Goal: Task Accomplishment & Management: Manage account settings

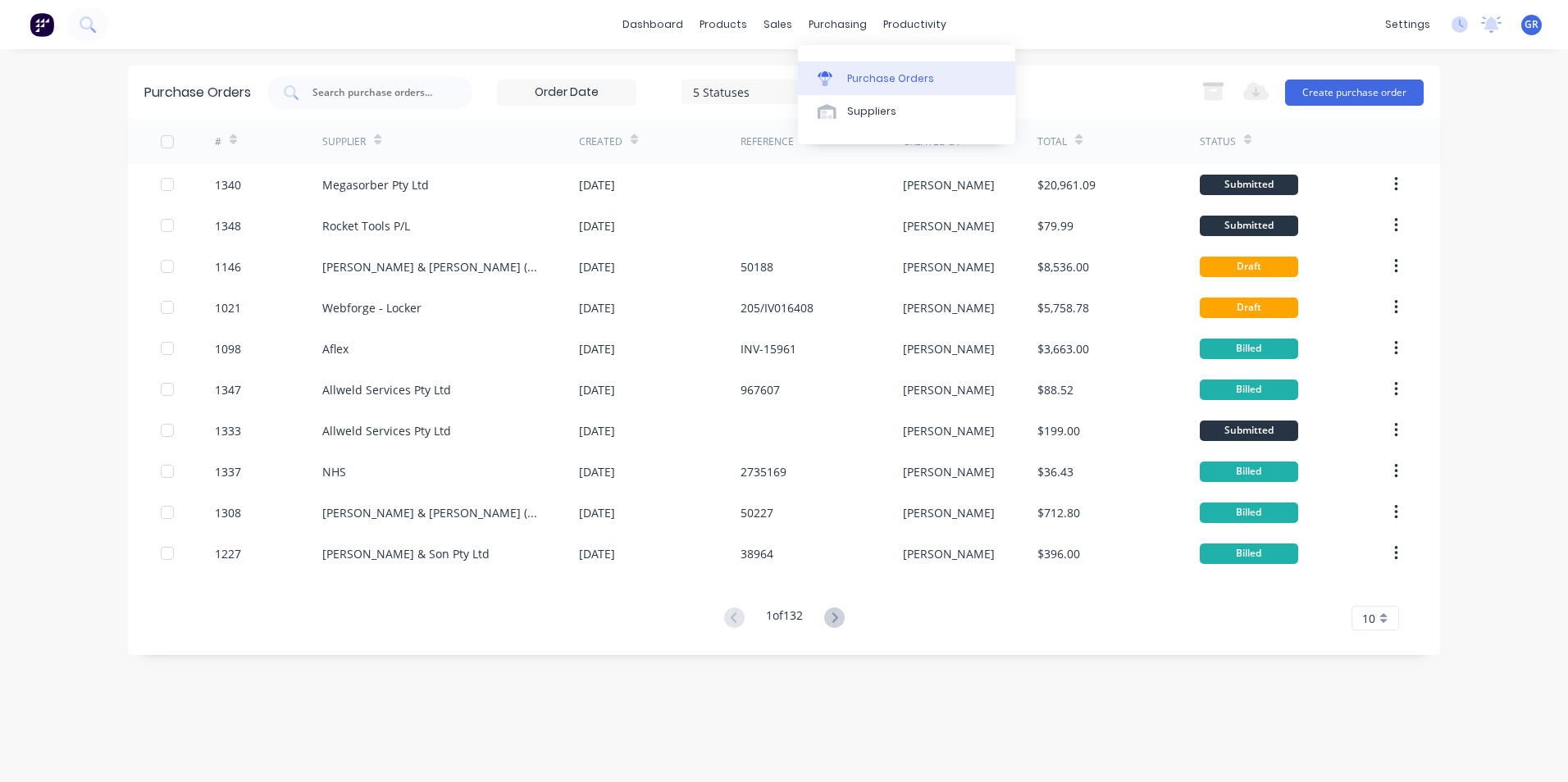
click at [879, 75] on div "Purchase Orders" at bounding box center [890, 78] width 87 height 14
click at [349, 92] on input "text" at bounding box center [379, 92] width 136 height 16
click at [368, 90] on input "text" at bounding box center [379, 92] width 136 height 16
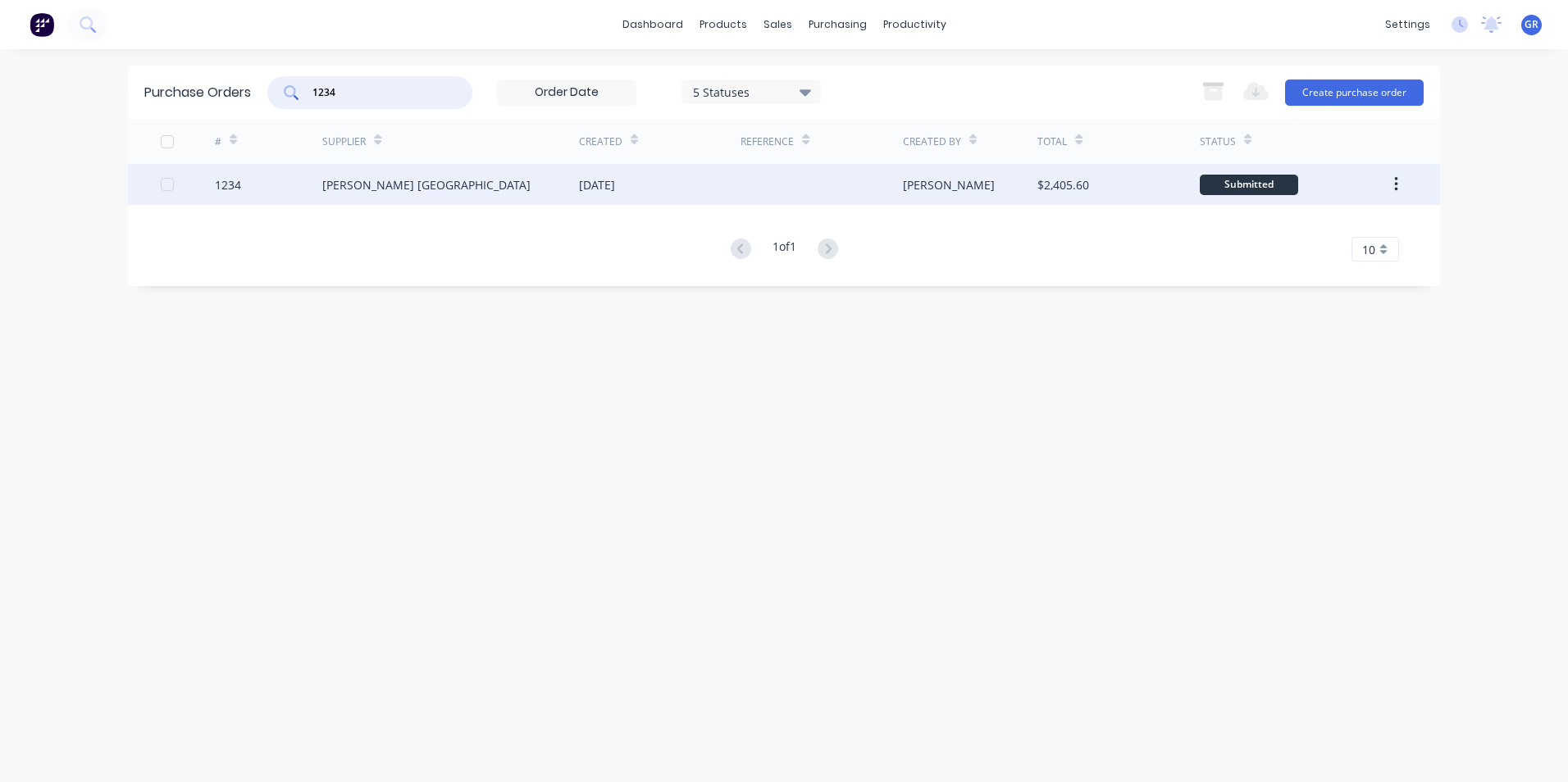
type input "1234"
click at [227, 186] on div "1234" at bounding box center [227, 185] width 26 height 17
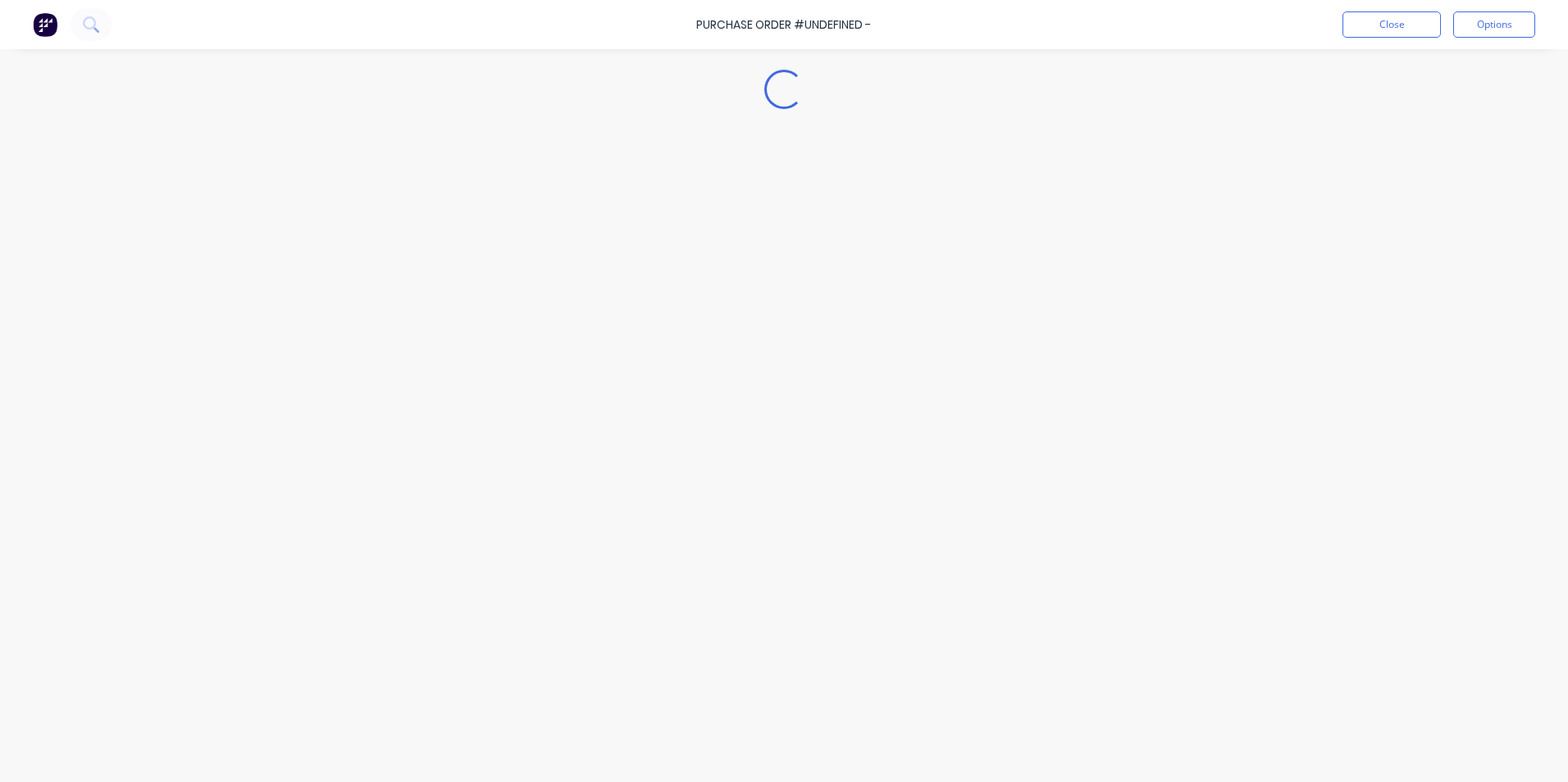
type textarea "x"
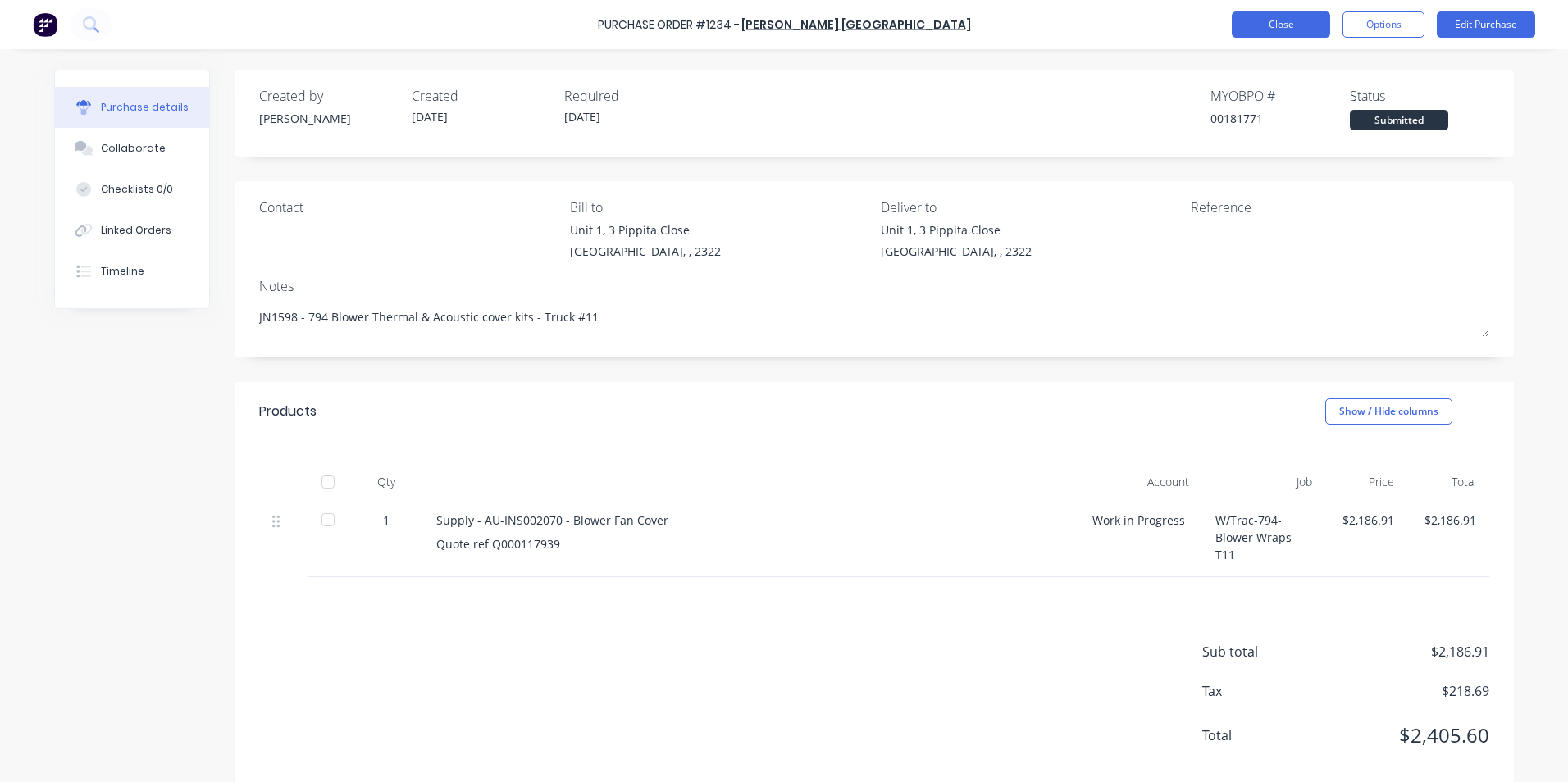
click at [1286, 23] on button "Close" at bounding box center [1281, 25] width 98 height 26
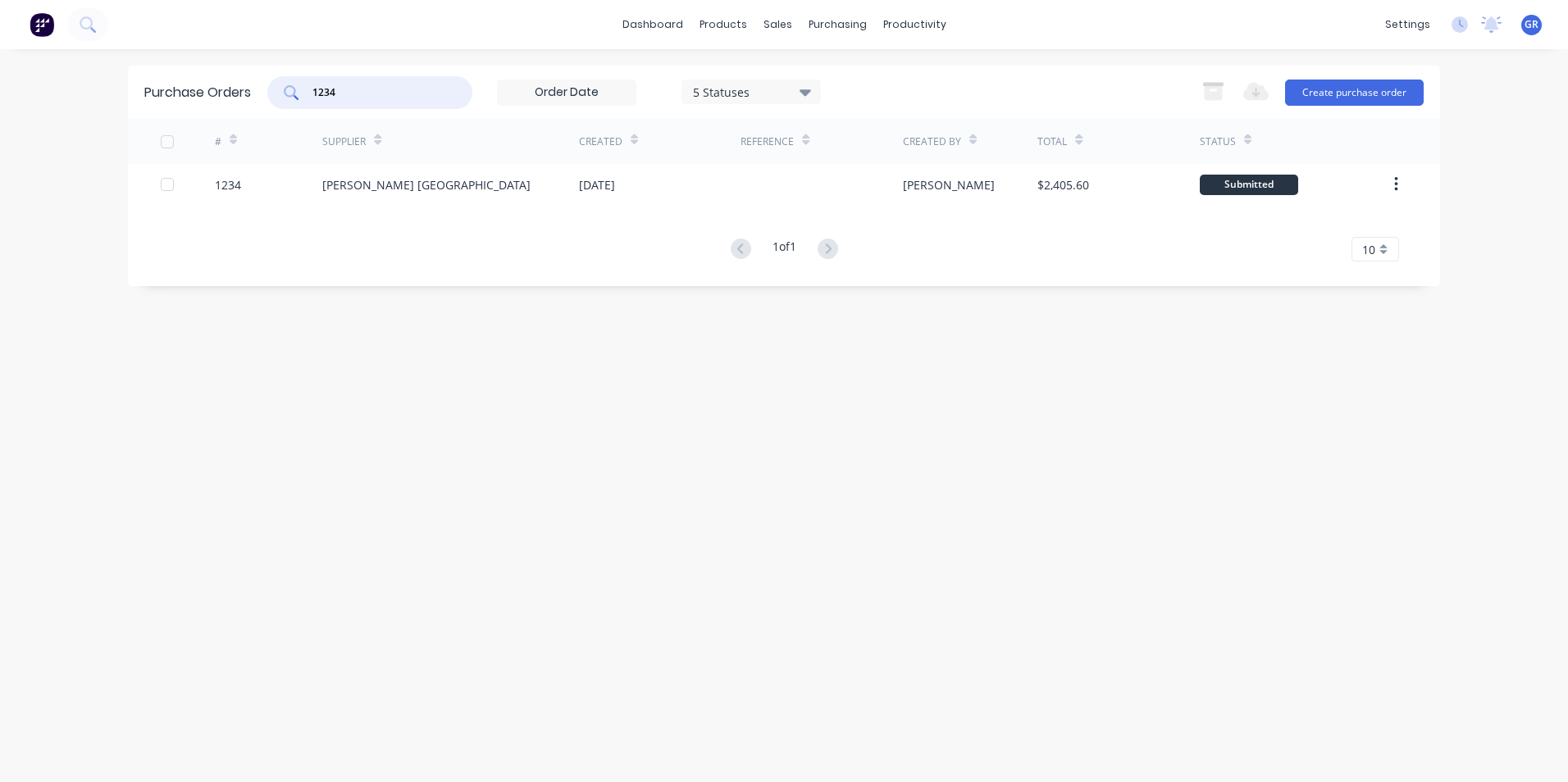
drag, startPoint x: 351, startPoint y: 88, endPoint x: 294, endPoint y: 92, distance: 57.1
click at [294, 92] on div "1234" at bounding box center [370, 92] width 205 height 33
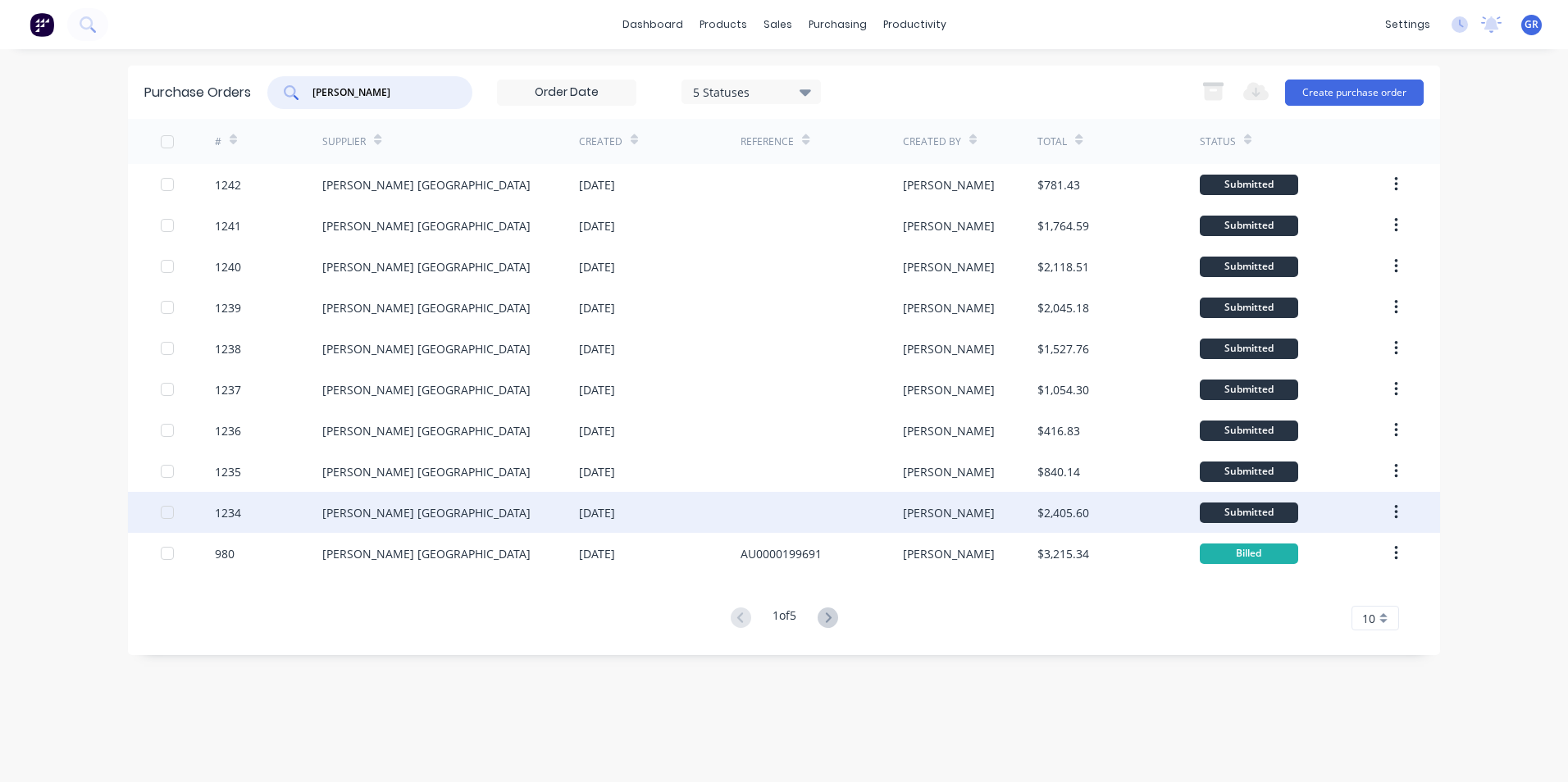
type input "[PERSON_NAME]"
click at [1397, 513] on icon "button" at bounding box center [1396, 512] width 3 height 14
click at [1309, 590] on div "Duplicate" at bounding box center [1337, 588] width 126 height 24
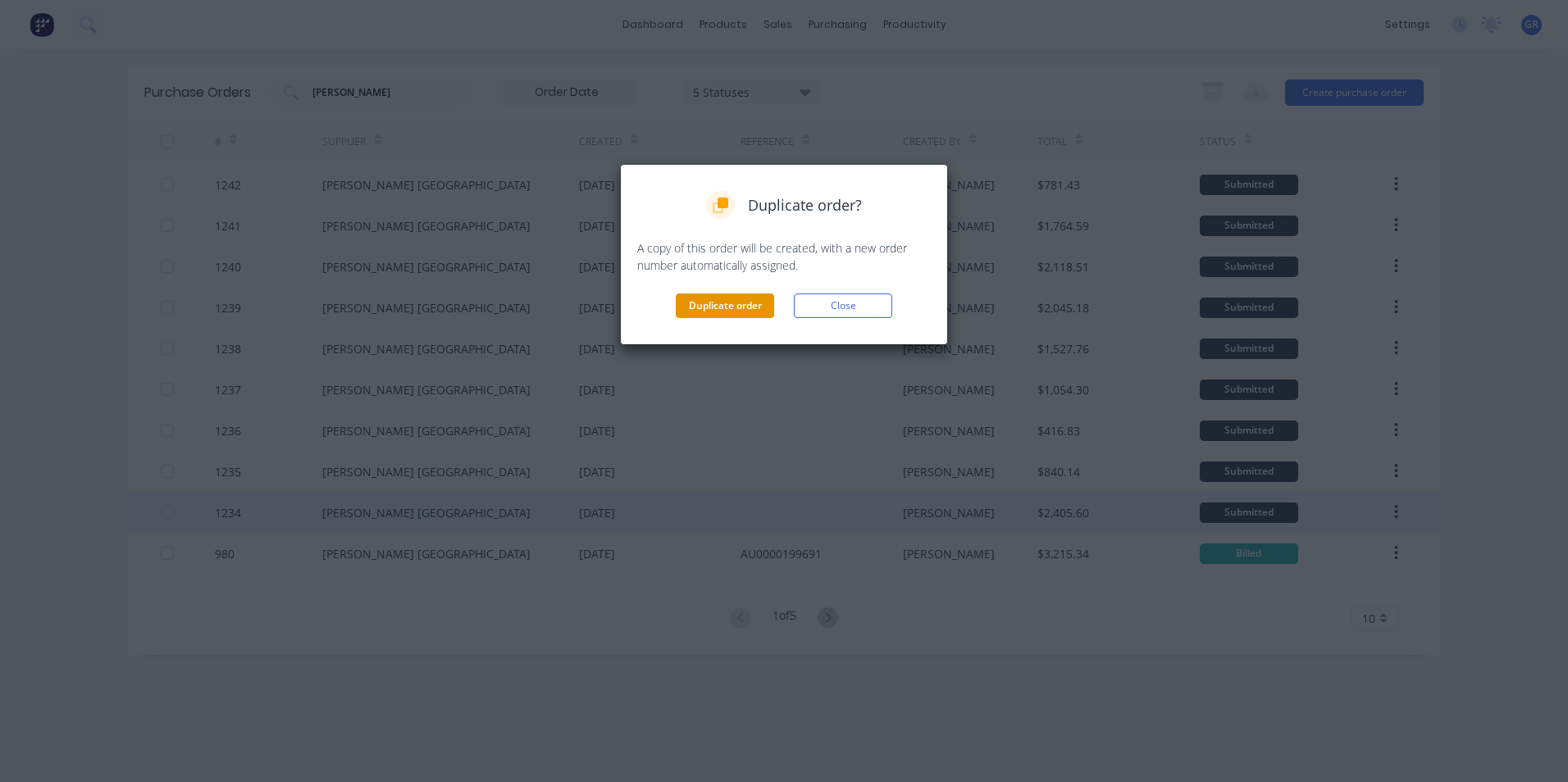
click at [751, 300] on button "Duplicate order" at bounding box center [725, 305] width 98 height 25
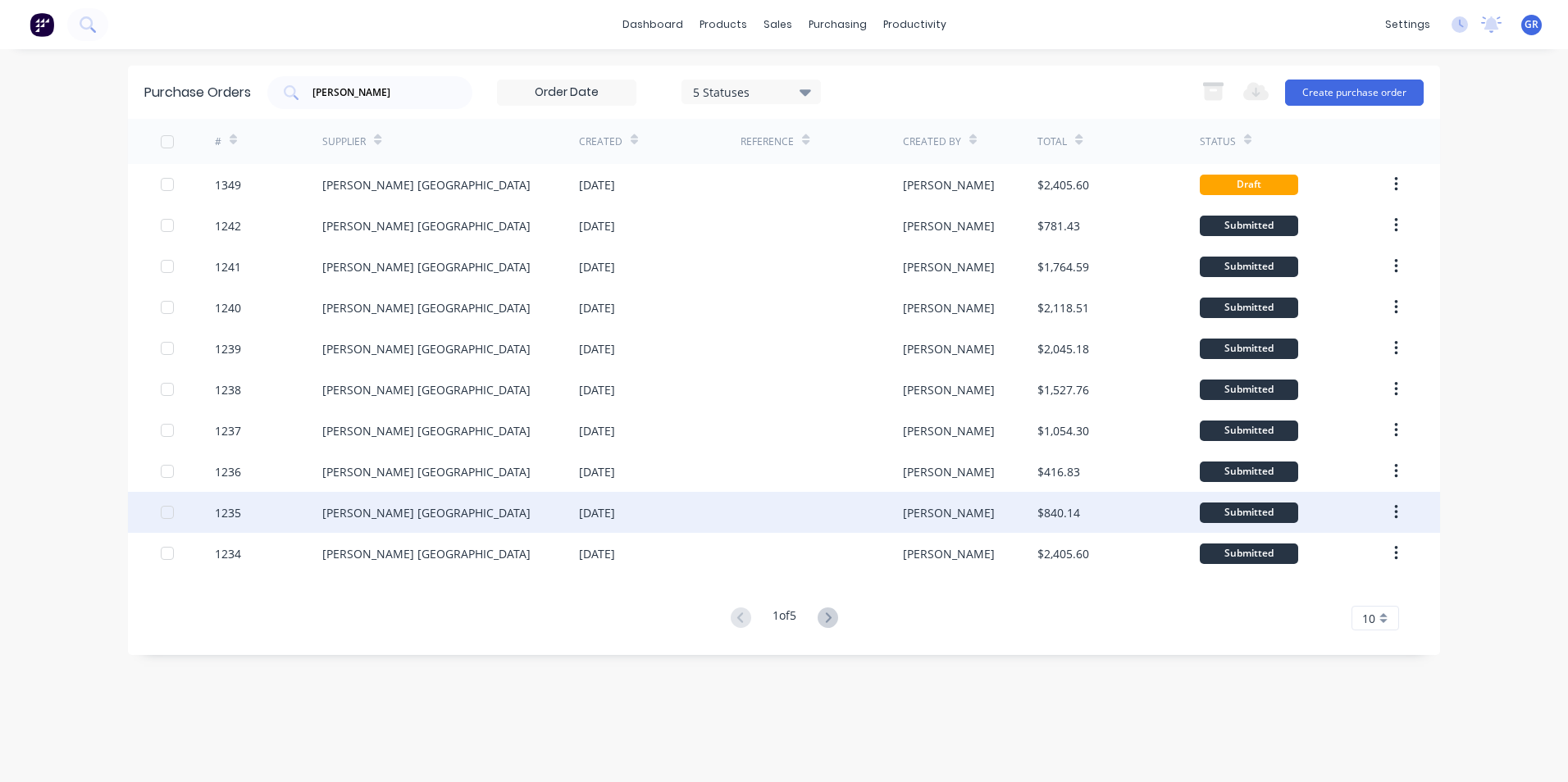
click at [1398, 511] on button "button" at bounding box center [1395, 512] width 38 height 30
click at [1301, 586] on div "Duplicate" at bounding box center [1337, 588] width 126 height 24
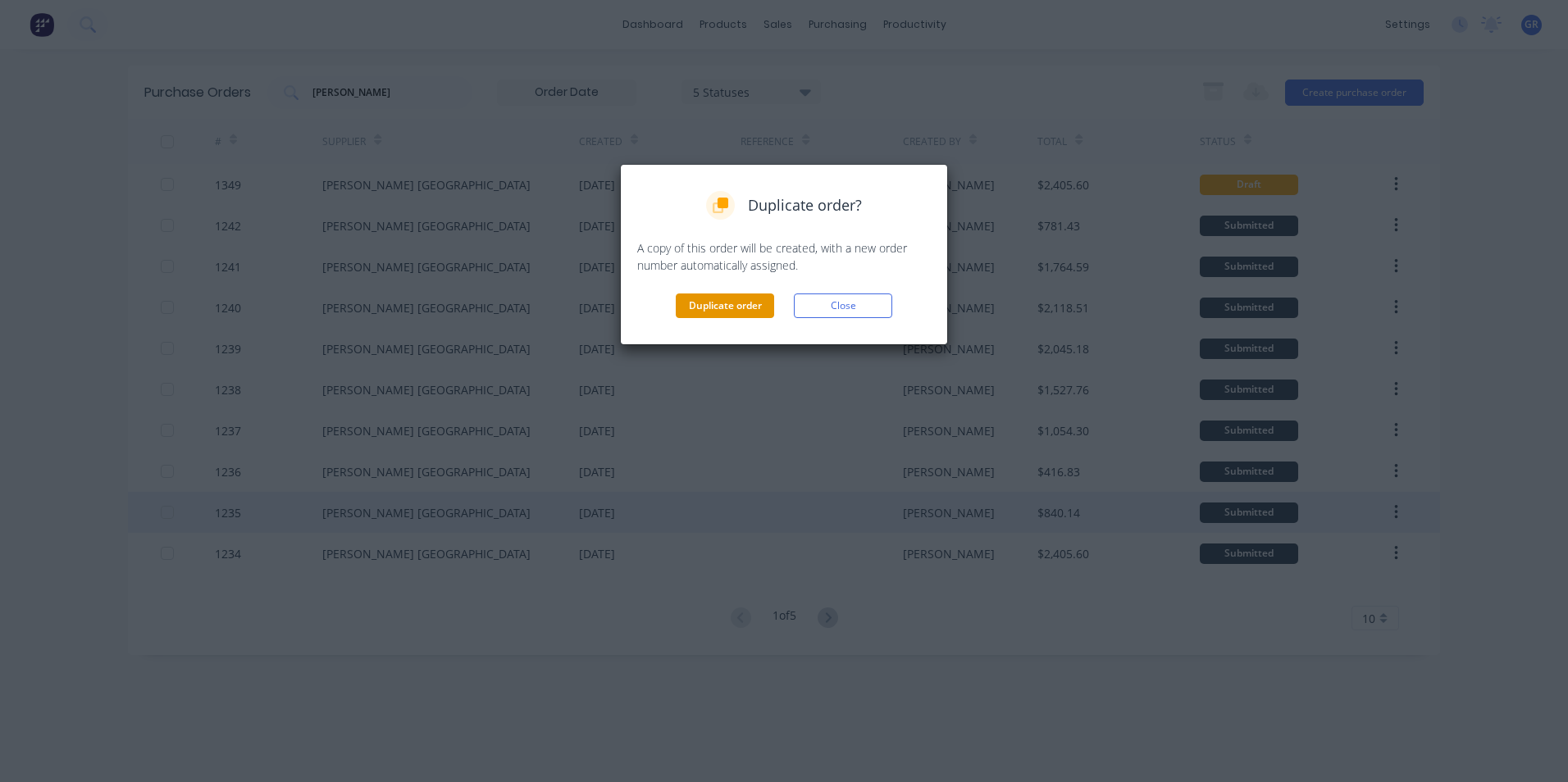
click at [726, 310] on button "Duplicate order" at bounding box center [725, 305] width 98 height 25
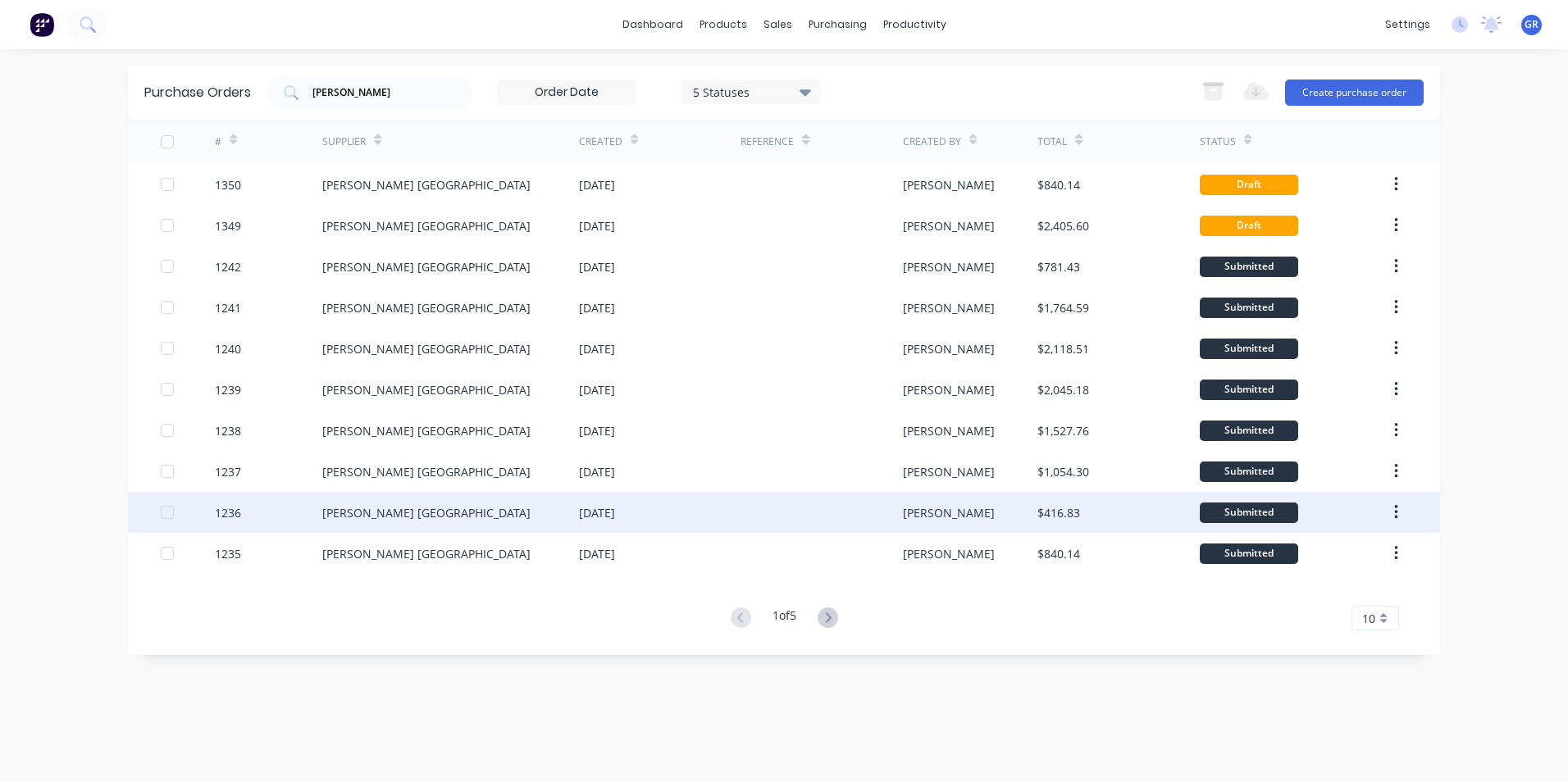
click at [1397, 514] on icon "button" at bounding box center [1396, 512] width 4 height 18
click at [1296, 587] on div "Duplicate" at bounding box center [1337, 588] width 126 height 24
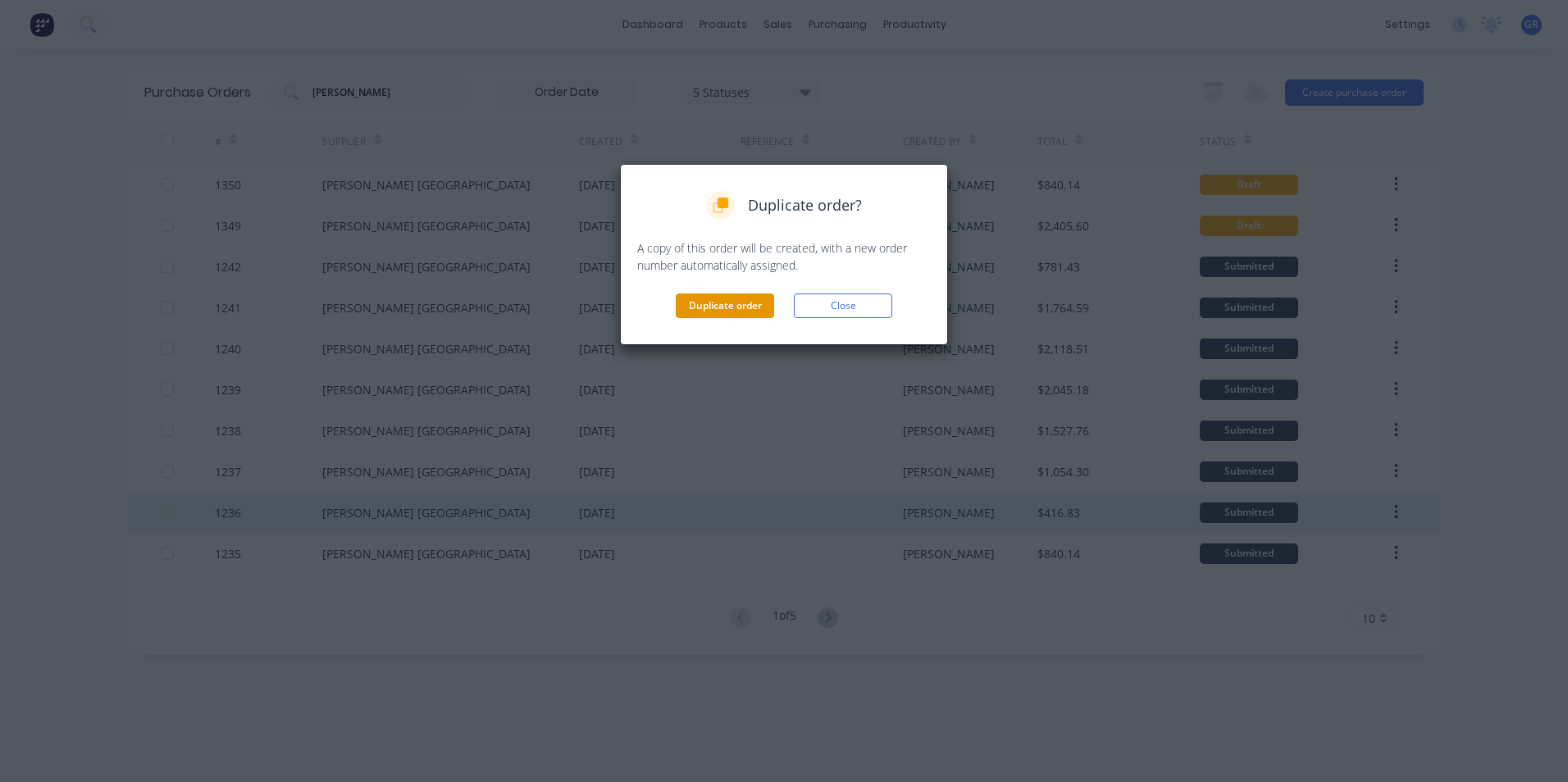
click at [703, 309] on button "Duplicate order" at bounding box center [725, 305] width 98 height 25
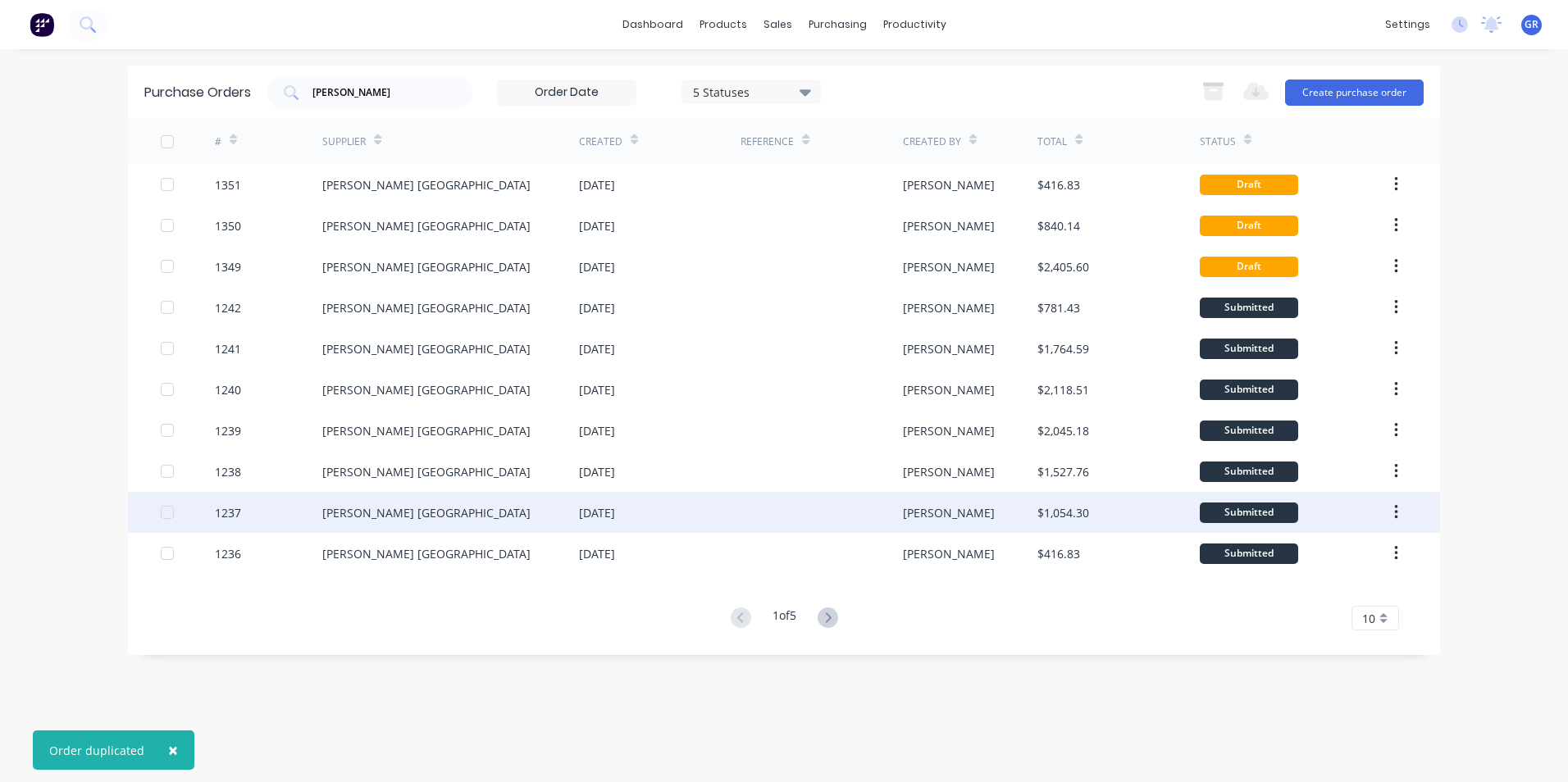
click at [1395, 512] on icon "button" at bounding box center [1396, 512] width 3 height 14
click at [1303, 587] on div "# Supplier Created Reference Created By Total Status 1351 [PERSON_NAME] [GEOGRA…" at bounding box center [784, 374] width 1312 height 512
click at [1394, 511] on icon "button" at bounding box center [1396, 512] width 4 height 18
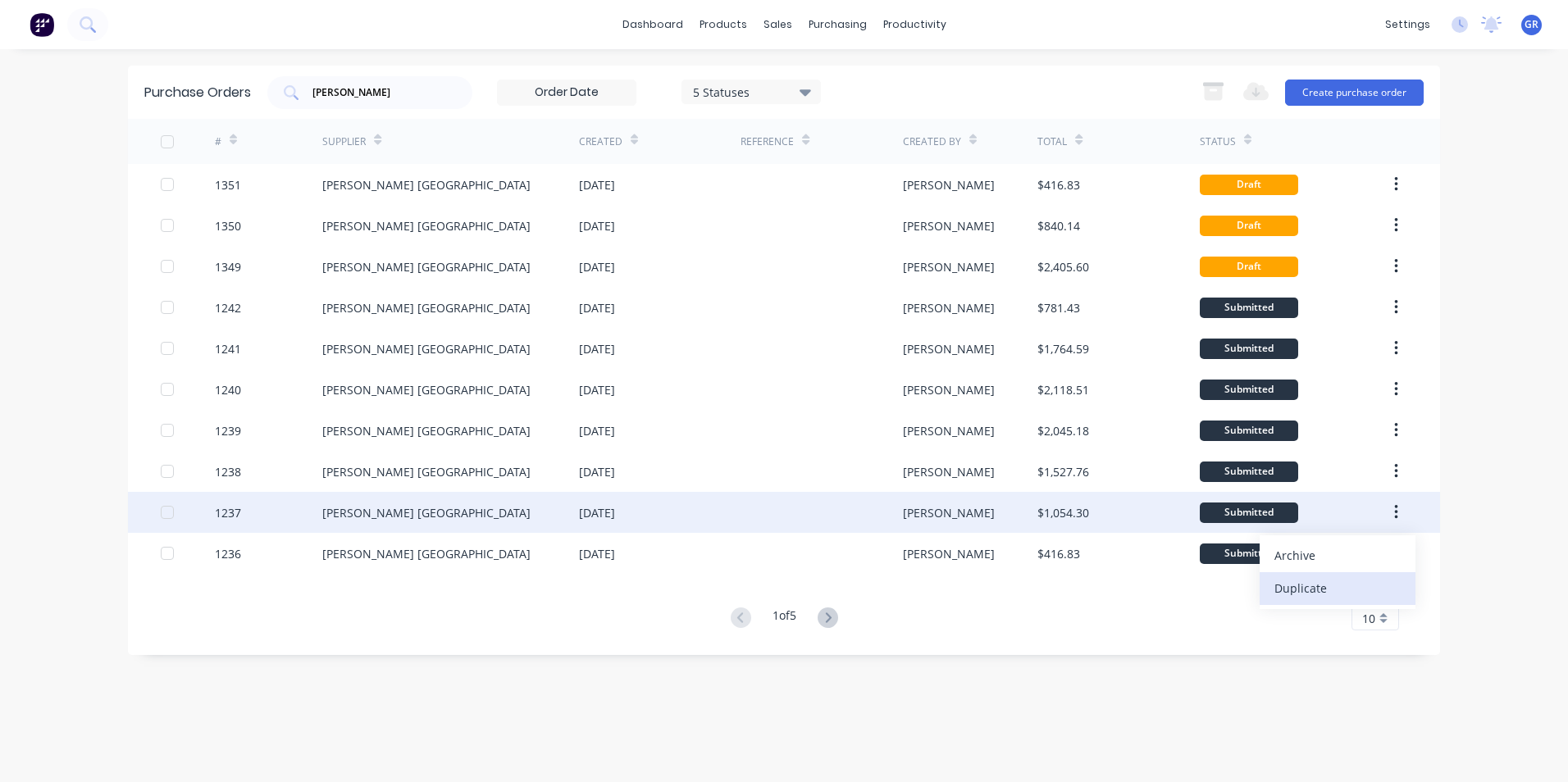
click at [1295, 585] on div "Duplicate" at bounding box center [1337, 588] width 126 height 24
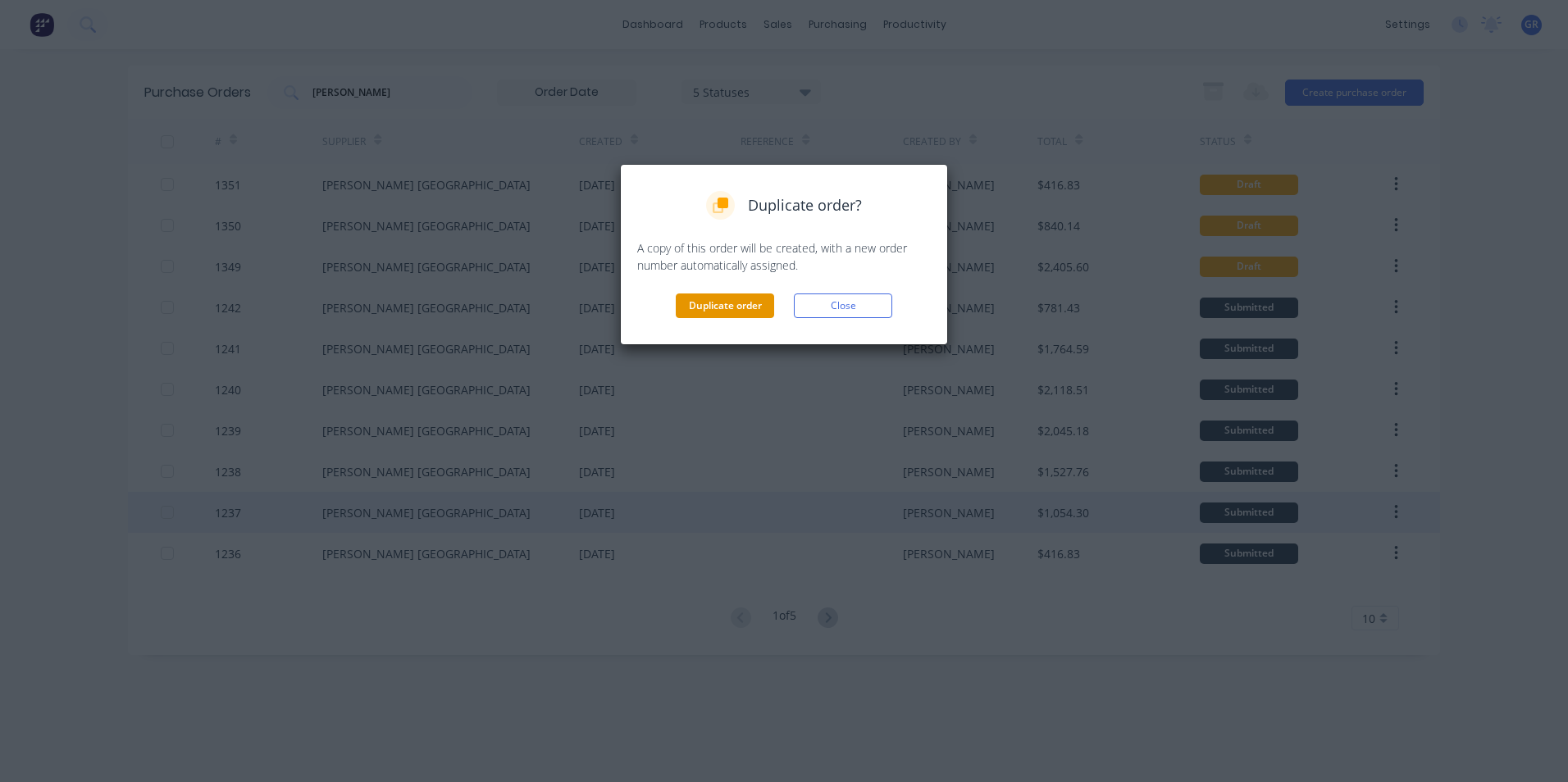
click at [713, 302] on button "Duplicate order" at bounding box center [725, 305] width 98 height 25
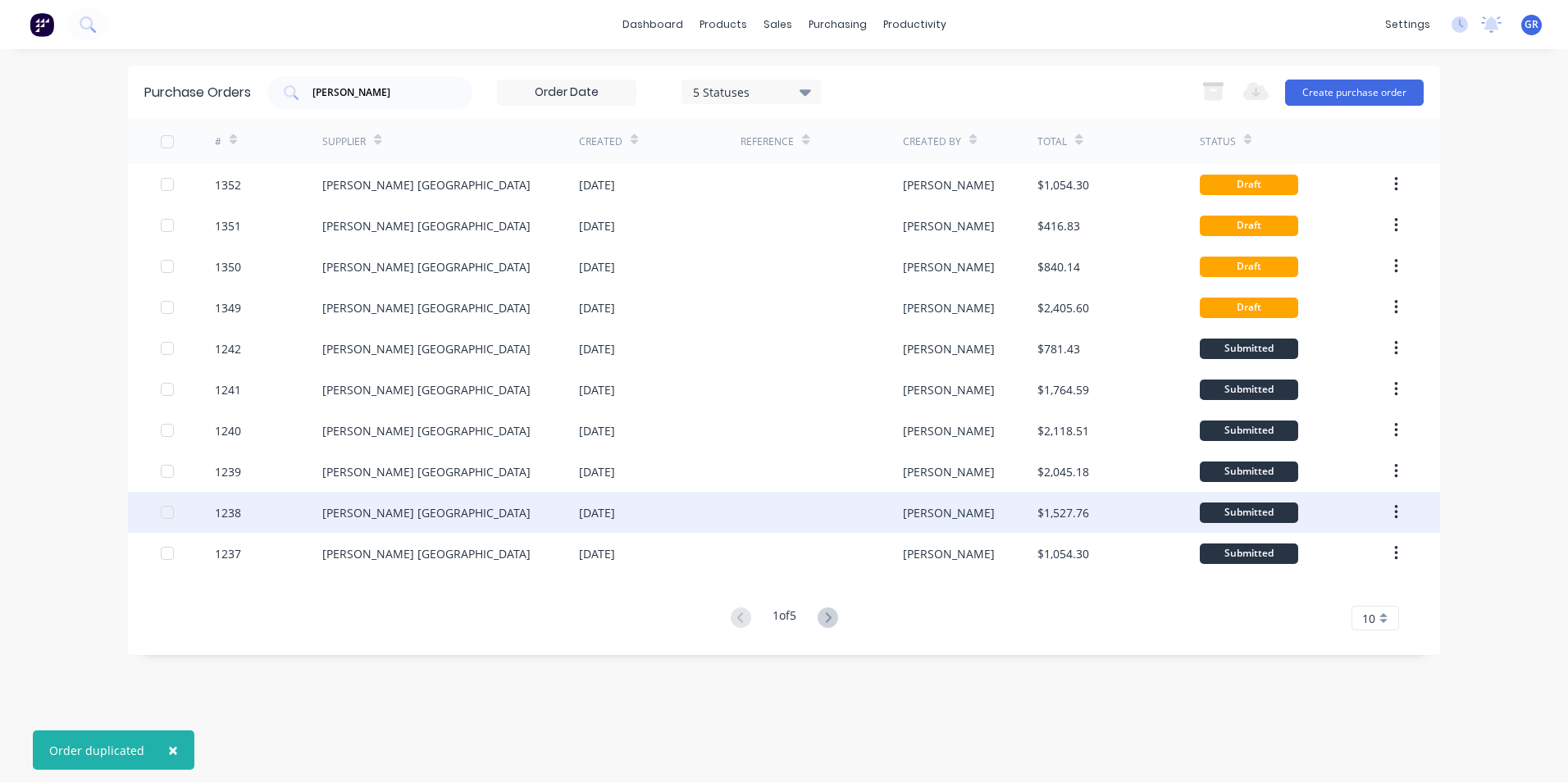
click at [1397, 511] on icon "button" at bounding box center [1396, 512] width 4 height 18
click at [1296, 586] on div "Duplicate" at bounding box center [1337, 588] width 126 height 24
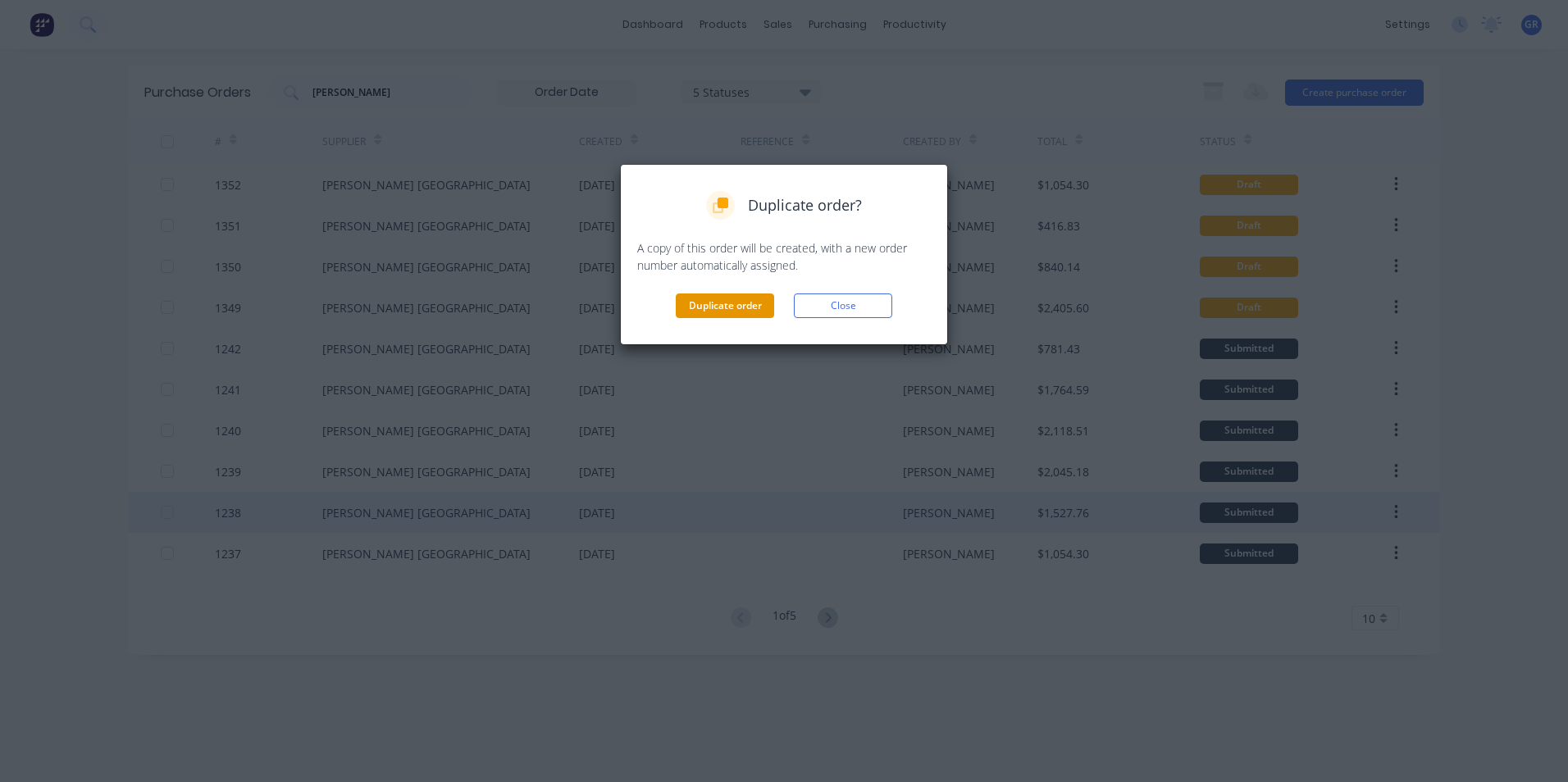
click at [732, 304] on button "Duplicate order" at bounding box center [725, 305] width 98 height 25
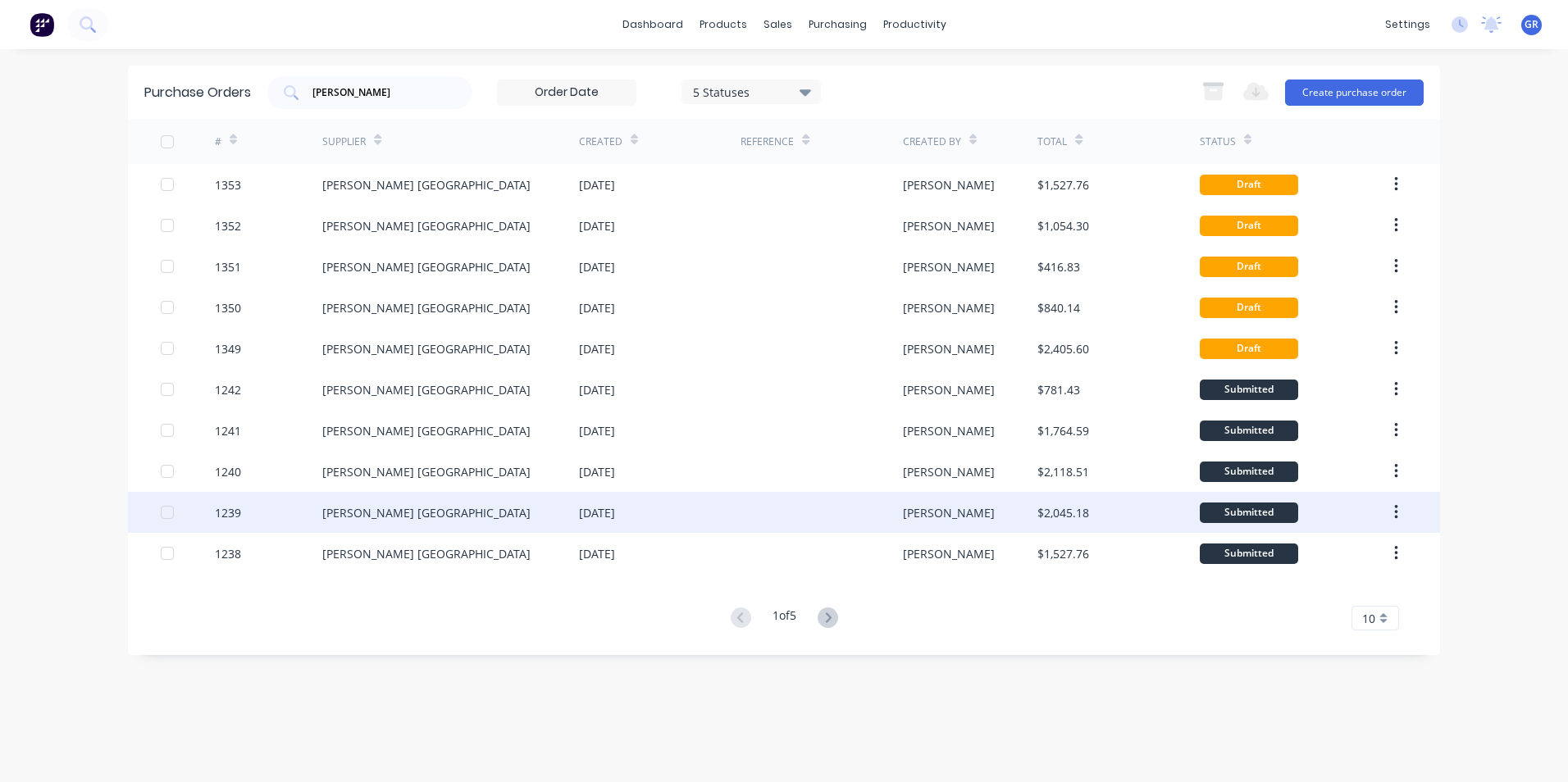
click at [1397, 508] on icon "button" at bounding box center [1396, 512] width 4 height 18
click at [1307, 587] on div "Duplicate" at bounding box center [1337, 588] width 126 height 24
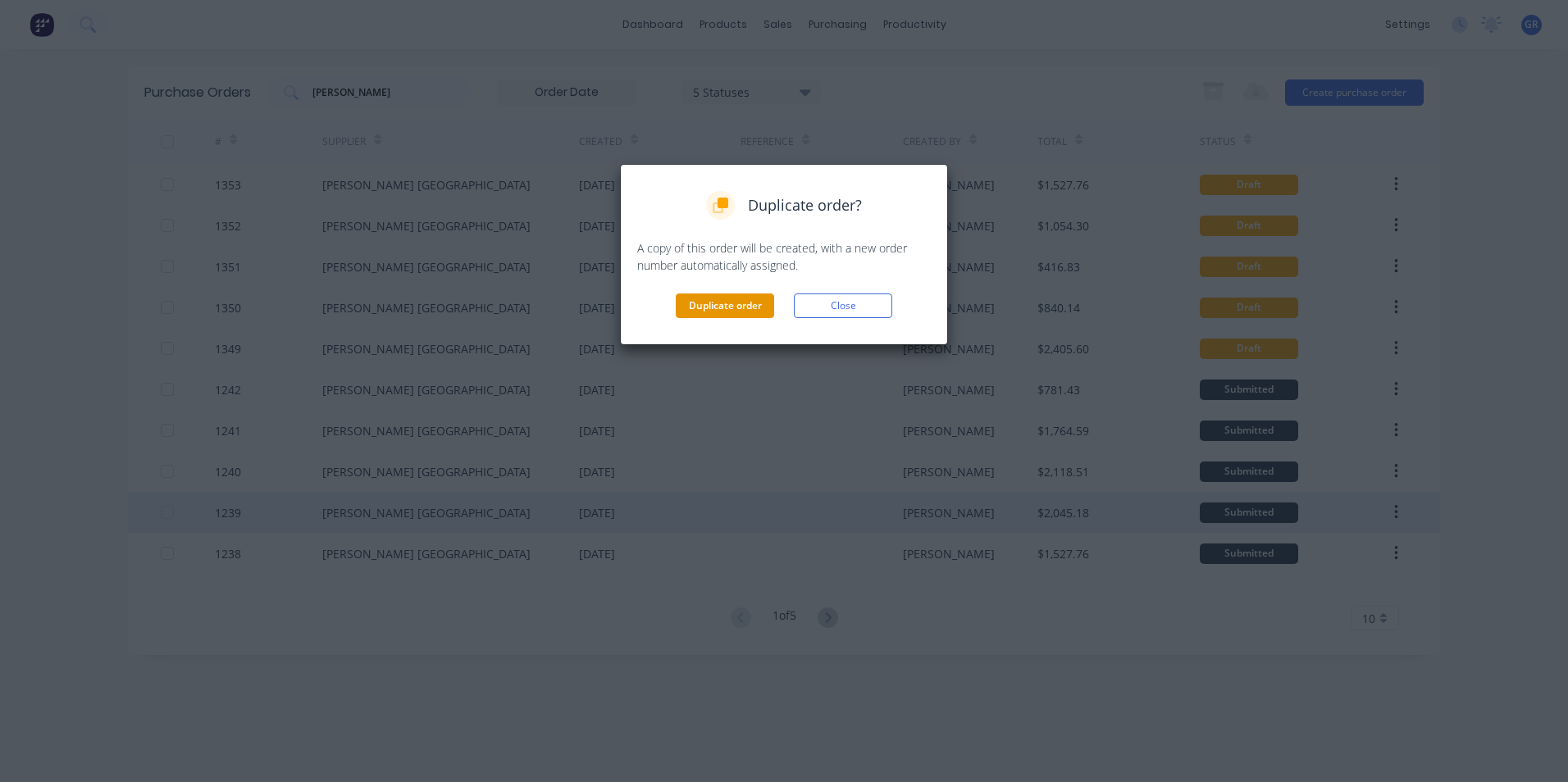
click at [742, 299] on button "Duplicate order" at bounding box center [725, 305] width 98 height 25
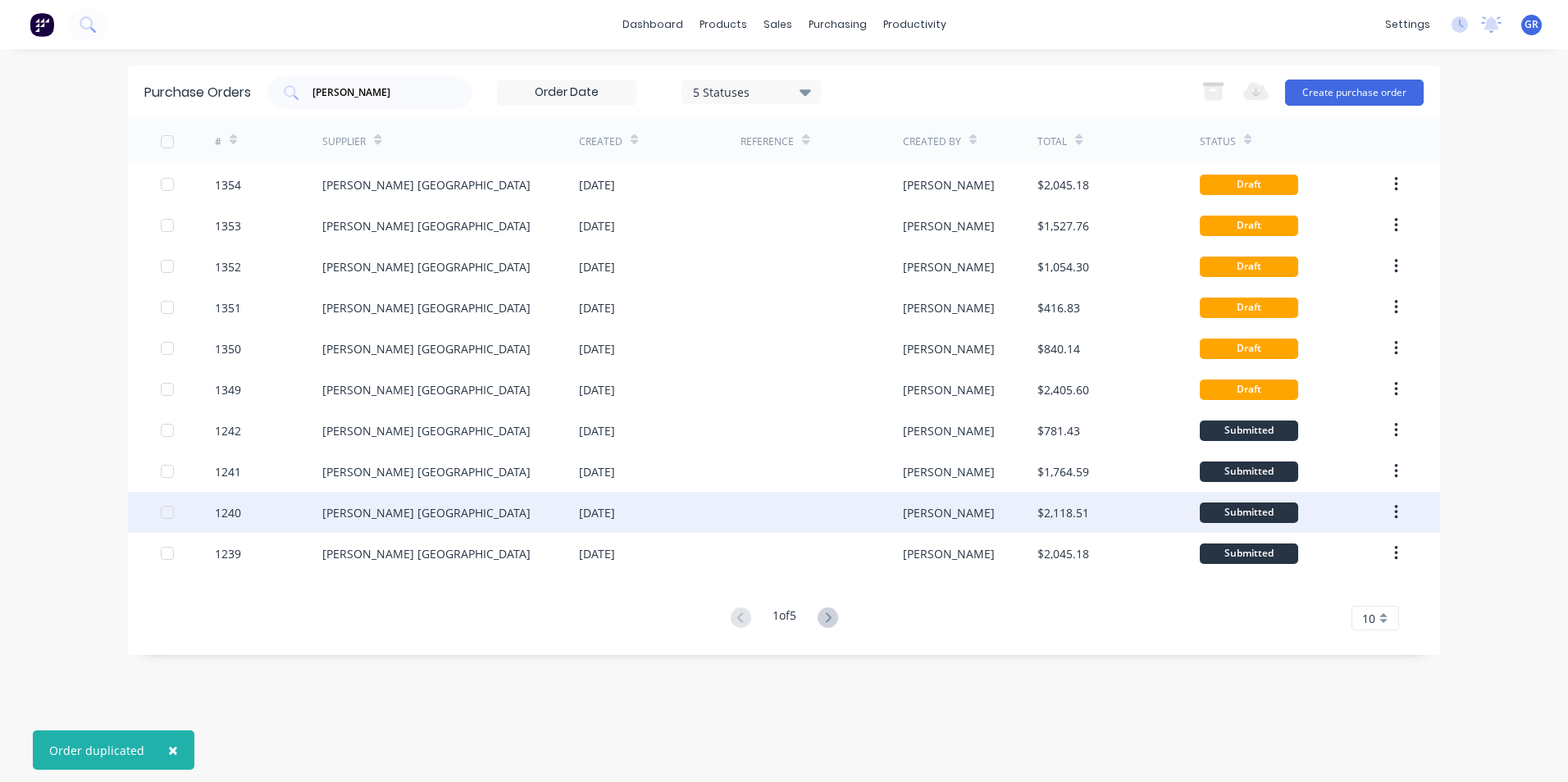
click at [1397, 509] on icon "button" at bounding box center [1396, 512] width 4 height 18
click at [1294, 581] on div "# Supplier Created Reference Created By Total Status 1354 [PERSON_NAME] [GEOGRA…" at bounding box center [784, 374] width 1312 height 512
click at [1397, 508] on icon "button" at bounding box center [1396, 512] width 4 height 18
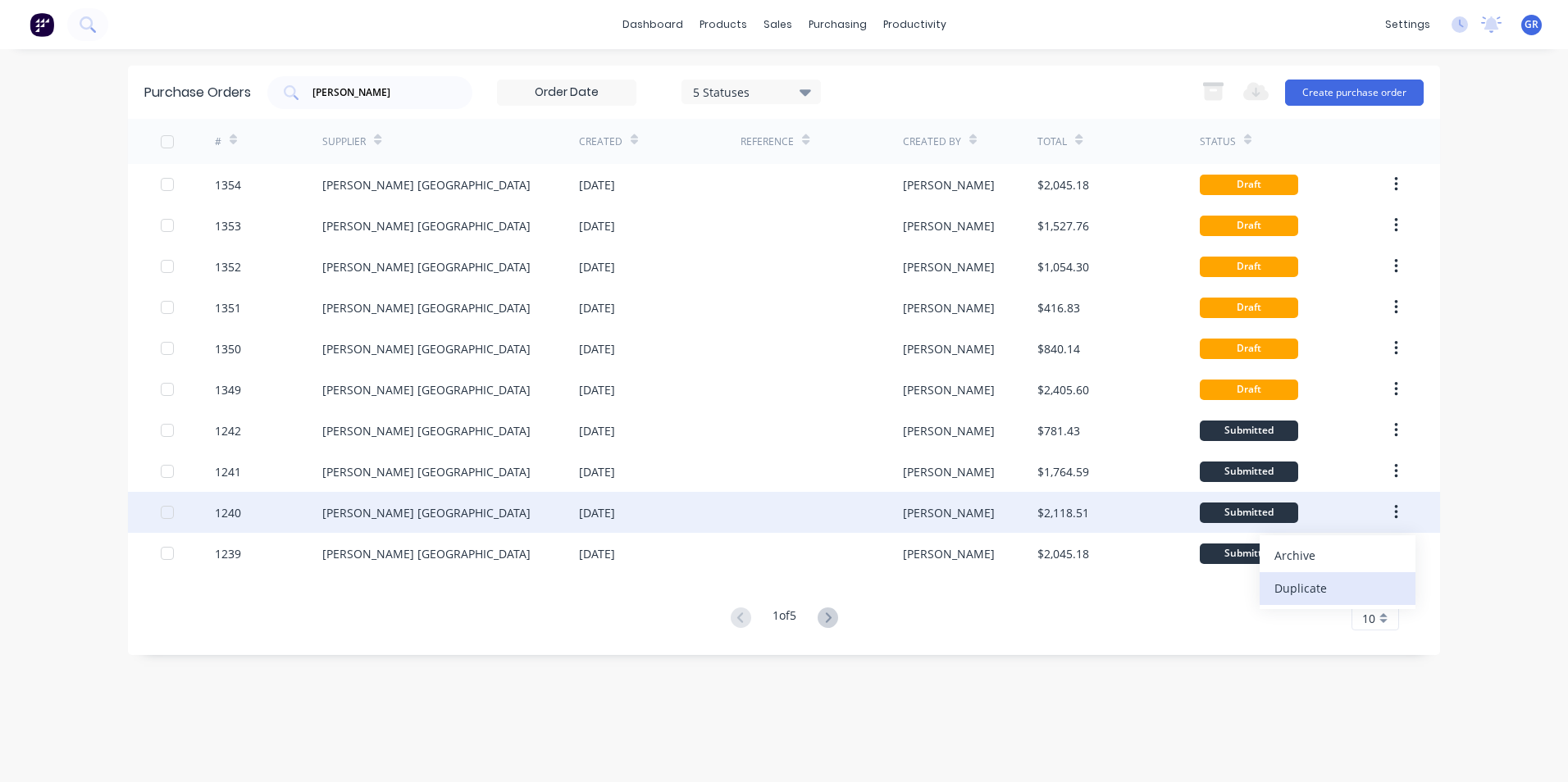
click at [1307, 588] on div "Duplicate" at bounding box center [1337, 588] width 126 height 24
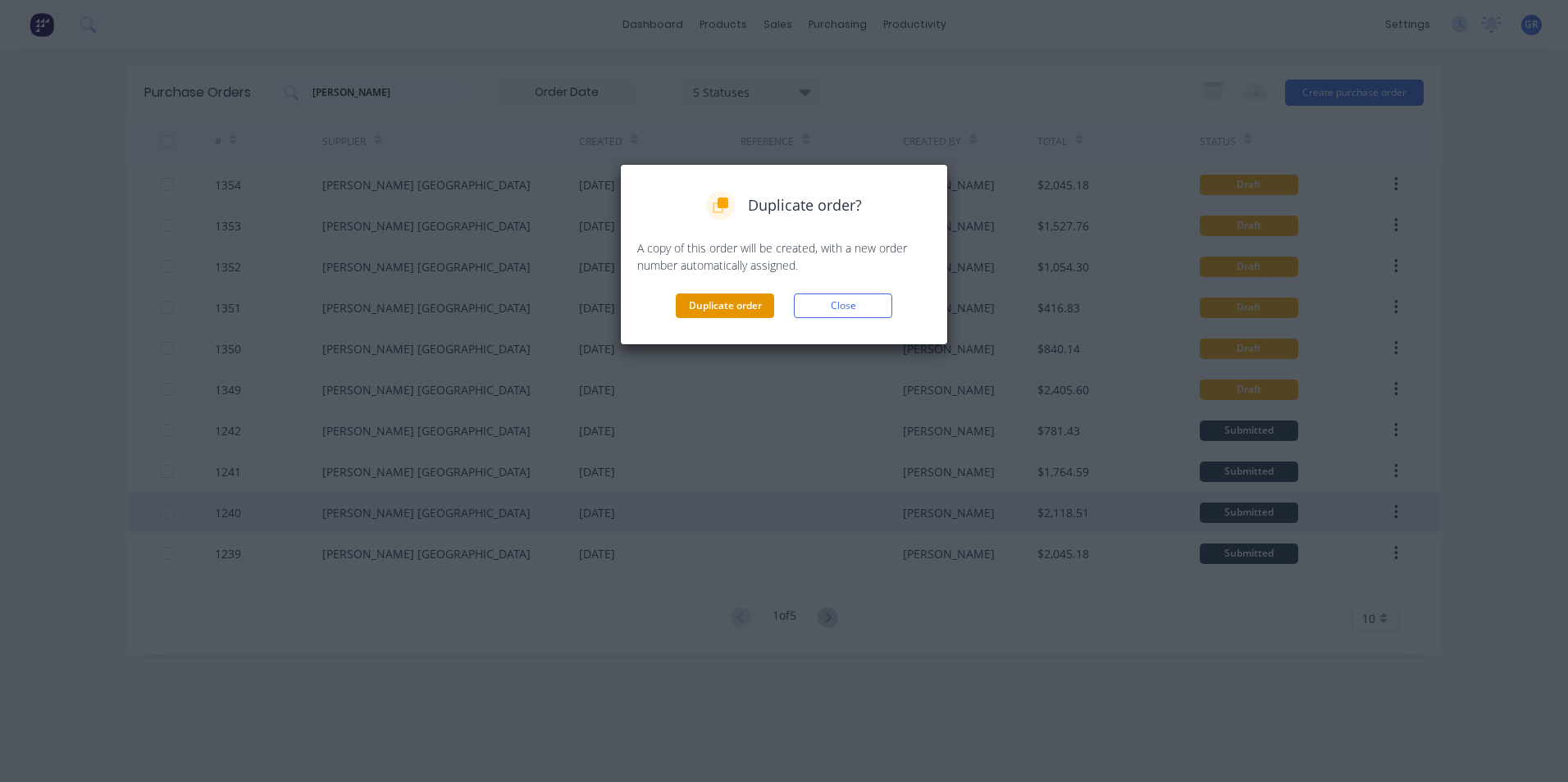
click at [729, 306] on button "Duplicate order" at bounding box center [725, 305] width 98 height 25
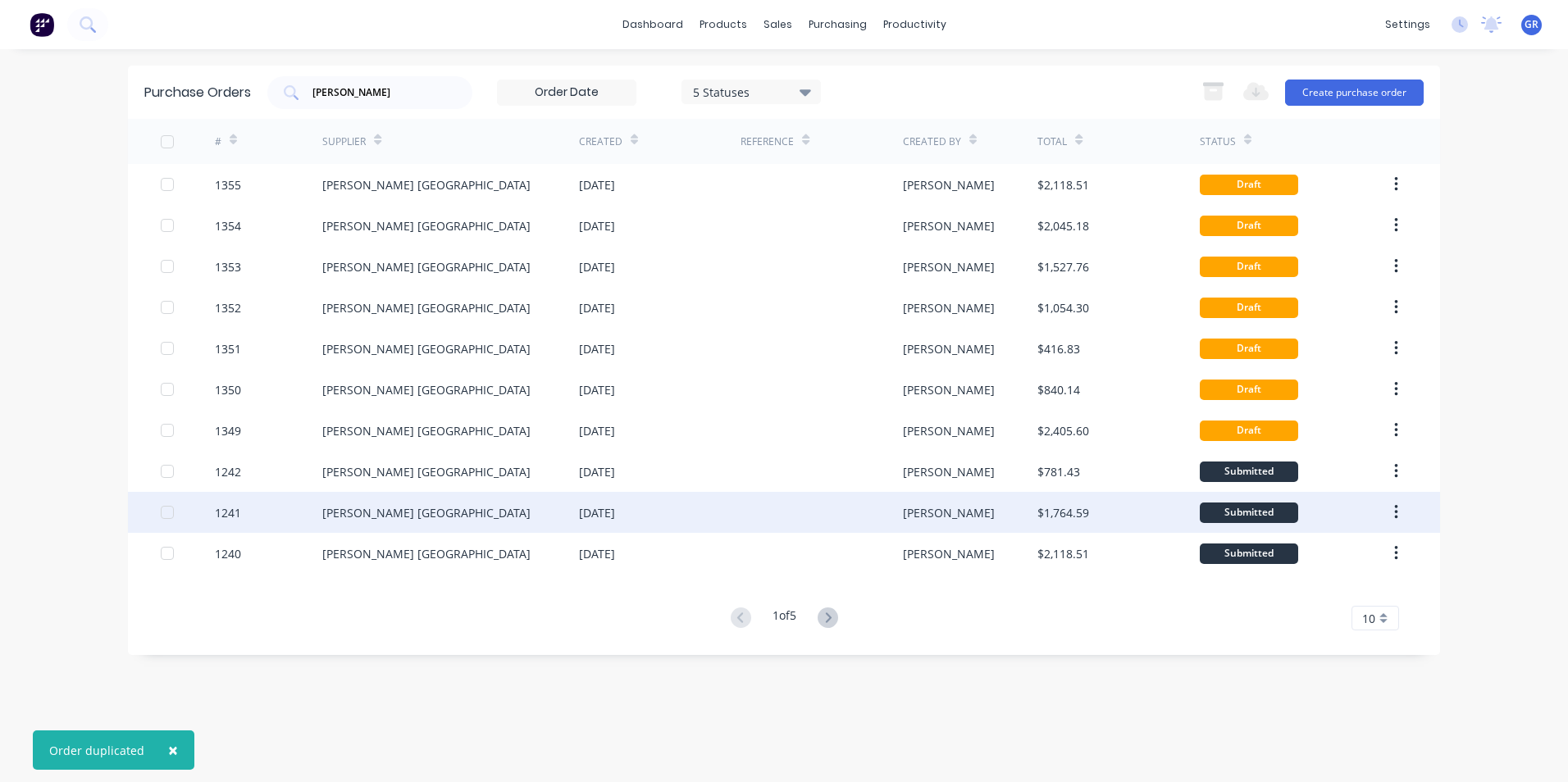
click at [1395, 510] on icon "button" at bounding box center [1396, 512] width 4 height 18
click at [1394, 512] on icon "button" at bounding box center [1396, 512] width 4 height 18
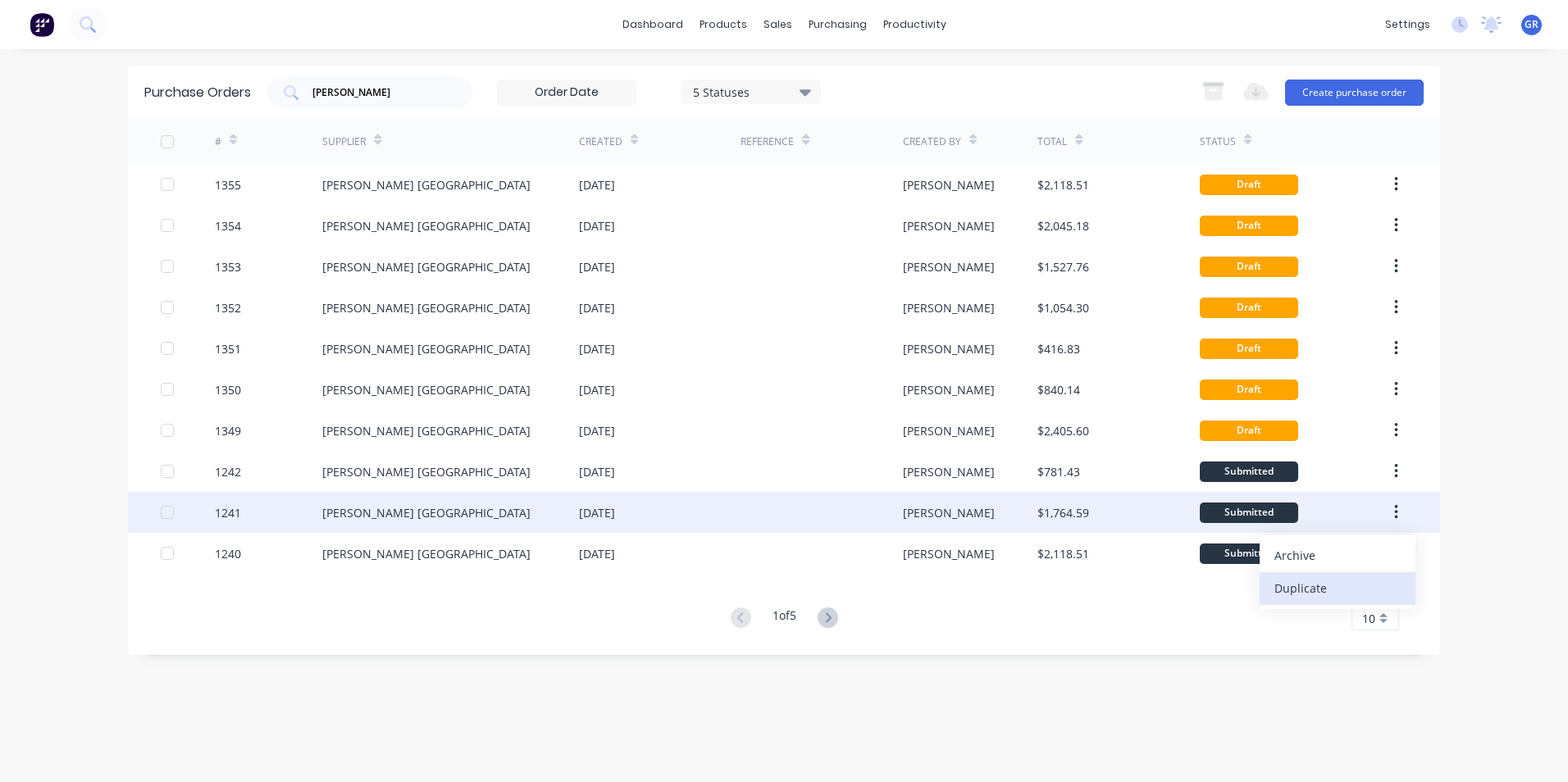
click at [1305, 588] on div "Duplicate" at bounding box center [1337, 588] width 126 height 24
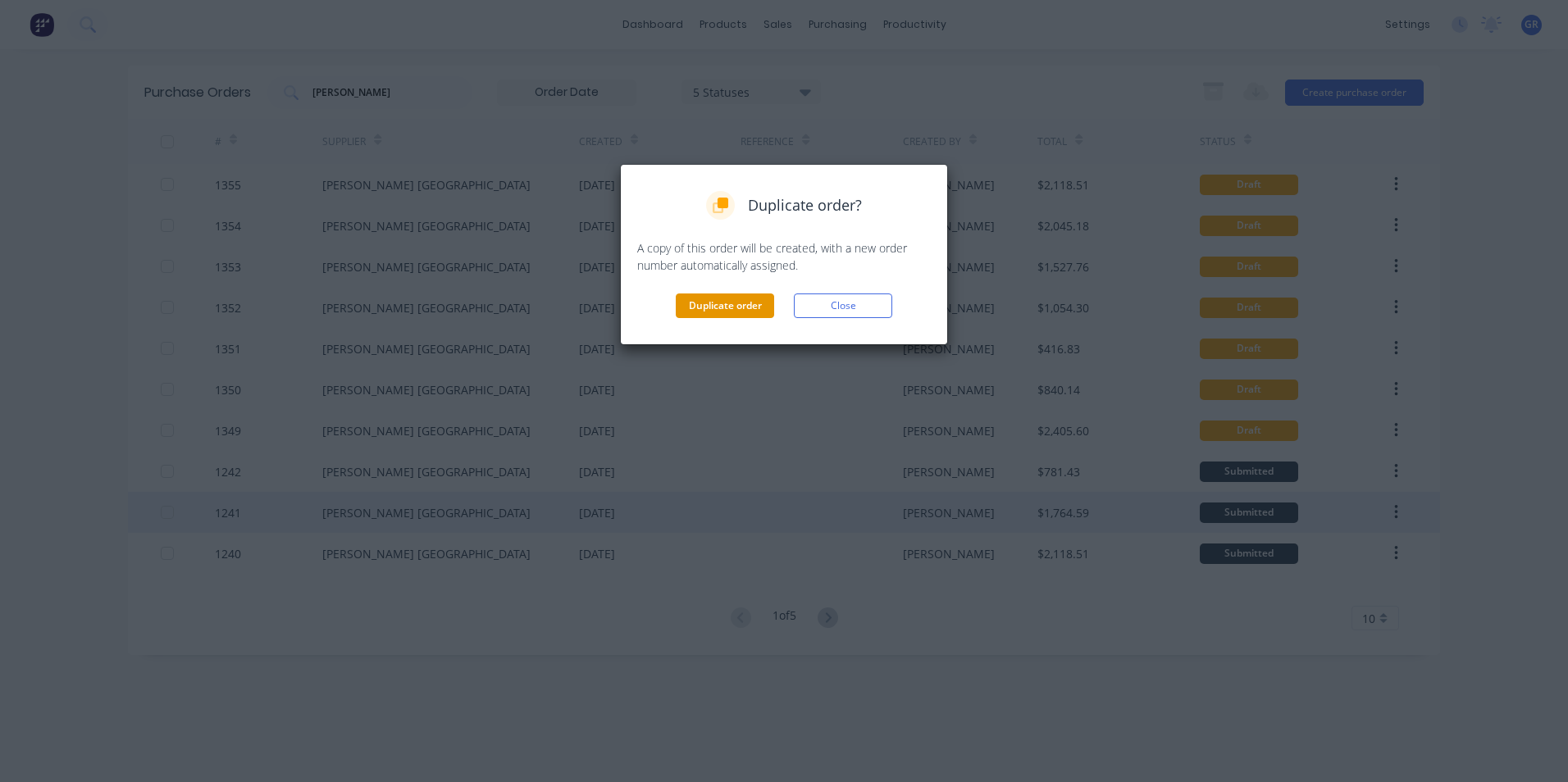
click at [702, 302] on button "Duplicate order" at bounding box center [725, 305] width 98 height 25
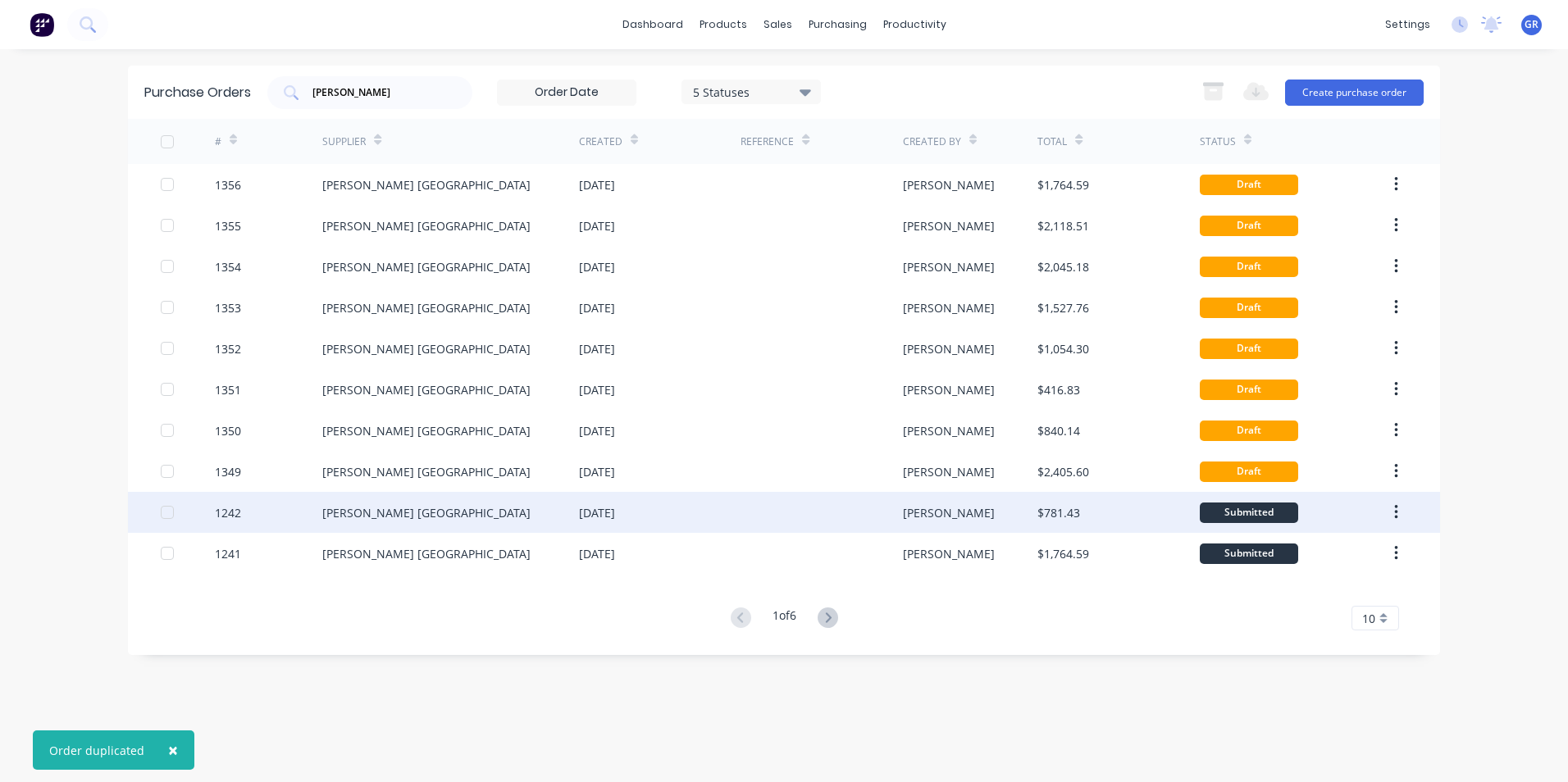
click at [1397, 509] on icon "button" at bounding box center [1396, 512] width 4 height 18
click at [1302, 588] on div "Duplicate" at bounding box center [1337, 588] width 126 height 24
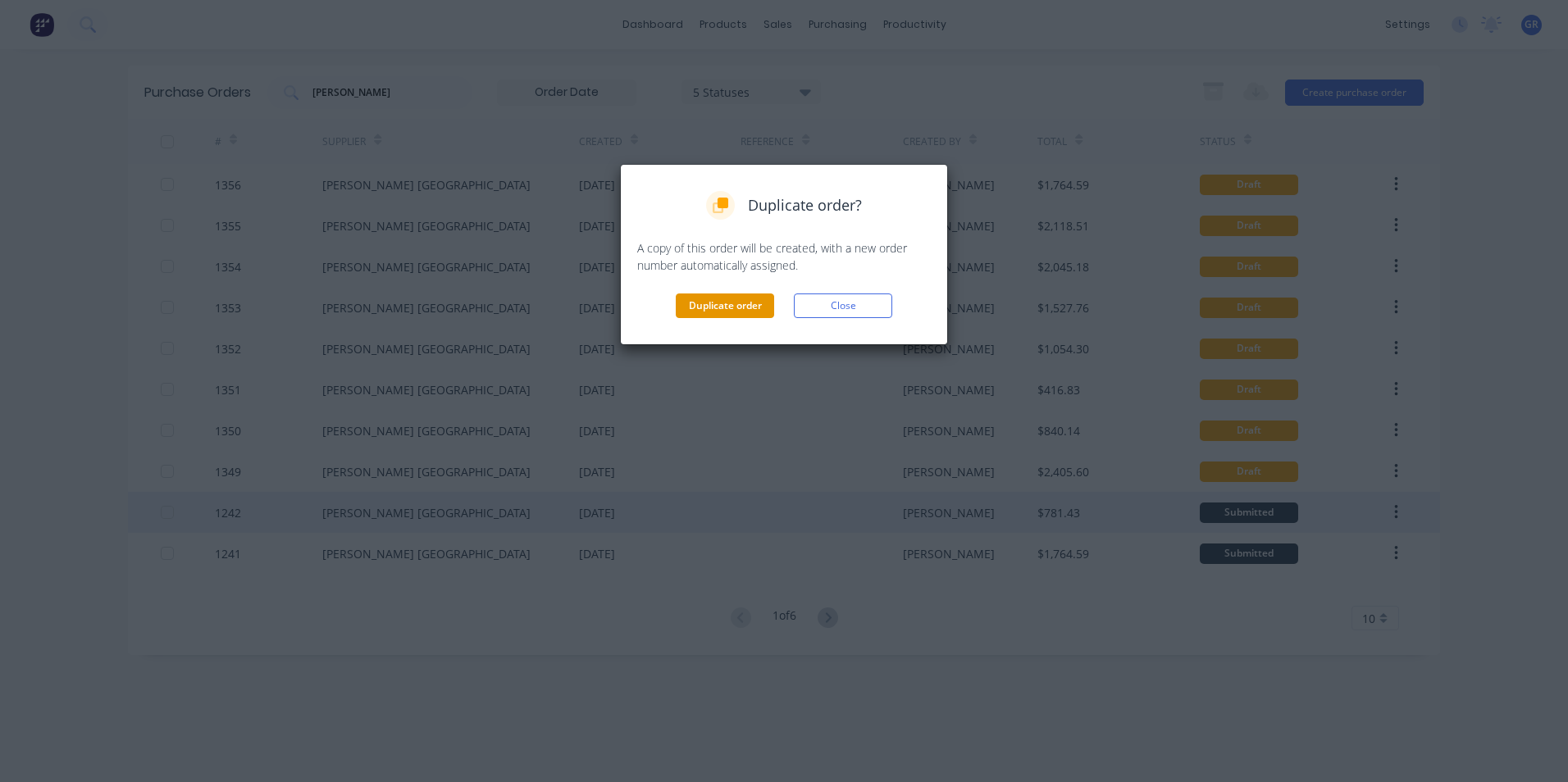
click at [698, 304] on button "Duplicate order" at bounding box center [725, 305] width 98 height 25
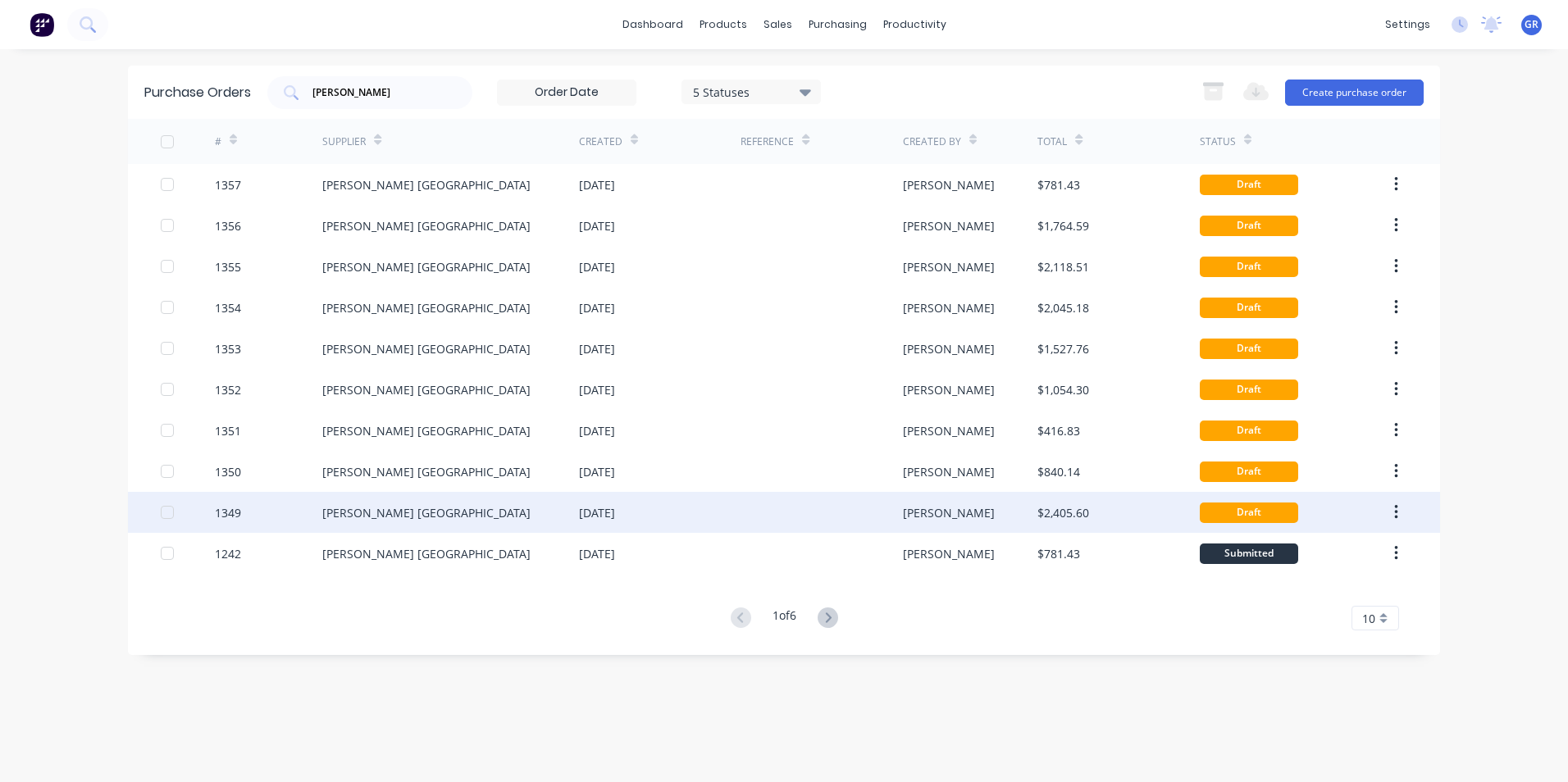
click at [230, 511] on div "1349" at bounding box center [227, 513] width 26 height 17
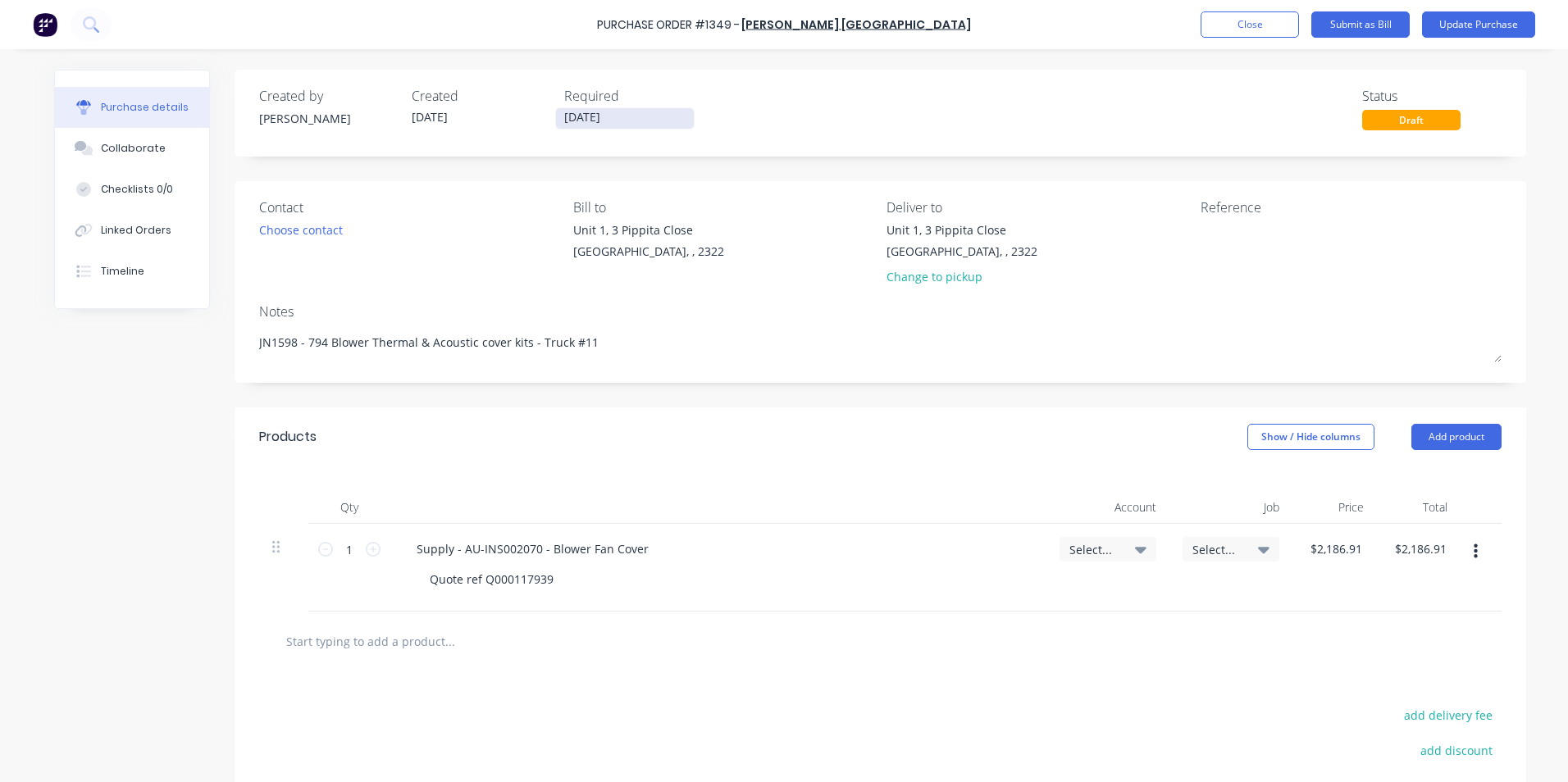
click at [579, 114] on input "[DATE]" at bounding box center [625, 119] width 138 height 20
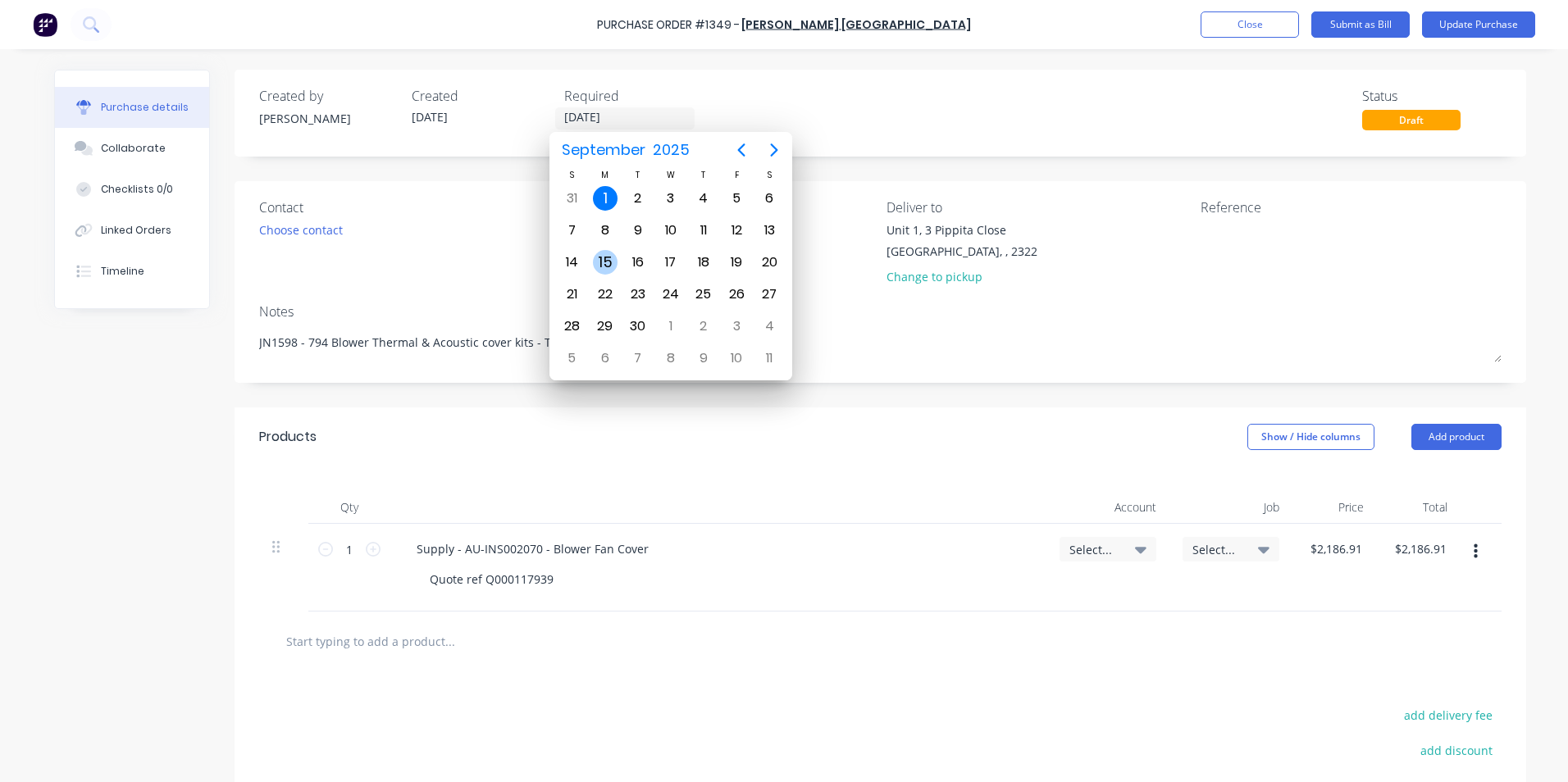
click at [606, 261] on div "15" at bounding box center [604, 262] width 25 height 25
type textarea "x"
type input "[DATE]"
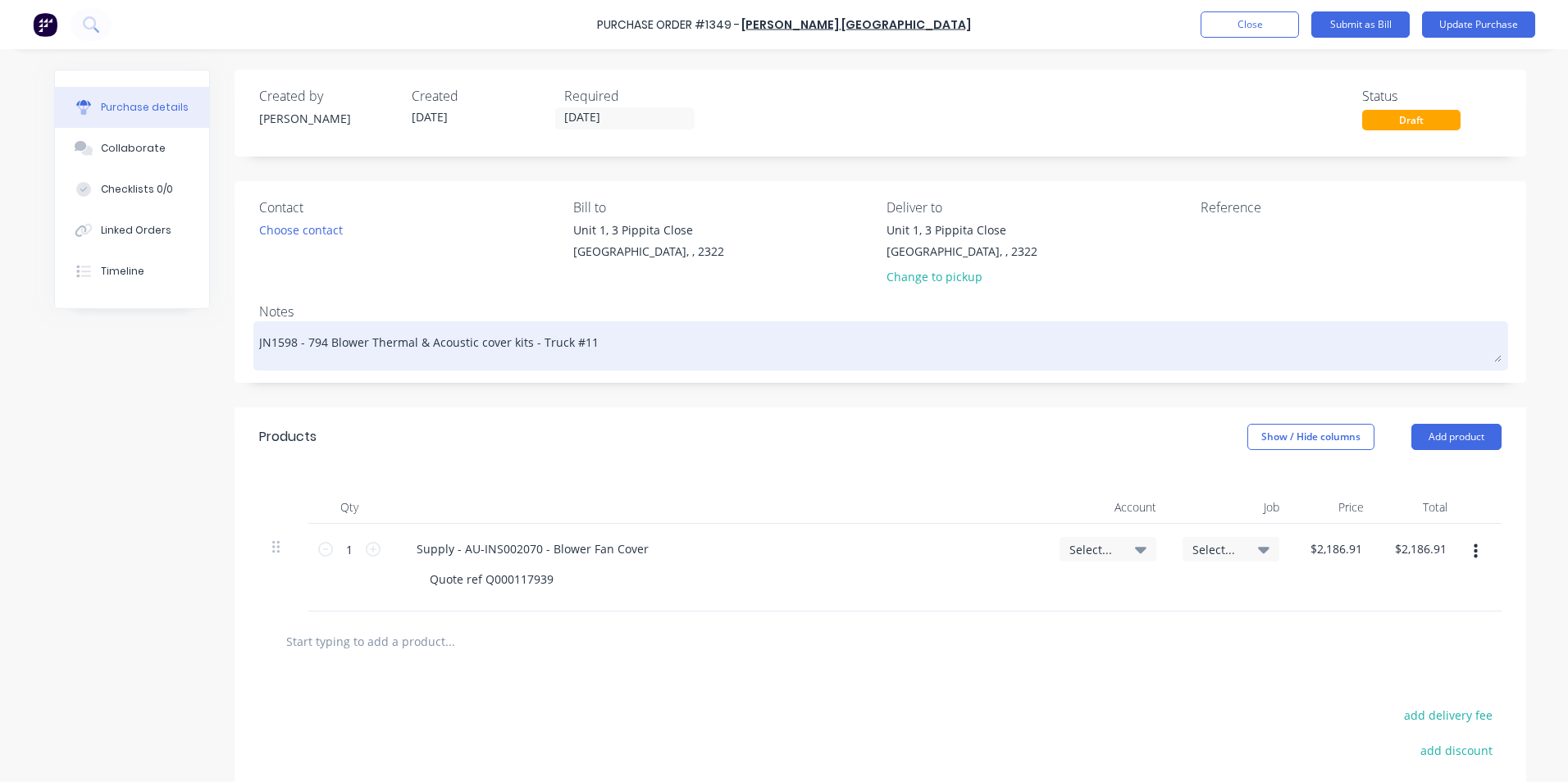
click at [577, 341] on textarea "JN1598 - 794 Blower Thermal & Acoustic cover kits - Truck #11" at bounding box center [881, 344] width 1243 height 37
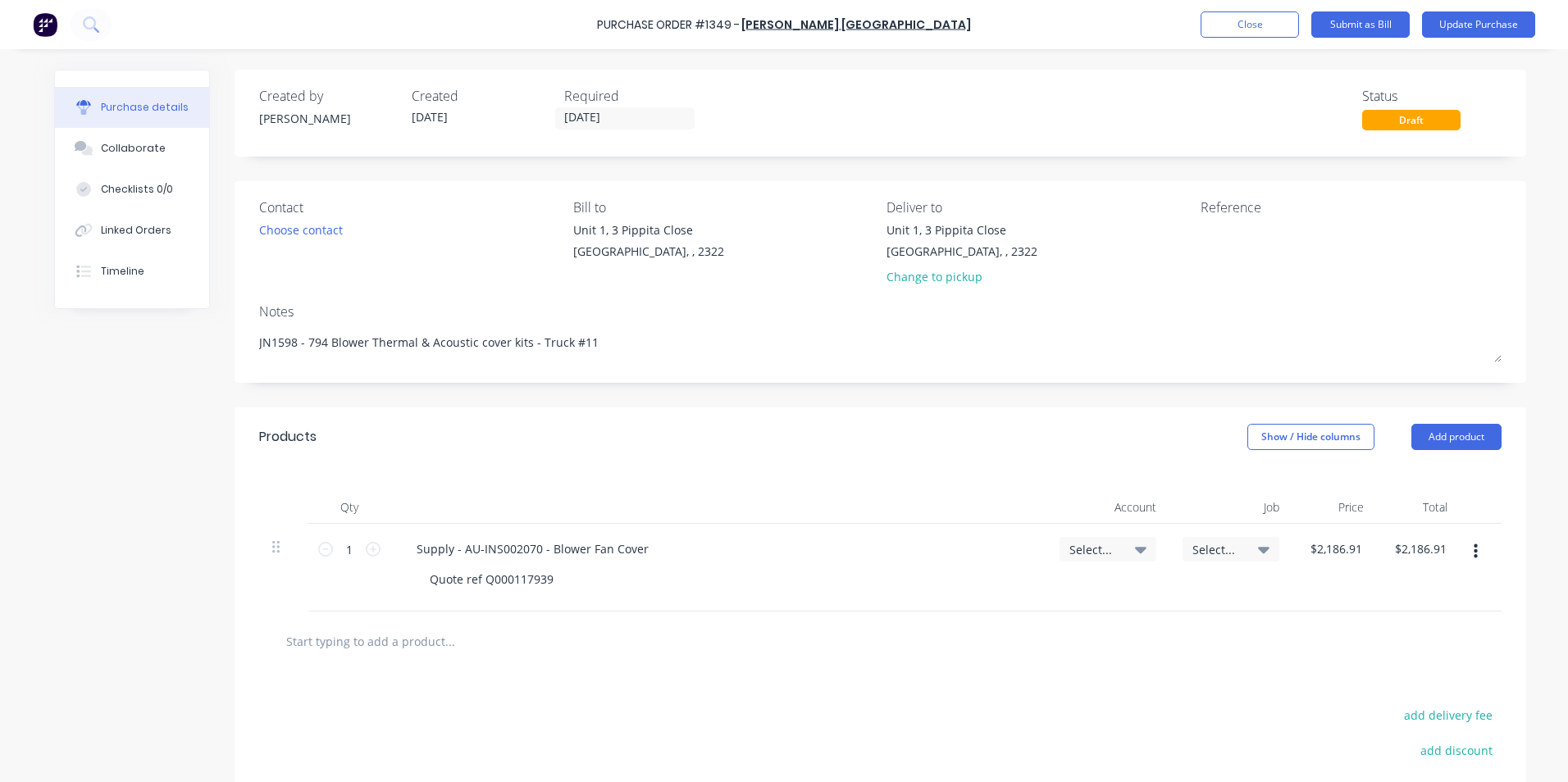
type textarea "x"
type textarea "JN1598 - 794 Blower Thermal & Acoustic cover kits - Truck #12"
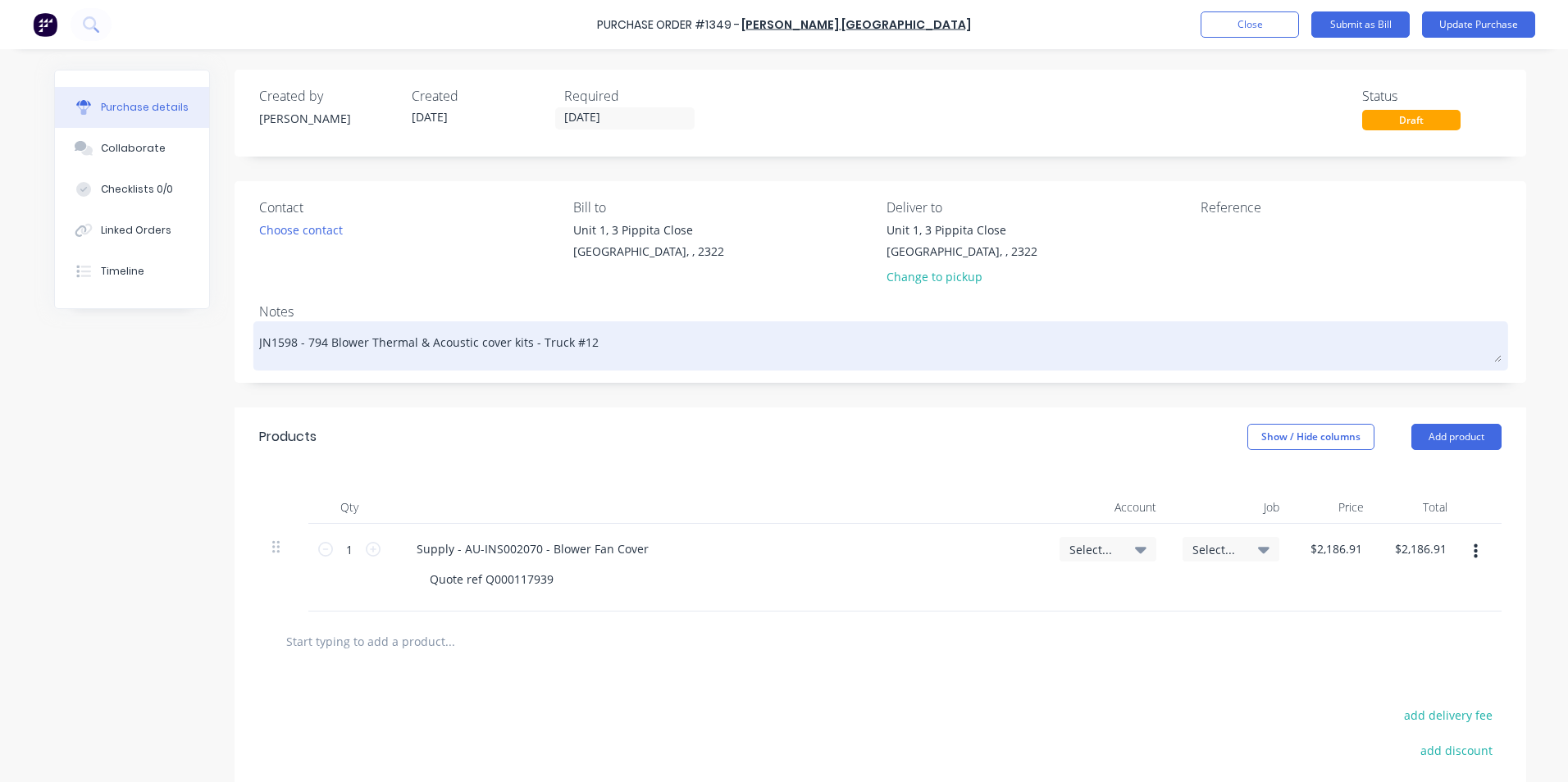
drag, startPoint x: 289, startPoint y: 345, endPoint x: 271, endPoint y: 346, distance: 18.0
click at [271, 346] on textarea "JN1598 - 794 Blower Thermal & Acoustic cover kits - Truck #12" at bounding box center [881, 344] width 1243 height 37
type textarea "x"
type textarea "JN16 - 794 Blower Thermal & Acoustic cover kits - Truck #12"
type textarea "x"
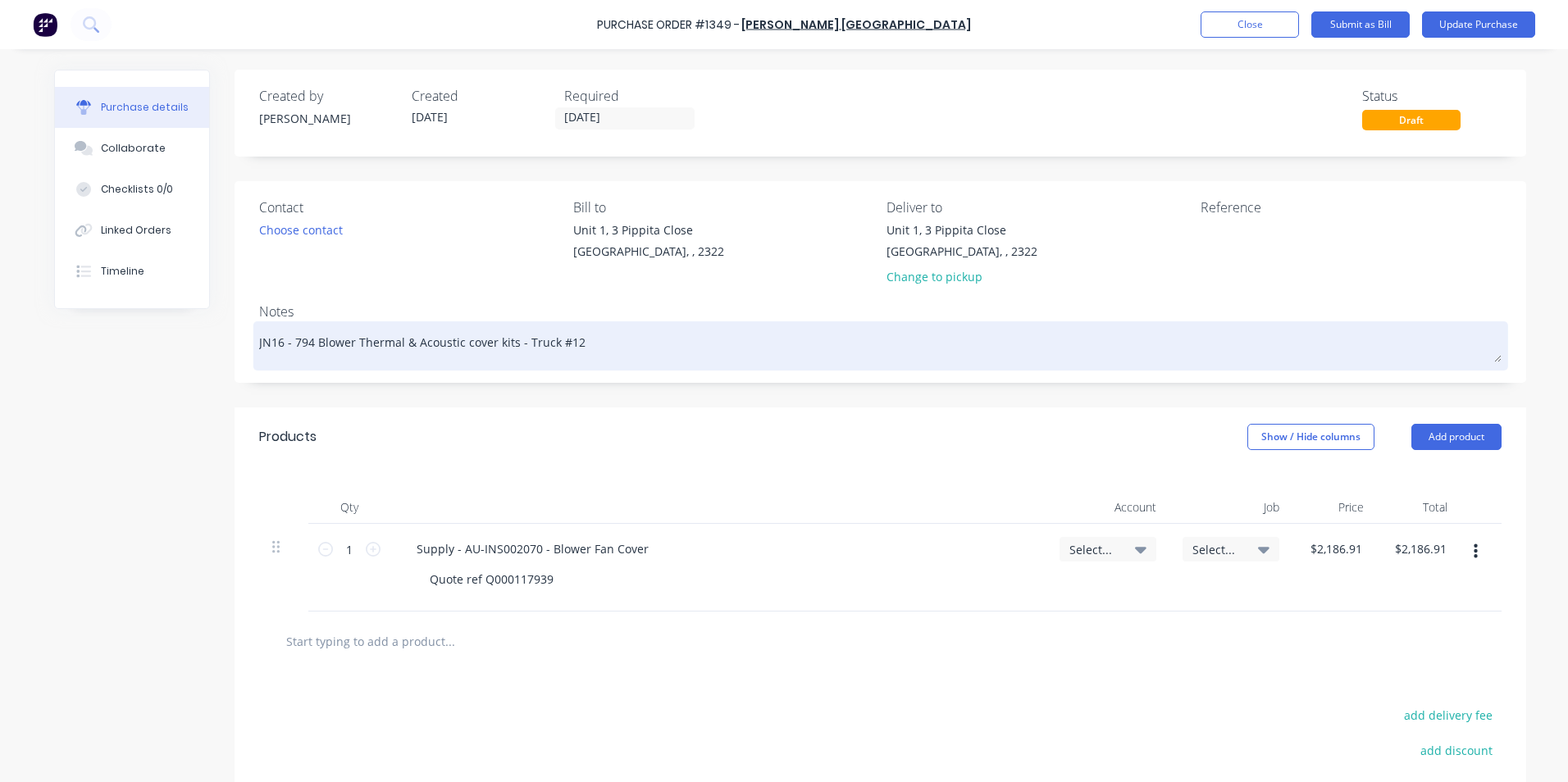
type textarea "JN163 - 794 Blower Thermal & Acoustic cover kits - Truck #12"
type textarea "x"
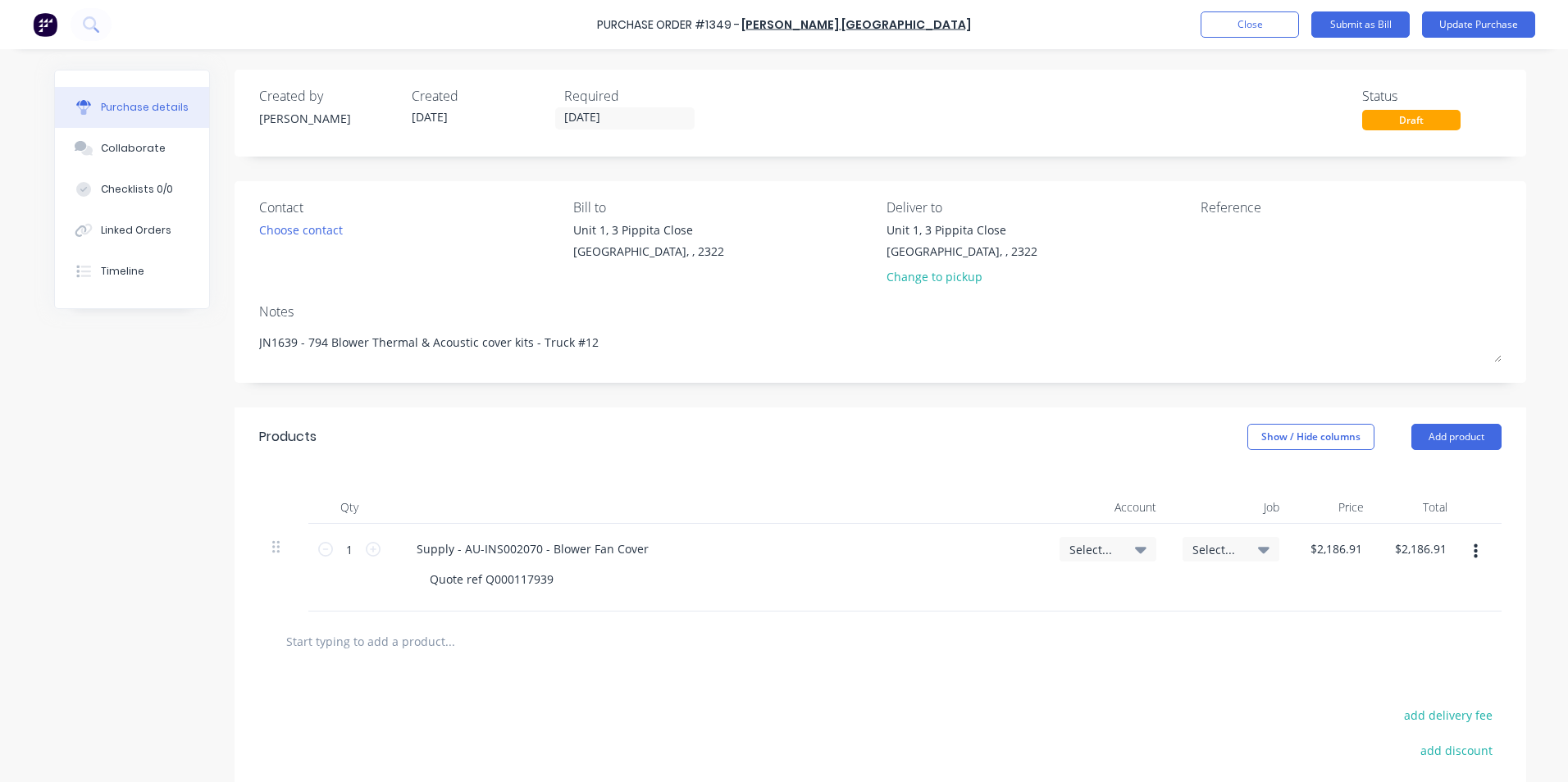
type textarea "JN1639 - 794 Blower Thermal & Acoustic cover kits - Truck #12"
type textarea "x"
type textarea "JN1639 - 794 Blower Thermal & Acoustic cover kits - Truck #12"
click at [1100, 546] on span "Select..." at bounding box center [1094, 549] width 49 height 17
type textarea "x"
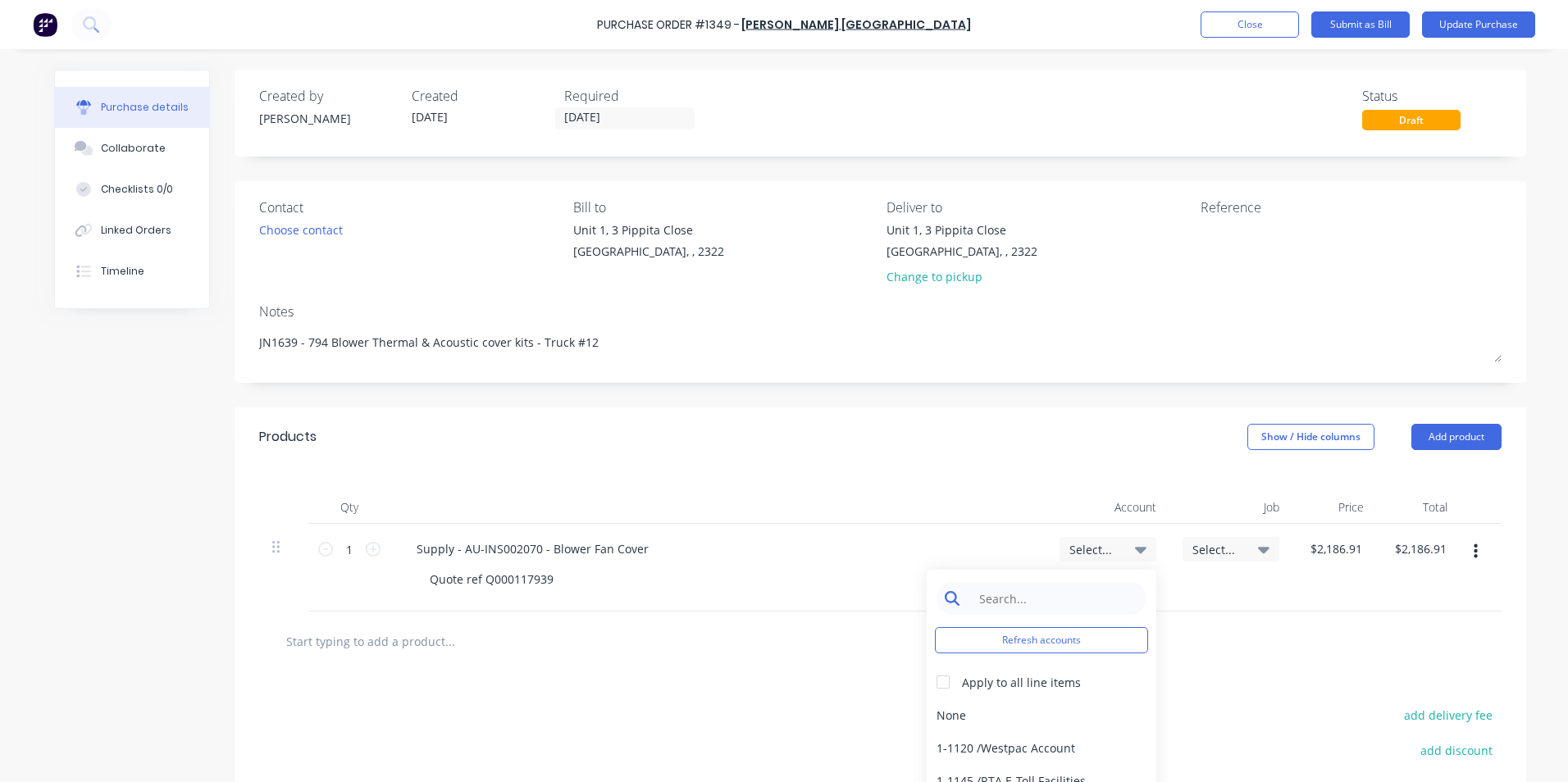
click at [1018, 603] on input at bounding box center [1054, 598] width 168 height 33
type input "1-14"
click at [1022, 717] on div "1-1400 / Work in Progress" at bounding box center [1041, 714] width 230 height 33
click at [1219, 549] on span "Select..." at bounding box center [1217, 549] width 49 height 17
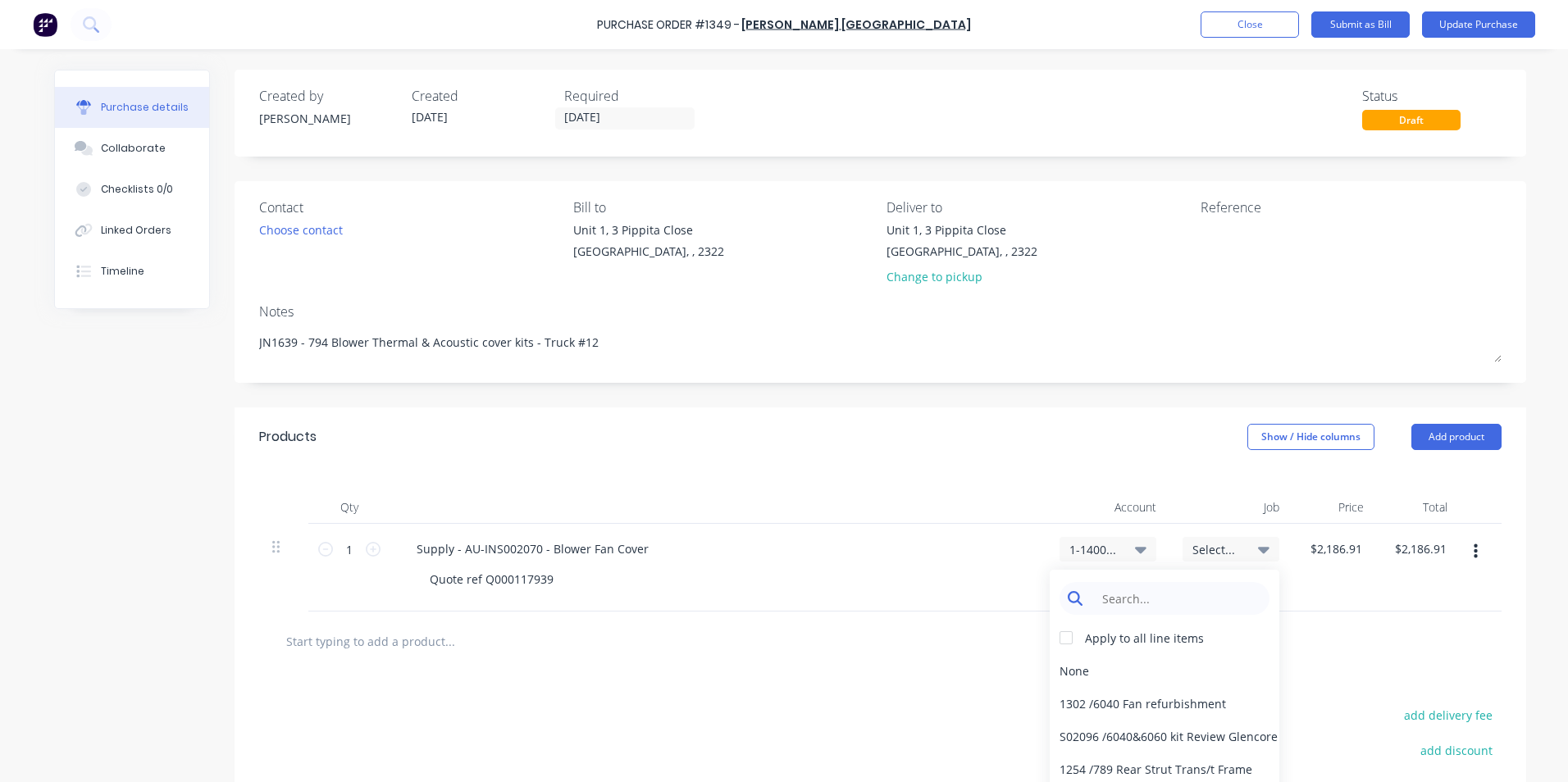
type textarea "x"
click at [1138, 600] on input at bounding box center [1177, 598] width 168 height 33
type input "1639"
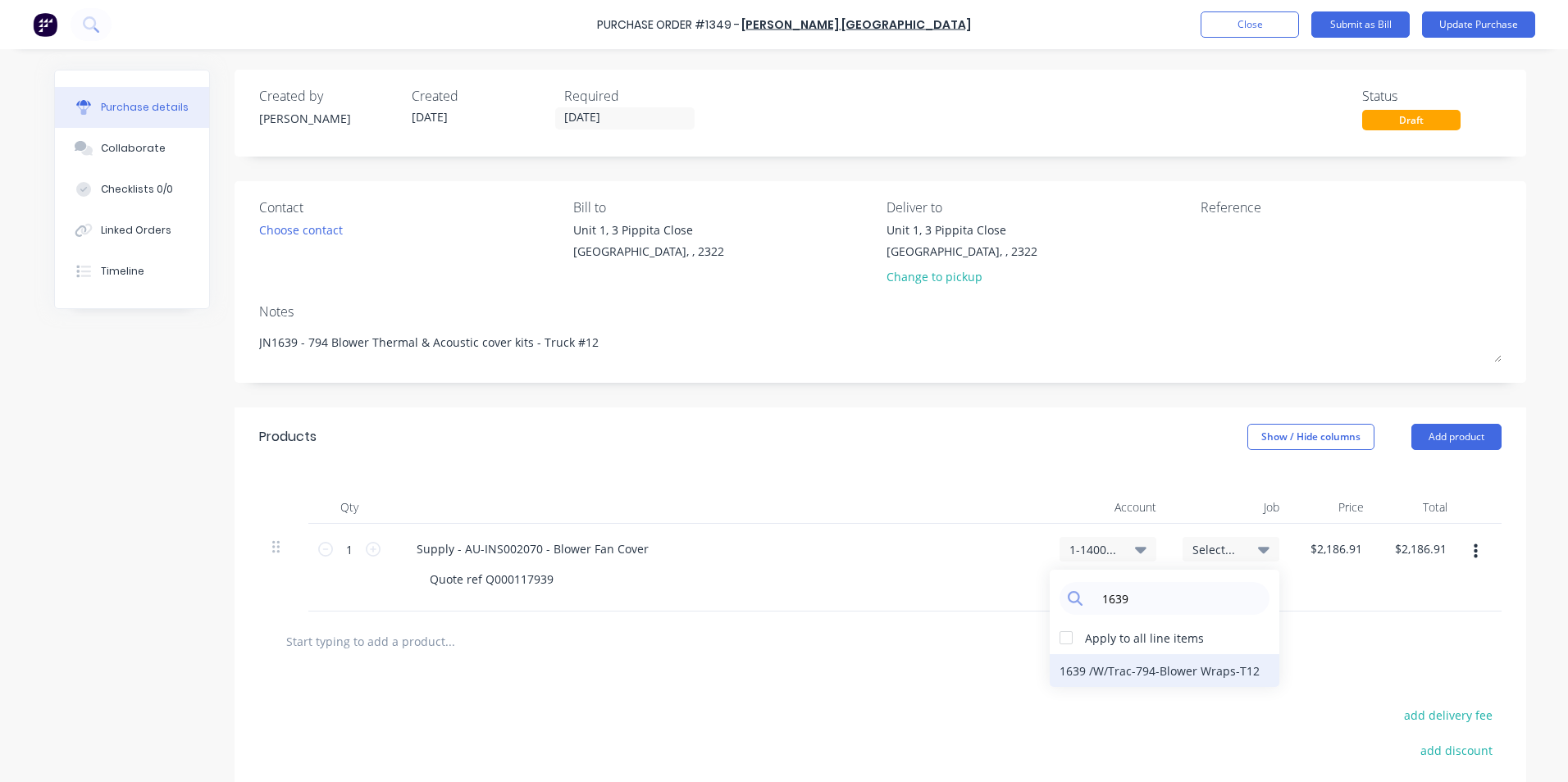
click at [1180, 668] on div "1639 / W/Trac-794-Blower Wraps-T12" at bounding box center [1164, 670] width 230 height 33
click at [1472, 26] on button "Update Purchase" at bounding box center [1478, 25] width 114 height 26
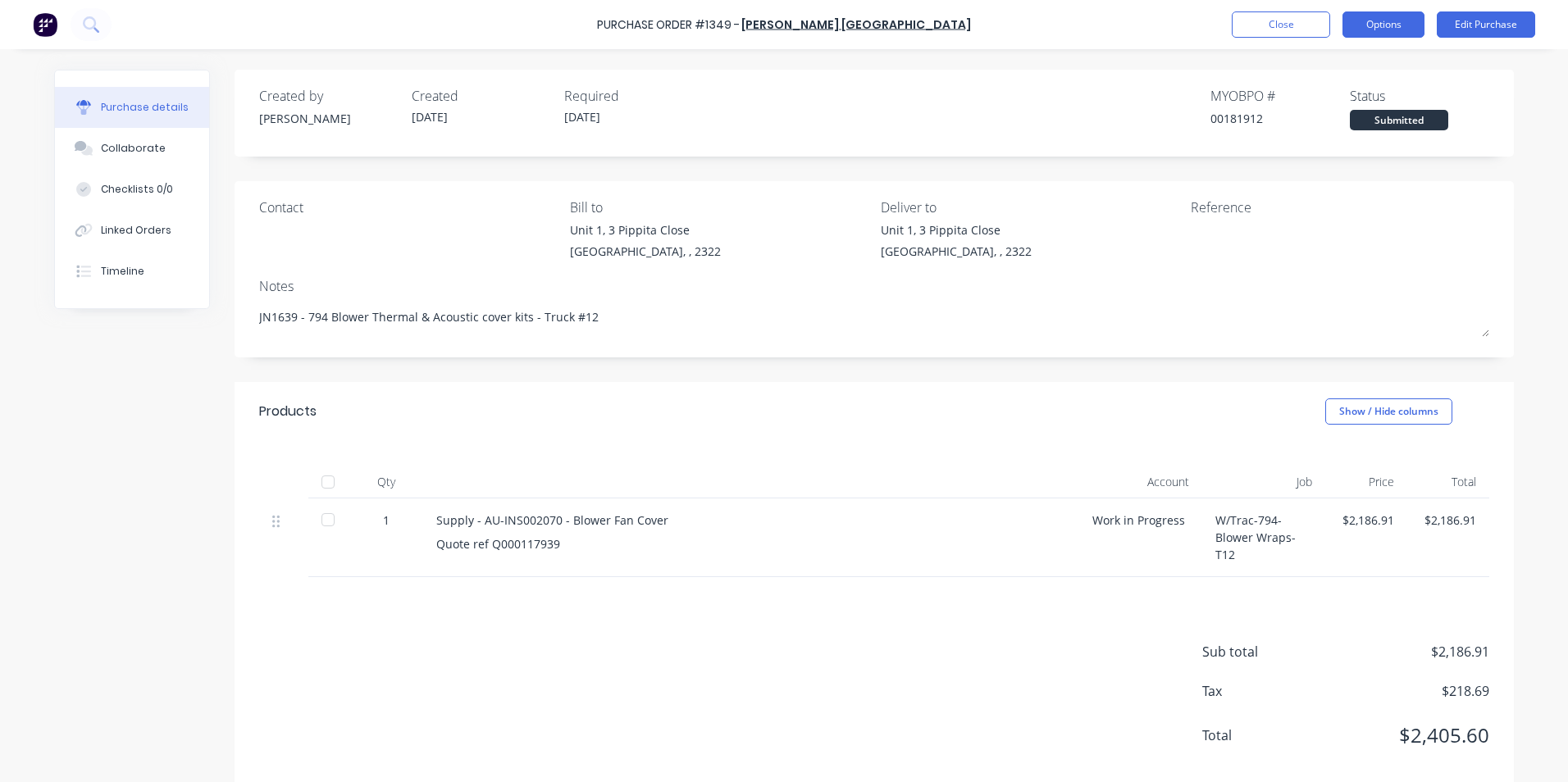
click at [1395, 28] on button "Options" at bounding box center [1383, 25] width 82 height 26
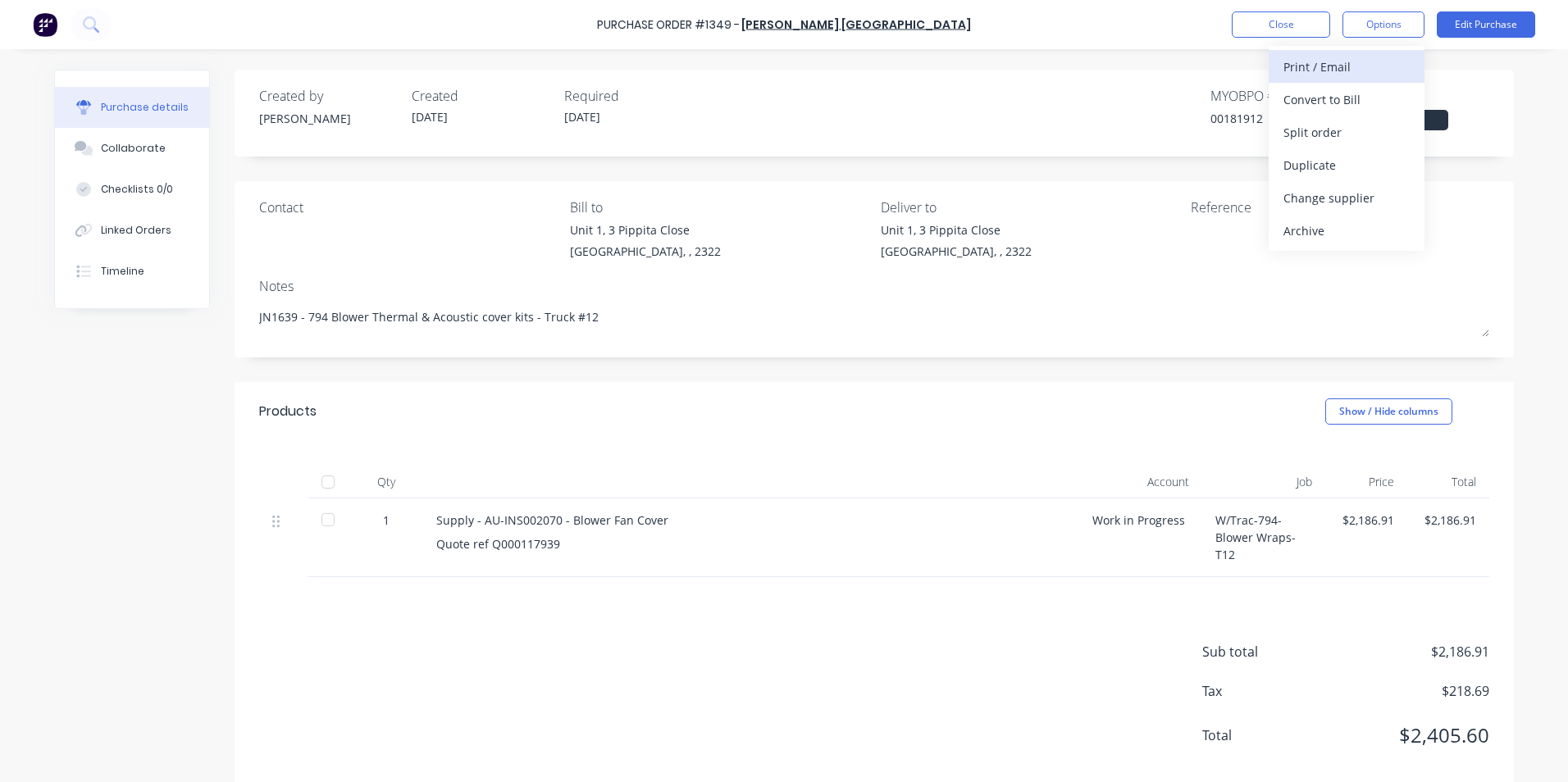
click at [1321, 66] on div "Print / Email" at bounding box center [1346, 67] width 126 height 24
click at [1323, 97] on div "With pricing" at bounding box center [1346, 100] width 126 height 24
type textarea "x"
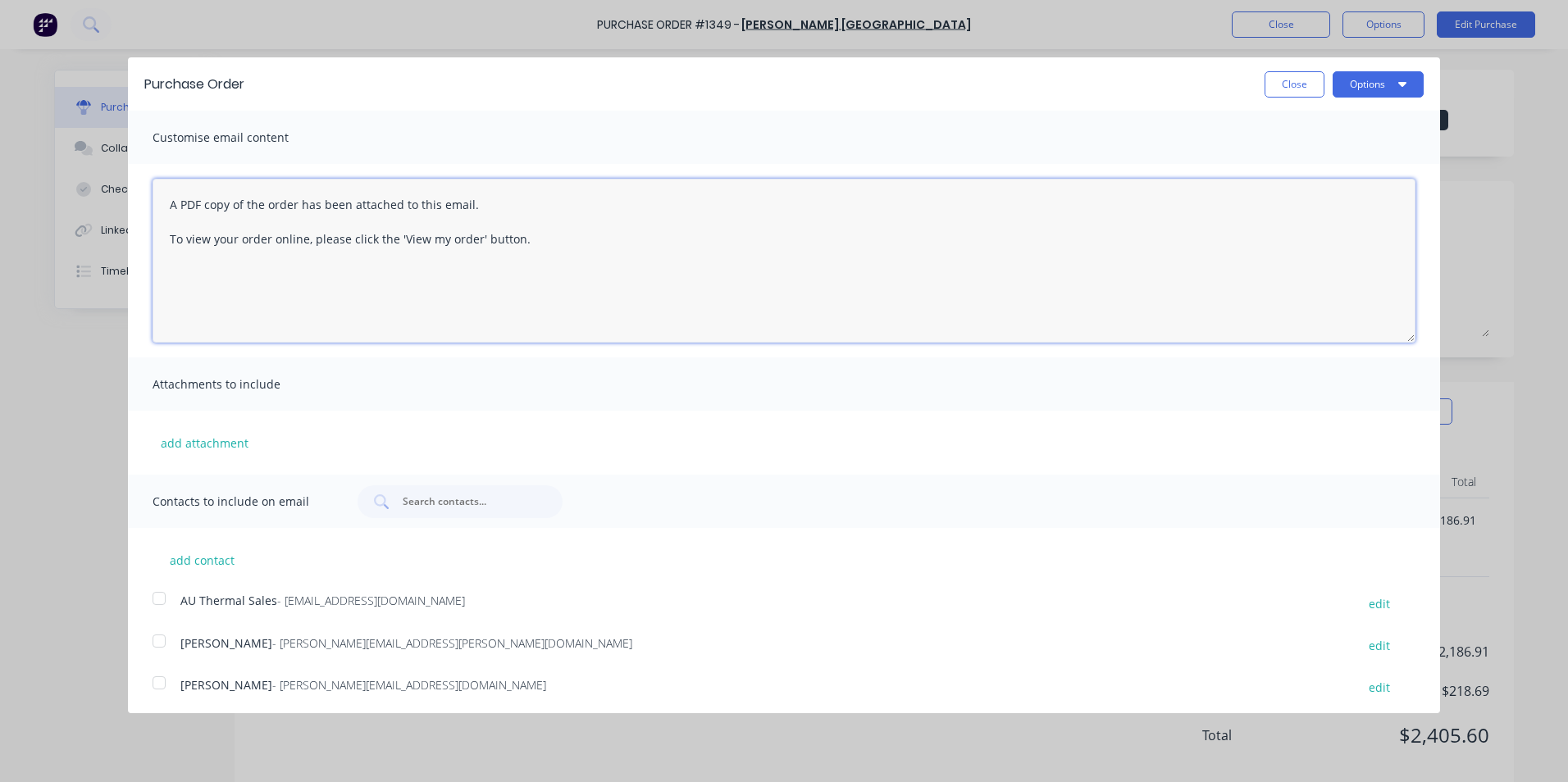
drag, startPoint x: 529, startPoint y: 239, endPoint x: 138, endPoint y: 205, distance: 392.5
click at [138, 205] on div "A PDF copy of the order has been attached to this email. To view your order onl…" at bounding box center [784, 260] width 1312 height 193
type textarea "Hi Sales, PO att"
type textarea "x"
type textarea "Hi Sales, PO attached in ref to your quote, please proceed Regards [PERSON_NAME…"
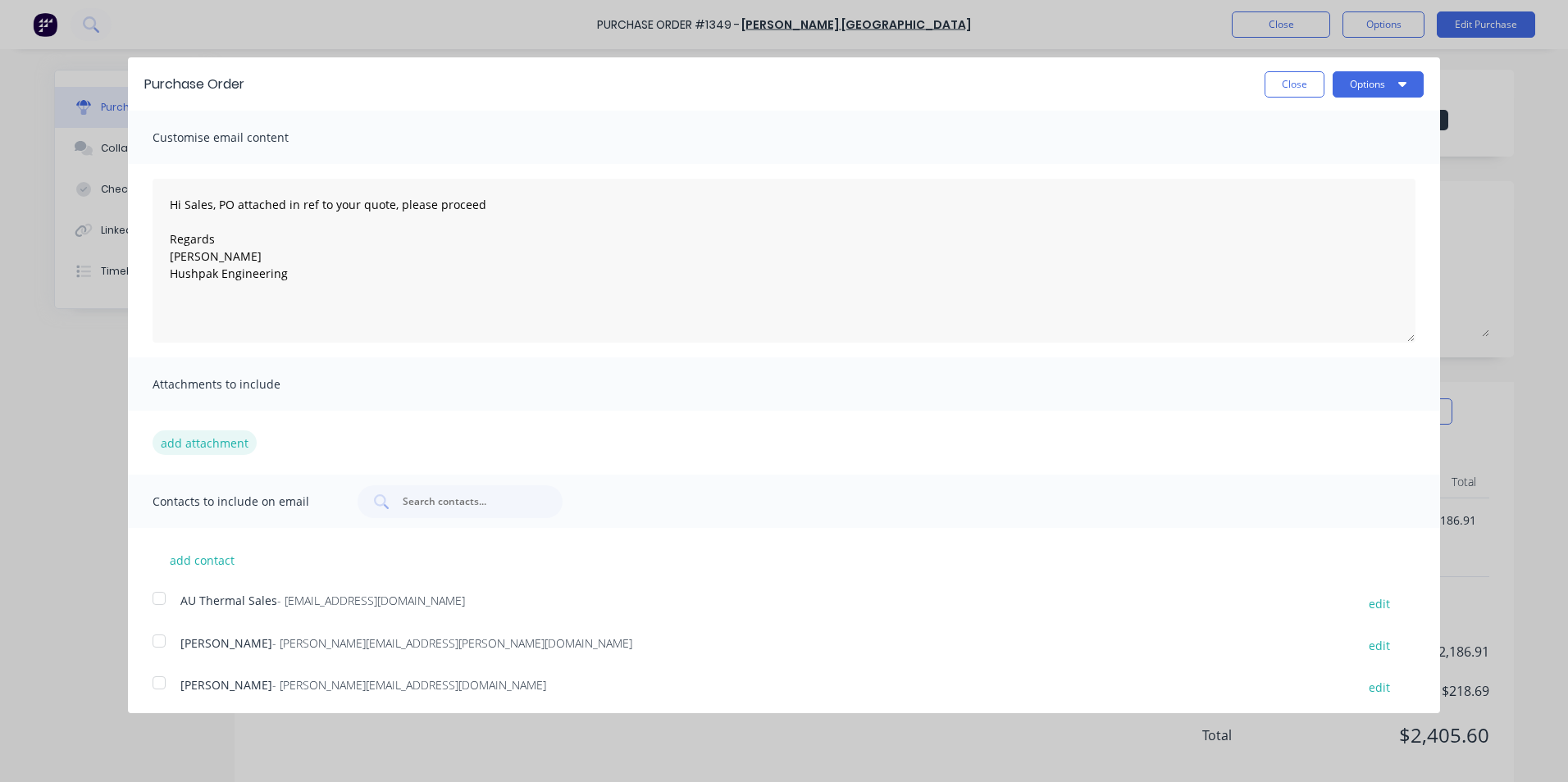
click at [214, 441] on button "add attachment" at bounding box center [204, 442] width 104 height 25
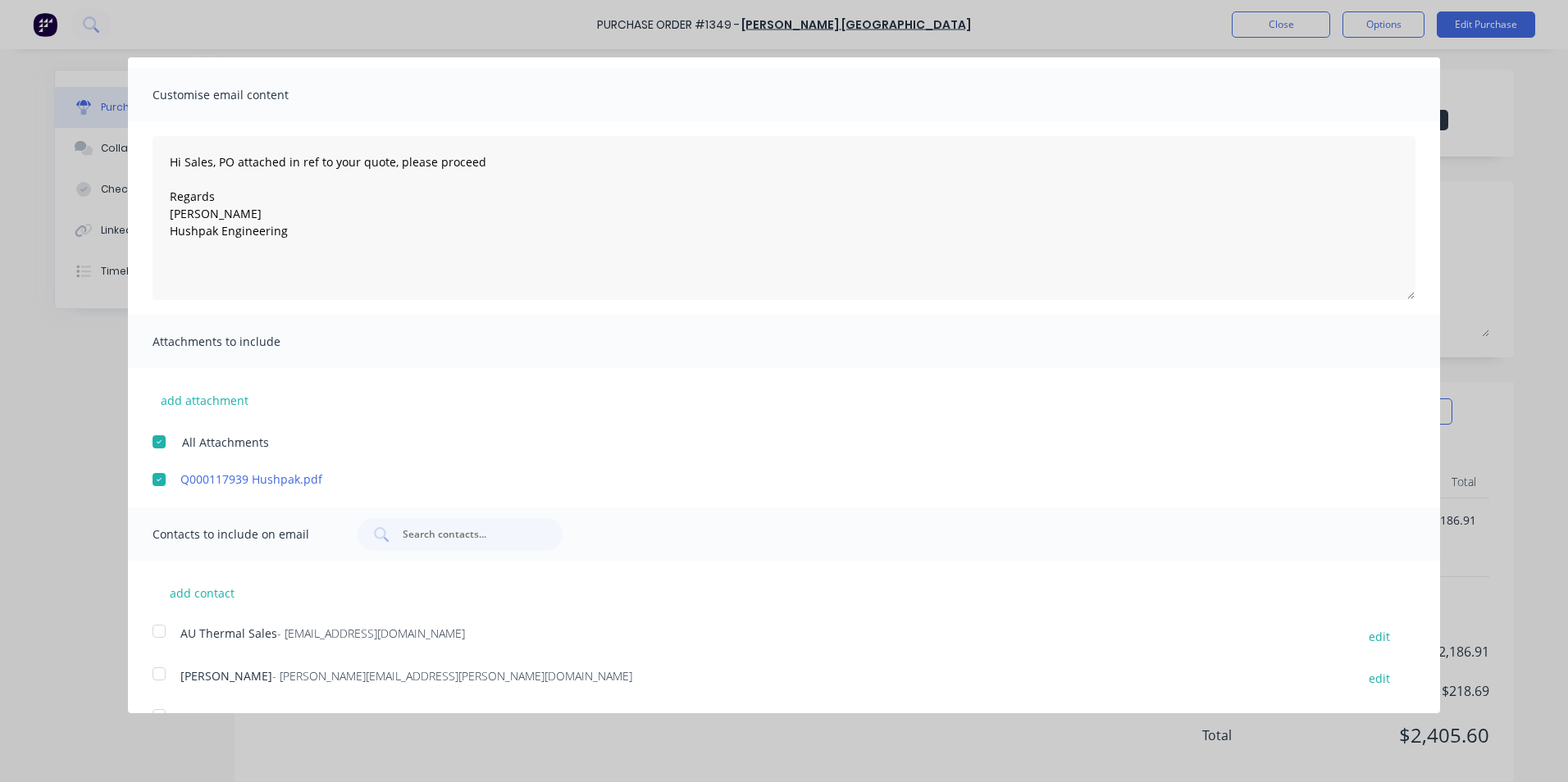
scroll to position [80, 0]
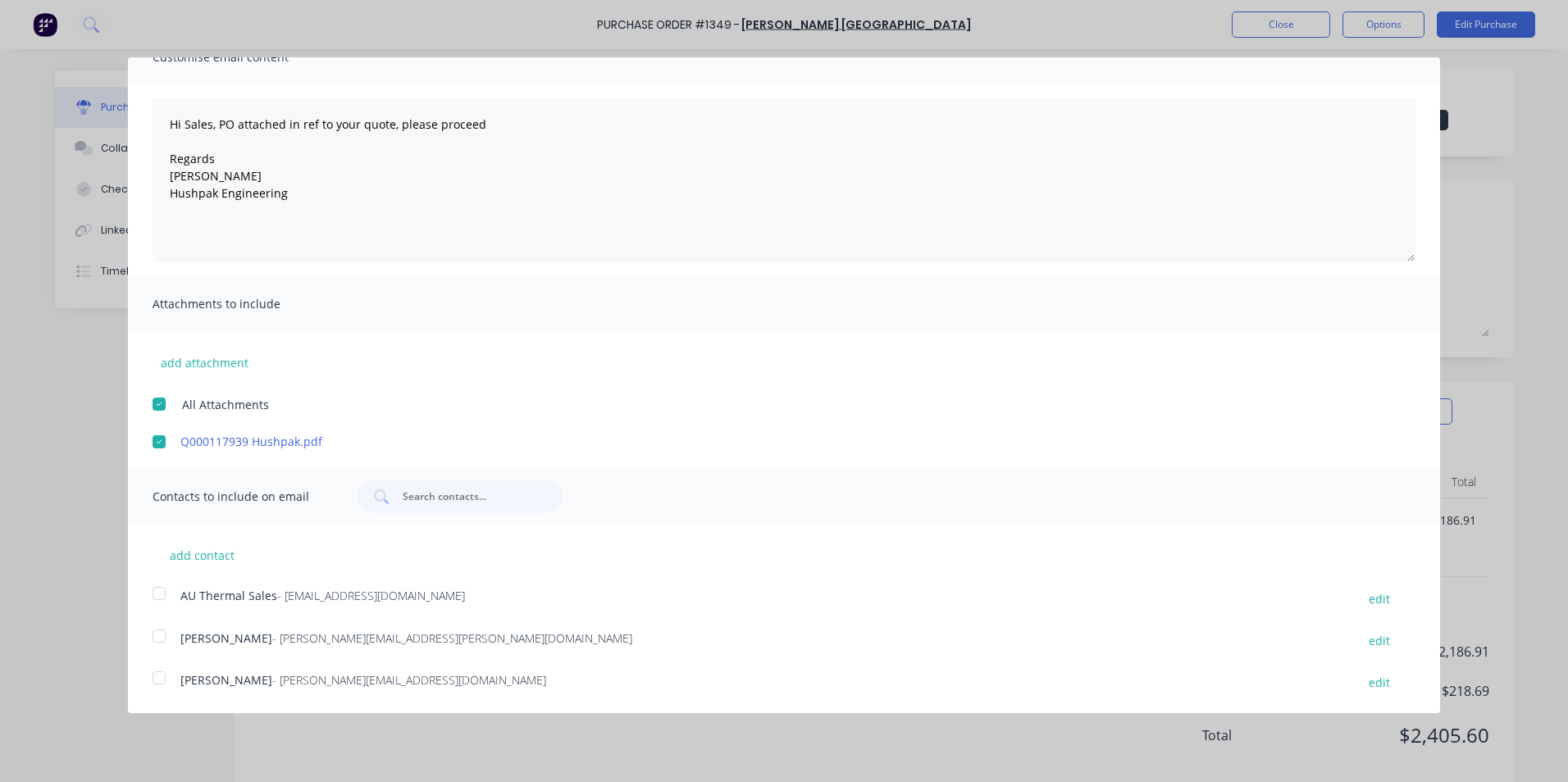
click at [160, 592] on div at bounding box center [158, 593] width 33 height 33
click at [159, 634] on div at bounding box center [158, 635] width 33 height 33
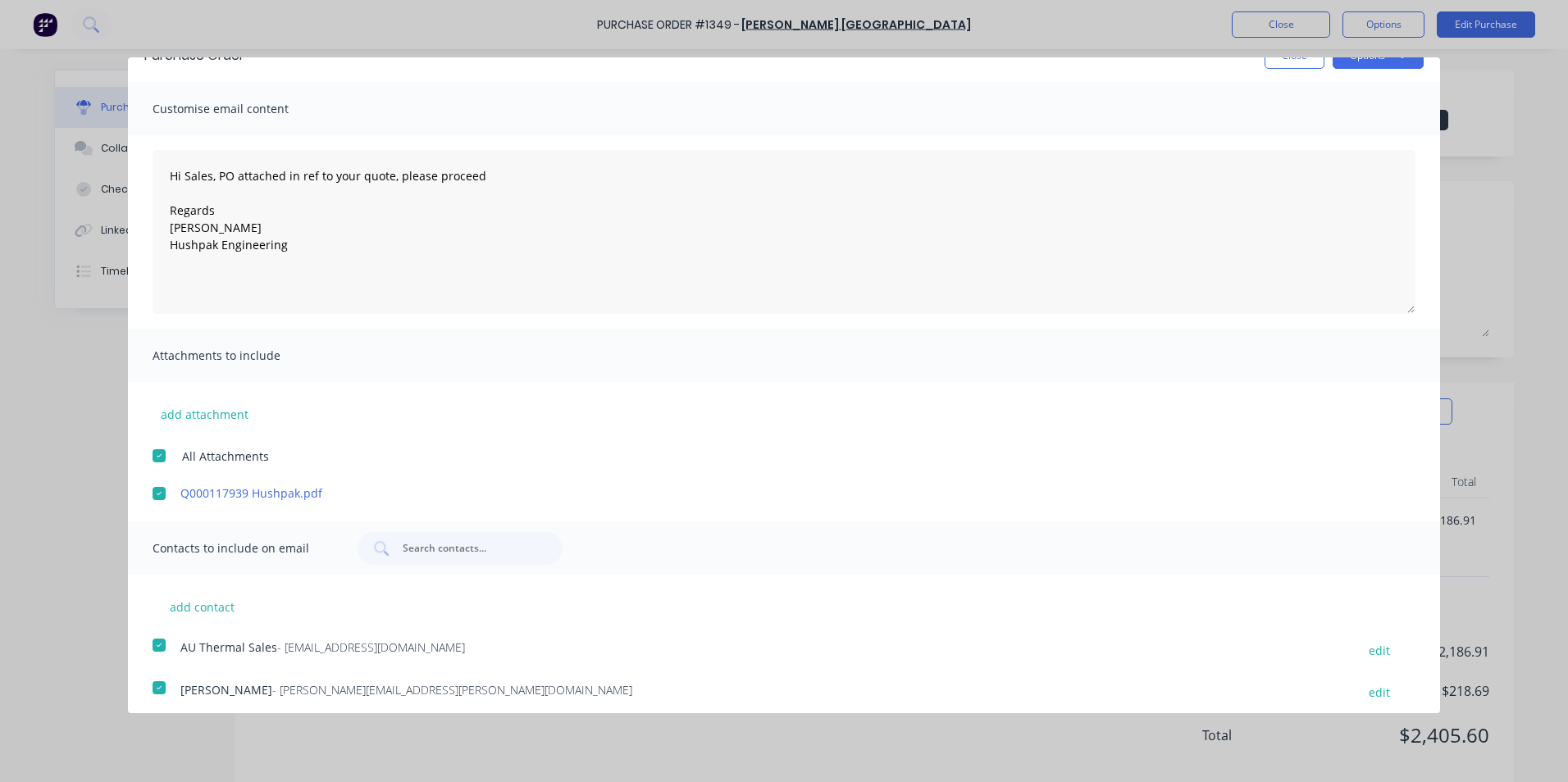
scroll to position [0, 0]
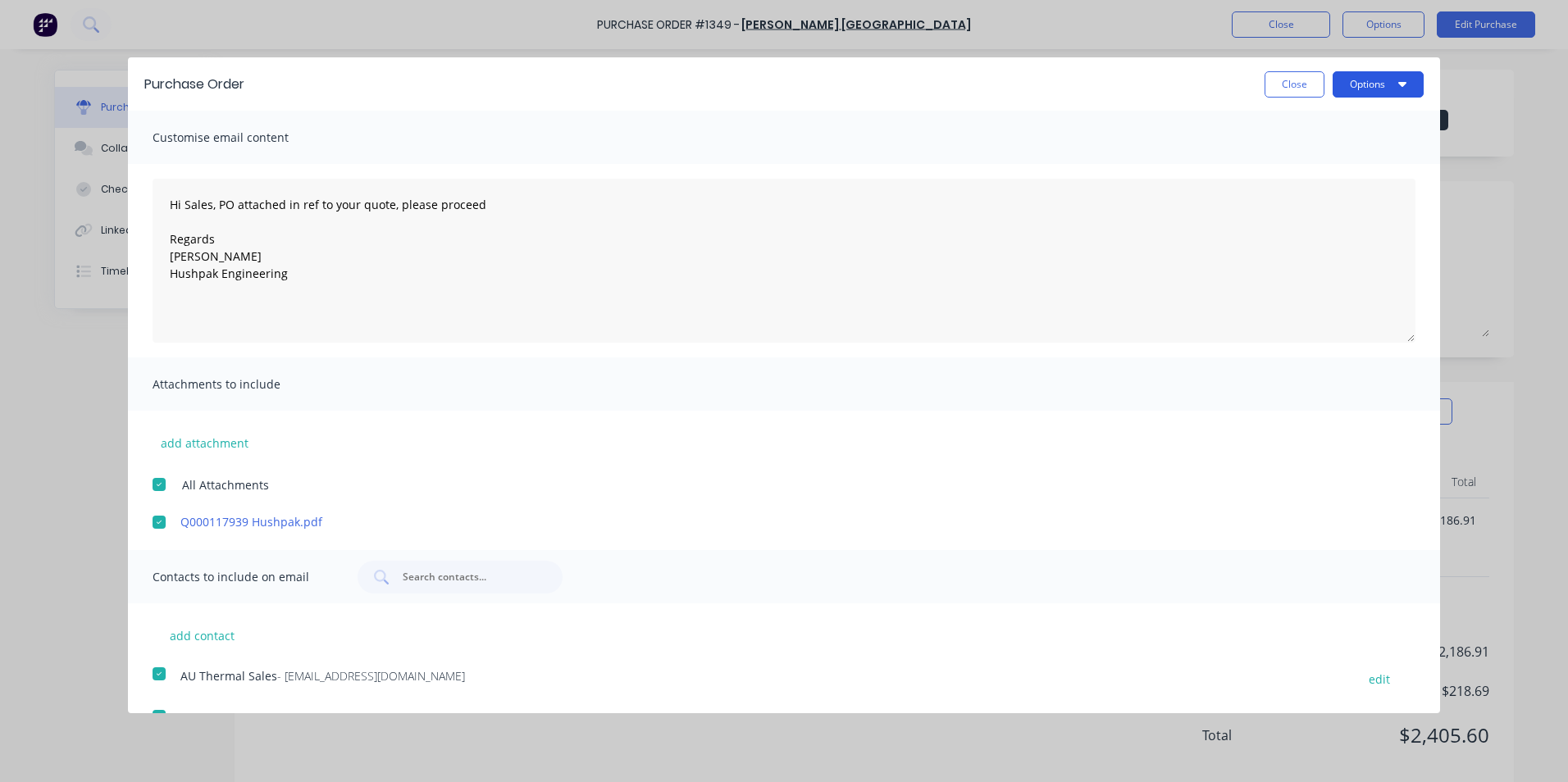
click at [1370, 86] on button "Options" at bounding box center [1377, 84] width 91 height 26
click at [1294, 160] on div "Email" at bounding box center [1345, 158] width 126 height 24
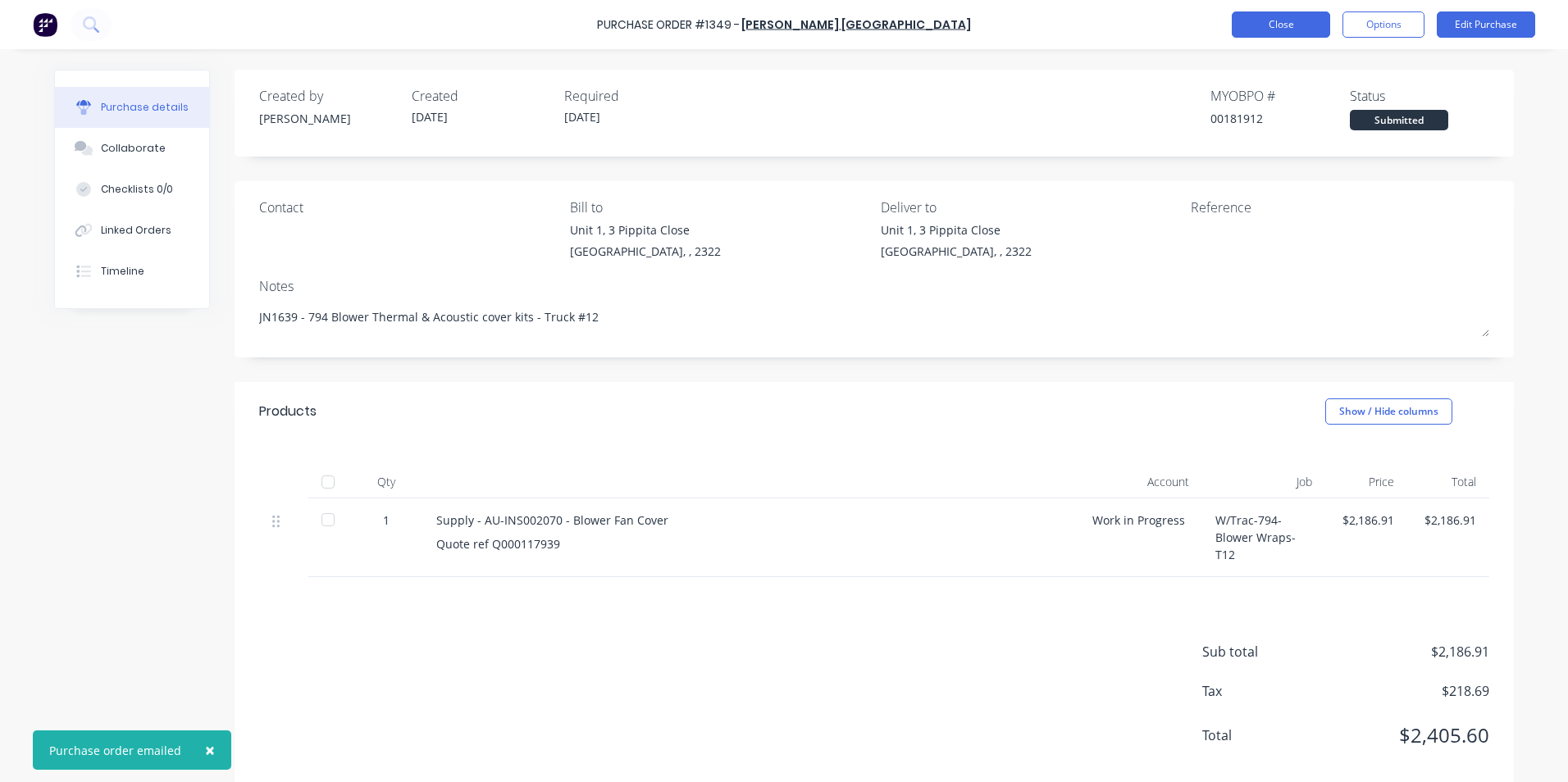
click at [1273, 25] on button "Close" at bounding box center [1281, 25] width 98 height 26
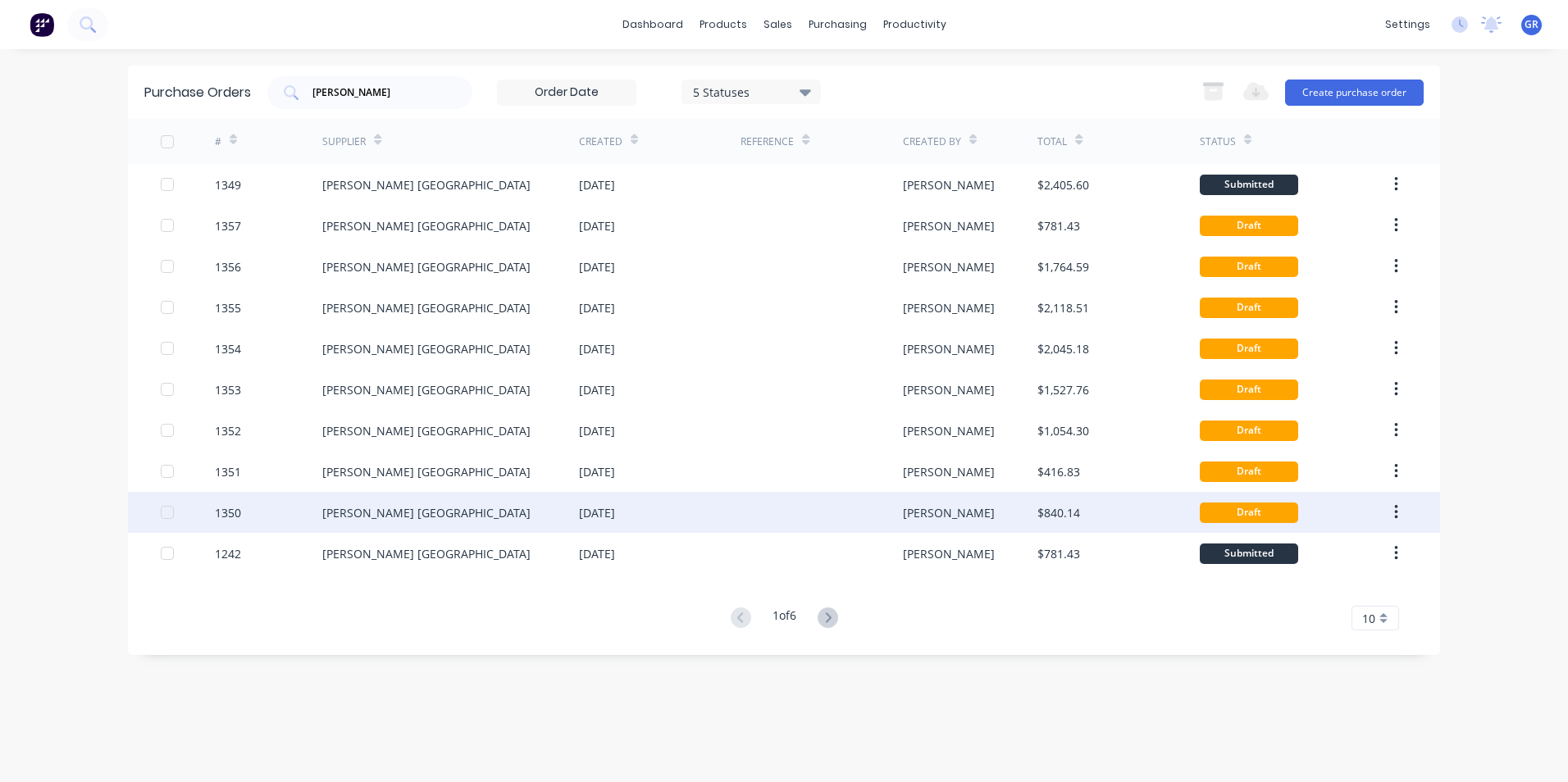
click at [226, 510] on div "1350" at bounding box center [227, 513] width 26 height 17
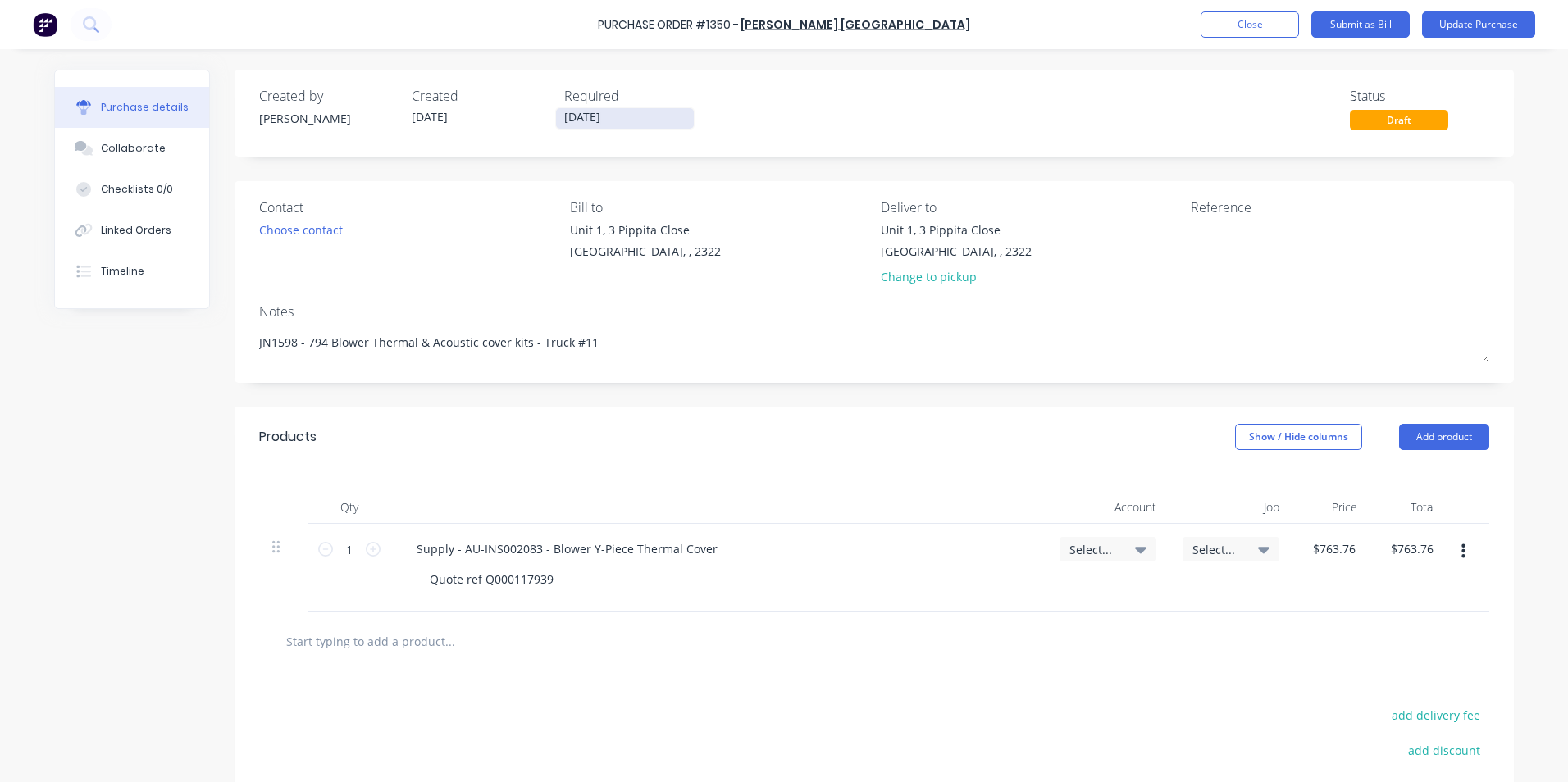
click at [576, 114] on input "[DATE]" at bounding box center [625, 119] width 138 height 20
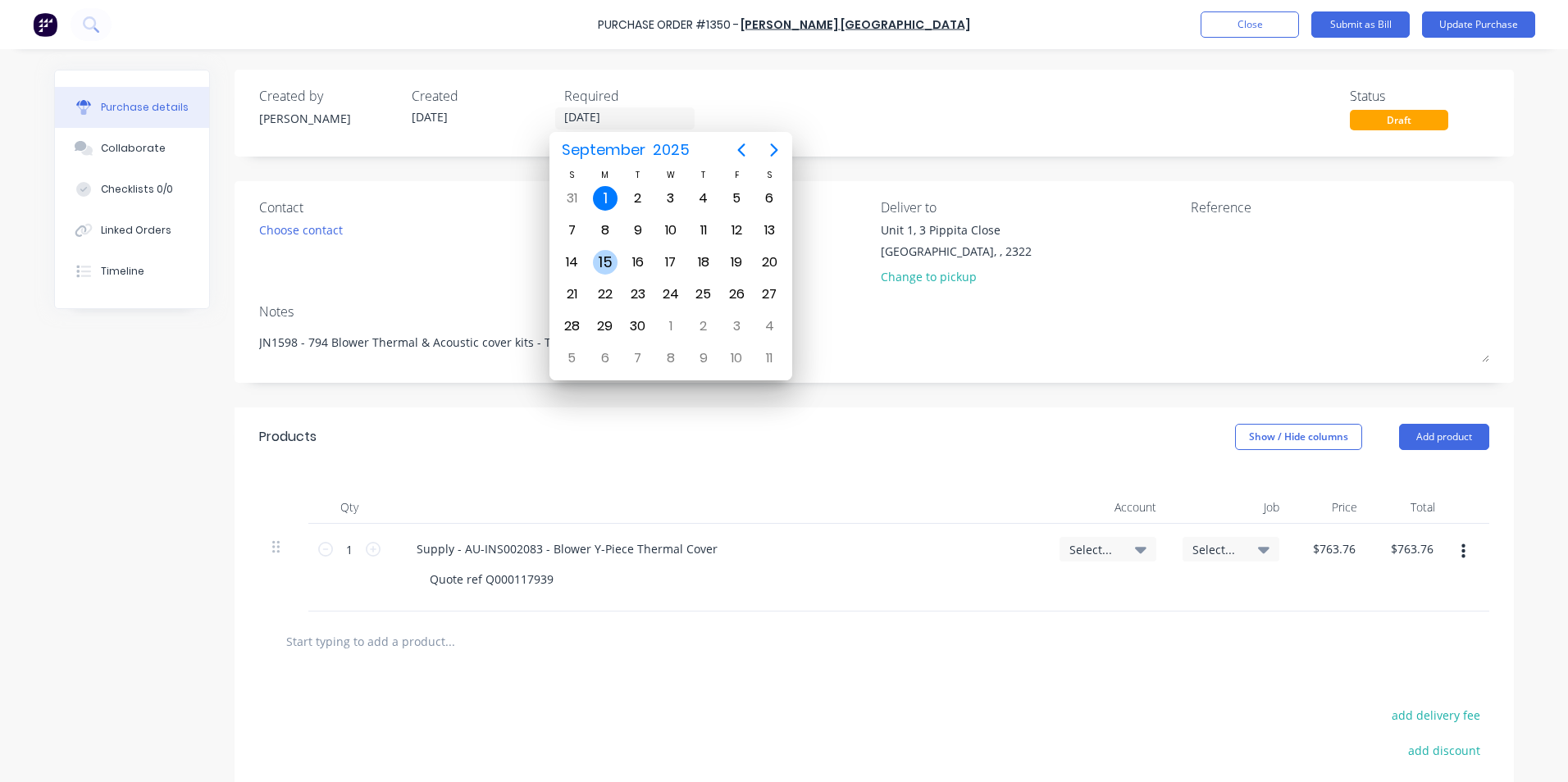
click at [609, 258] on div "15" at bounding box center [604, 262] width 25 height 25
type textarea "x"
type input "[DATE]"
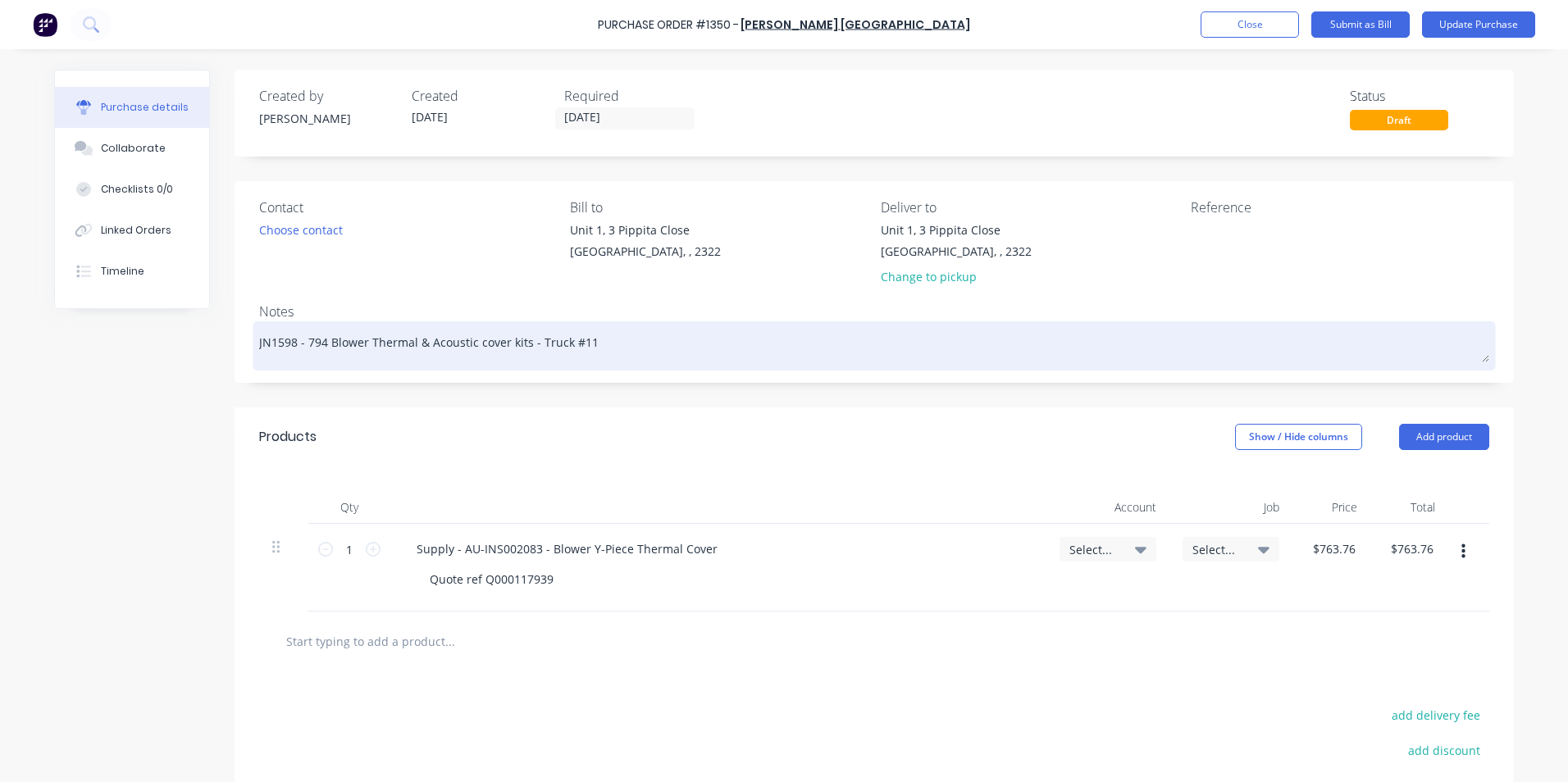
drag, startPoint x: 590, startPoint y: 341, endPoint x: 576, endPoint y: 343, distance: 14.1
click at [576, 343] on textarea "JN1598 - 794 Blower Thermal & Acoustic cover kits - Truck #11" at bounding box center [874, 344] width 1230 height 37
type textarea "x"
type textarea "JN1598 - 794 Blower Thermal & Acoustic cover kits - Truck #12"
drag, startPoint x: 289, startPoint y: 347, endPoint x: 273, endPoint y: 348, distance: 16.0
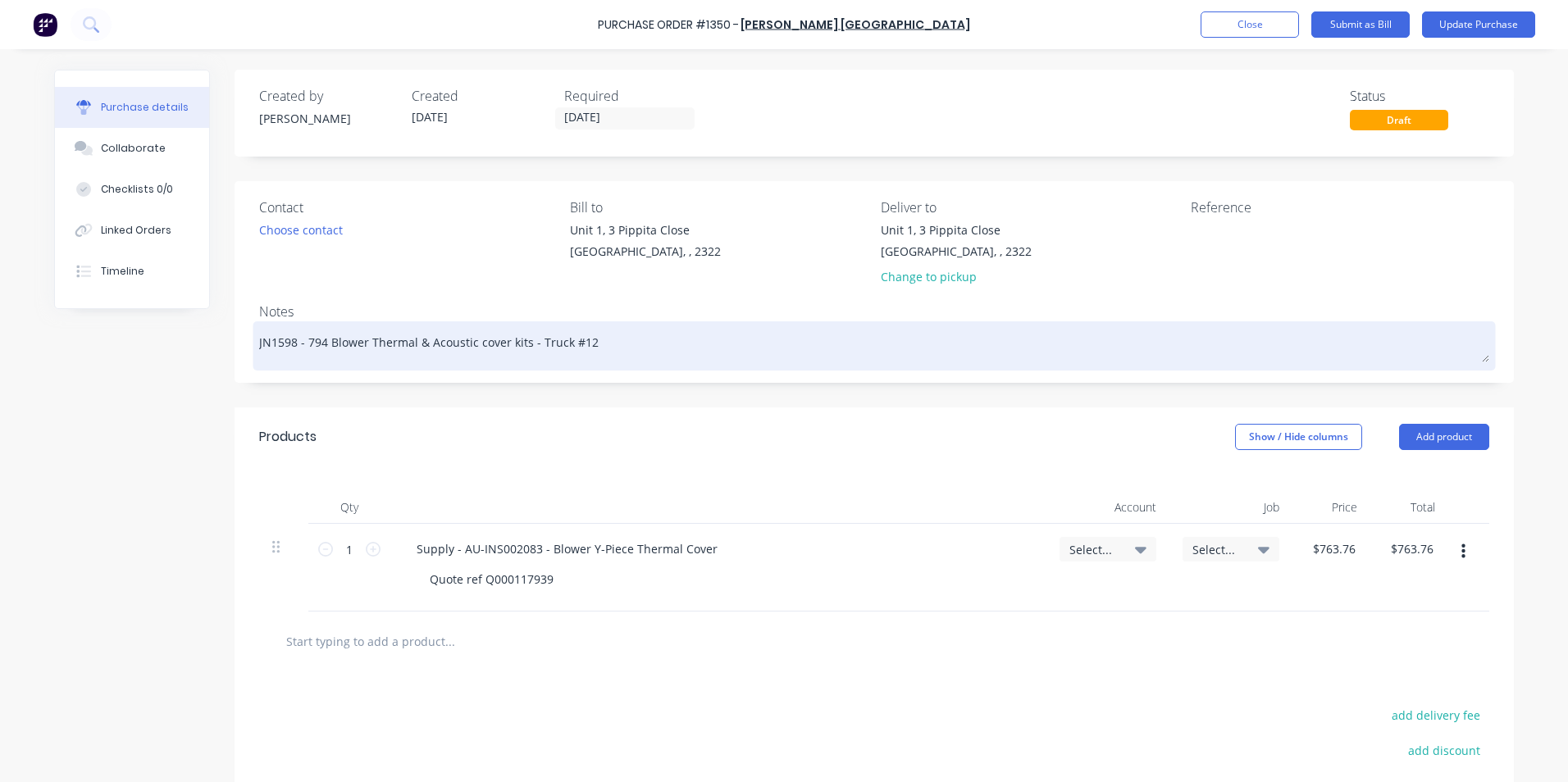
click at [273, 348] on textarea "JN1598 - 794 Blower Thermal & Acoustic cover kits - Truck #12" at bounding box center [874, 344] width 1230 height 37
type textarea "x"
type textarea "JN16 - 794 Blower Thermal & Acoustic cover kits - Truck #12"
type textarea "x"
type textarea "JN163 - 794 Blower Thermal & Acoustic cover kits - Truck #12"
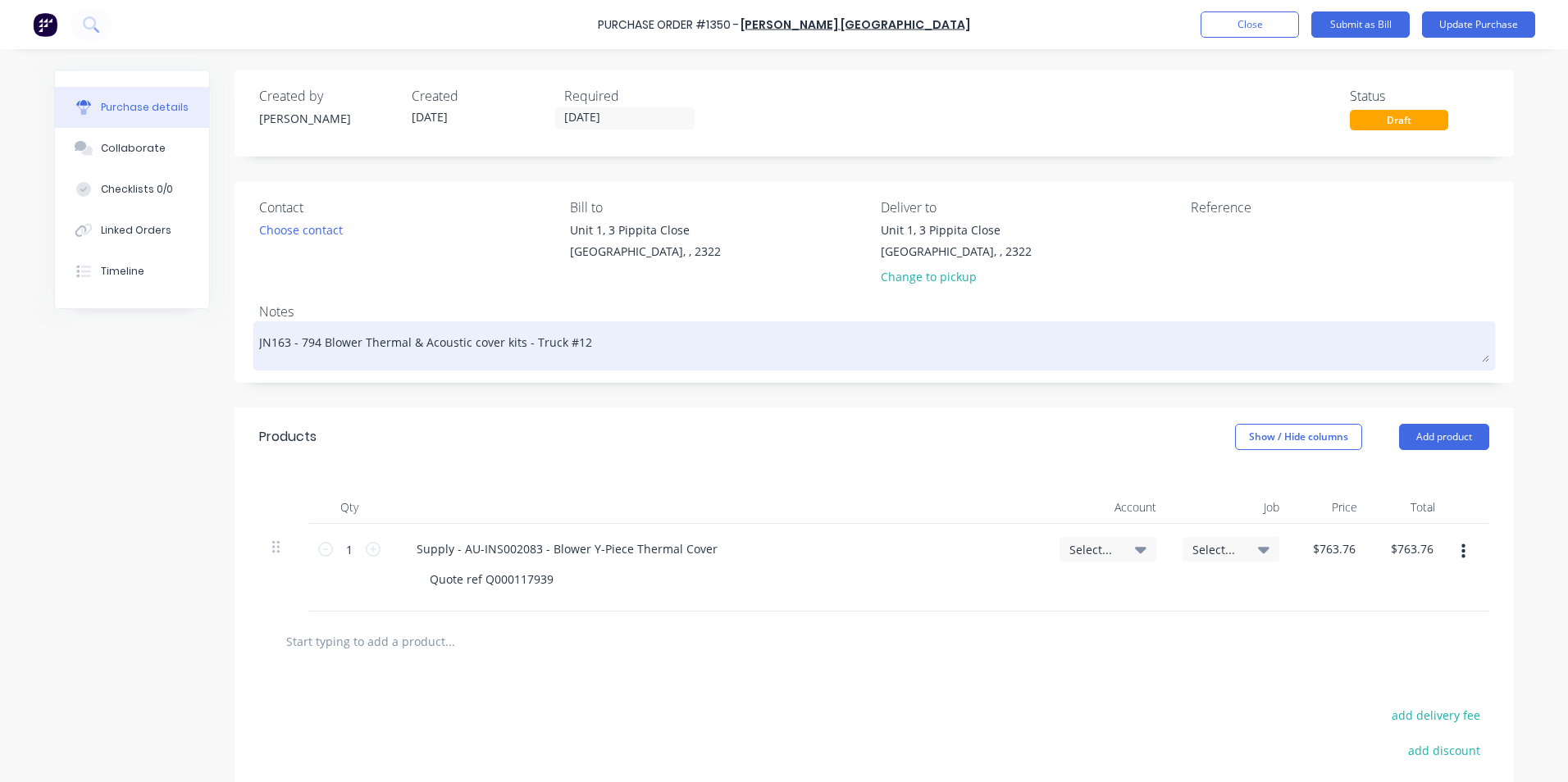
type textarea "x"
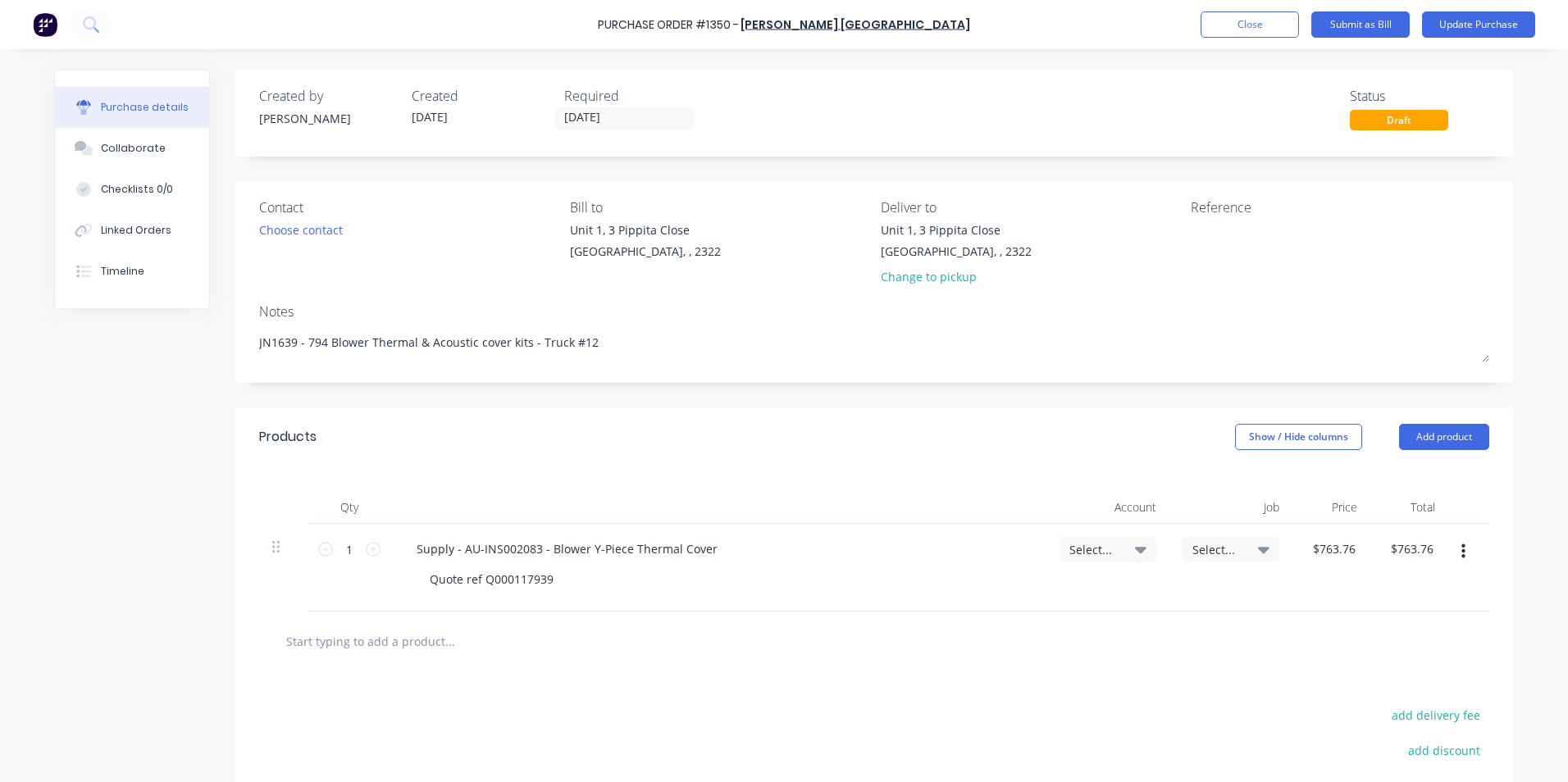
type textarea "JN1639 - 794 Blower Thermal & Acoustic cover kits - Truck #12"
type textarea "x"
type textarea "JN1639 - 794 Blower Thermal & Acoustic cover kits - Truck #12"
click at [1084, 548] on span "Select..." at bounding box center [1094, 549] width 49 height 17
type textarea "x"
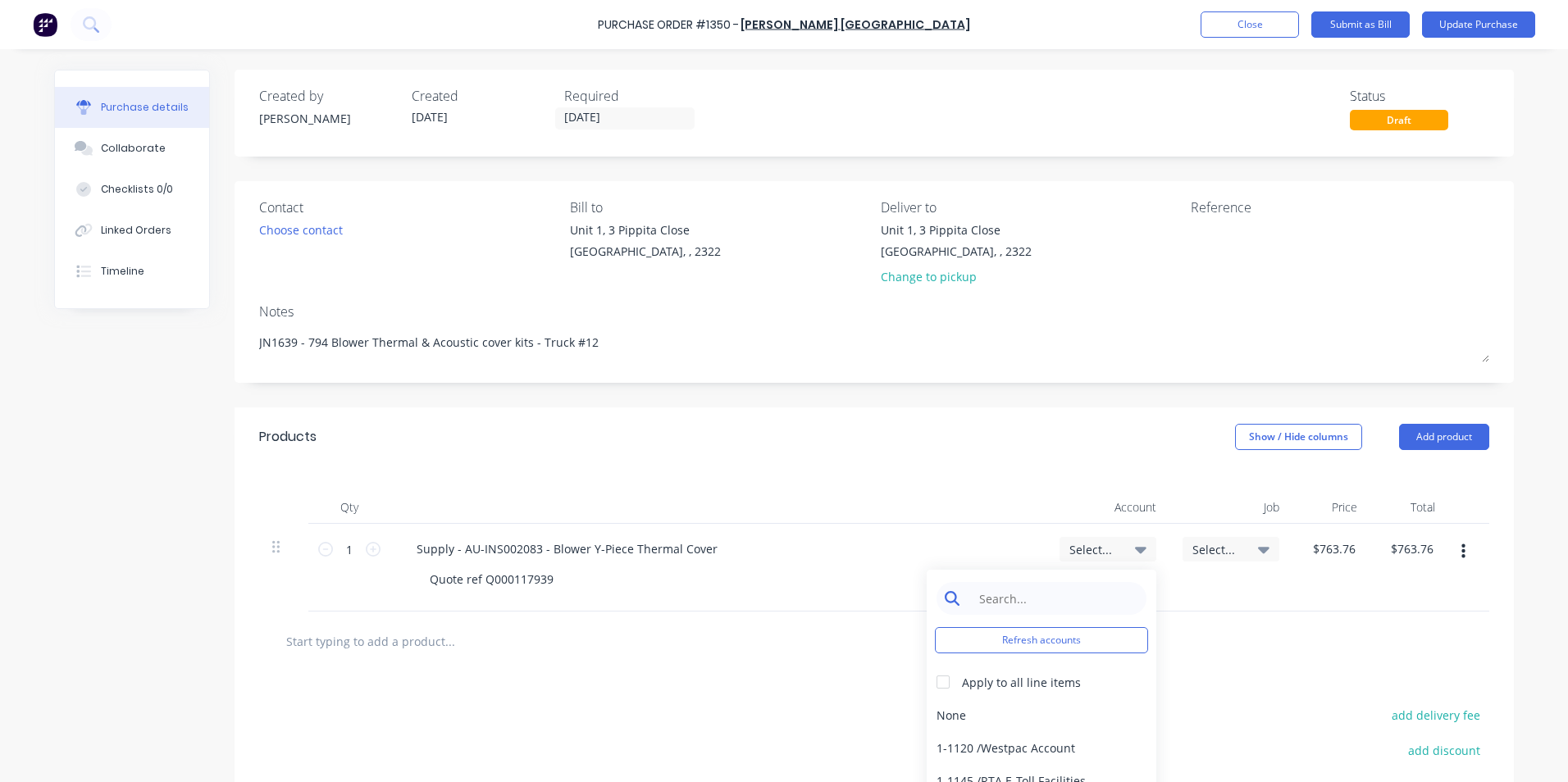
click at [1019, 602] on input at bounding box center [1054, 598] width 168 height 33
type input "1-14"
click at [1022, 717] on div "1-1400 / Work in Progress" at bounding box center [1041, 714] width 230 height 33
click at [1213, 548] on span "Select..." at bounding box center [1217, 549] width 49 height 17
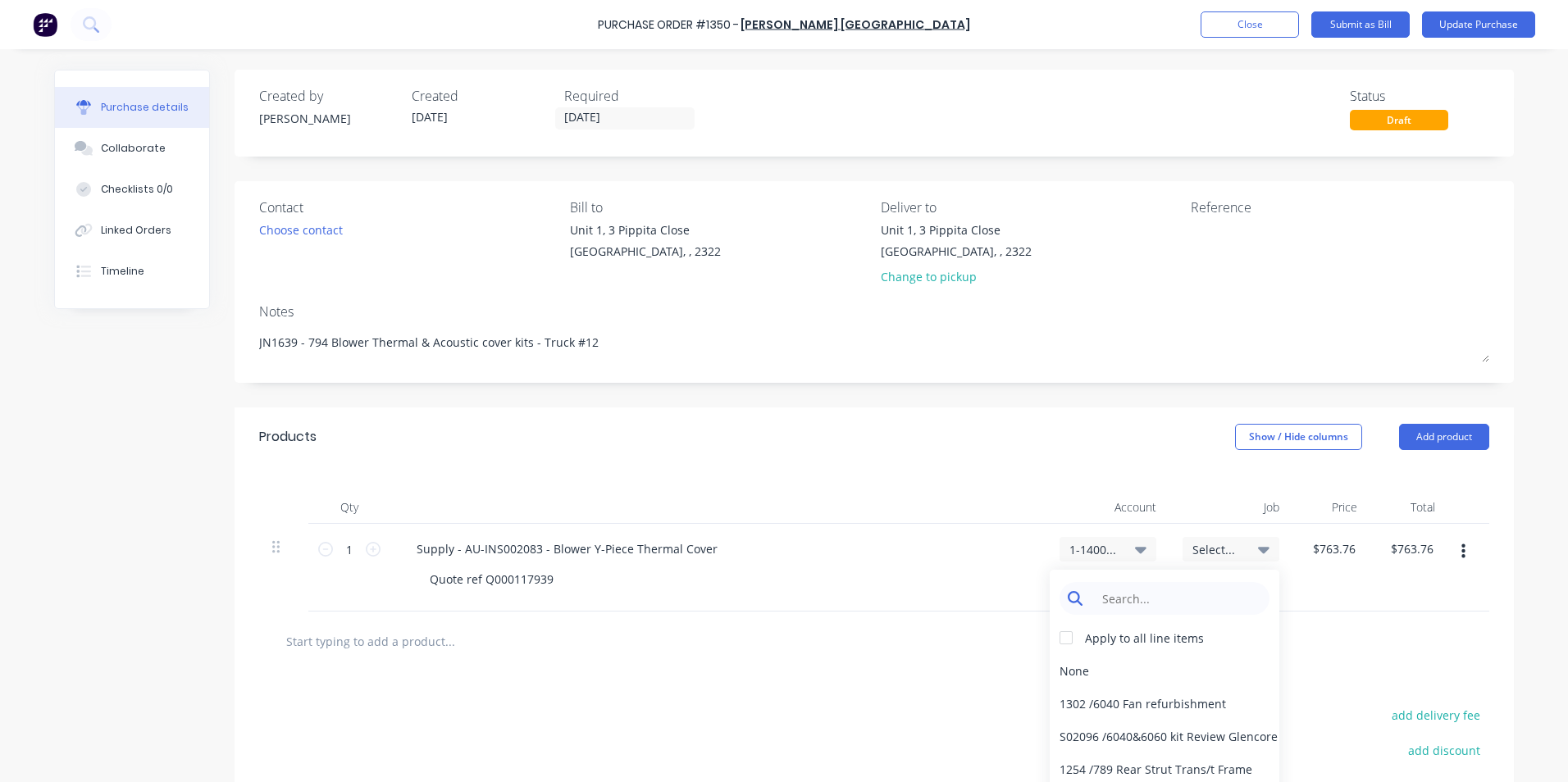
type textarea "x"
click at [1137, 600] on input at bounding box center [1177, 598] width 168 height 33
type input "1639"
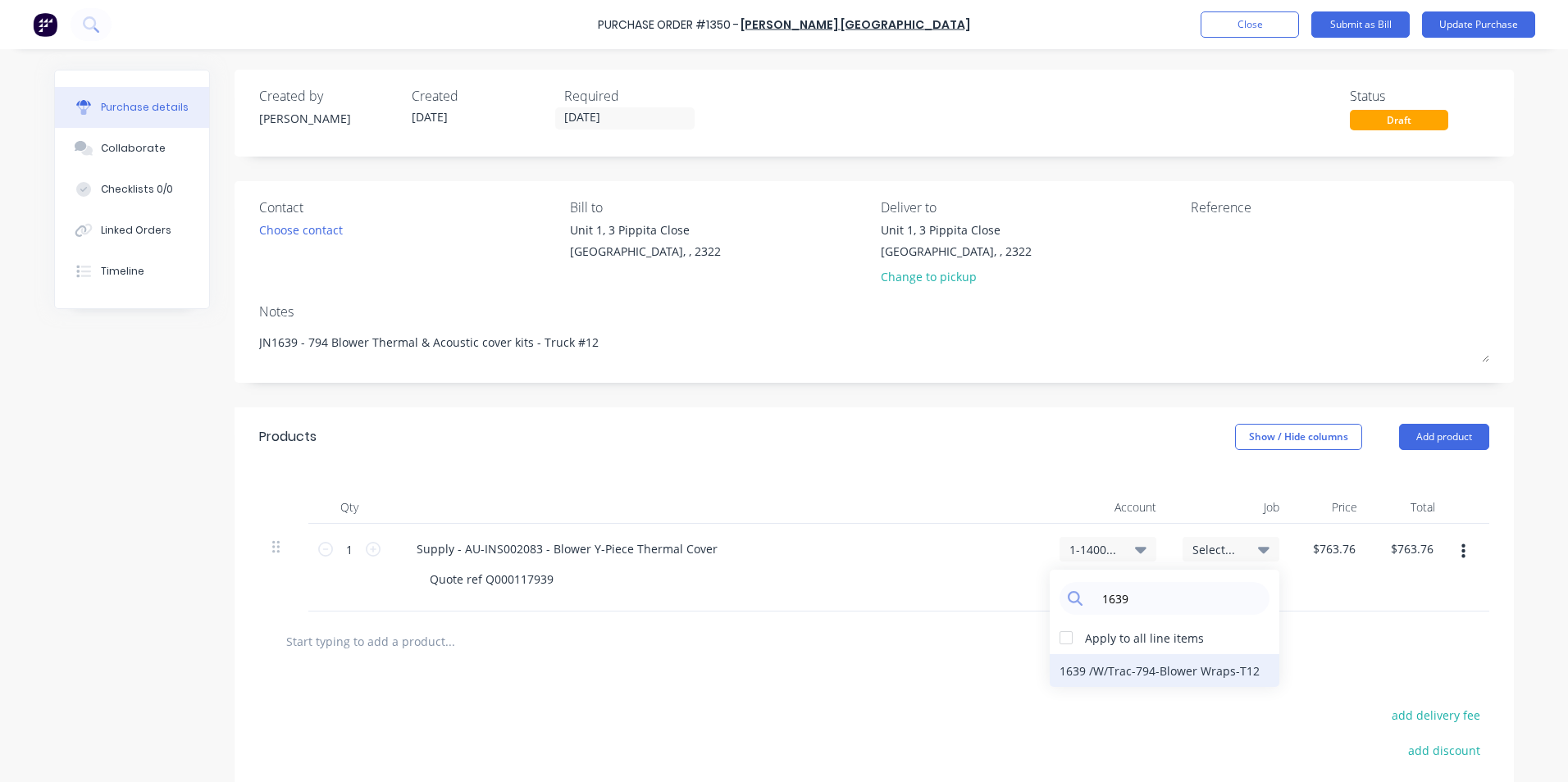
click at [1148, 668] on div "1639 / W/Trac-794-Blower Wraps-T12" at bounding box center [1164, 670] width 230 height 33
click at [1471, 25] on button "Update Purchase" at bounding box center [1478, 25] width 114 height 26
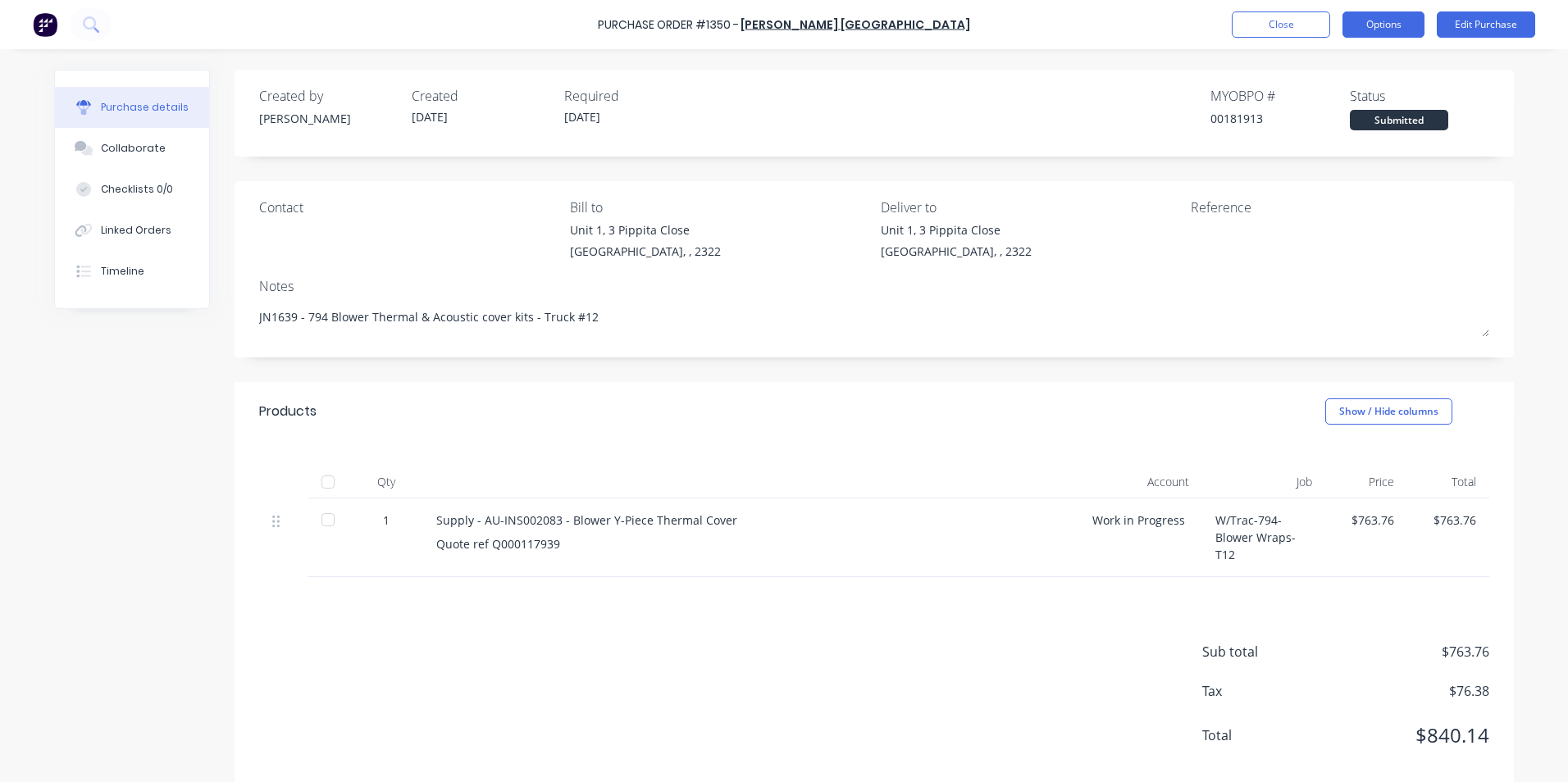
click at [1389, 26] on button "Options" at bounding box center [1383, 25] width 82 height 26
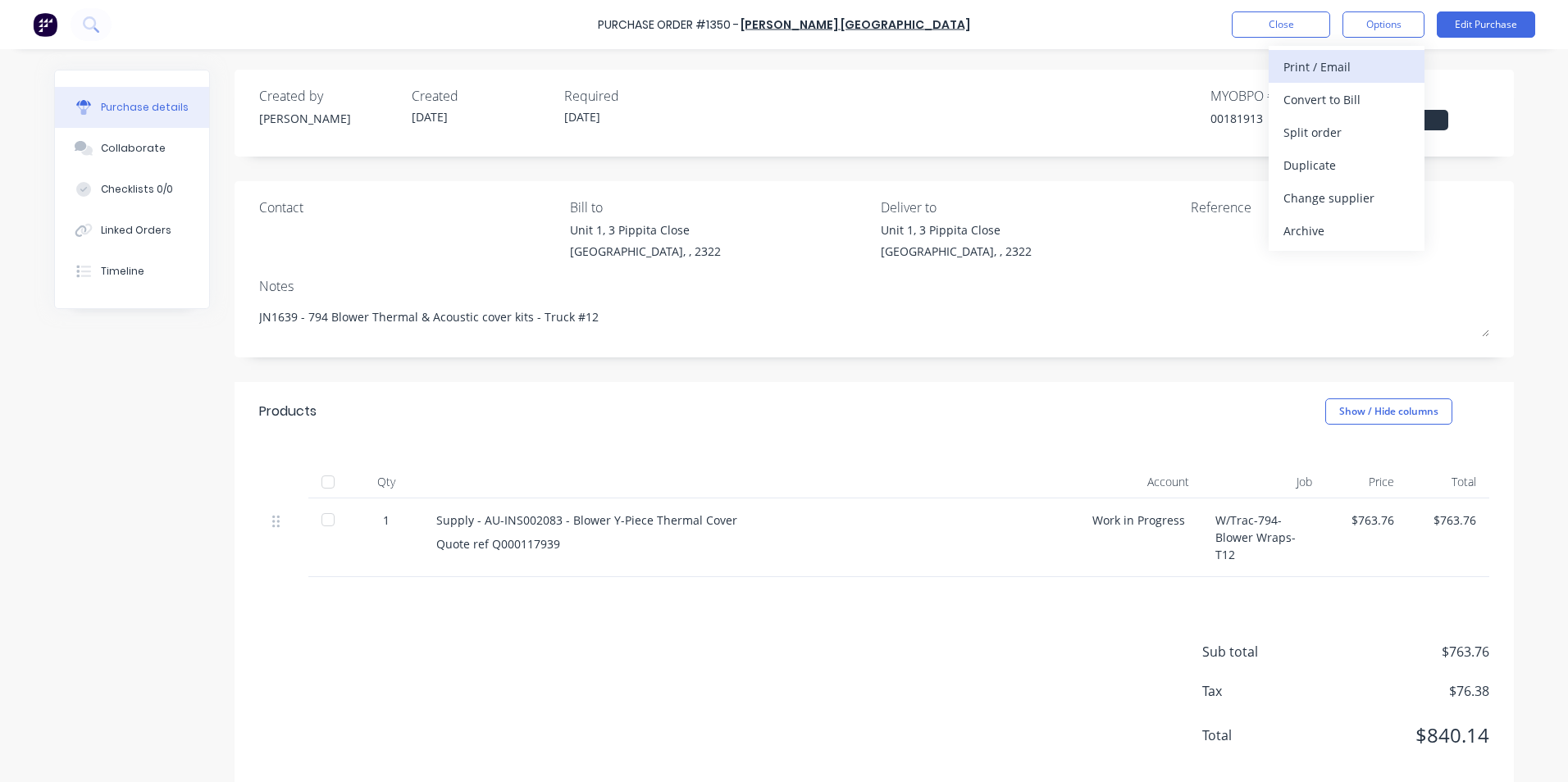
click at [1332, 66] on div "Print / Email" at bounding box center [1346, 67] width 126 height 24
click at [1321, 96] on div "With pricing" at bounding box center [1346, 100] width 126 height 24
type textarea "x"
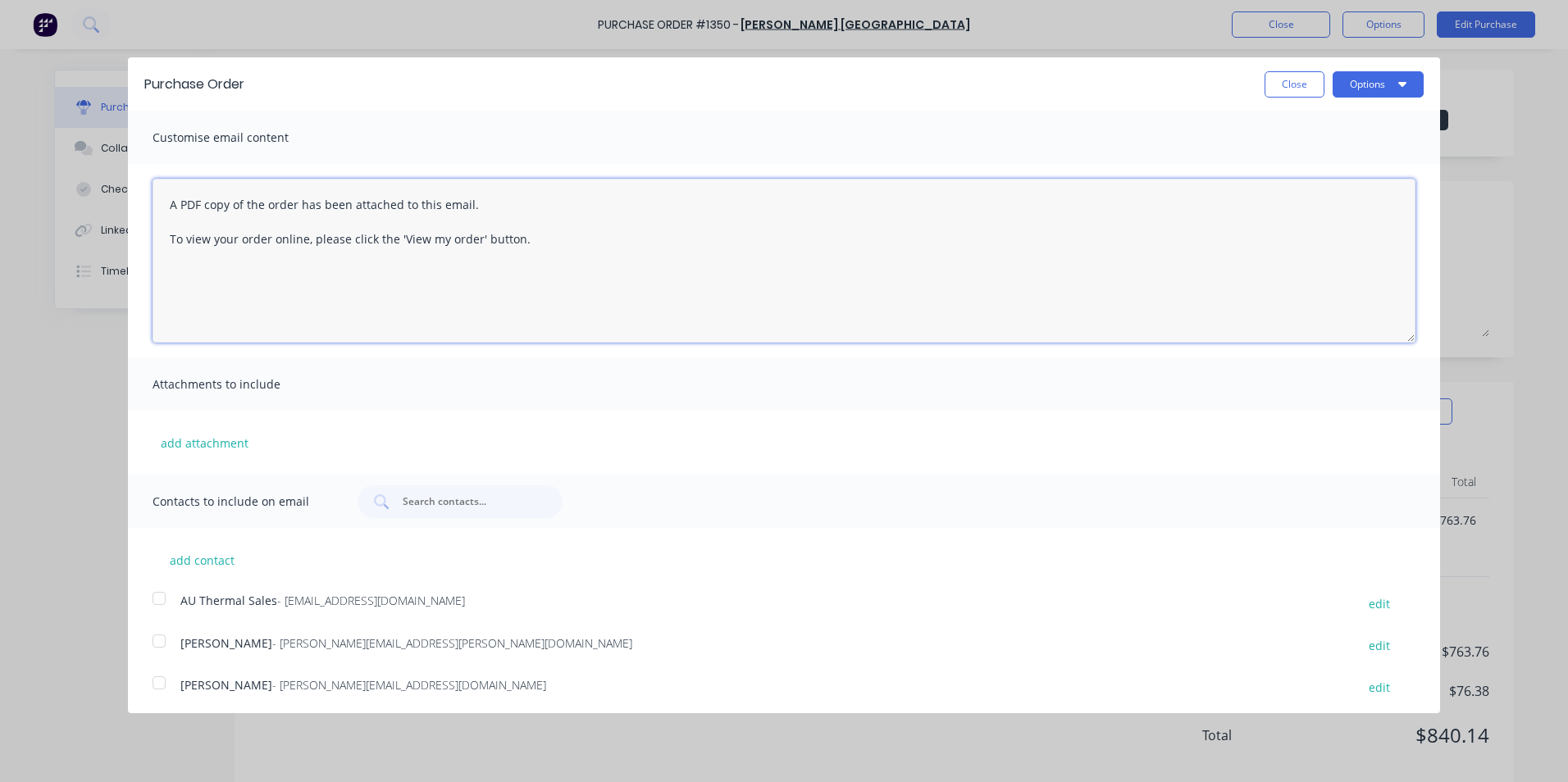
drag, startPoint x: 530, startPoint y: 242, endPoint x: 123, endPoint y: 202, distance: 409.0
click at [123, 202] on div "Purchase Order Close Options Customise email content A PDF copy of the order ha…" at bounding box center [784, 391] width 1568 height 782
click at [191, 208] on textarea "H" at bounding box center [784, 260] width 1263 height 164
drag, startPoint x: 189, startPoint y: 202, endPoint x: 169, endPoint y: 206, distance: 20.4
click at [169, 206] on textarea "H" at bounding box center [784, 260] width 1263 height 164
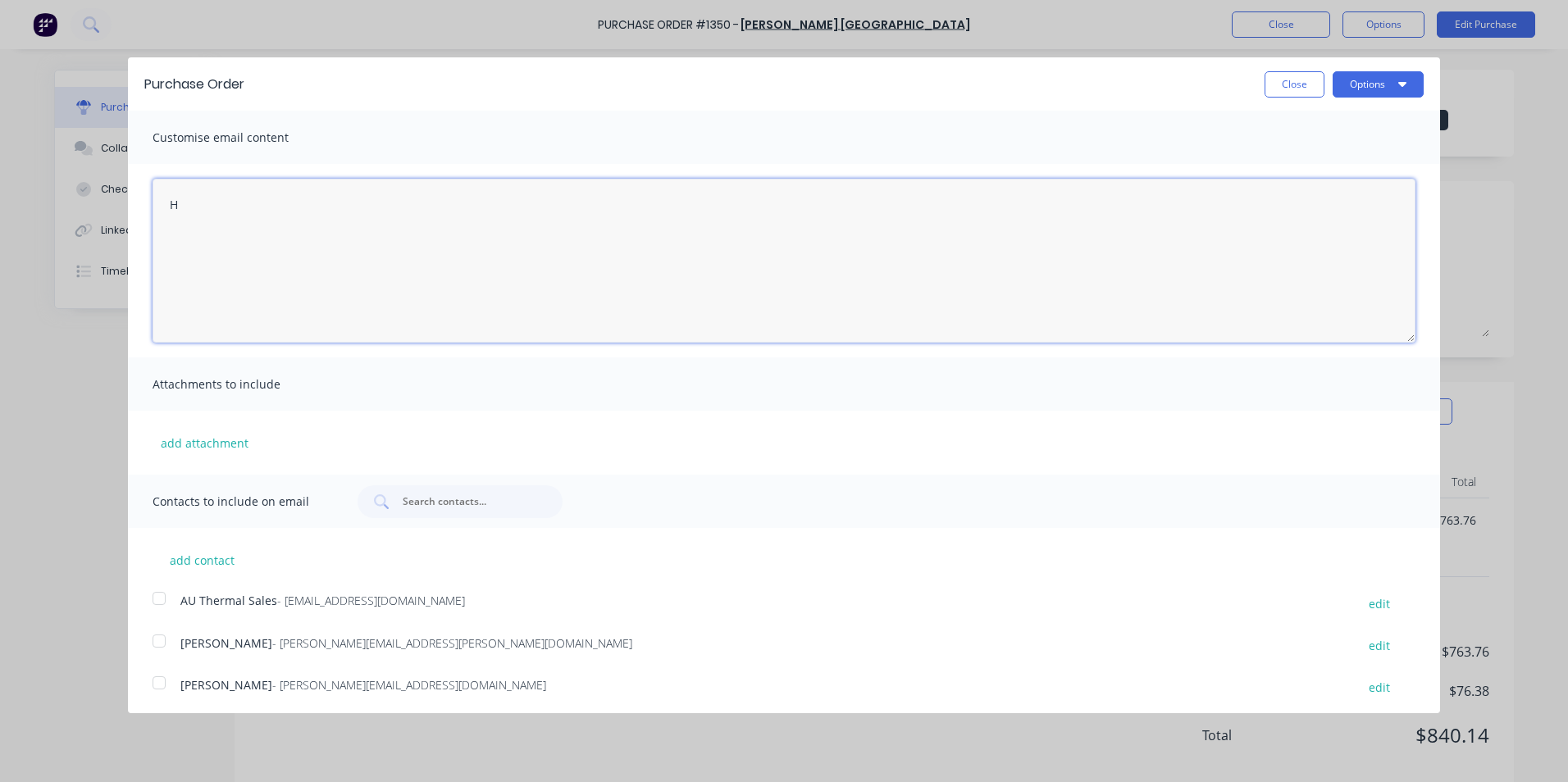
paste textarea "i Sales, PO attached in ref to your quote, please proceed Regards [PERSON_NAME]…"
type textarea "Hi Sales, PO attached in ref to your quote, please proceed Regards [PERSON_NAME…"
click at [194, 442] on button "add attachment" at bounding box center [204, 442] width 104 height 25
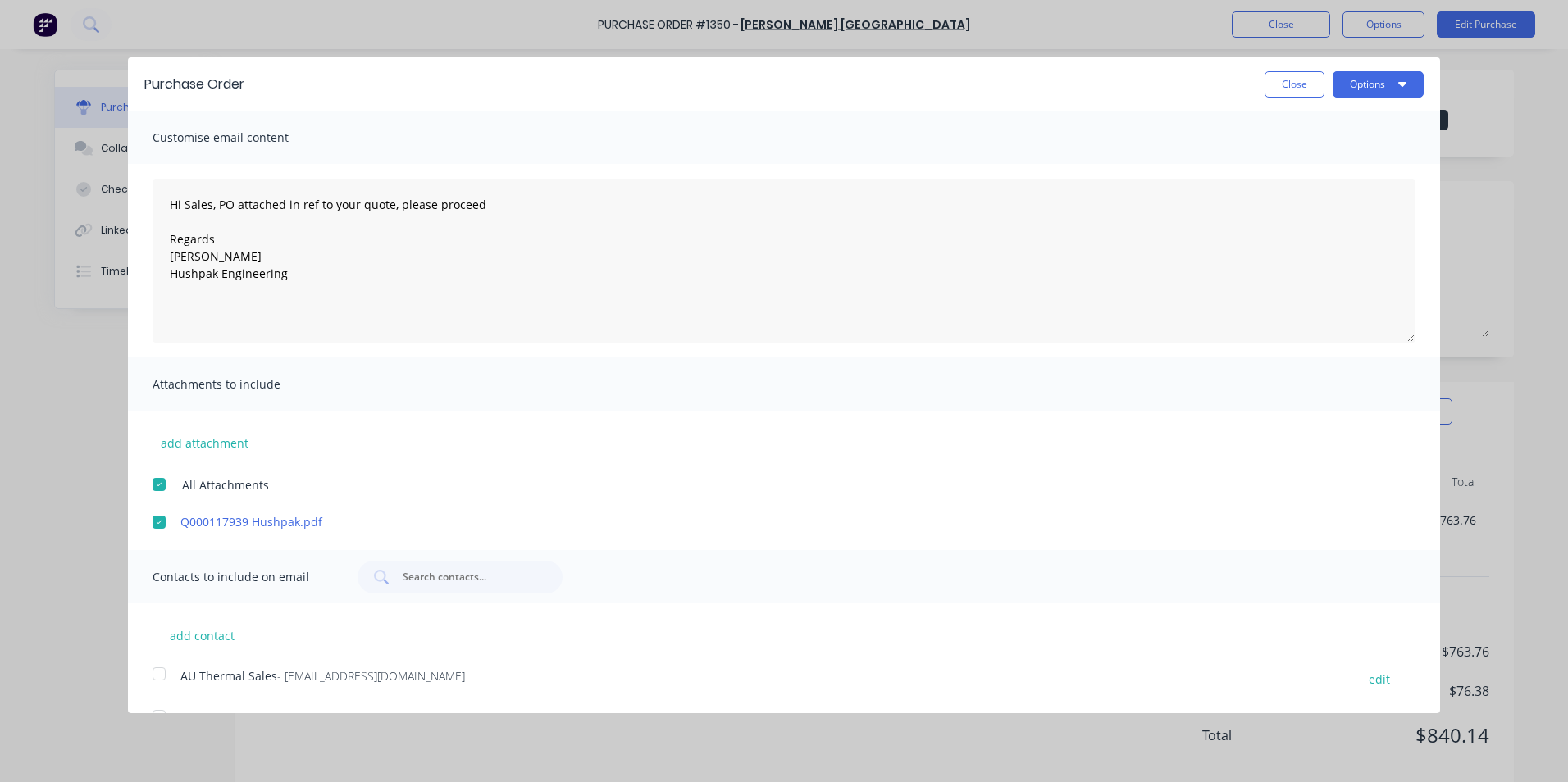
scroll to position [80, 0]
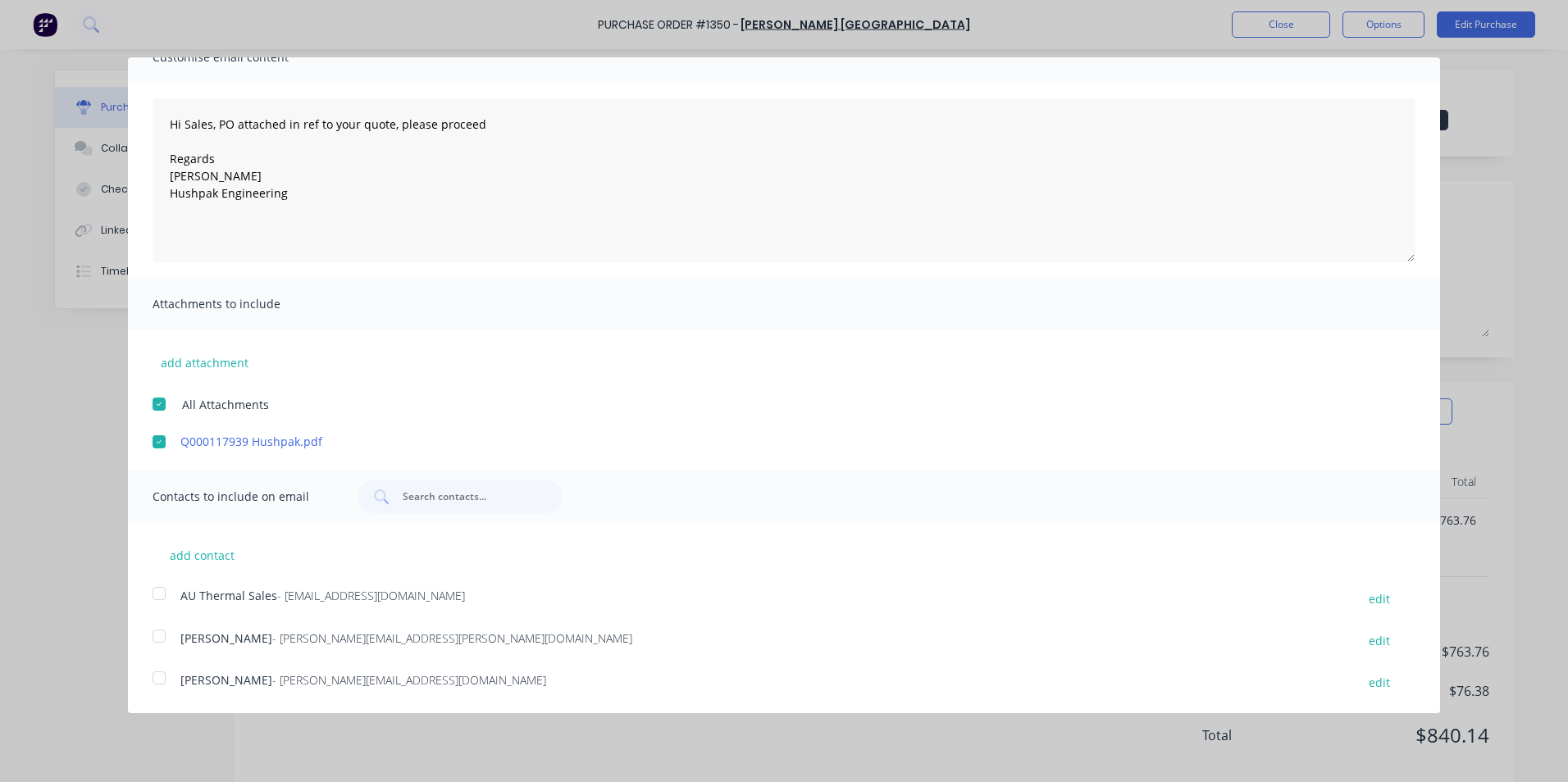
click at [161, 592] on div at bounding box center [158, 593] width 33 height 33
click at [158, 634] on div at bounding box center [158, 635] width 33 height 33
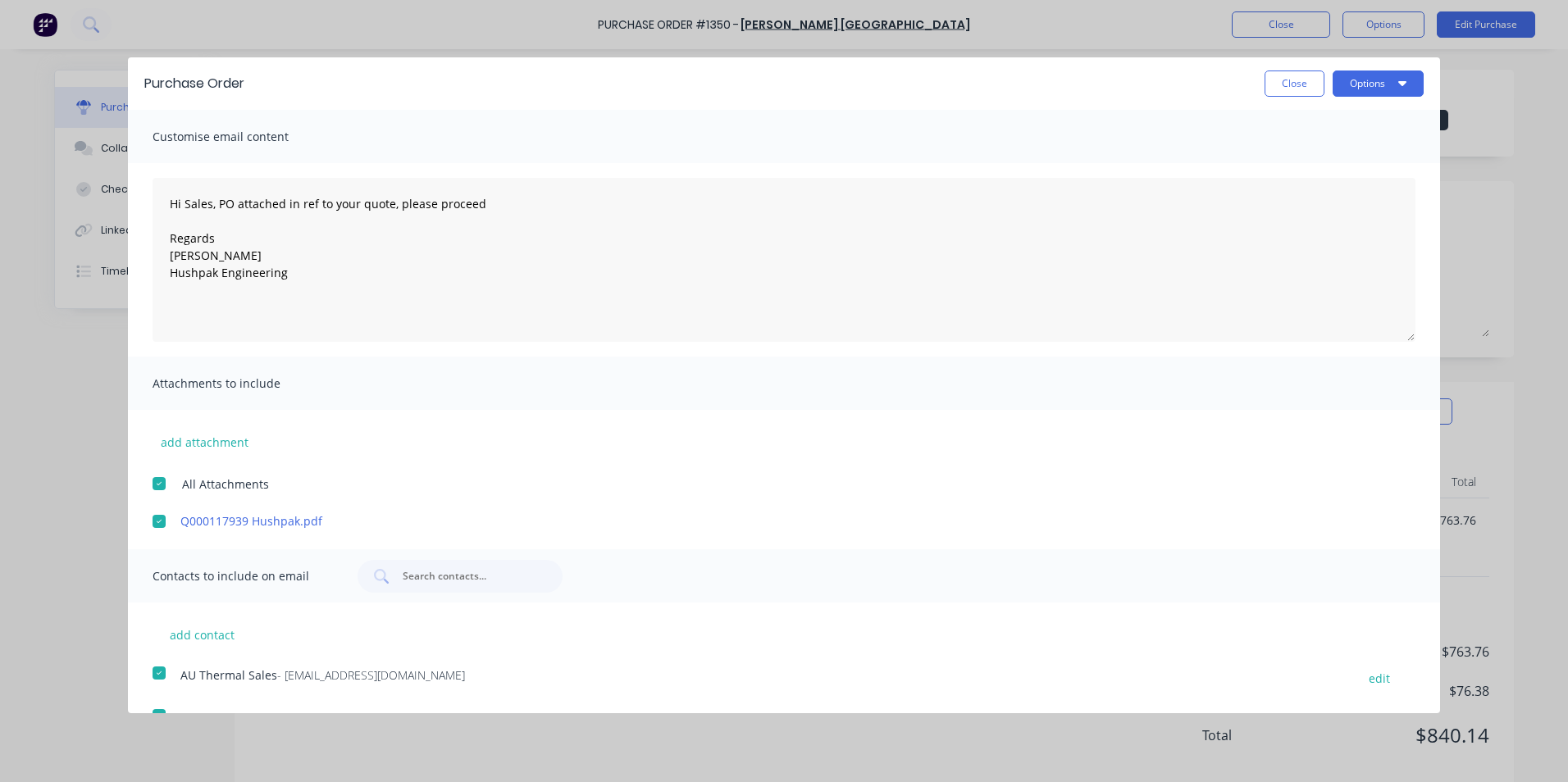
scroll to position [0, 0]
click at [1357, 82] on button "Options" at bounding box center [1377, 84] width 91 height 26
click at [1289, 154] on div "Email" at bounding box center [1345, 158] width 126 height 24
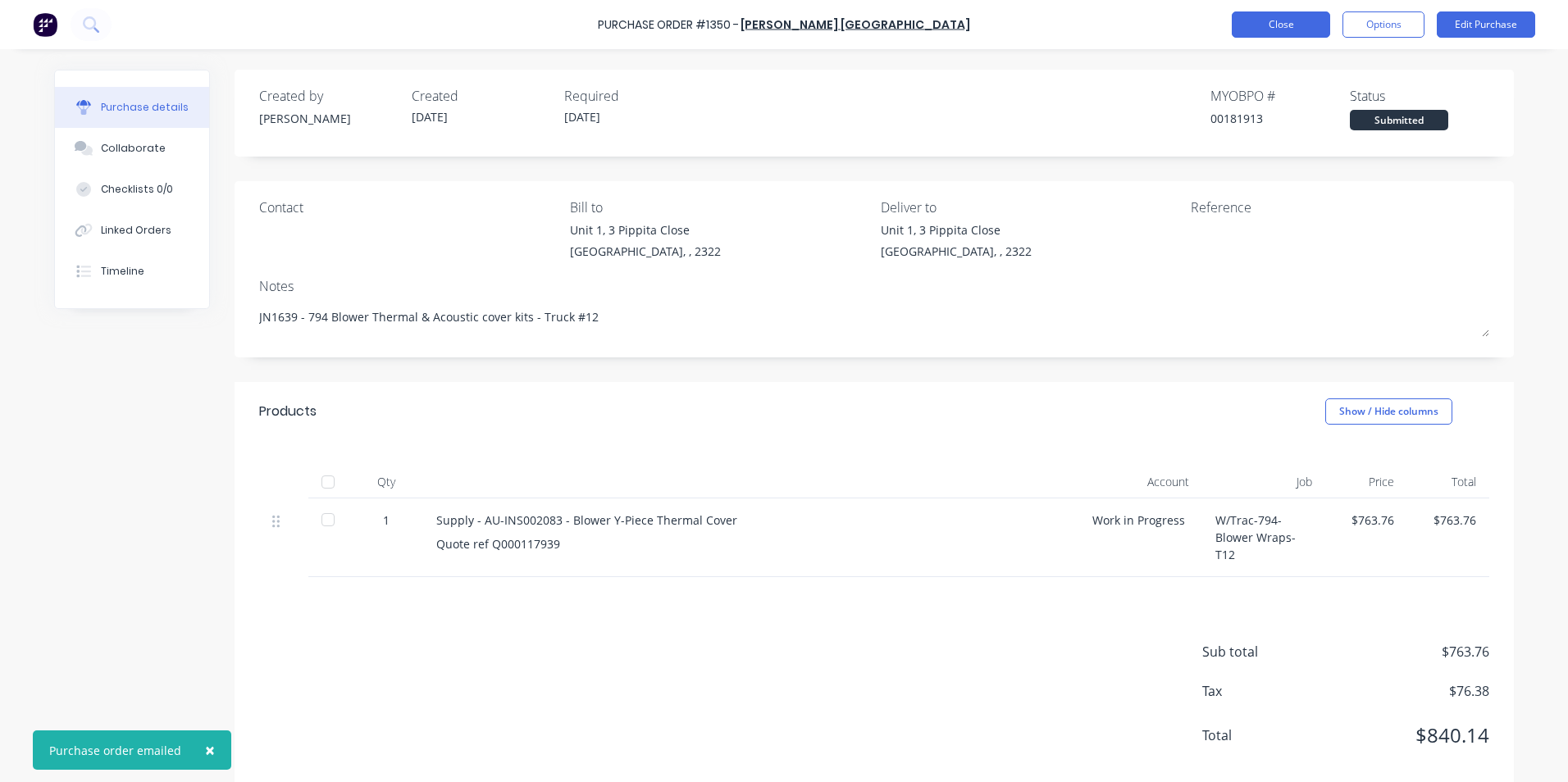
click at [1285, 25] on button "Close" at bounding box center [1281, 25] width 98 height 26
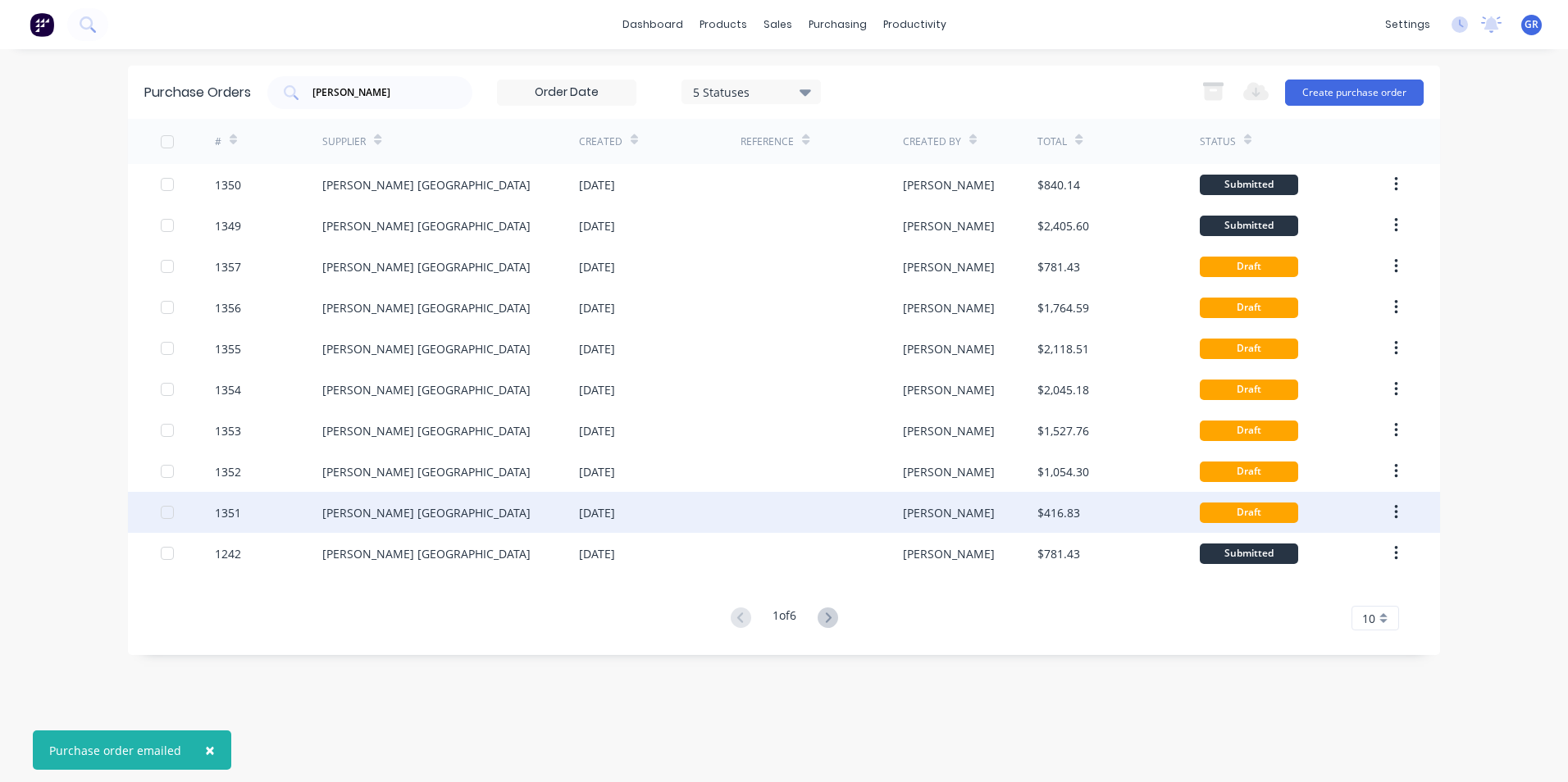
click at [225, 510] on div "1351" at bounding box center [227, 513] width 26 height 17
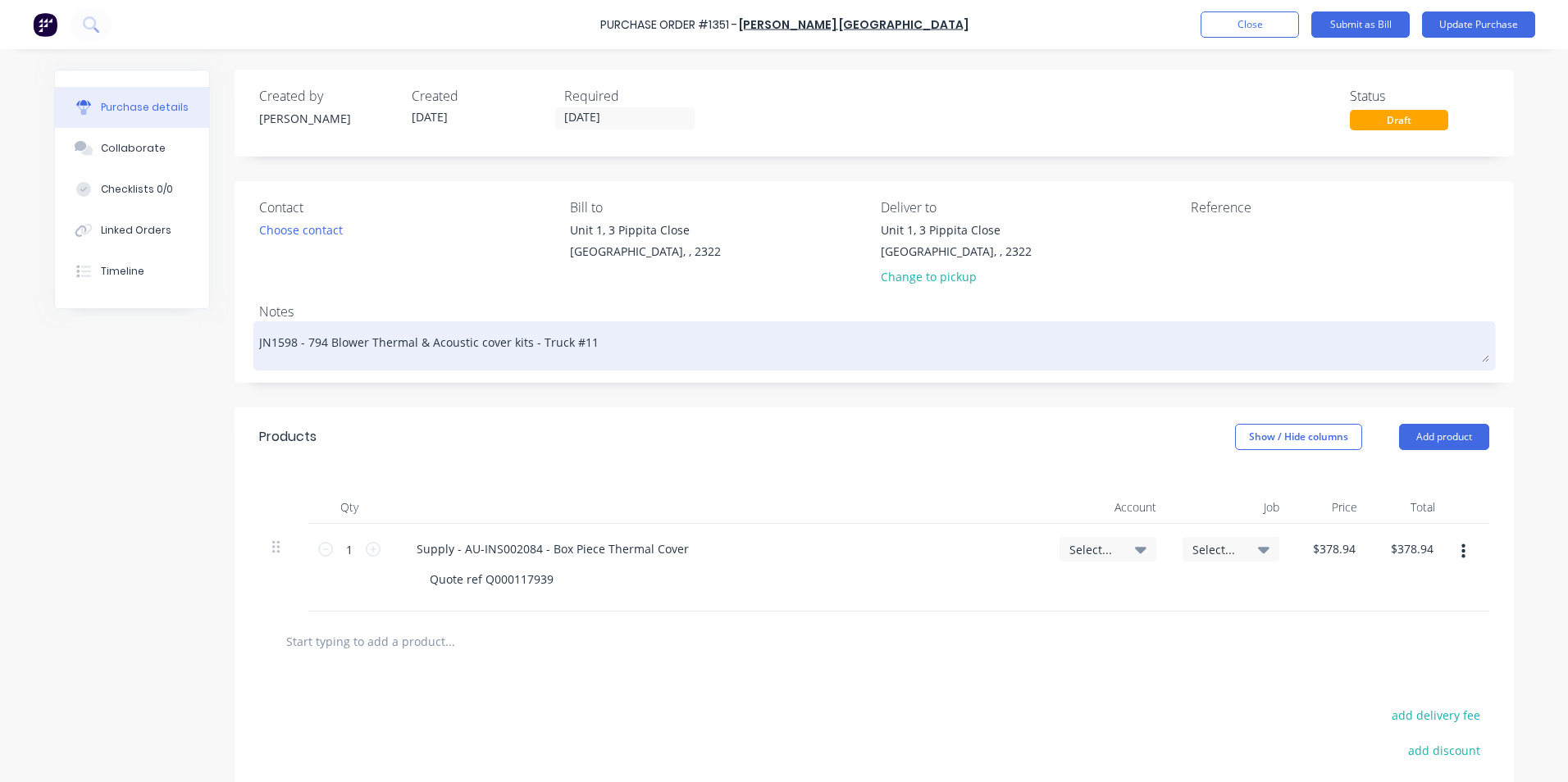
click at [575, 344] on textarea "JN1598 - 794 Blower Thermal & Acoustic cover kits - Truck #11" at bounding box center [874, 344] width 1230 height 37
type textarea "x"
type textarea "JN1598 - 794 Blower Thermal & Acoustic cover kits - Truck #12"
drag, startPoint x: 289, startPoint y: 345, endPoint x: 272, endPoint y: 347, distance: 17.1
click at [272, 347] on textarea "JN1598 - 794 Blower Thermal & Acoustic cover kits - Truck #12" at bounding box center [874, 344] width 1230 height 37
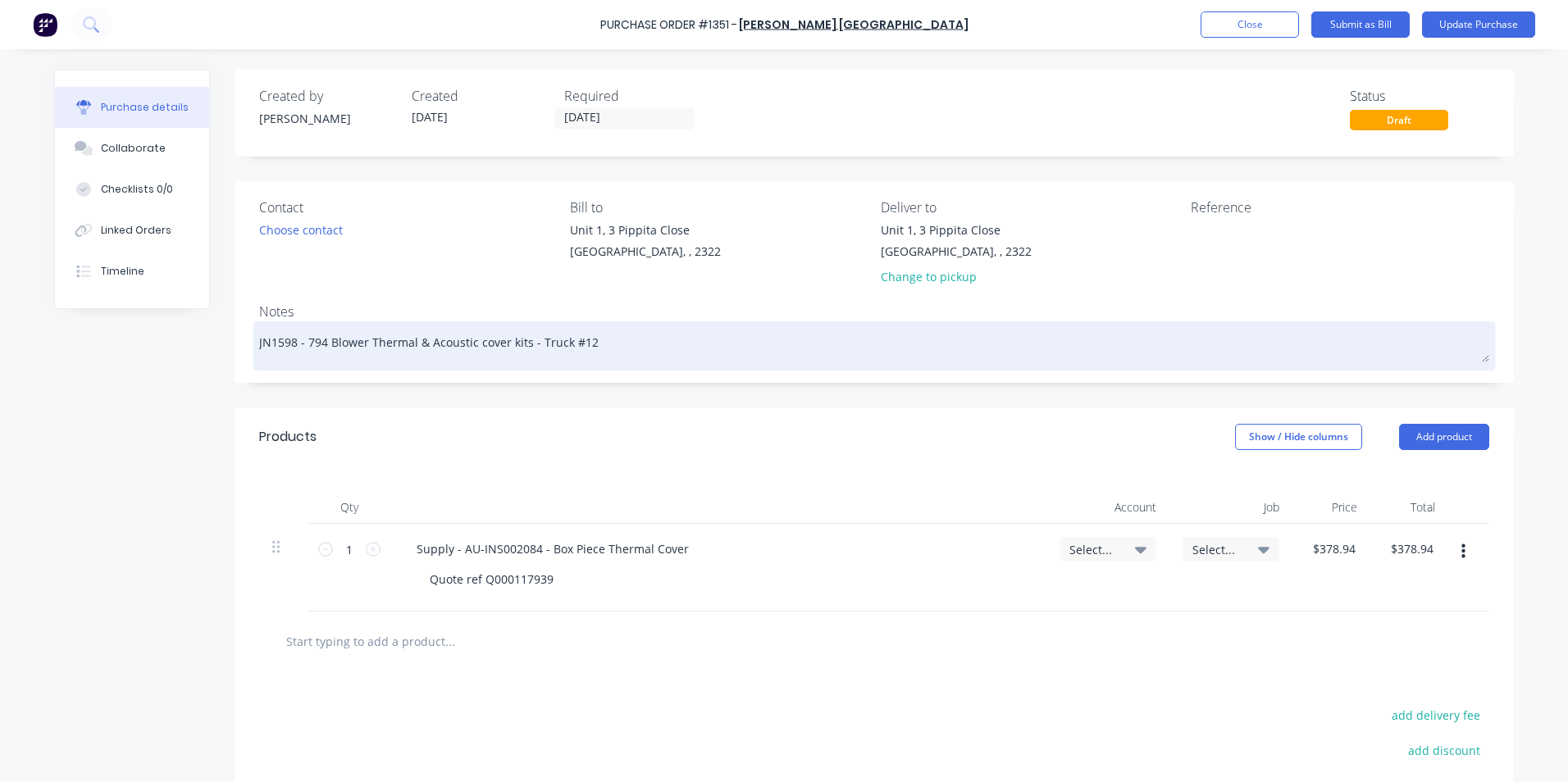
type textarea "x"
type textarea "JN16 - 794 Blower Thermal & Acoustic cover kits - Truck #12"
type textarea "x"
type textarea "JN163 - 794 Blower Thermal & Acoustic cover kits - Truck #12"
type textarea "x"
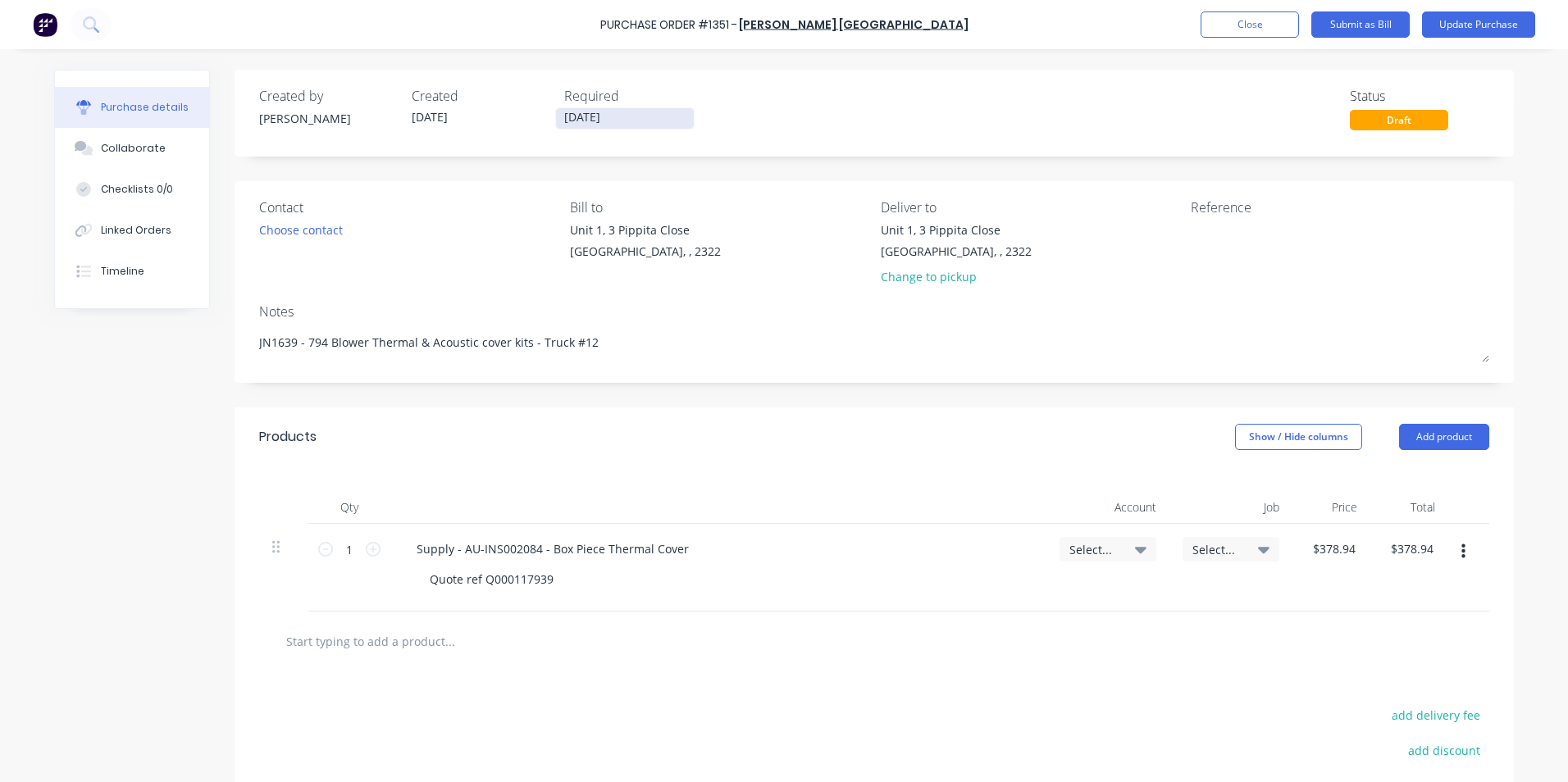
type textarea "JN1639 - 794 Blower Thermal & Acoustic cover kits - Truck #12"
type textarea "x"
type textarea "JN1639 - 794 Blower Thermal & Acoustic cover kits - Truck #12"
click at [573, 114] on input "[DATE]" at bounding box center [625, 119] width 138 height 20
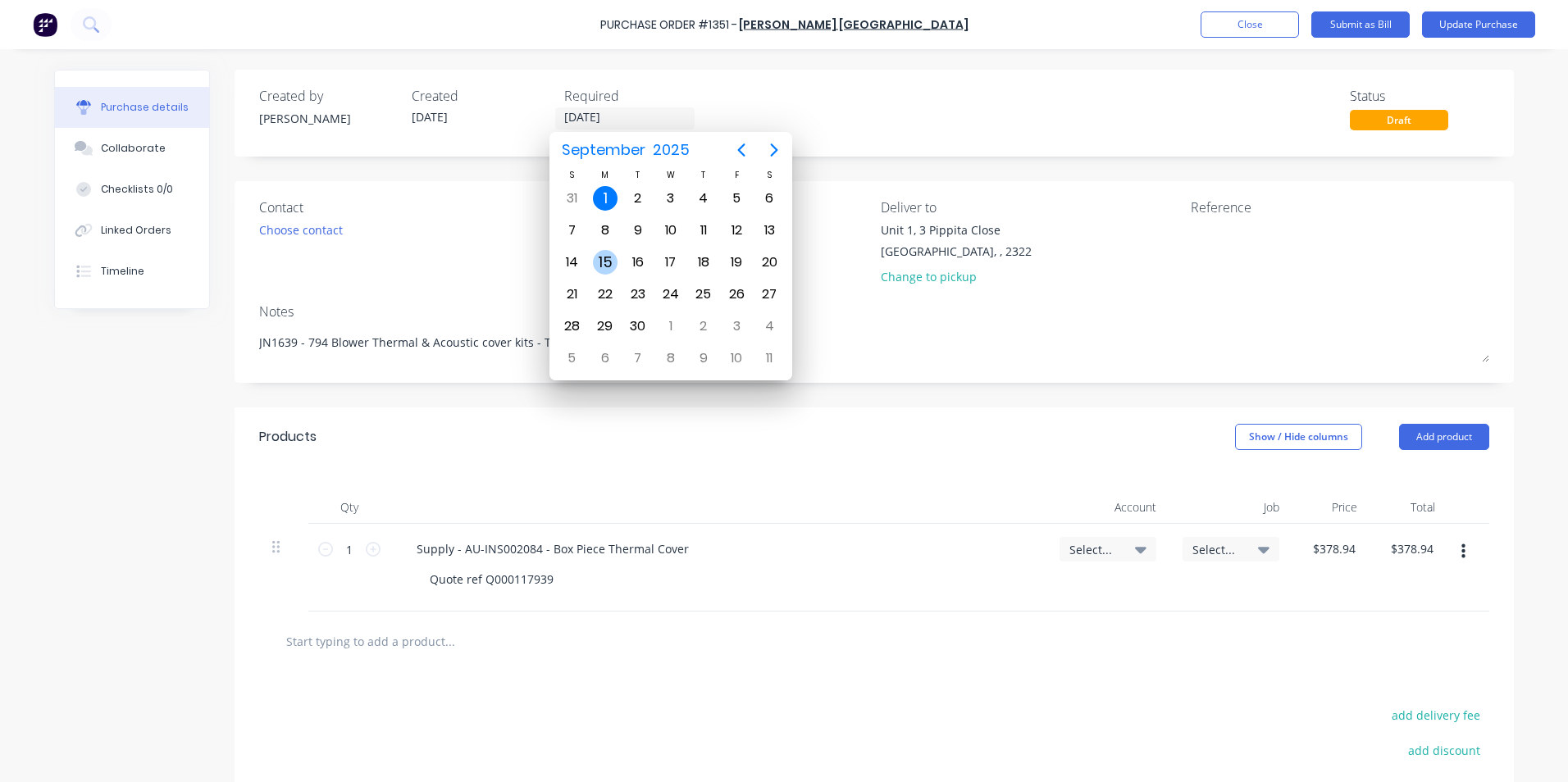
click at [603, 265] on div "15" at bounding box center [604, 262] width 25 height 25
type textarea "x"
type input "[DATE]"
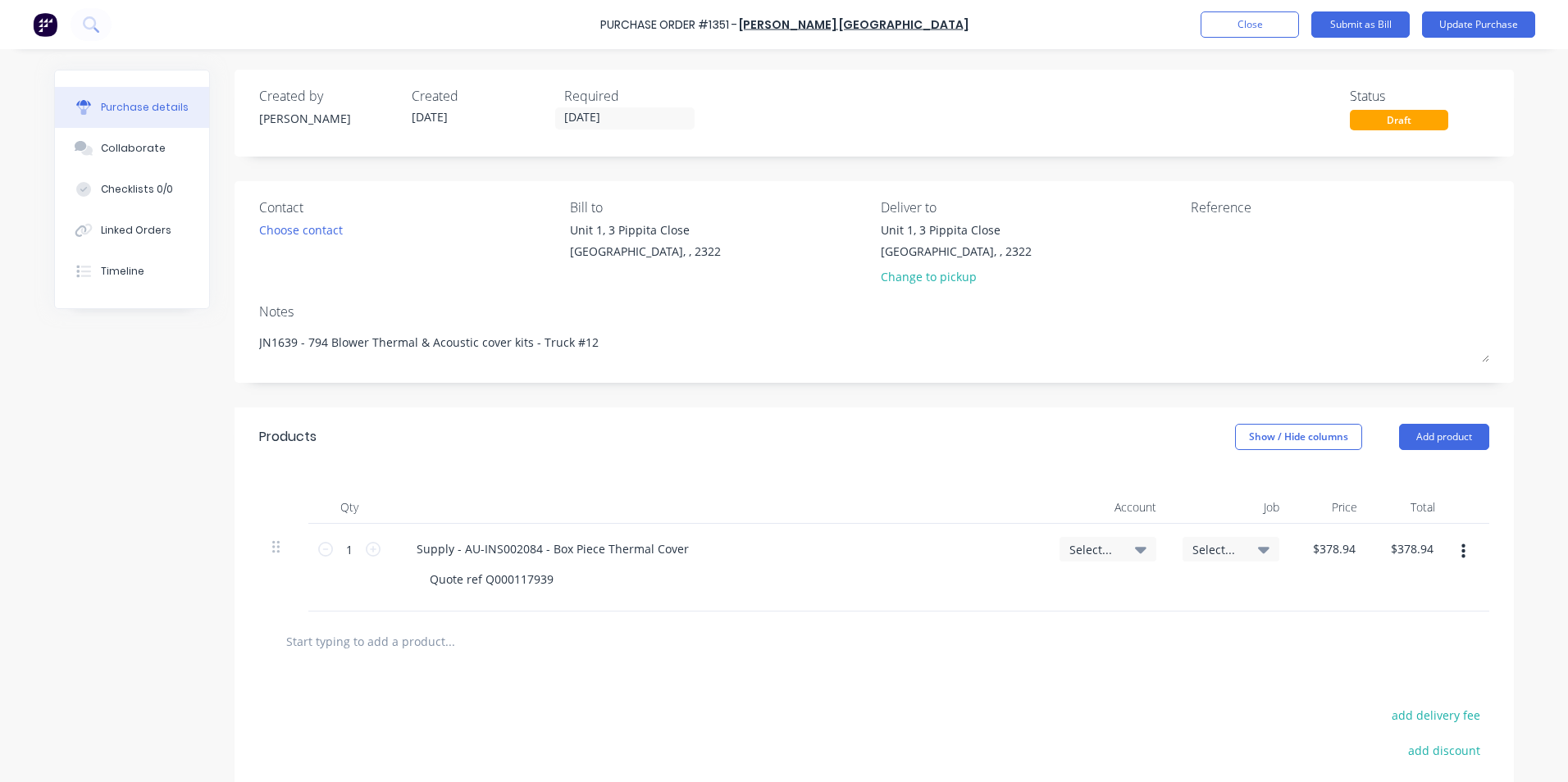
click at [1079, 548] on span "Select..." at bounding box center [1094, 549] width 49 height 17
type textarea "x"
click at [999, 595] on input at bounding box center [1054, 598] width 168 height 33
type input "1-14"
click at [1017, 714] on div "1-1400 / Work in Progress" at bounding box center [1041, 714] width 230 height 33
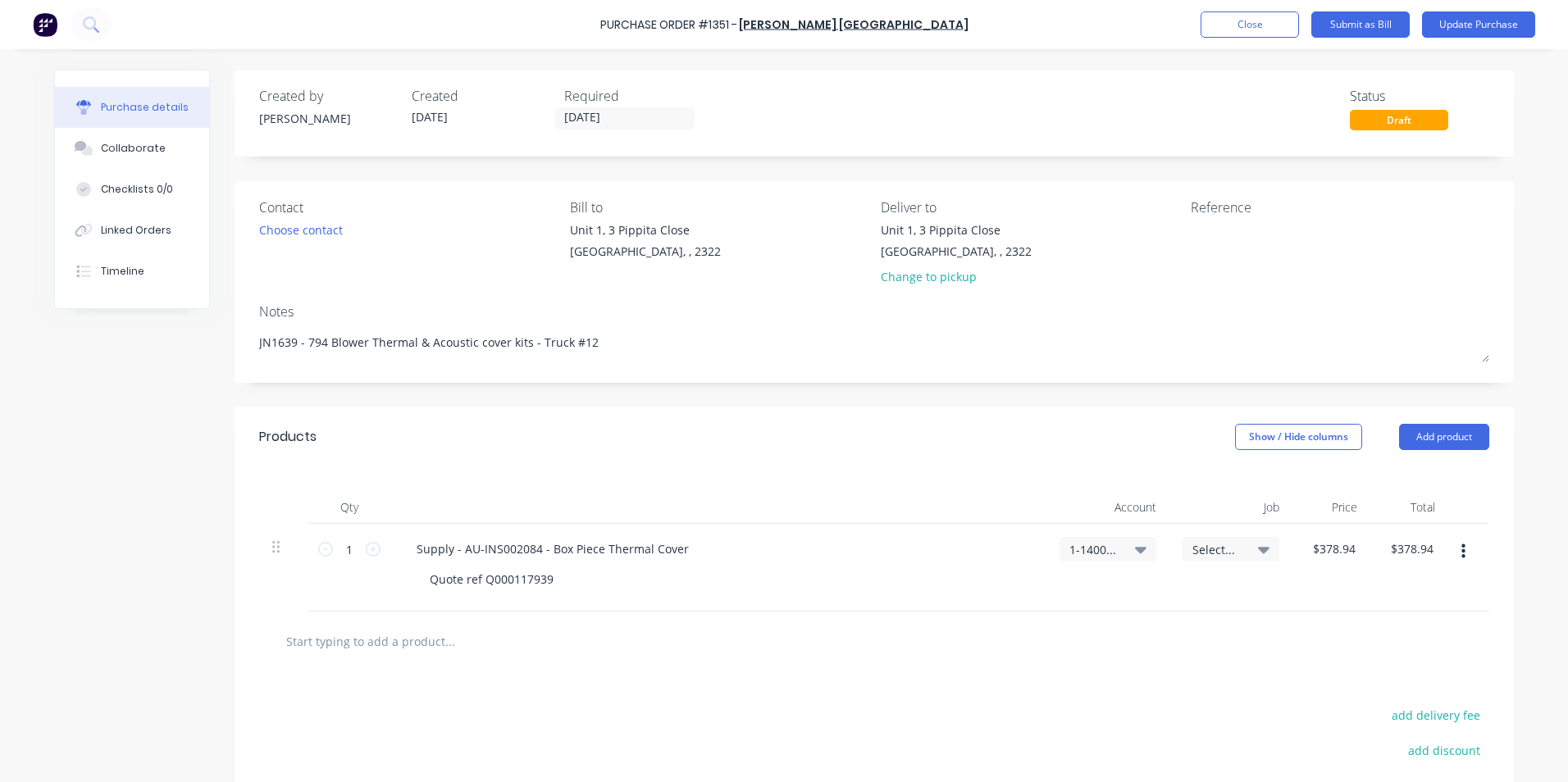
click at [1205, 550] on span "Select..." at bounding box center [1217, 549] width 49 height 17
type textarea "x"
click at [1132, 602] on input at bounding box center [1177, 598] width 168 height 33
type input "1639"
click at [1224, 671] on div "1639 / W/Trac-794-Blower Wraps-T12" at bounding box center [1164, 670] width 230 height 33
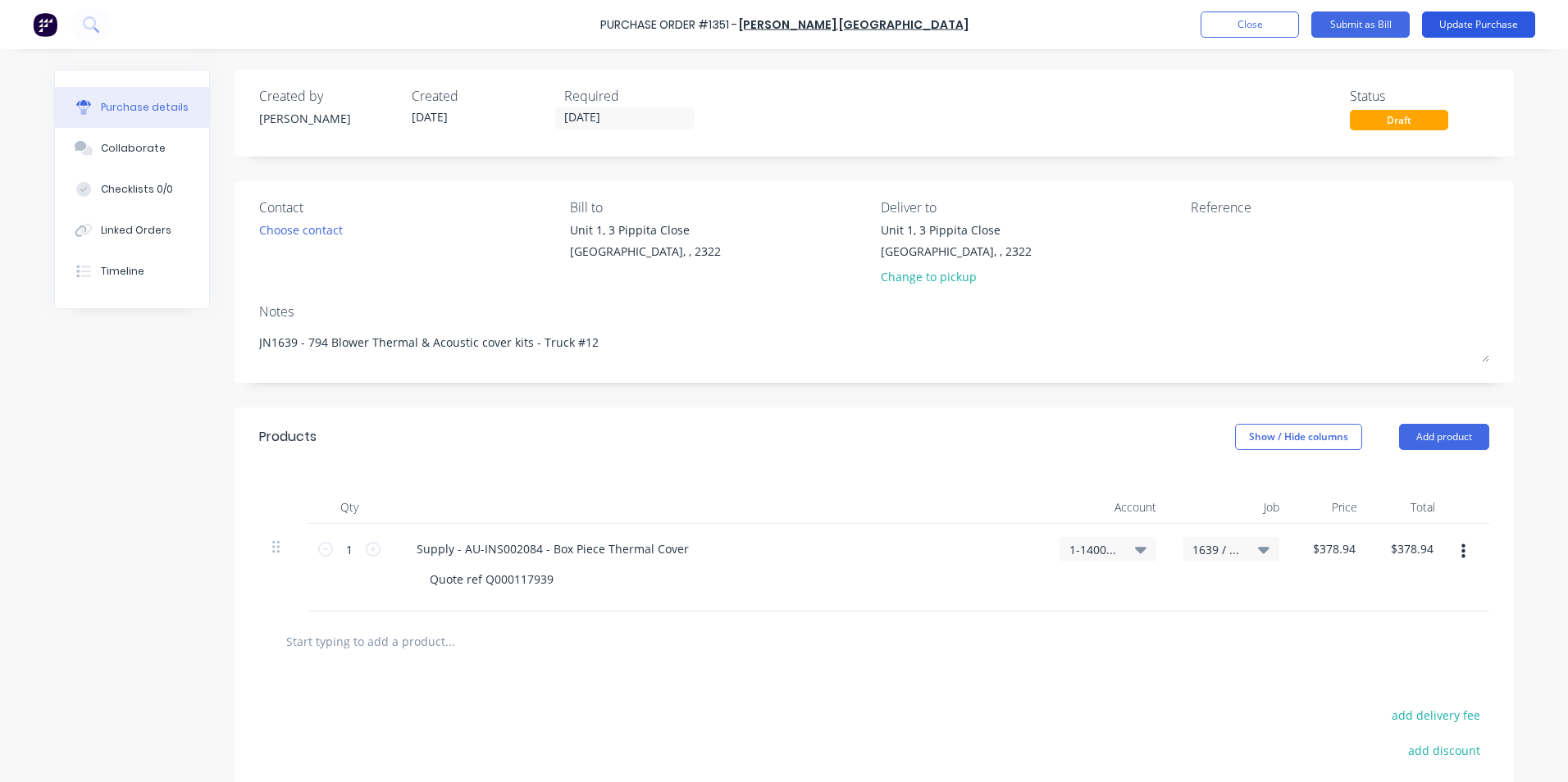
click at [1477, 27] on button "Update Purchase" at bounding box center [1478, 25] width 114 height 26
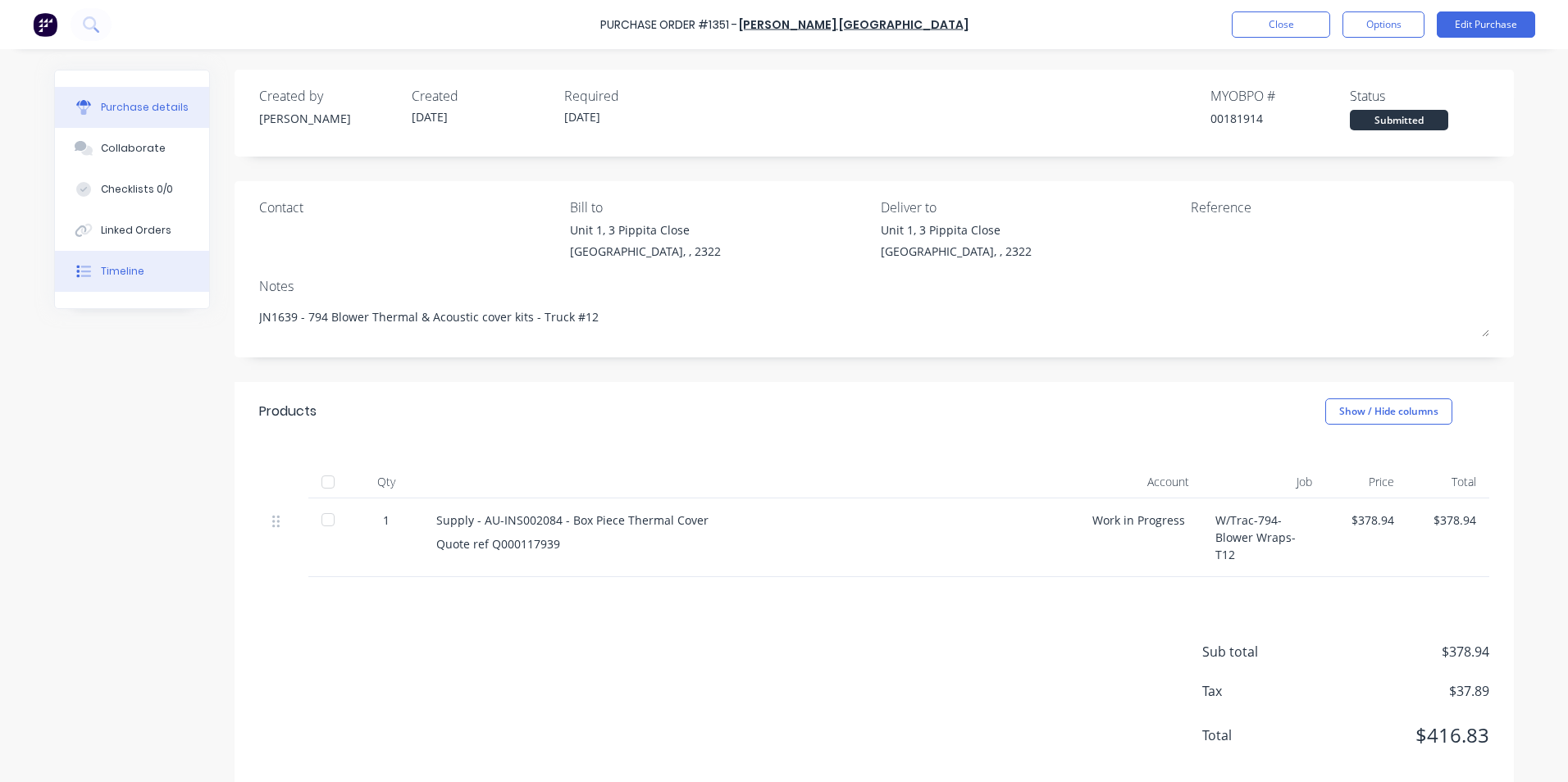
click at [120, 270] on div "Timeline" at bounding box center [122, 271] width 43 height 14
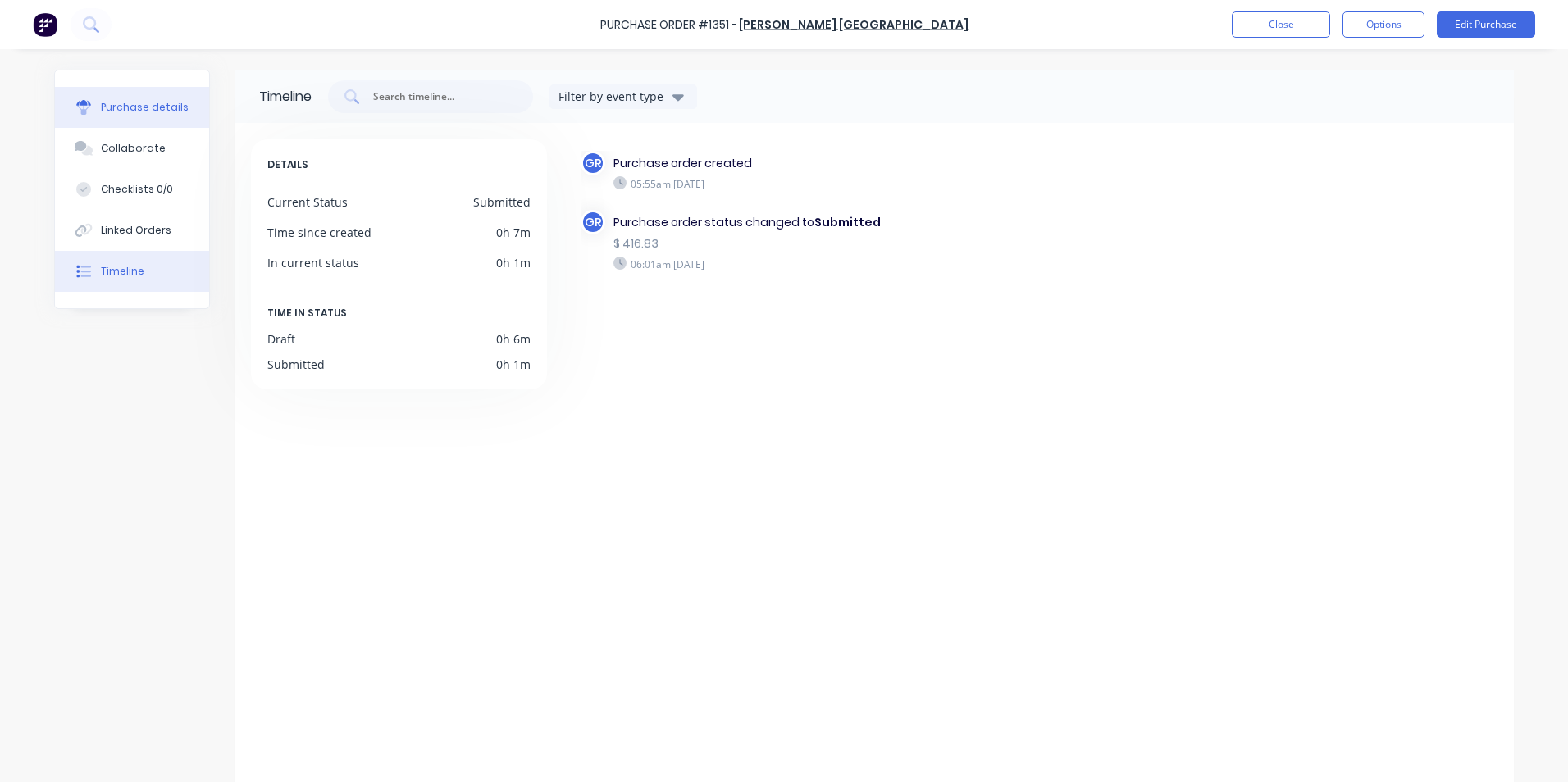
click at [122, 104] on div "Purchase details" at bounding box center [145, 107] width 88 height 14
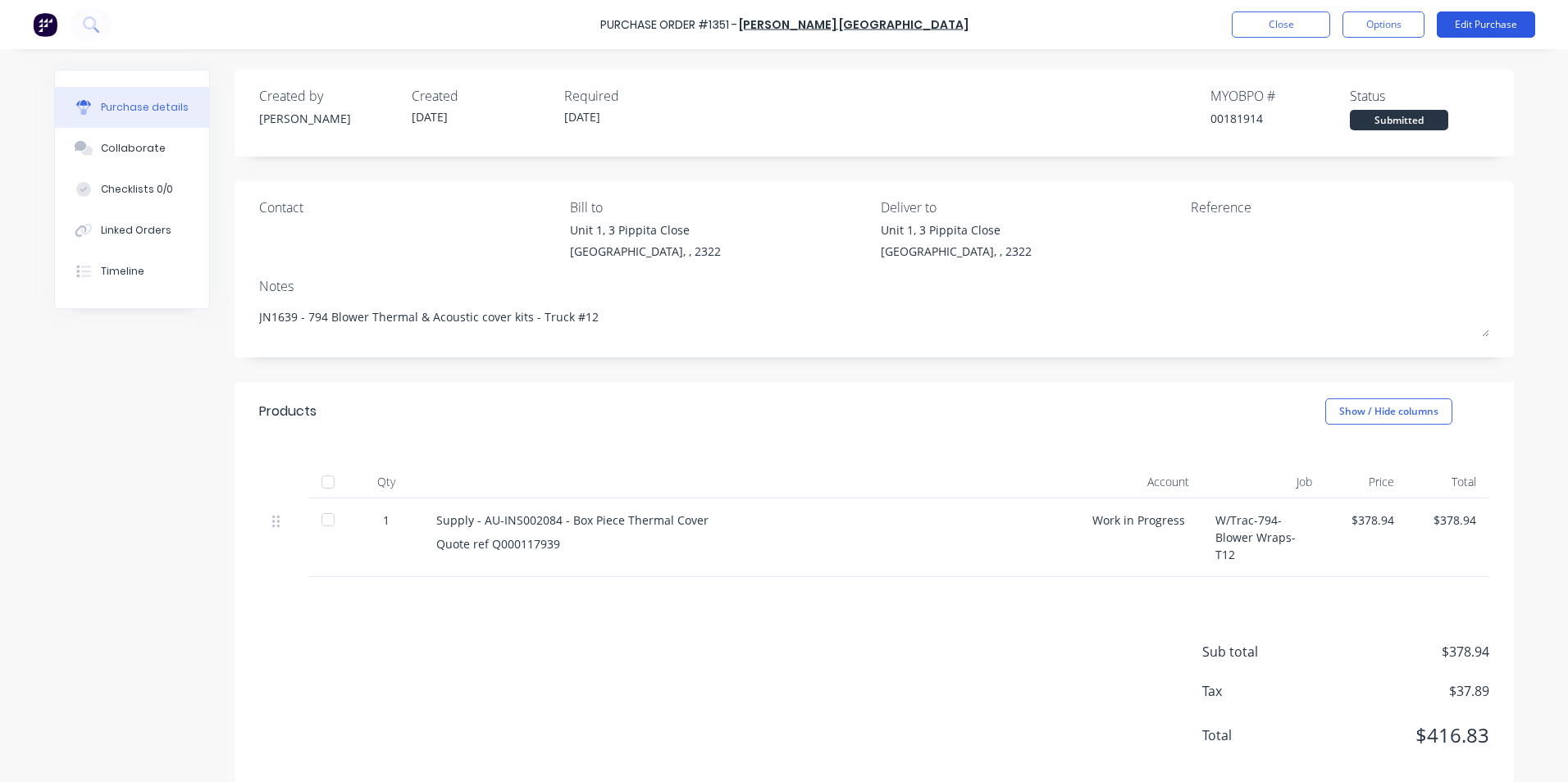
click at [1481, 21] on button "Edit Purchase" at bounding box center [1486, 25] width 98 height 26
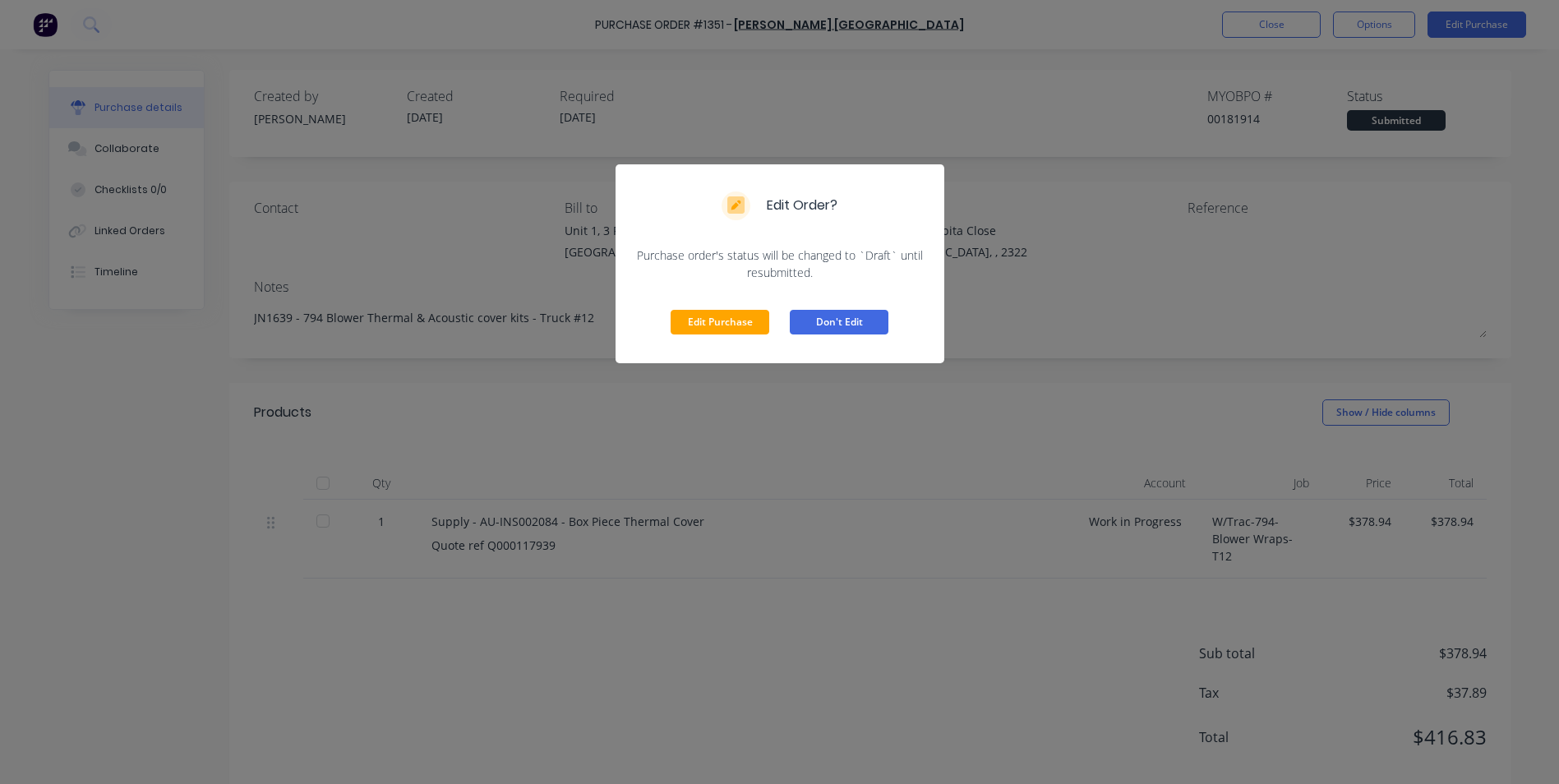
drag, startPoint x: 836, startPoint y: 316, endPoint x: 883, endPoint y: 306, distance: 48.1
click at [836, 318] on button "Don't Edit" at bounding box center [839, 322] width 99 height 25
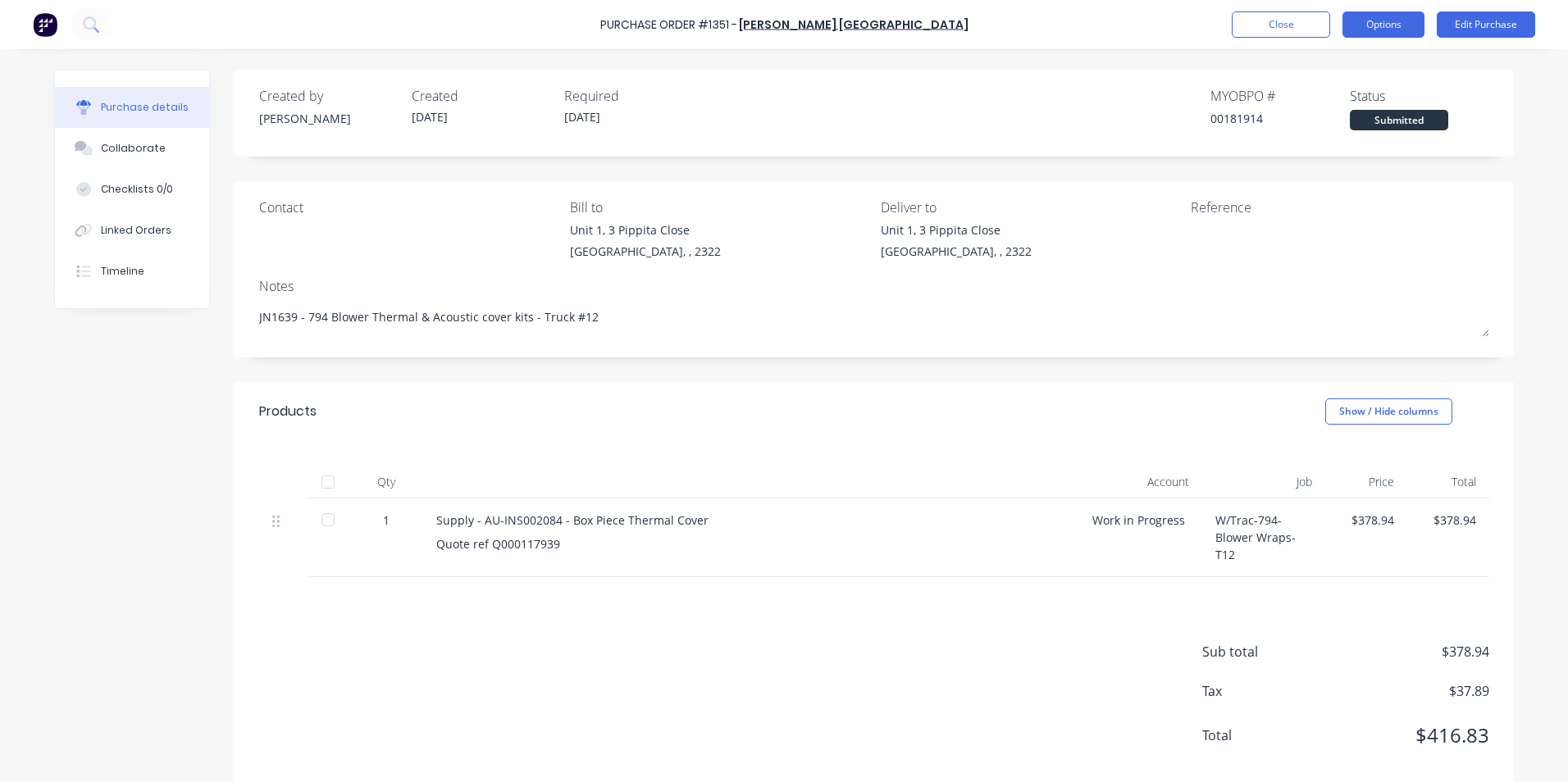
click at [1397, 29] on button "Options" at bounding box center [1383, 25] width 82 height 26
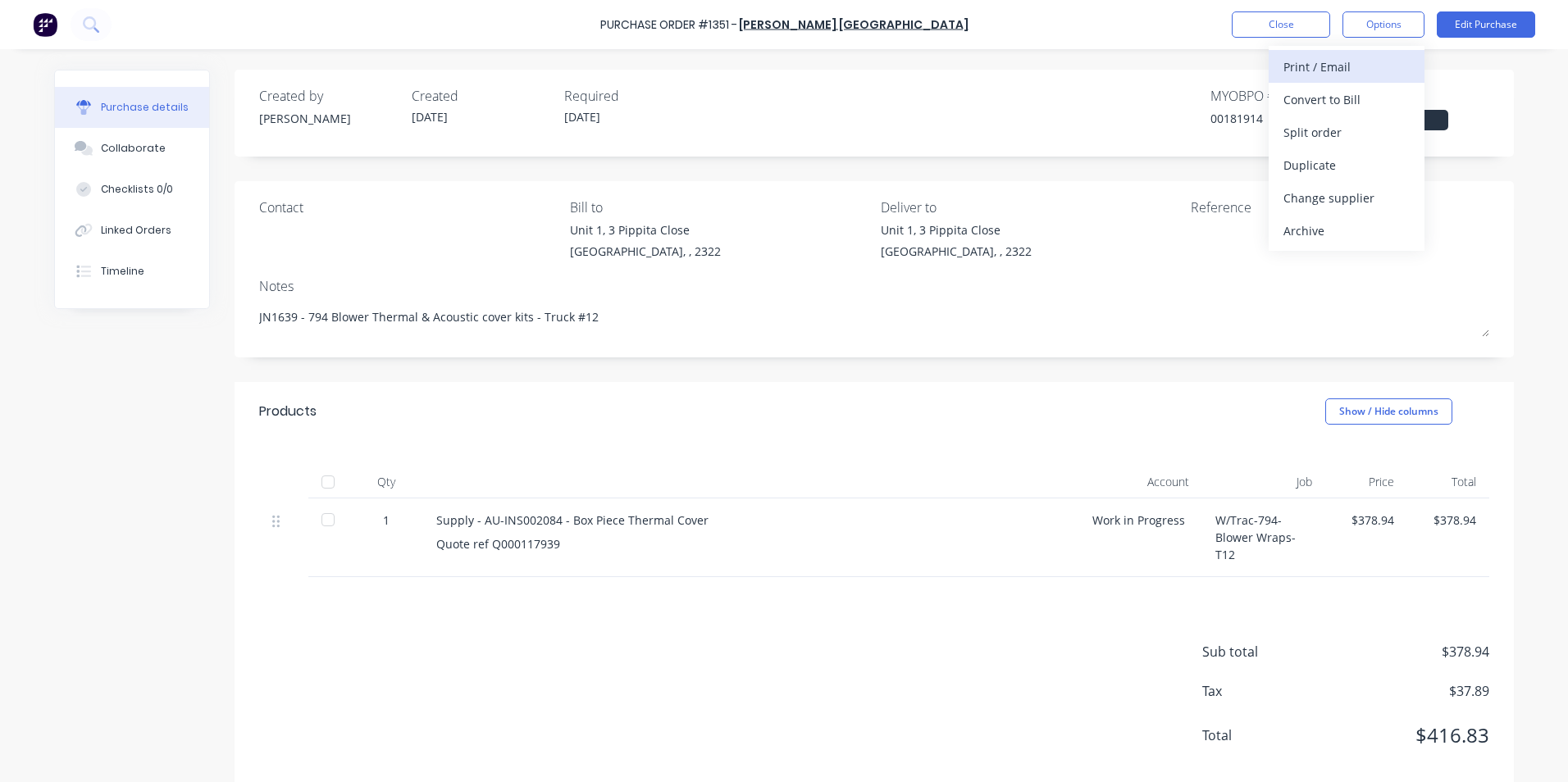
click at [1324, 65] on div "Print / Email" at bounding box center [1346, 67] width 126 height 24
click at [1332, 98] on div "With pricing" at bounding box center [1346, 100] width 126 height 24
type textarea "x"
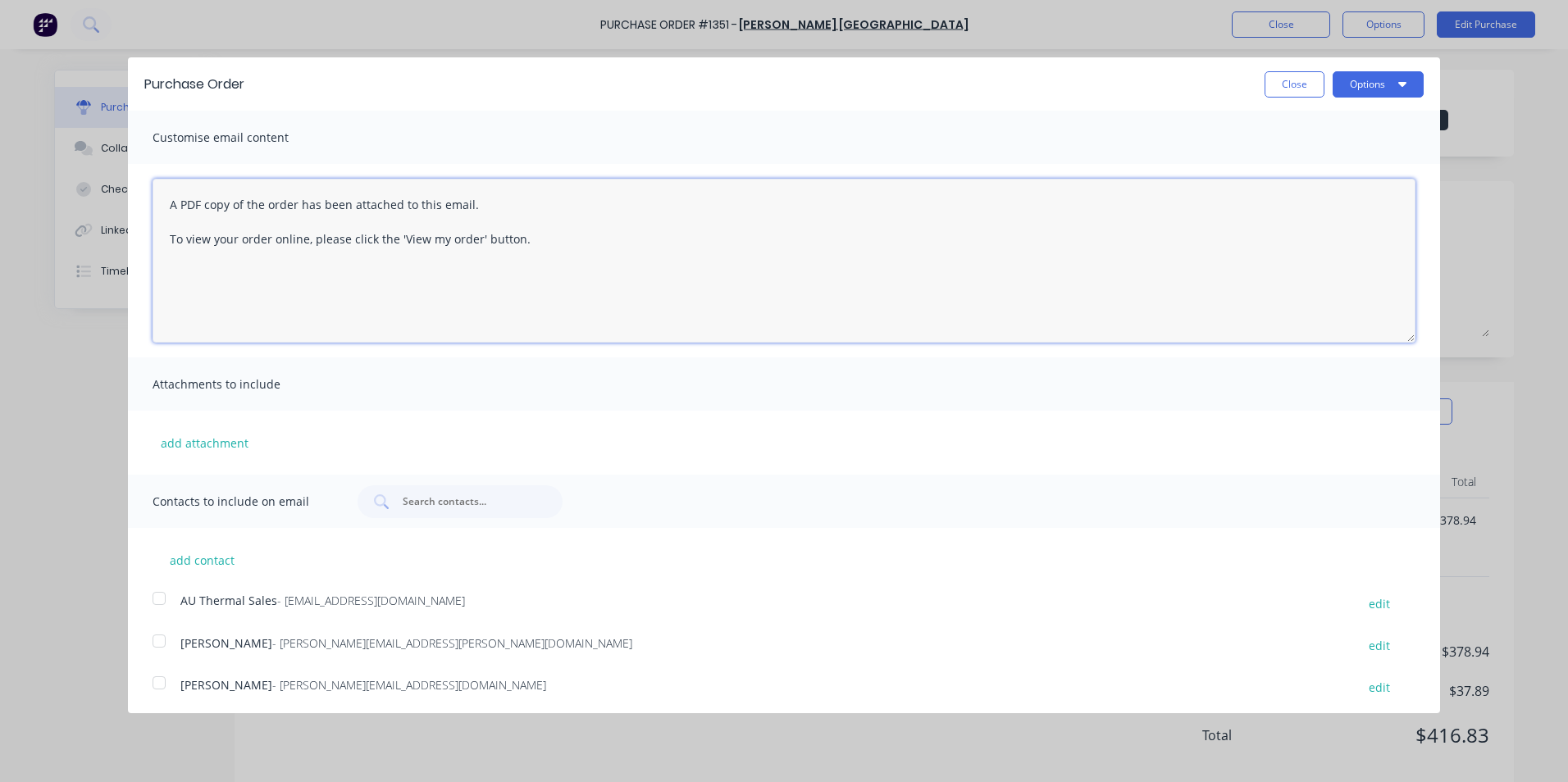
drag, startPoint x: 519, startPoint y: 239, endPoint x: 150, endPoint y: 195, distance: 371.6
click at [150, 195] on div "A PDF copy of the order has been attached to this email. To view your order onl…" at bounding box center [784, 260] width 1312 height 193
paste textarea "Hi Sales, PO attached in ref to your quote, please proceed Regards [PERSON_NAME…"
type textarea "Hi Sales, PO attached in ref to your quote, please proceed Regards [PERSON_NAME…"
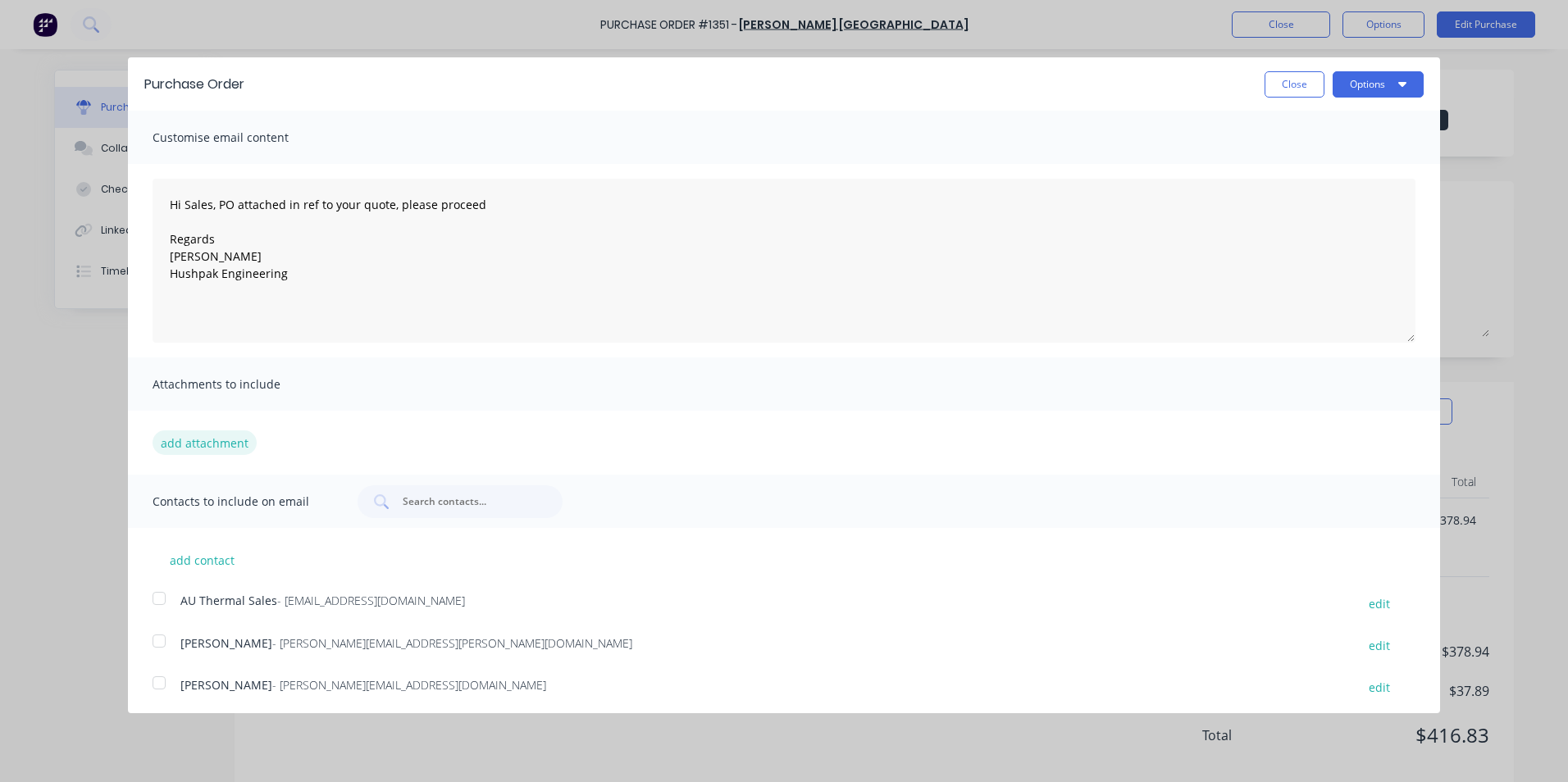
click at [221, 446] on button "add attachment" at bounding box center [204, 442] width 104 height 25
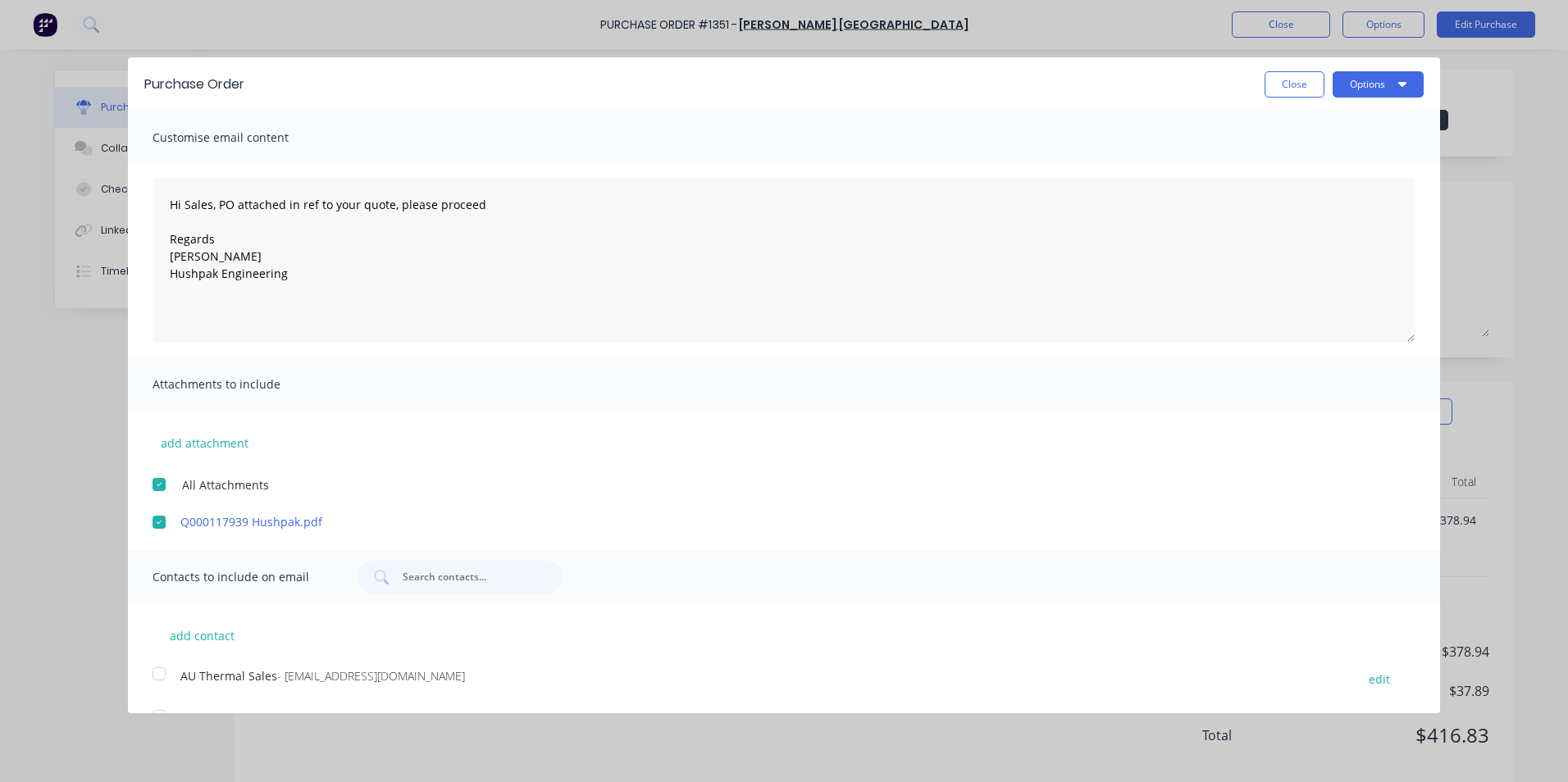
scroll to position [80, 0]
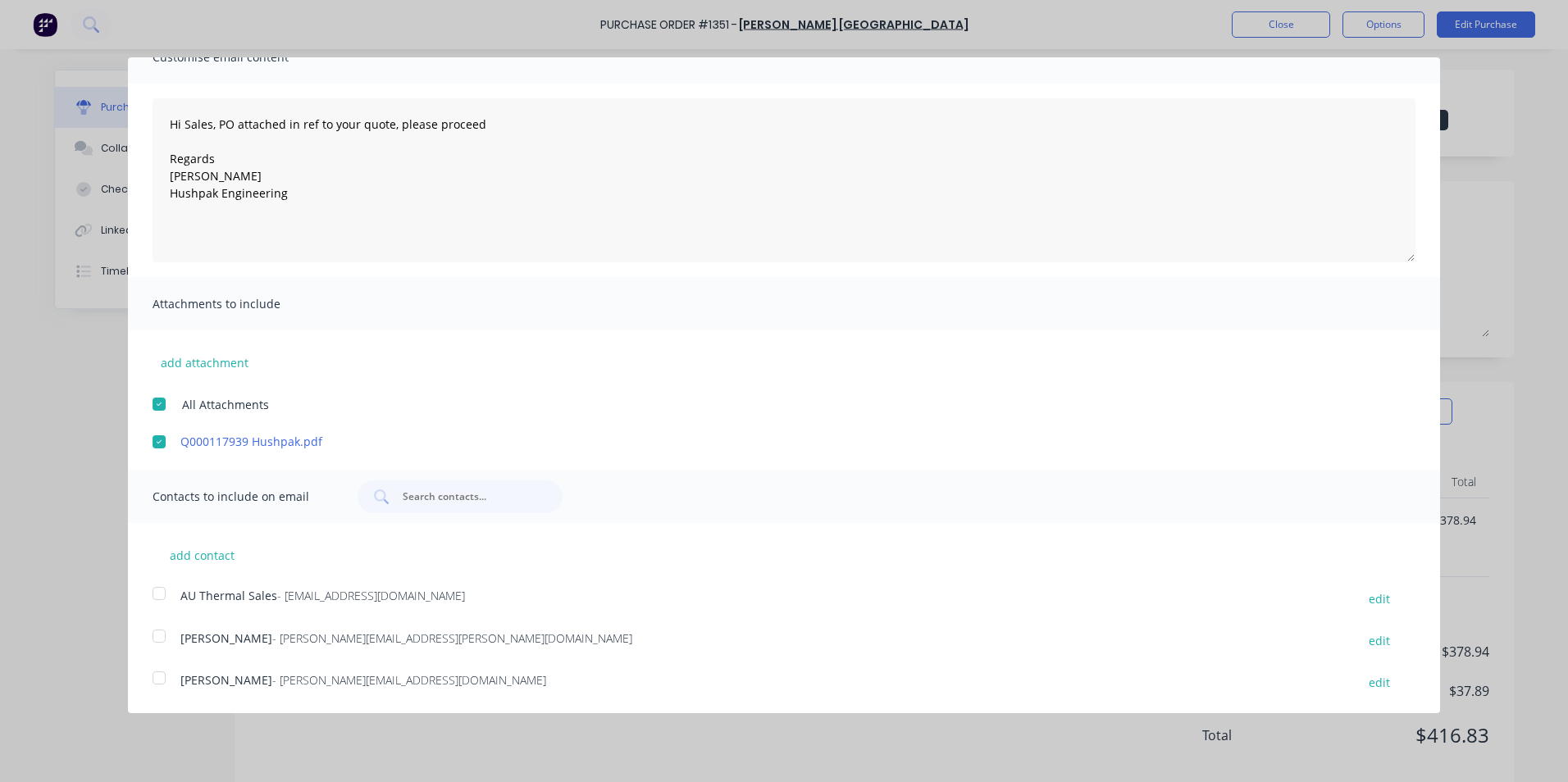
click at [160, 591] on div at bounding box center [158, 593] width 33 height 33
click at [156, 635] on div at bounding box center [158, 635] width 33 height 33
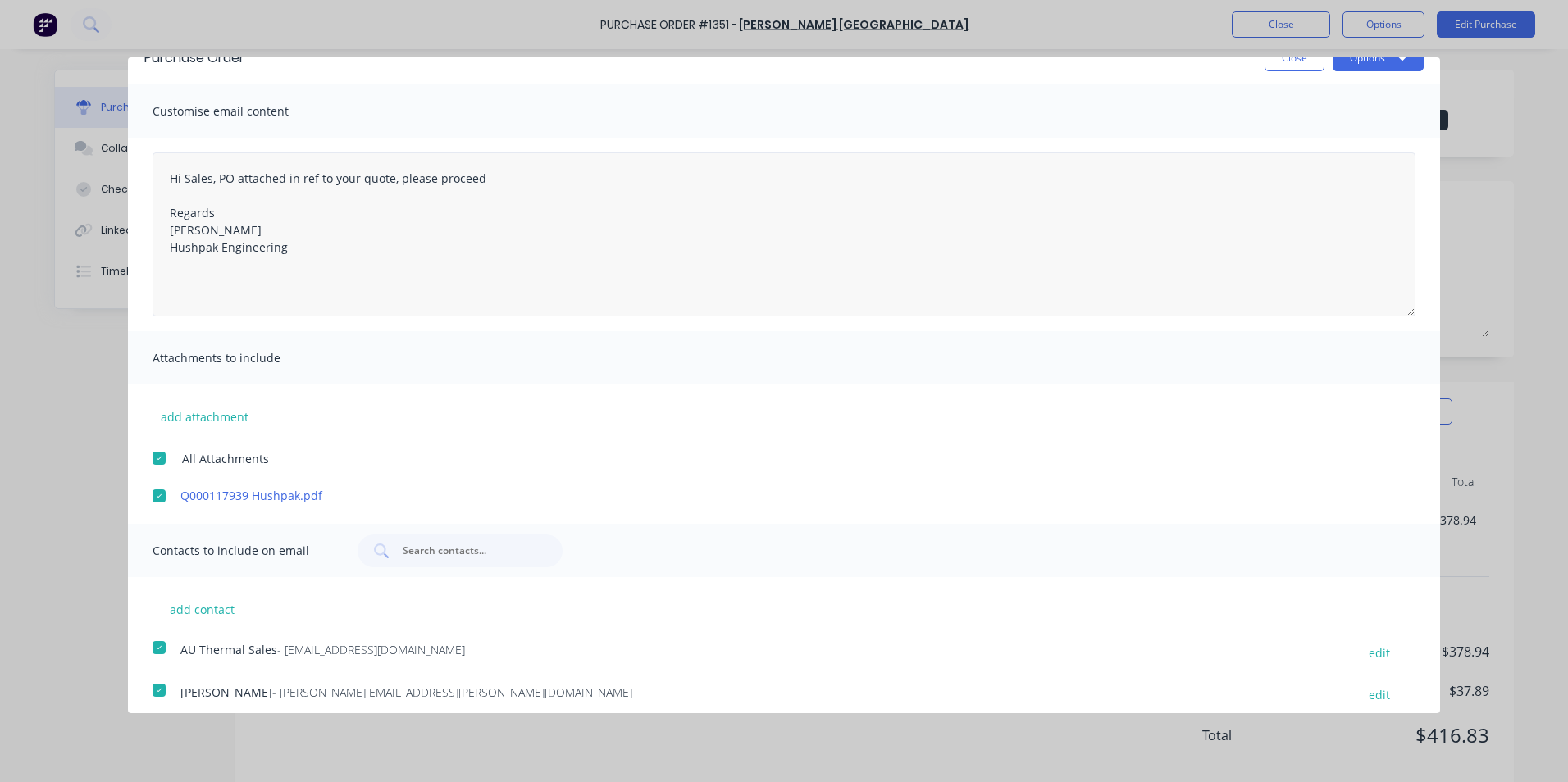
scroll to position [0, 0]
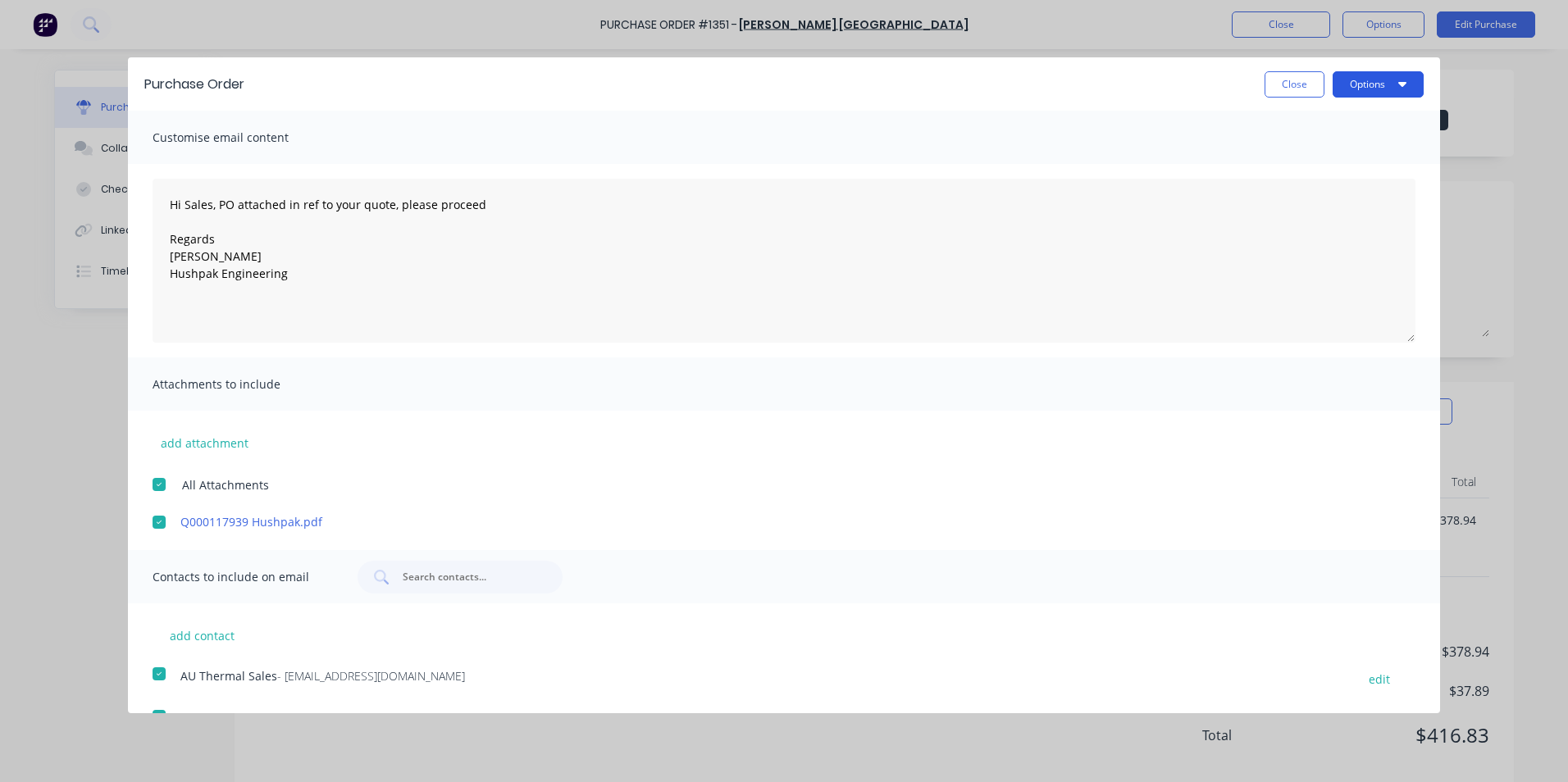
click at [1353, 86] on button "Options" at bounding box center [1377, 84] width 91 height 26
click at [1283, 160] on div "Email" at bounding box center [1345, 158] width 126 height 24
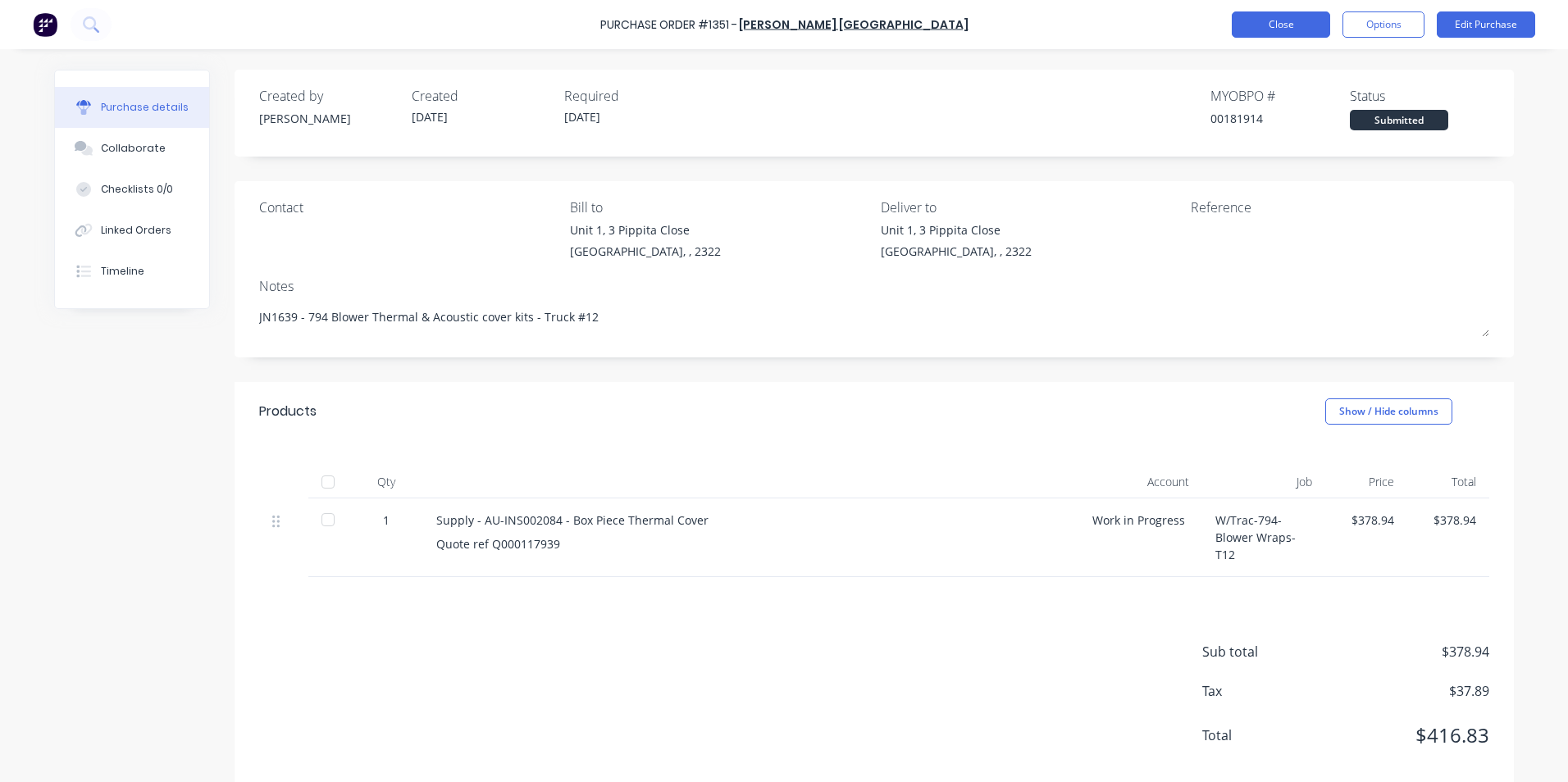
click at [1276, 29] on button "Close" at bounding box center [1281, 25] width 98 height 26
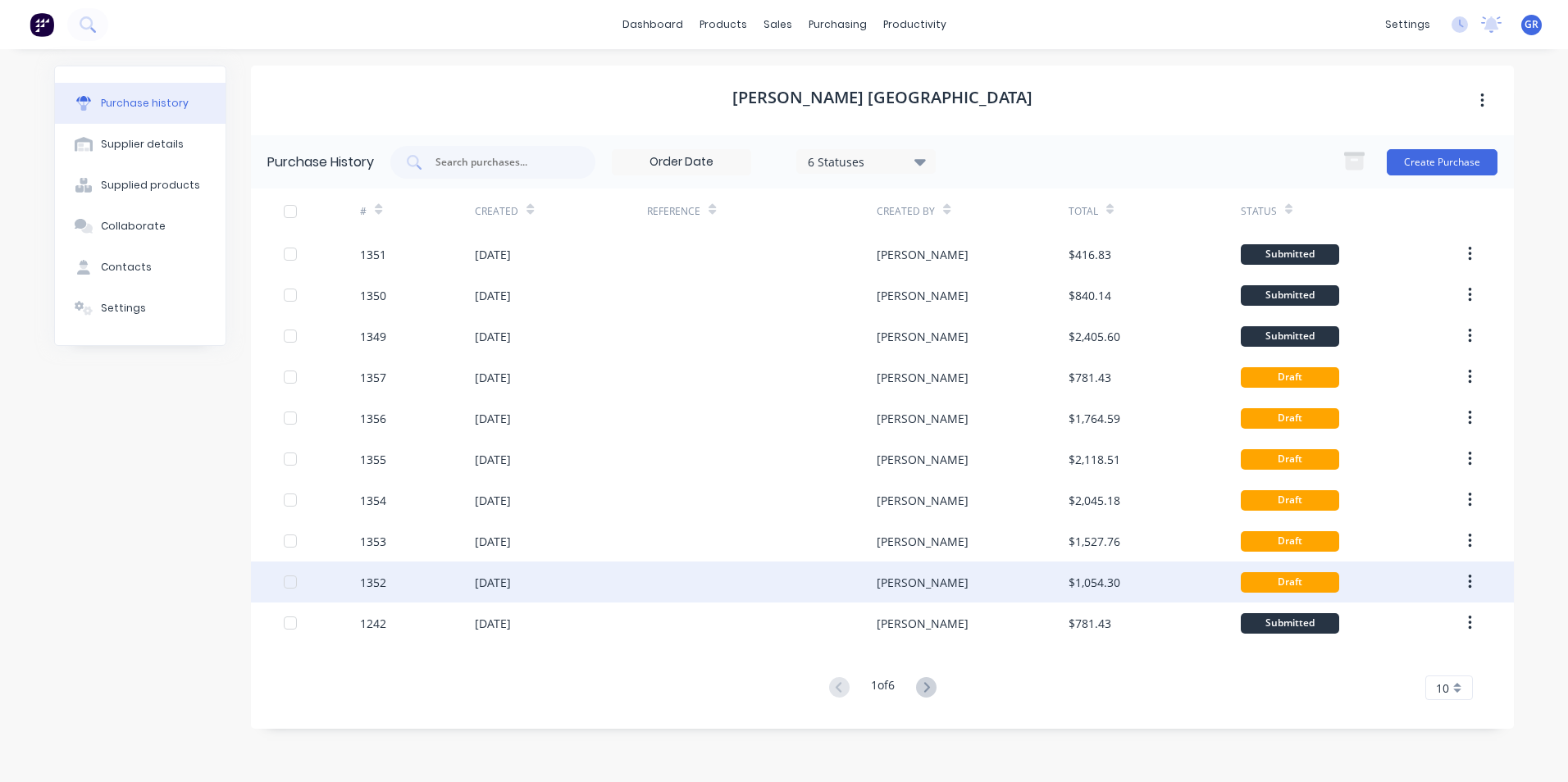
click at [377, 580] on div "1352" at bounding box center [373, 582] width 26 height 17
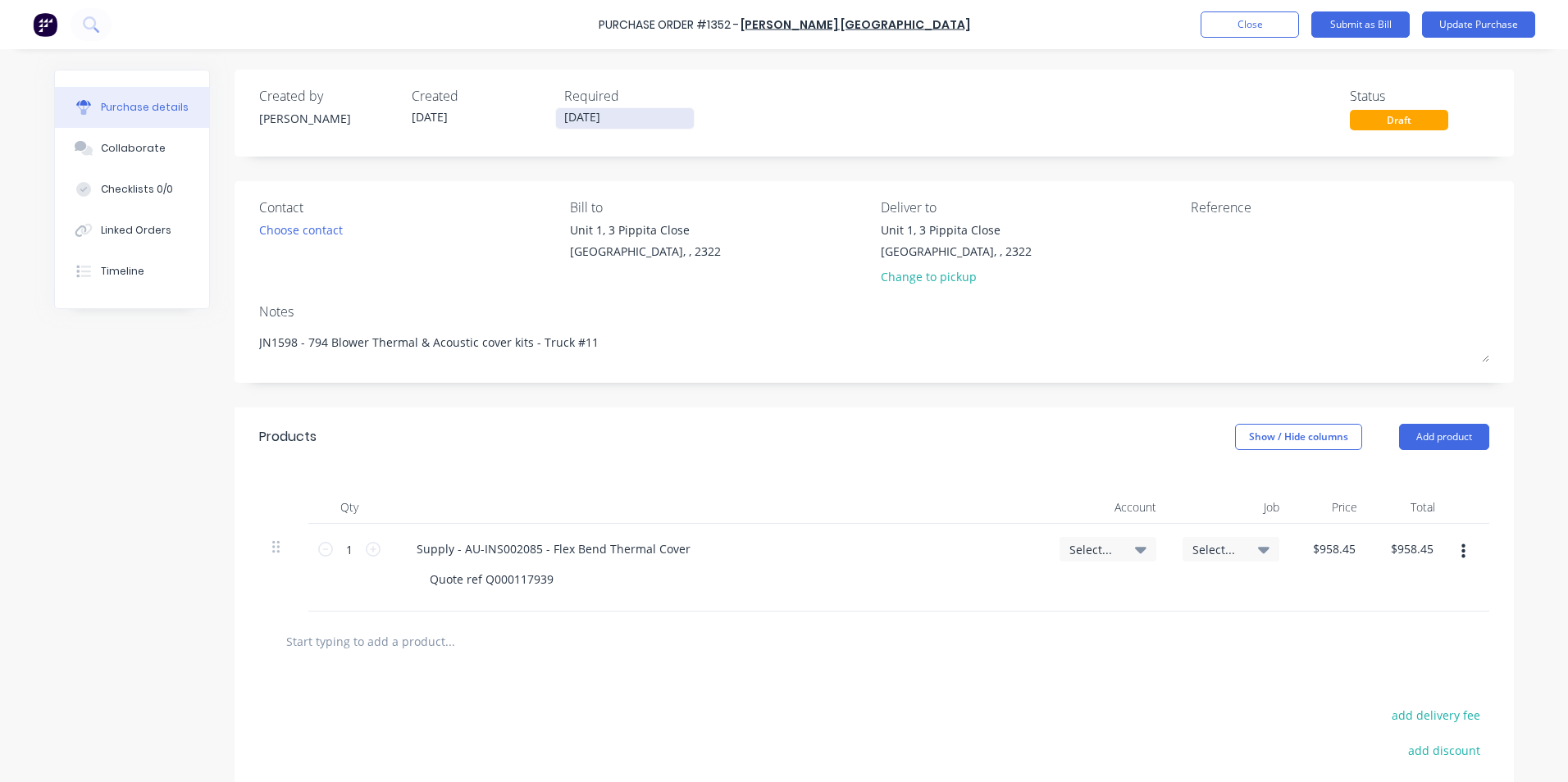
click at [600, 115] on input "[DATE]" at bounding box center [625, 119] width 138 height 20
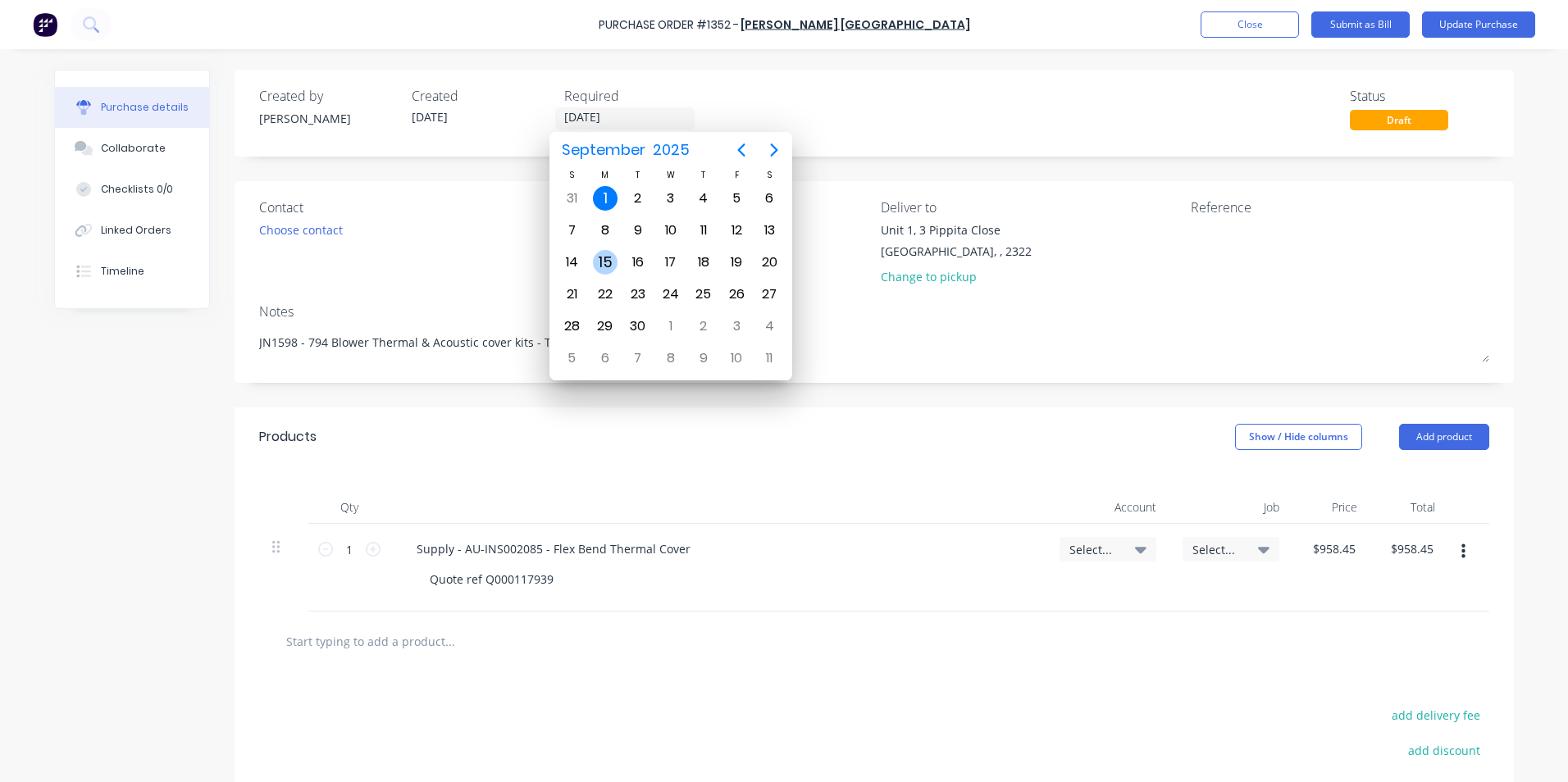
click at [613, 262] on div "15" at bounding box center [604, 262] width 25 height 25
type textarea "x"
type input "[DATE]"
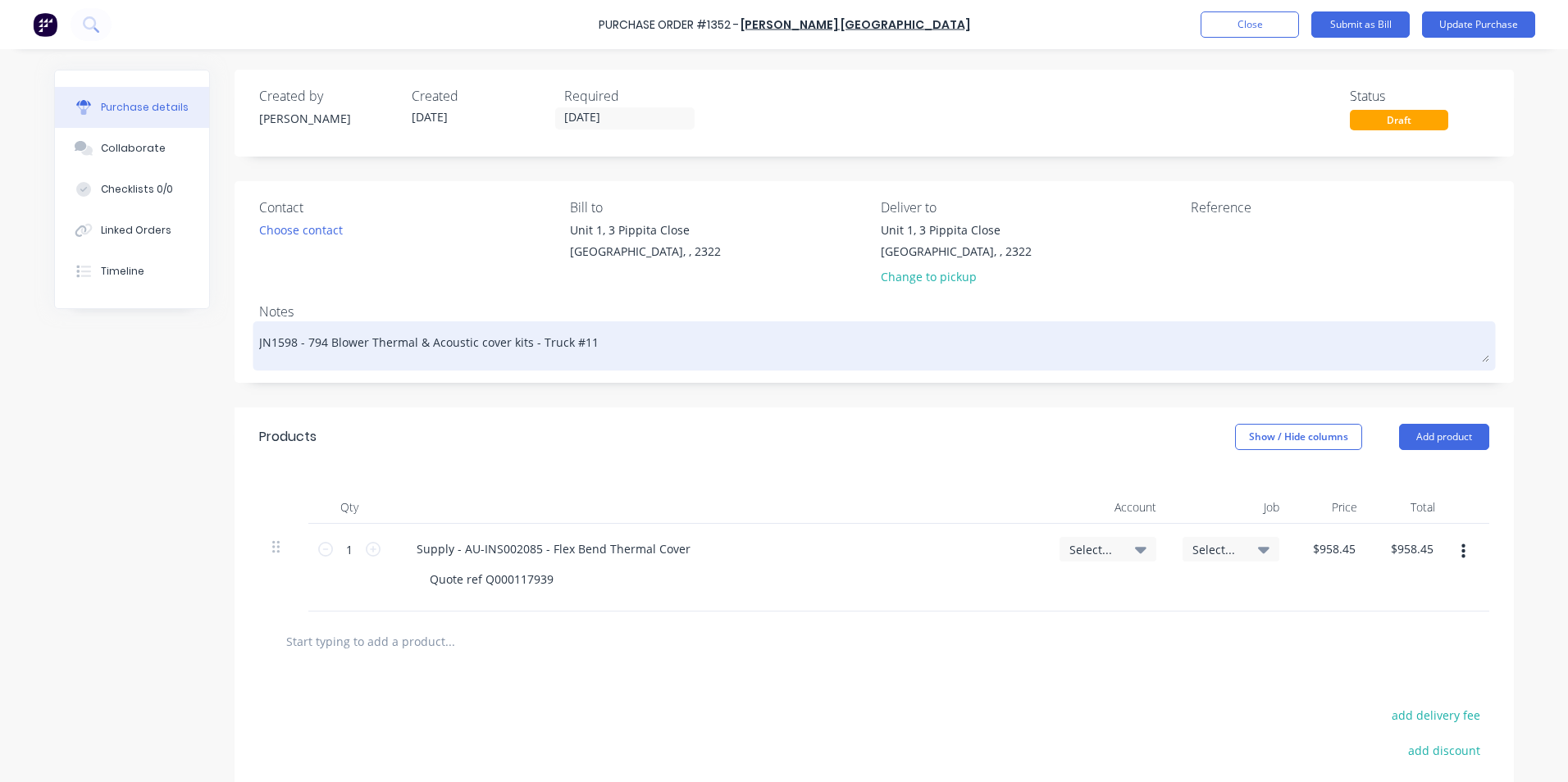
click at [579, 341] on textarea "JN1598 - 794 Blower Thermal & Acoustic cover kits - Truck #11" at bounding box center [874, 344] width 1230 height 37
type textarea "x"
type textarea "JN1598 - 794 Blower Thermal & Acoustic cover kits - Truck #12"
drag, startPoint x: 290, startPoint y: 341, endPoint x: 274, endPoint y: 347, distance: 17.1
click at [274, 347] on textarea "JN1598 - 794 Blower Thermal & Acoustic cover kits - Truck #12" at bounding box center [874, 344] width 1230 height 37
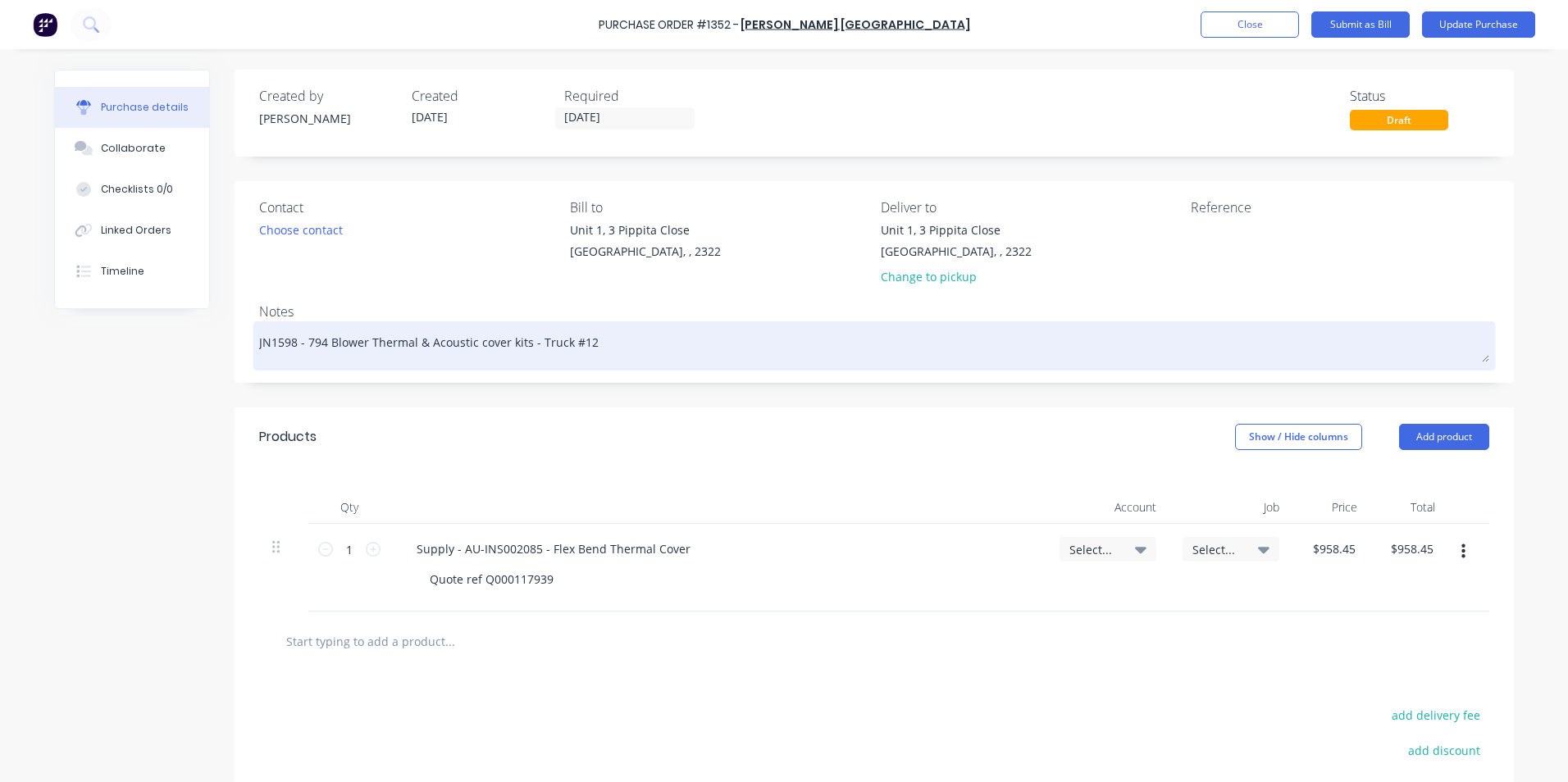
type textarea "x"
type textarea "JN16 - 794 Blower Thermal & Acoustic cover kits - Truck #12"
type textarea "x"
type textarea "JN163 - 794 Blower Thermal & Acoustic cover kits - Truck #12"
type textarea "x"
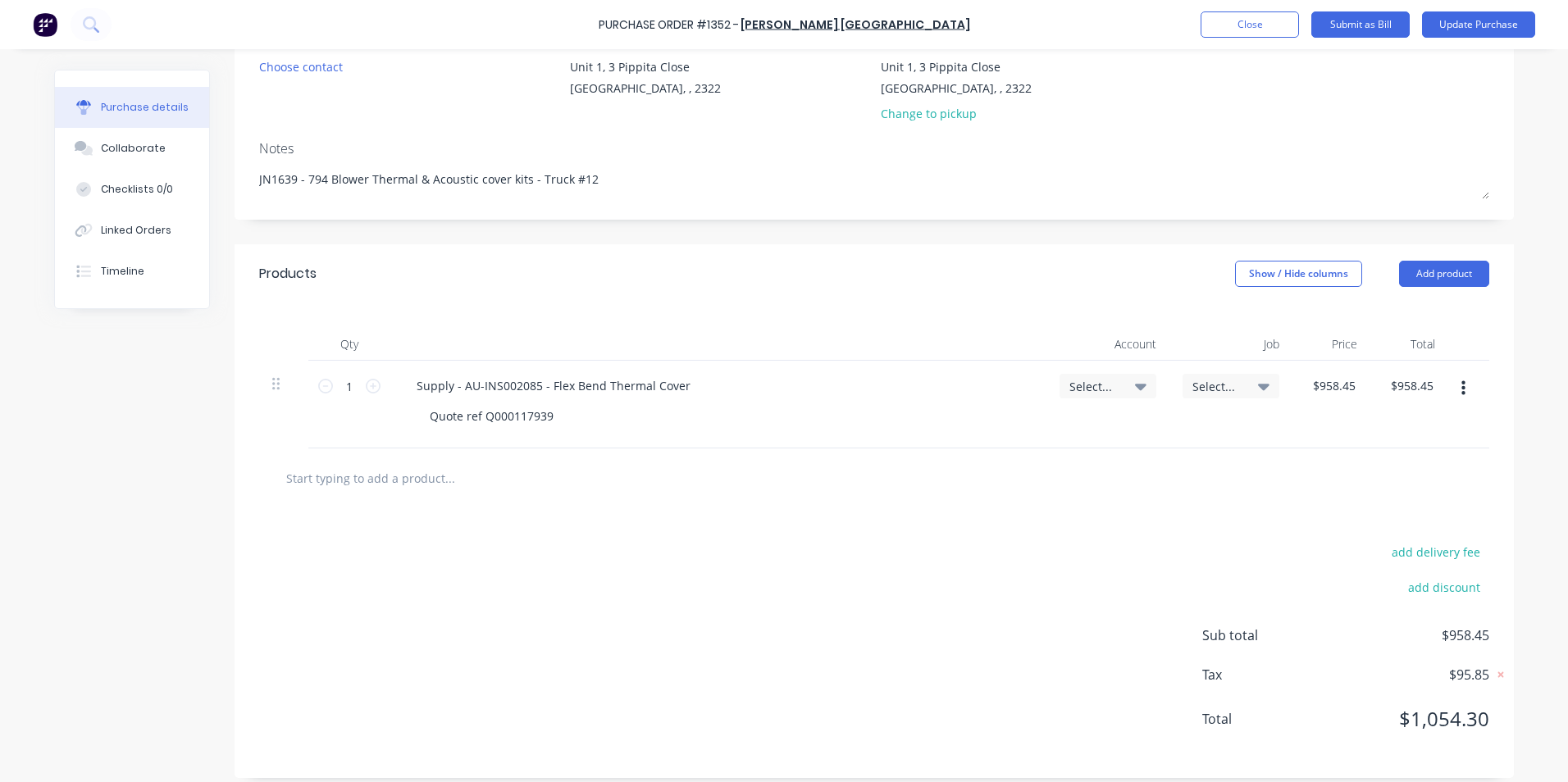
scroll to position [164, 0]
type textarea "JN1639 - 794 Blower Thermal & Acoustic cover kits - Truck #12"
type textarea "x"
type textarea "JN1639 - 794 Blower Thermal & Acoustic cover kits - Truck #12"
click at [1097, 385] on span "Select..." at bounding box center [1094, 385] width 49 height 17
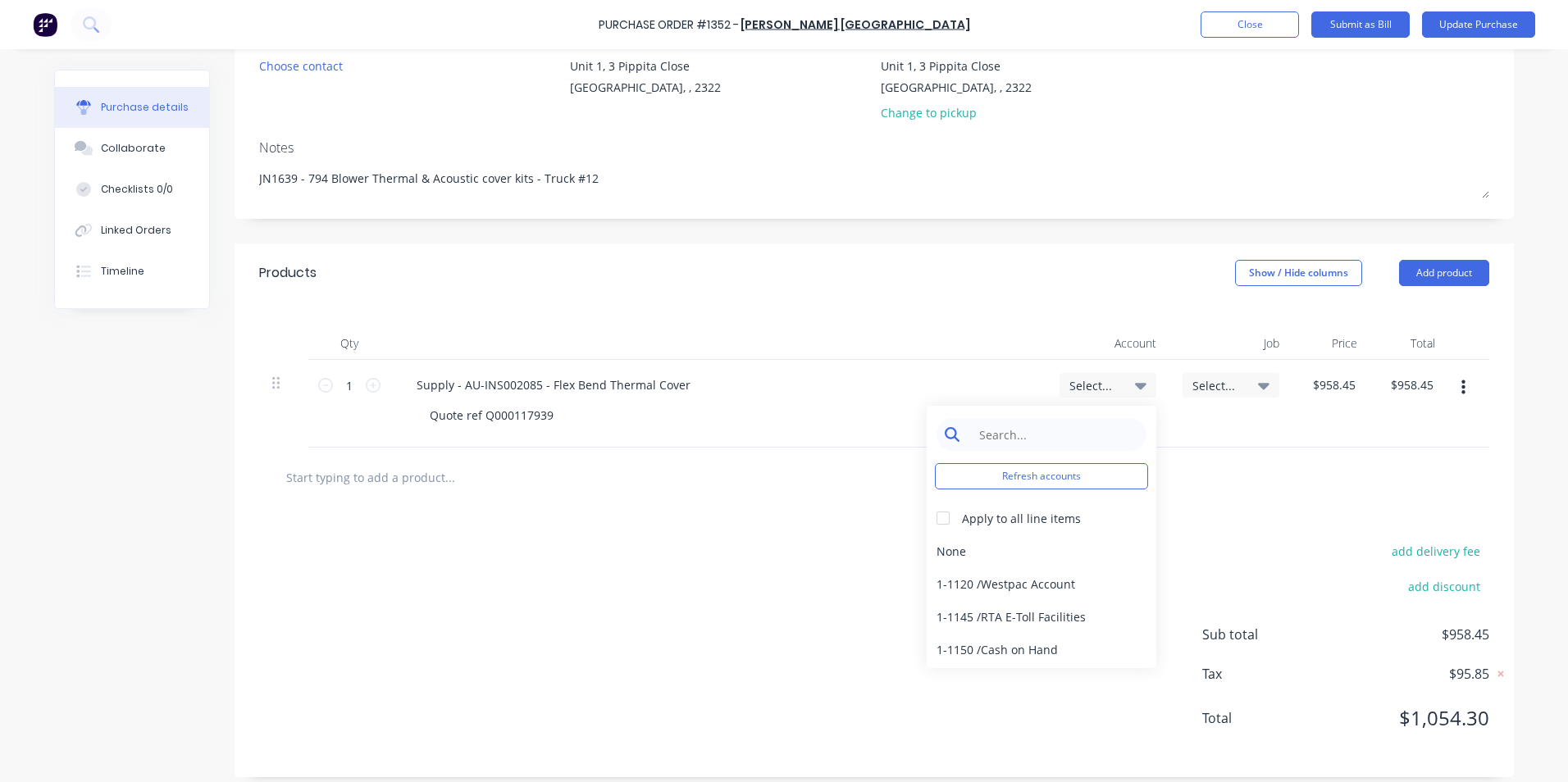
type textarea "x"
click at [1005, 435] on input at bounding box center [1054, 434] width 168 height 33
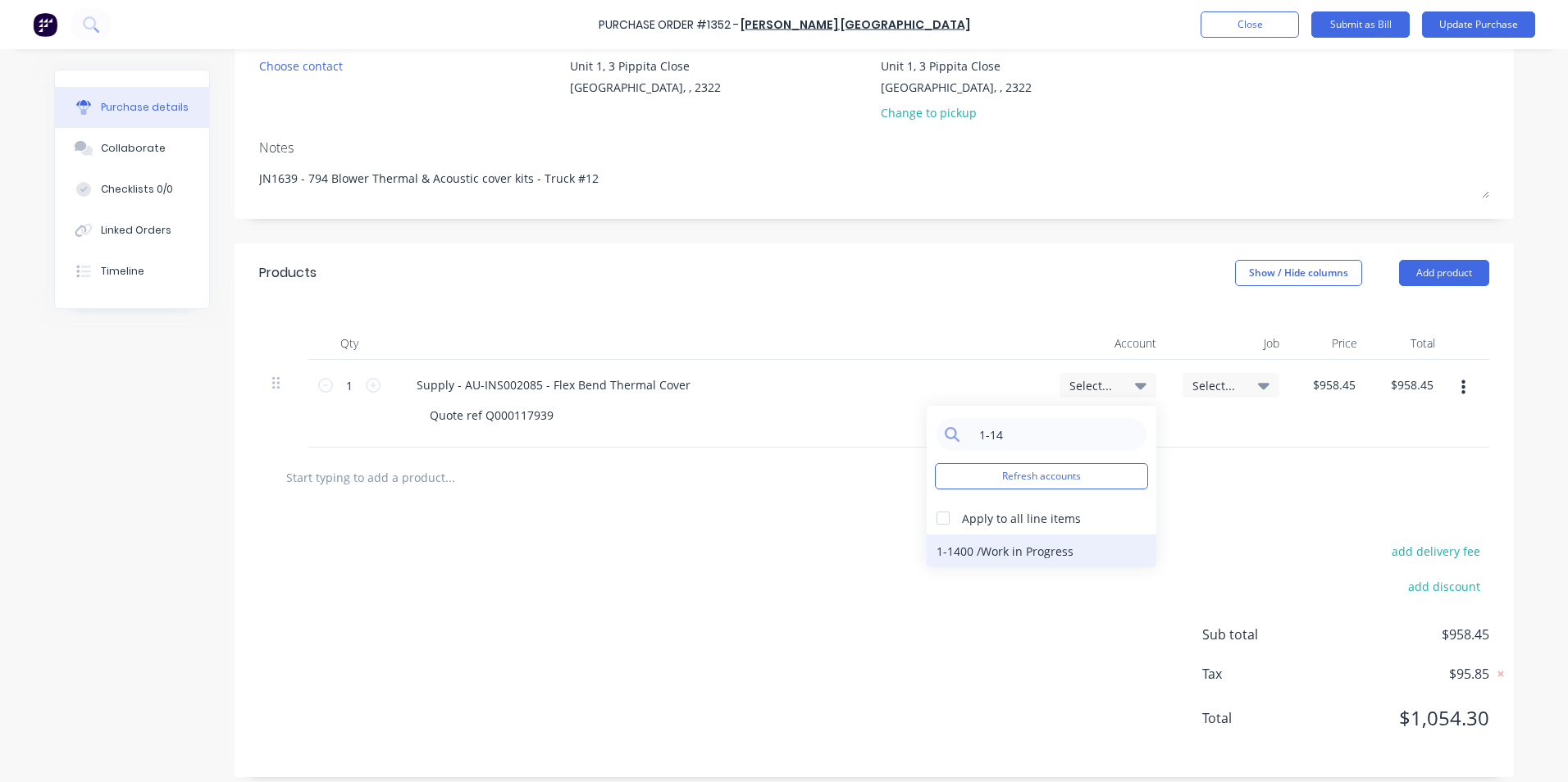
type input "1-14"
click at [1045, 552] on div "1-1400 / Work in Progress" at bounding box center [1041, 551] width 230 height 33
click at [1204, 382] on span "Select..." at bounding box center [1217, 385] width 49 height 17
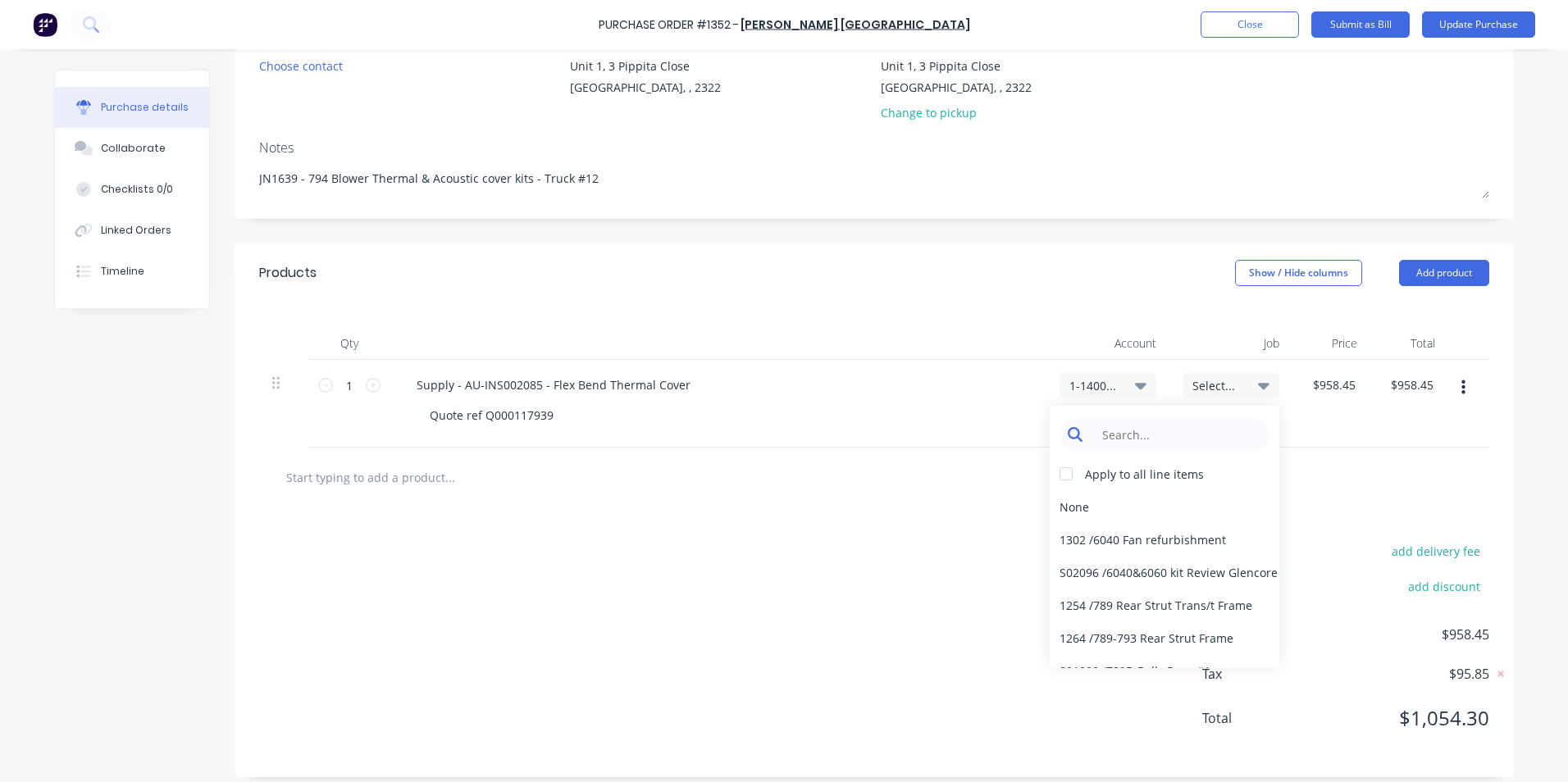
type textarea "x"
click at [1111, 430] on input at bounding box center [1177, 434] width 168 height 33
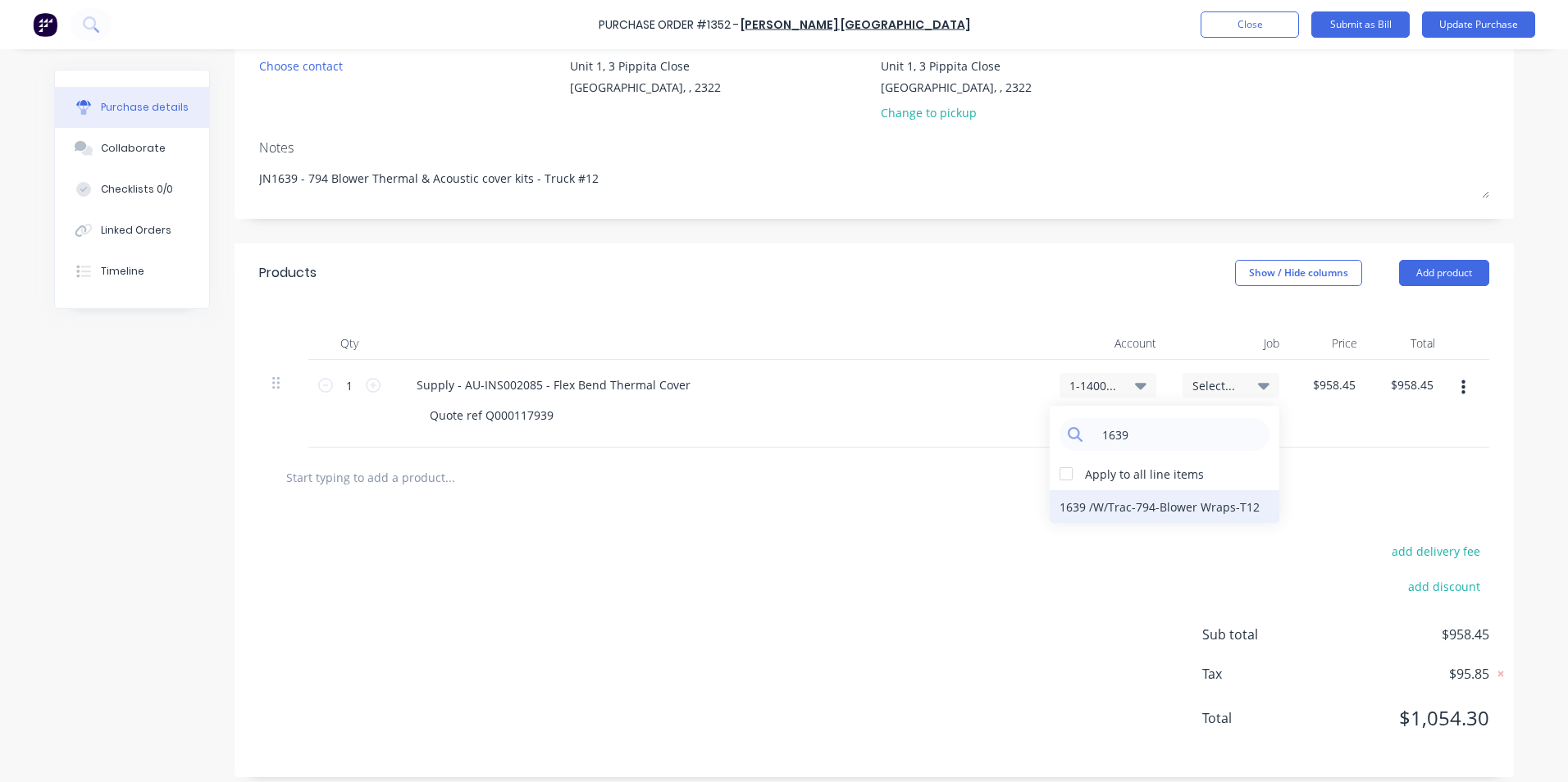
type input "1639"
click at [1089, 504] on div "1639 / W/Trac-794-Blower Wraps-T12" at bounding box center [1164, 507] width 230 height 33
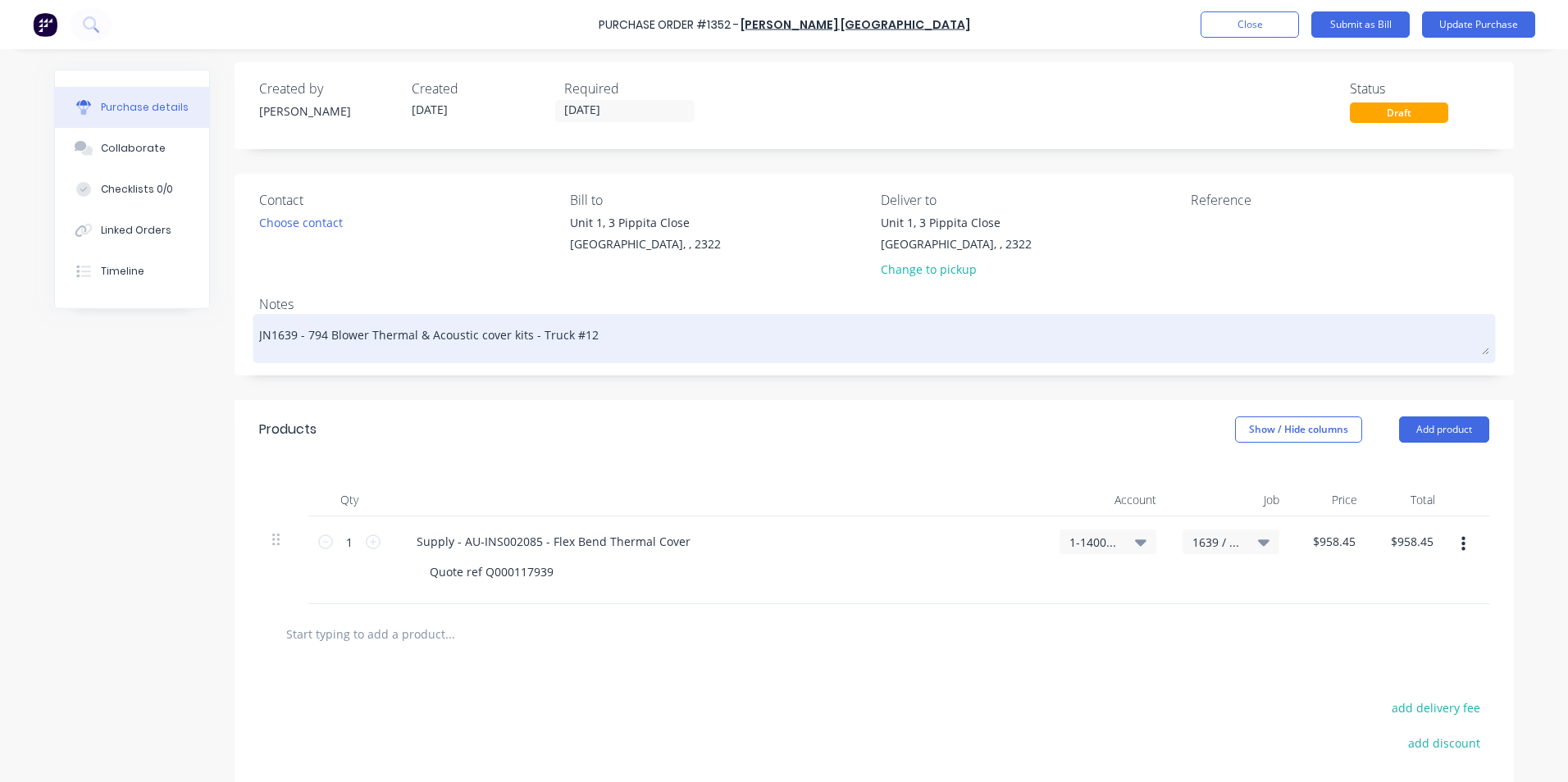
scroll to position [0, 0]
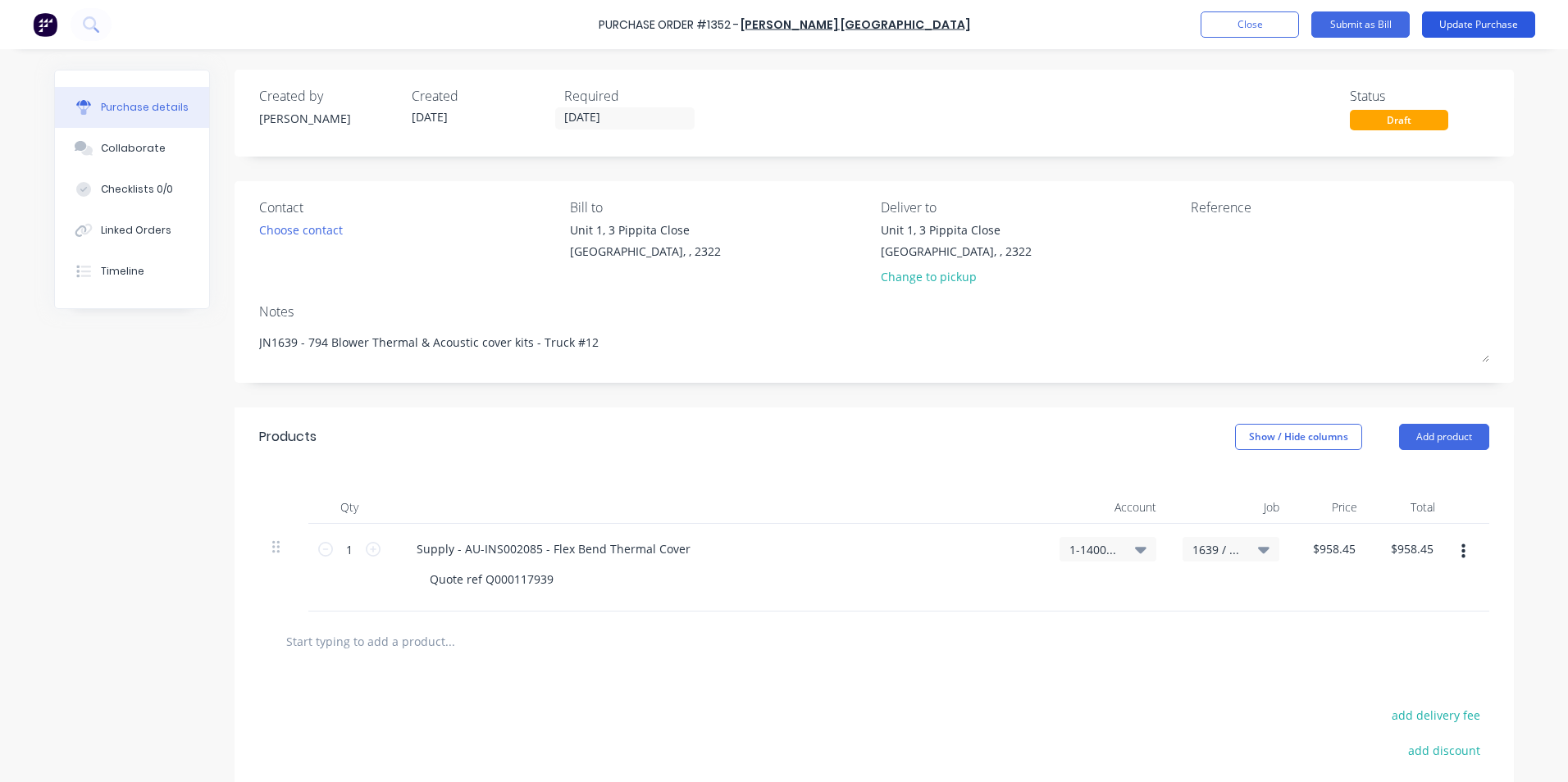
click at [1488, 25] on button "Update Purchase" at bounding box center [1478, 25] width 114 height 26
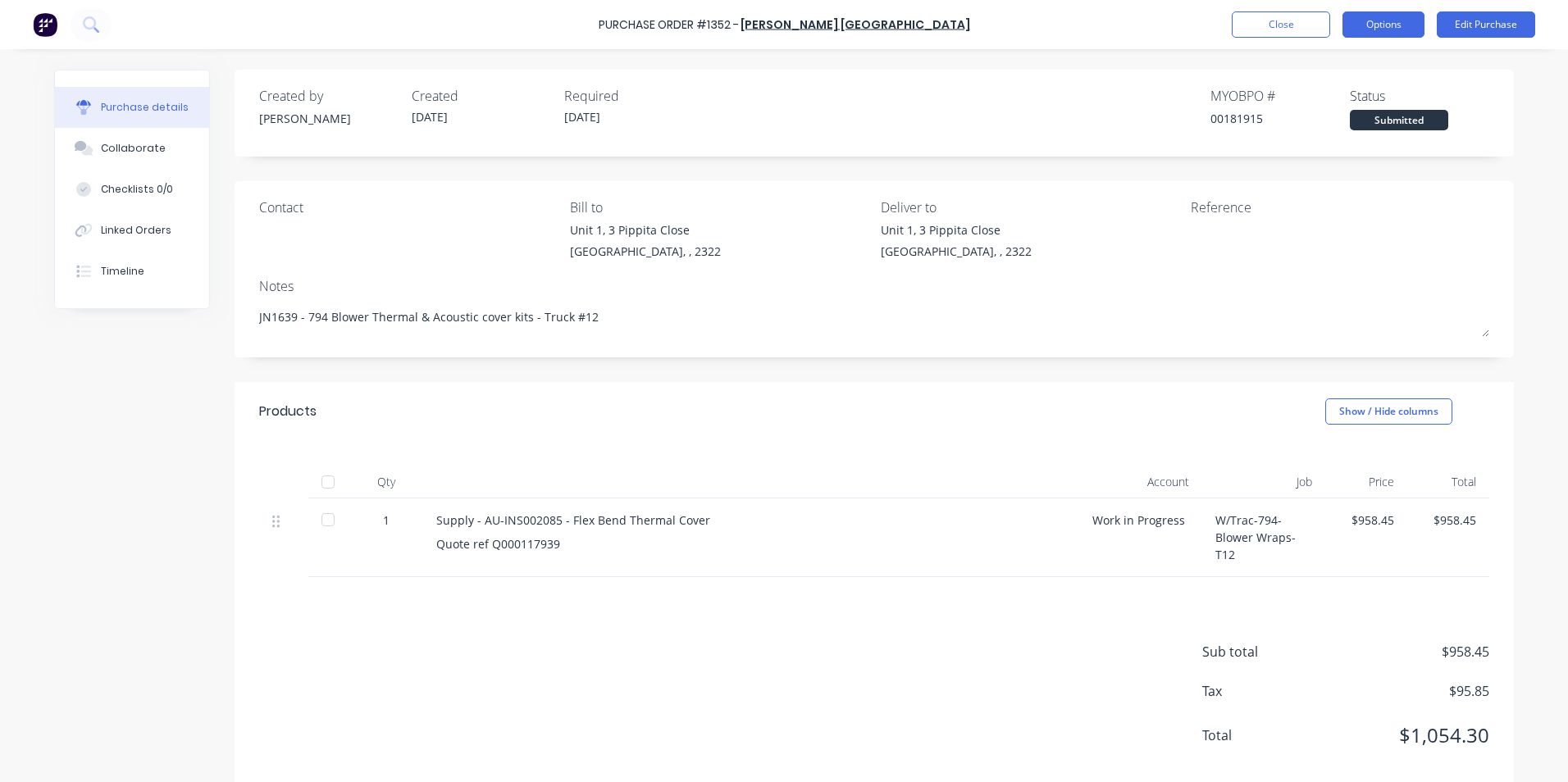
click at [1380, 19] on button "Options" at bounding box center [1383, 25] width 82 height 26
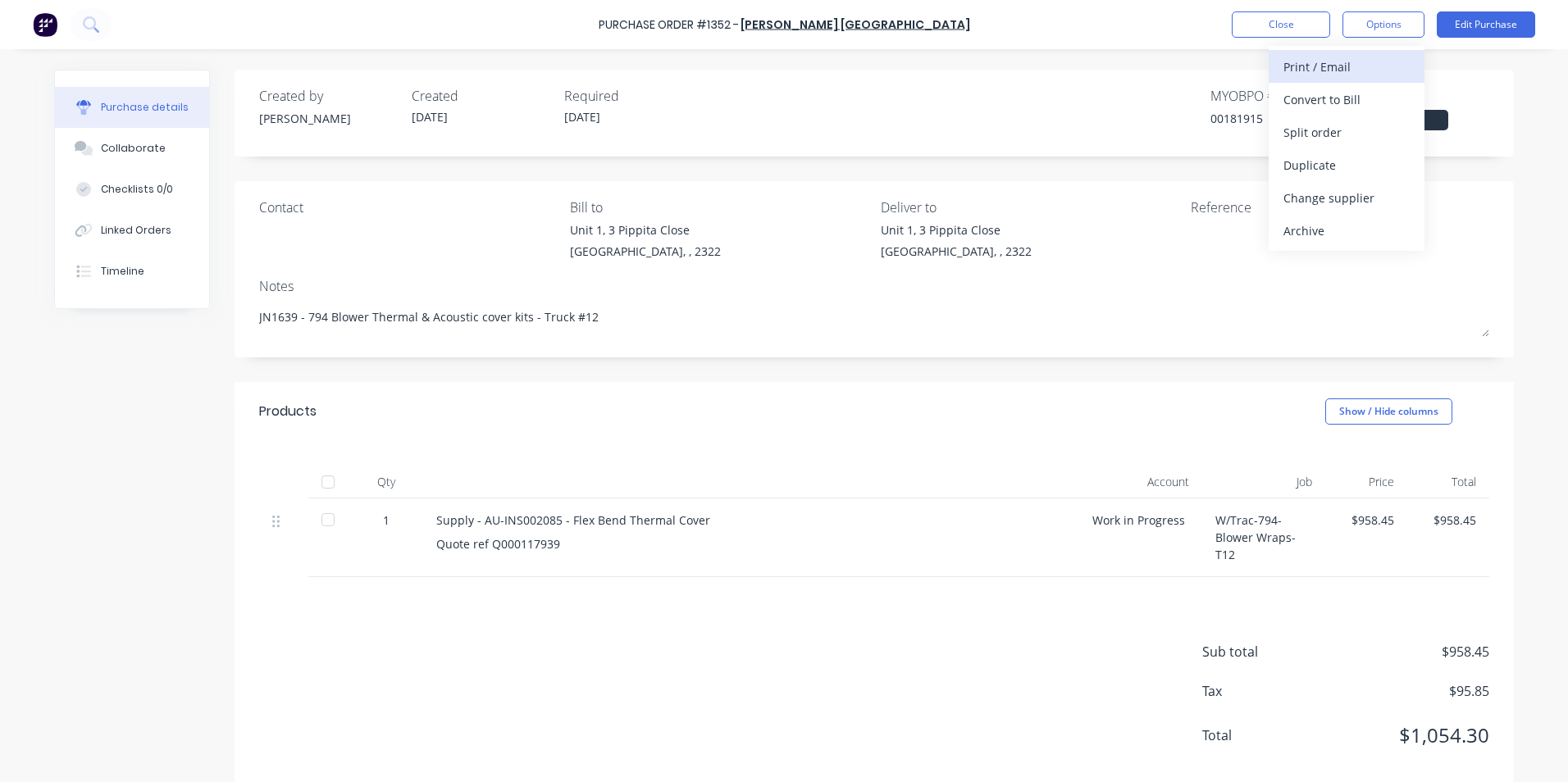
click at [1336, 64] on div "Print / Email" at bounding box center [1346, 67] width 126 height 24
click at [1335, 97] on div "With pricing" at bounding box center [1346, 100] width 126 height 24
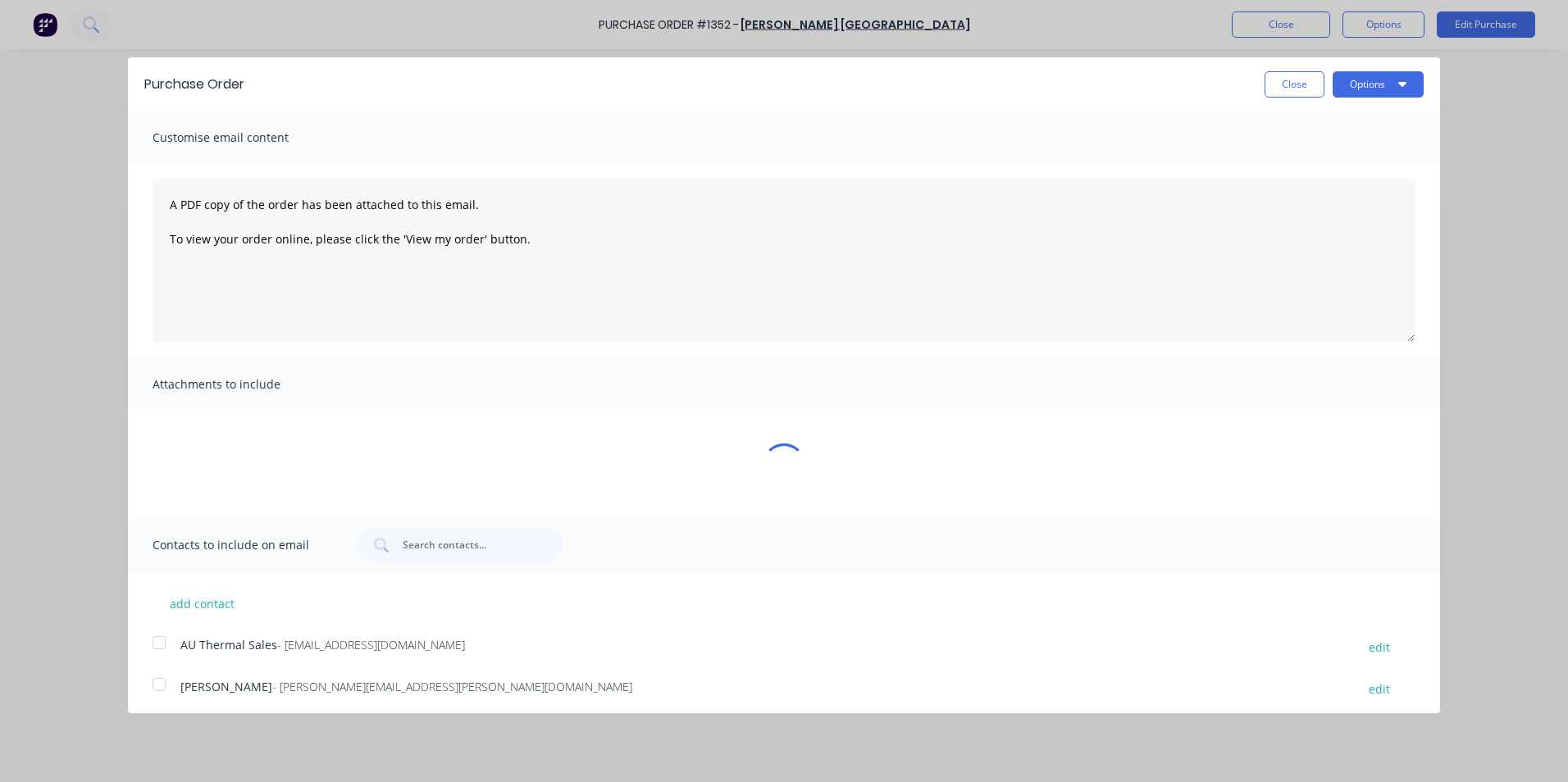
type textarea "x"
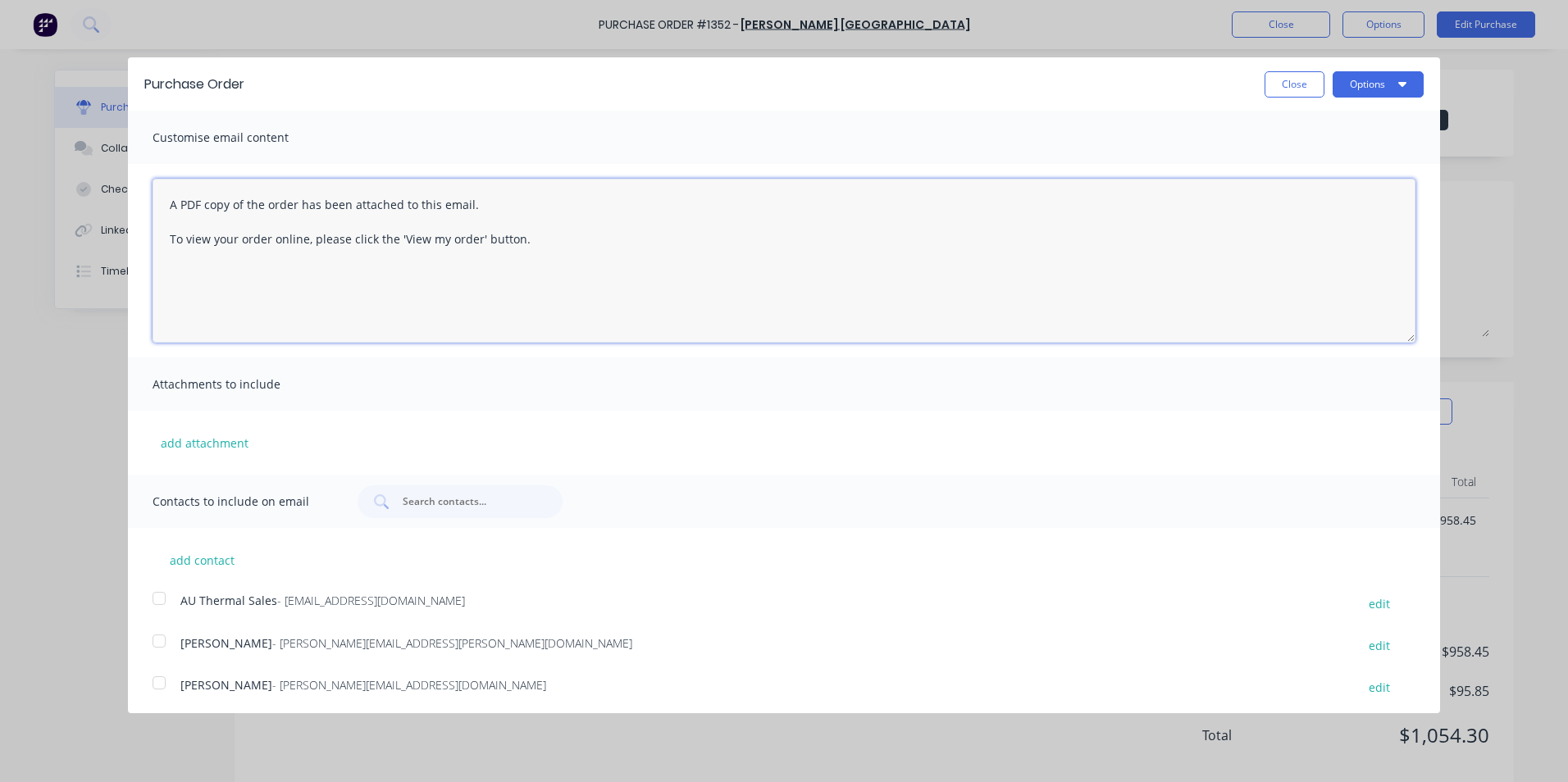
drag, startPoint x: 532, startPoint y: 239, endPoint x: 127, endPoint y: 211, distance: 406.0
click at [127, 211] on div "Purchase Order Close Options Customise email content A PDF copy of the order ha…" at bounding box center [784, 391] width 1568 height 782
paste textarea "Hi Sales, PO attached in ref to your quote, please proceed Regards [PERSON_NAME…"
type textarea "Hi Sales, PO attached in ref to your quote, please proceed Regards [PERSON_NAME…"
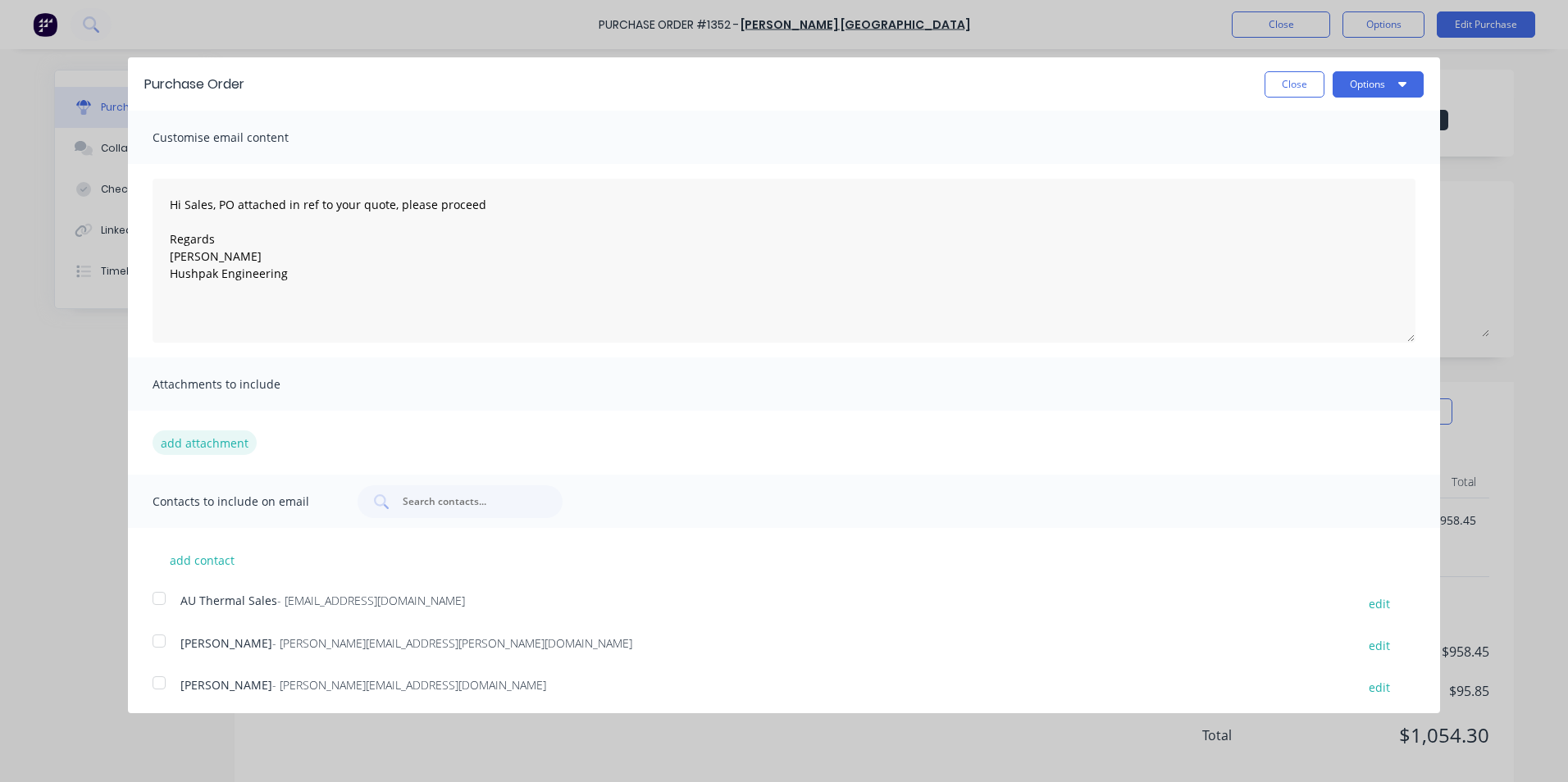
click at [227, 440] on button "add attachment" at bounding box center [204, 442] width 104 height 25
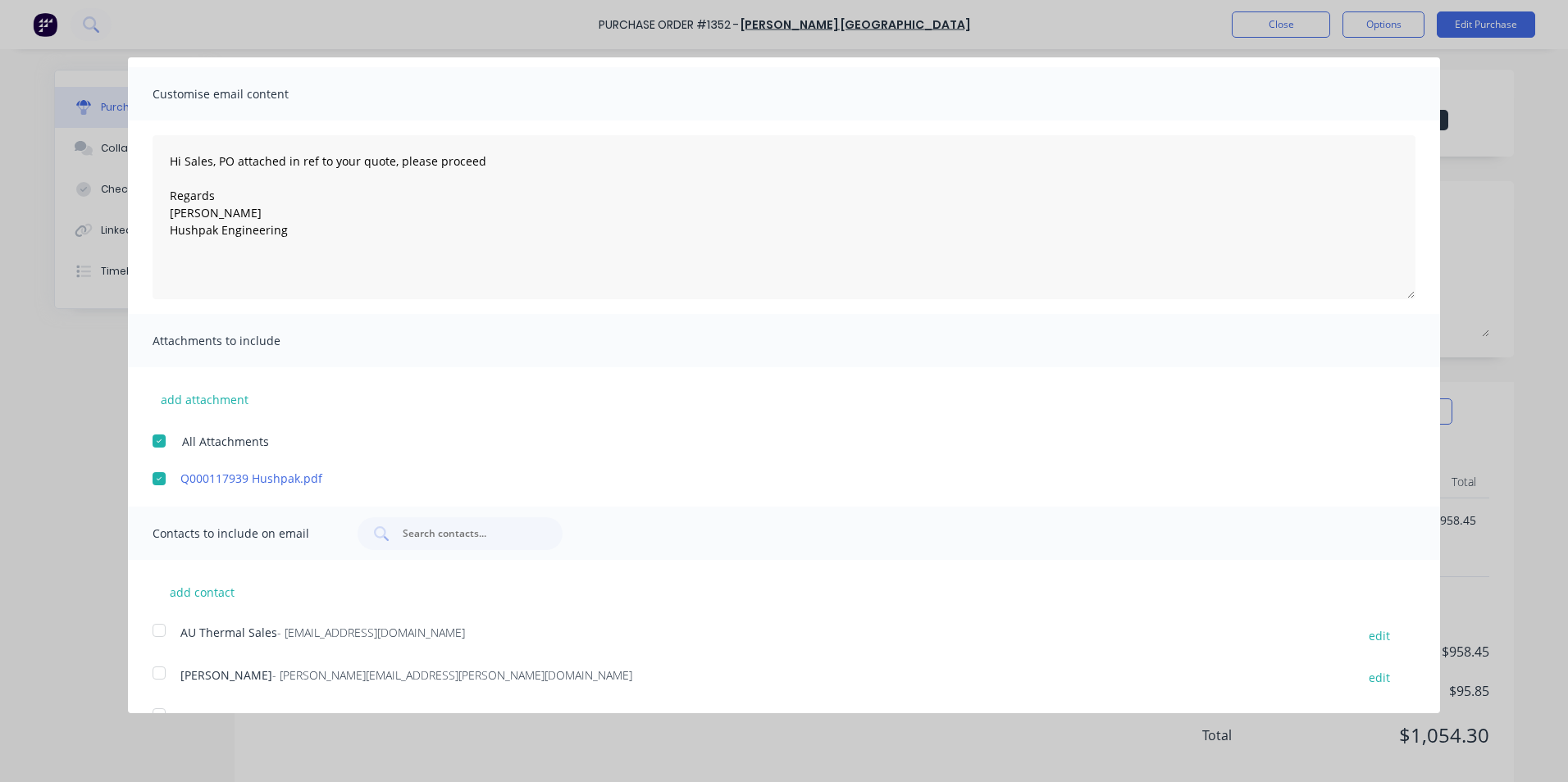
scroll to position [80, 0]
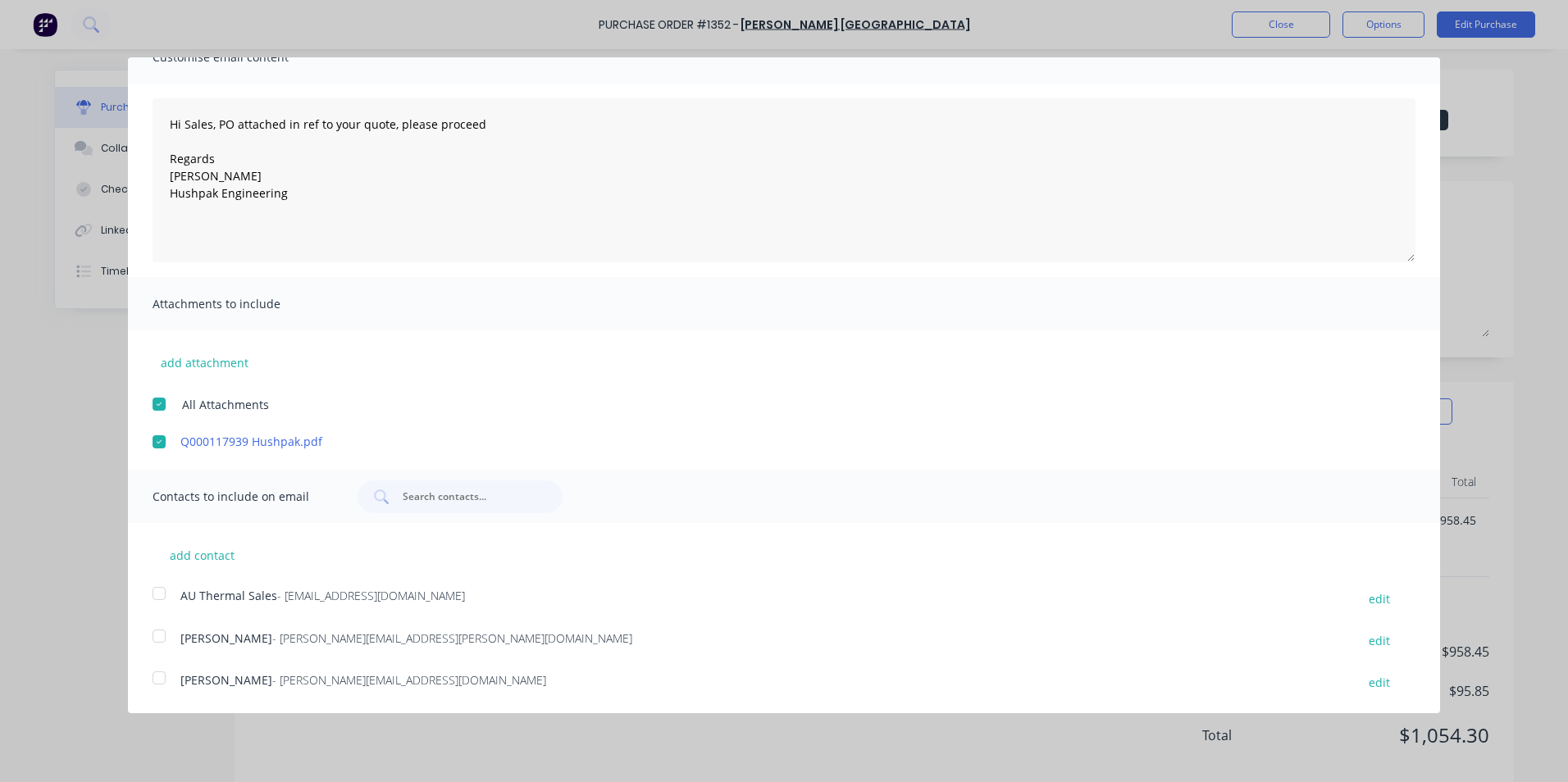
click at [164, 593] on div at bounding box center [158, 593] width 33 height 33
click at [164, 637] on div at bounding box center [158, 635] width 33 height 33
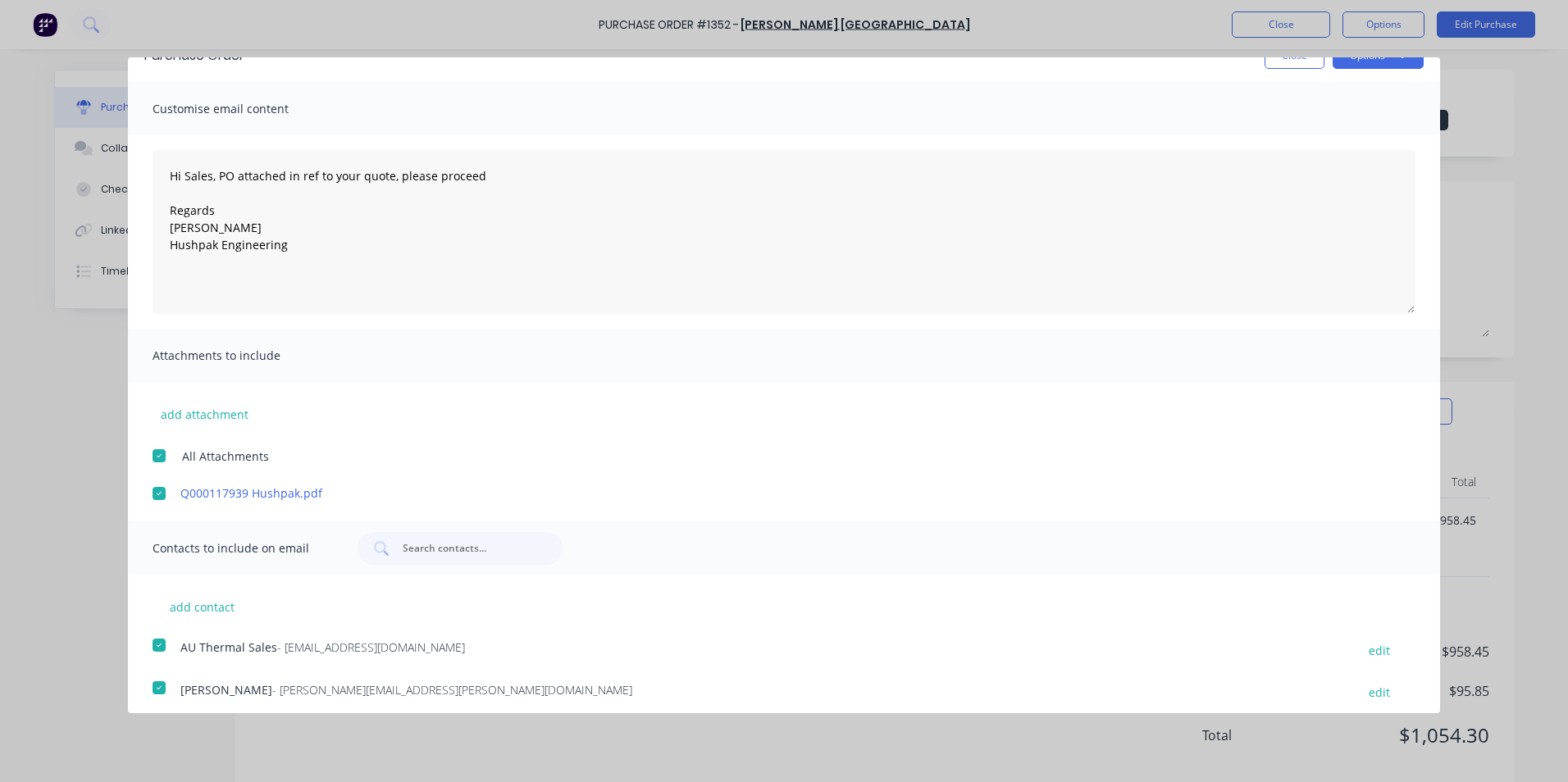
scroll to position [0, 0]
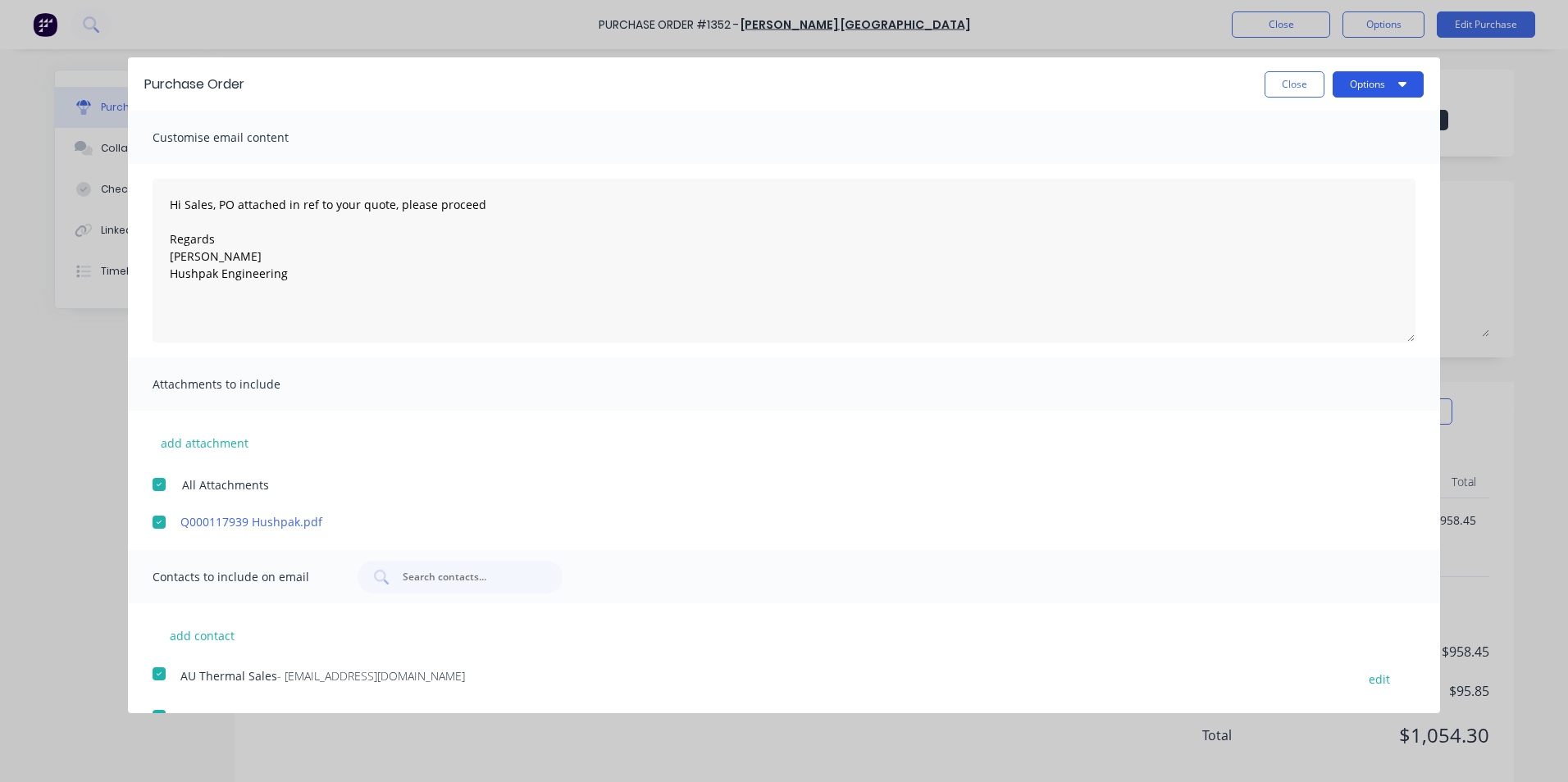
click at [1371, 83] on button "Options" at bounding box center [1377, 84] width 91 height 26
click at [1293, 157] on div "Email" at bounding box center [1345, 158] width 126 height 24
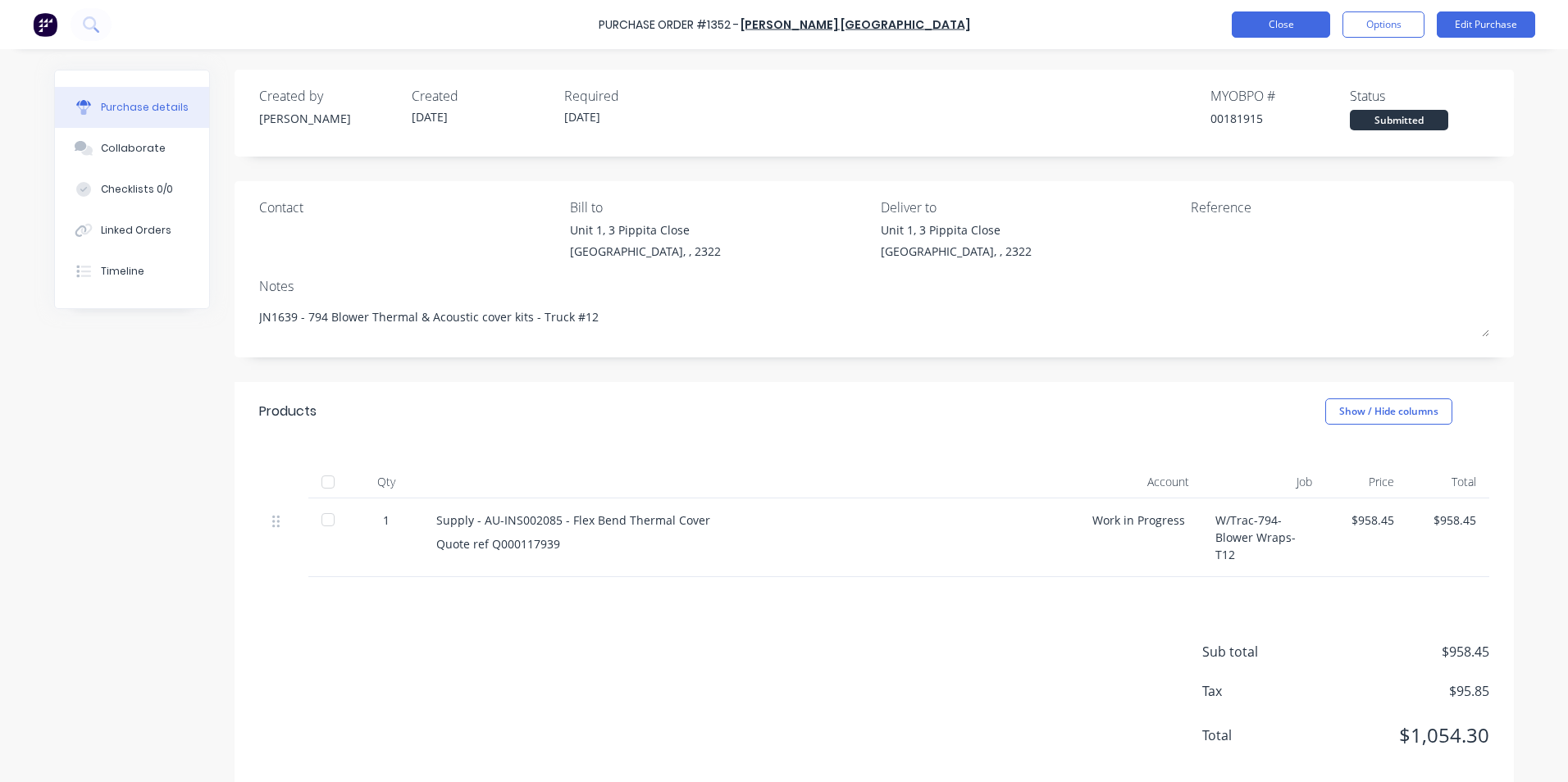
click at [1272, 27] on button "Close" at bounding box center [1281, 25] width 98 height 26
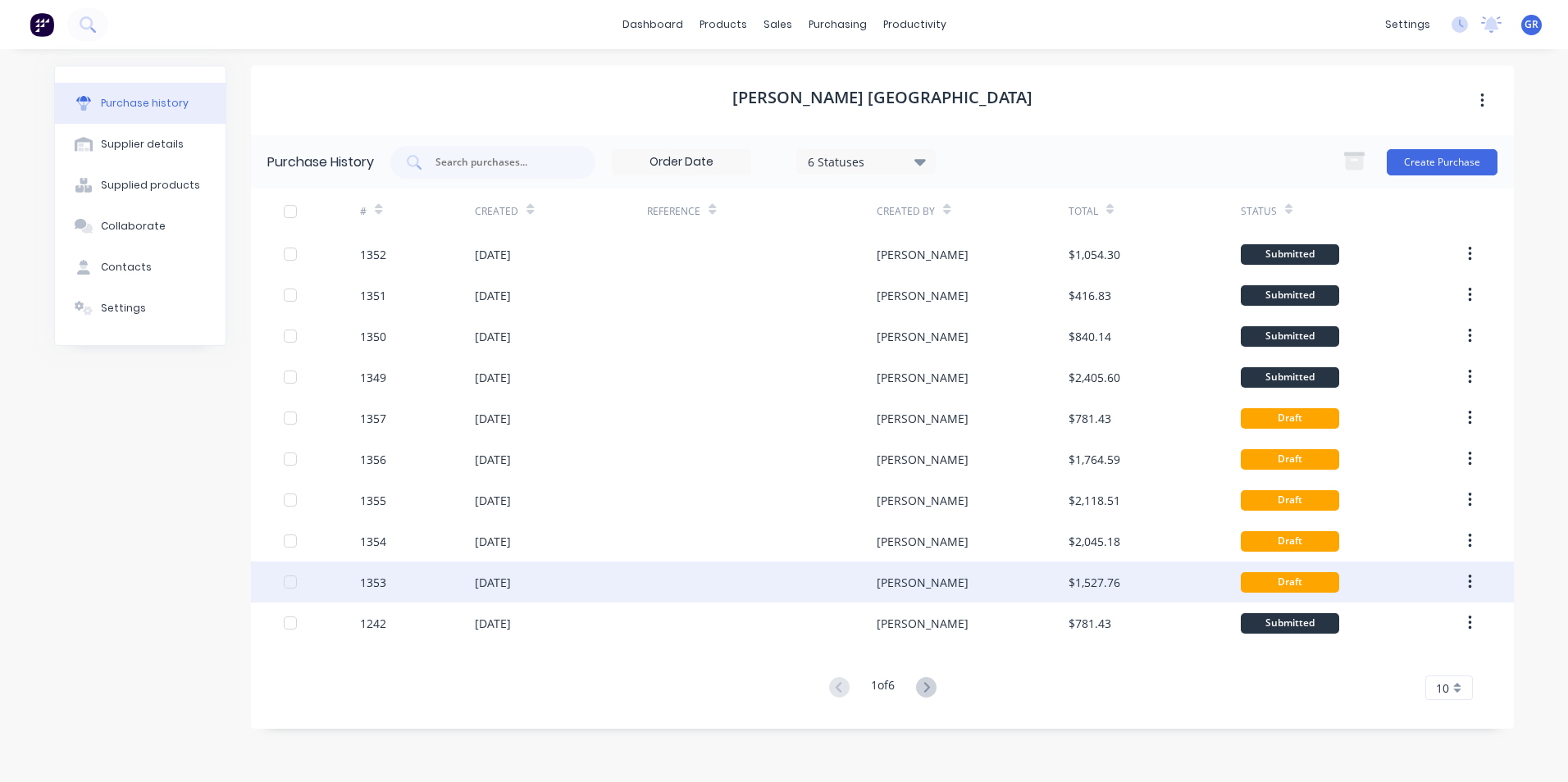
click at [376, 583] on div "1353" at bounding box center [373, 582] width 26 height 17
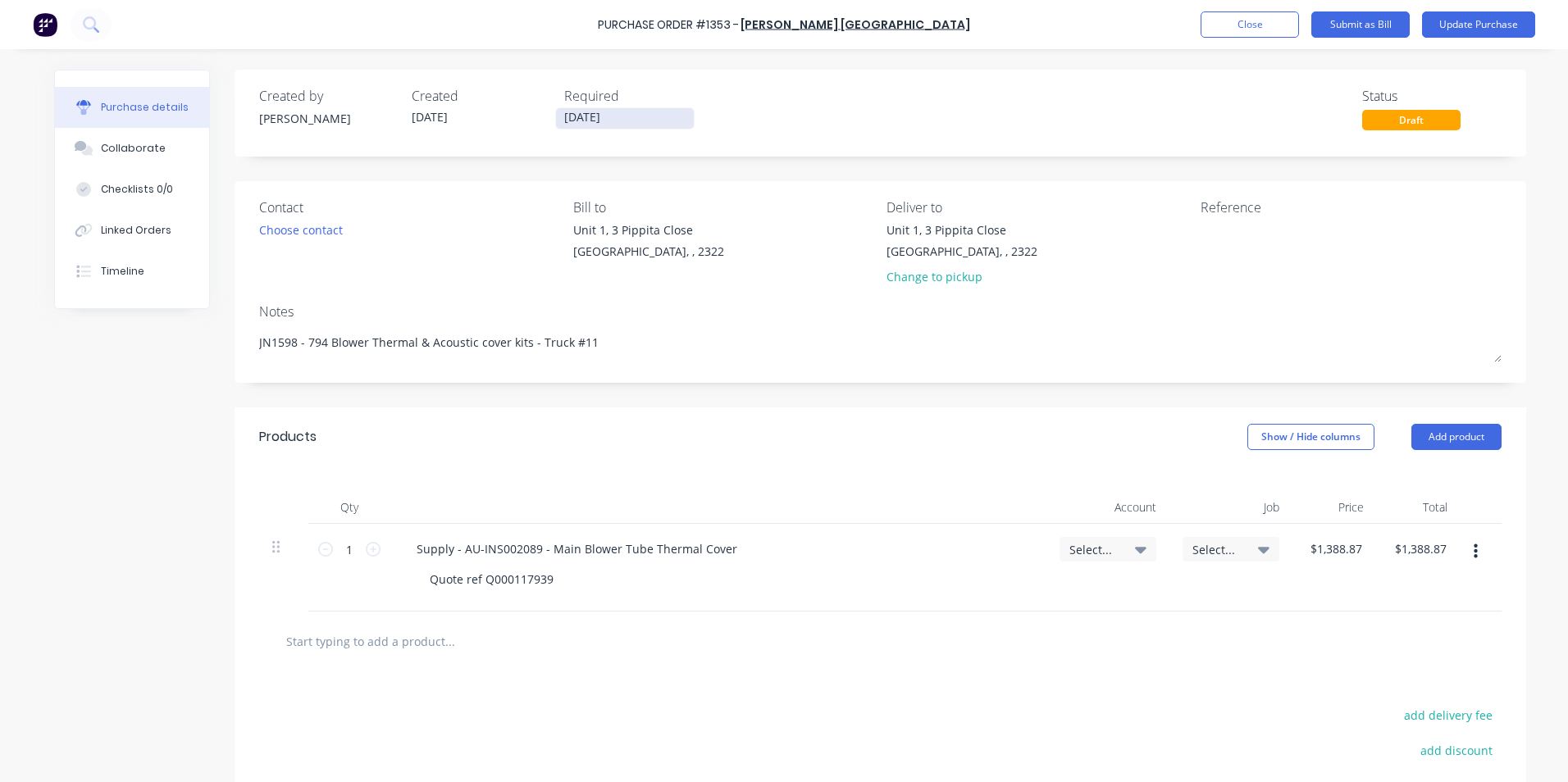
click at [611, 115] on input "[DATE]" at bounding box center [625, 119] width 138 height 20
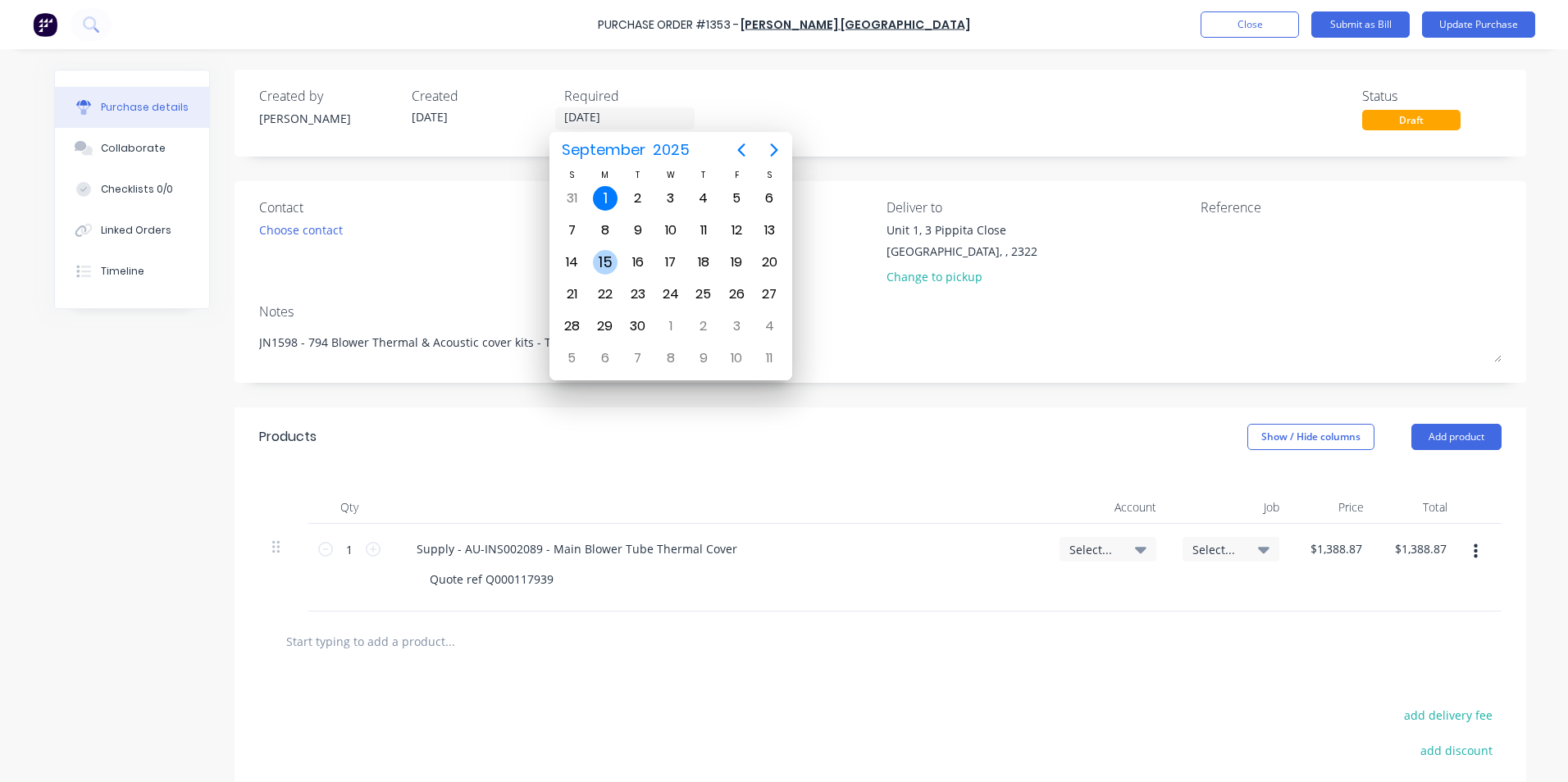
click at [609, 260] on div "15" at bounding box center [604, 262] width 25 height 25
type textarea "x"
type input "[DATE]"
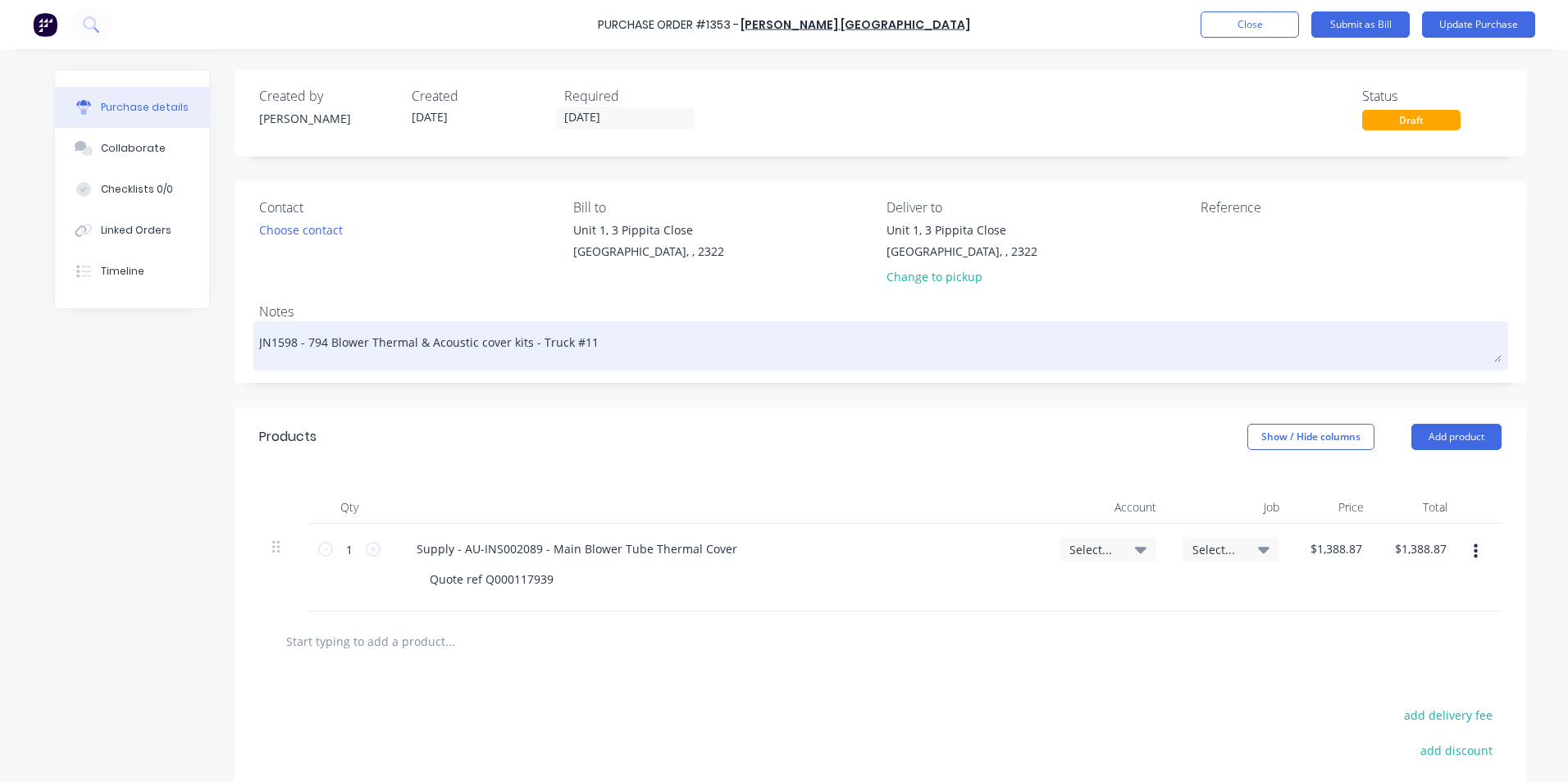
click at [575, 347] on textarea "JN1598 - 794 Blower Thermal & Acoustic cover kits - Truck #11" at bounding box center [881, 344] width 1243 height 37
type textarea "x"
type textarea "JN1598 - 794 Blower Thermal & Acoustic cover kits - Truck #12"
drag, startPoint x: 291, startPoint y: 343, endPoint x: 271, endPoint y: 348, distance: 20.6
click at [271, 348] on textarea "JN1598 - 794 Blower Thermal & Acoustic cover kits - Truck #12" at bounding box center [881, 344] width 1243 height 37
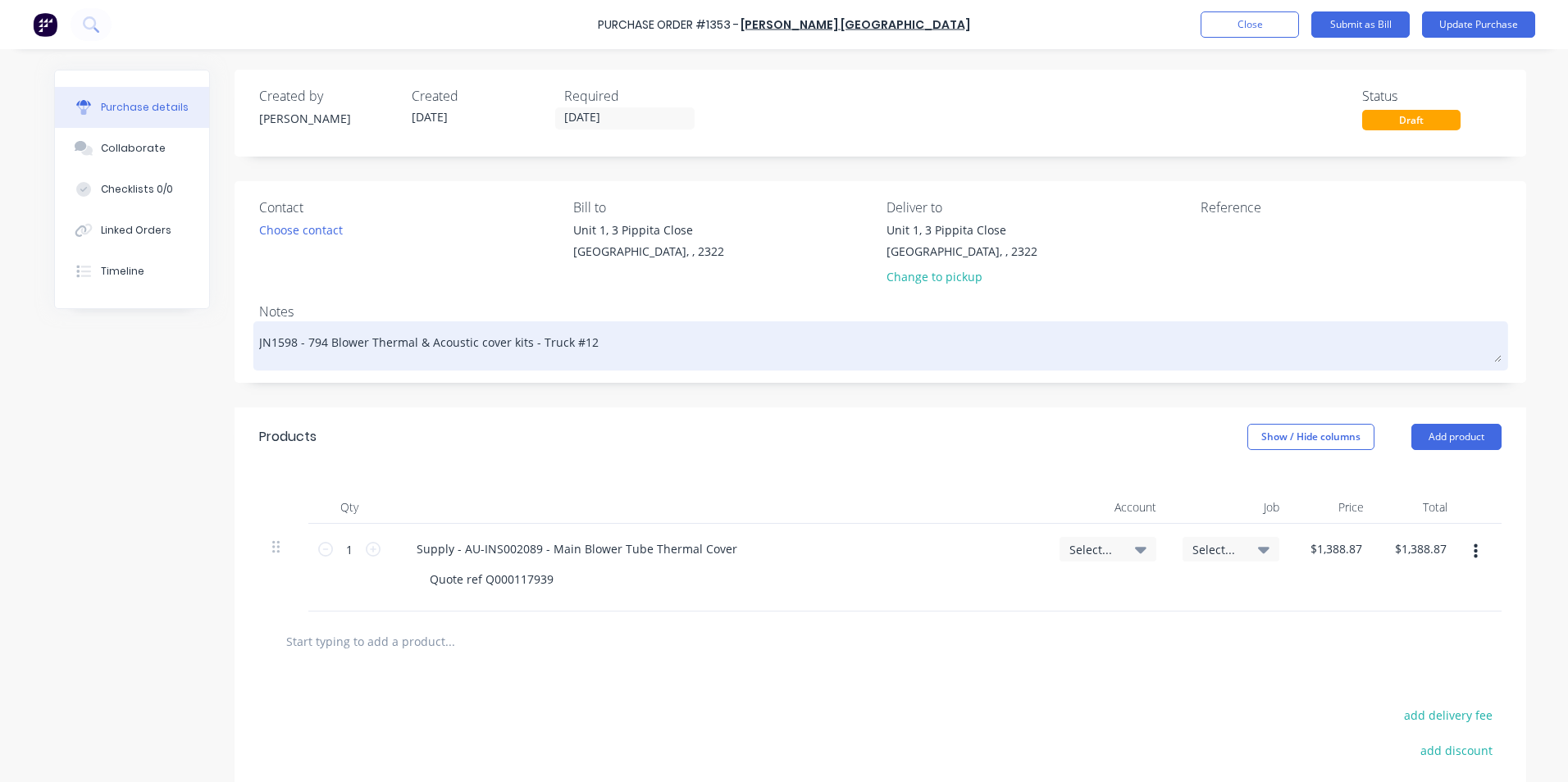
type textarea "x"
type textarea "JN16 - 794 Blower Thermal & Acoustic cover kits - Truck #12"
type textarea "x"
type textarea "JN163 - 794 Blower Thermal & Acoustic cover kits - Truck #12"
type textarea "x"
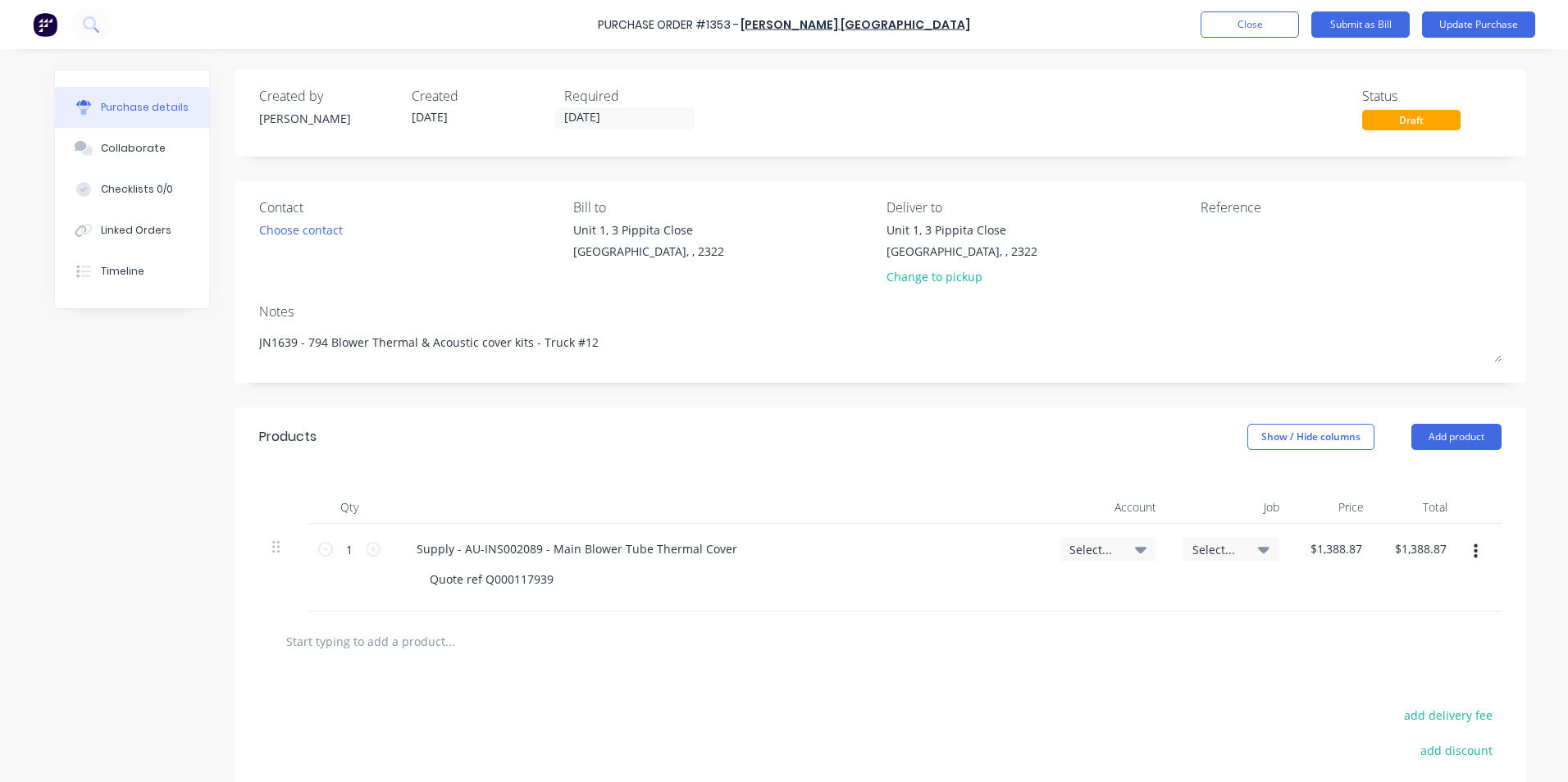
type textarea "JN1639 - 794 Blower Thermal & Acoustic cover kits - Truck #12"
type textarea "x"
type textarea "JN1639 - 794 Blower Thermal & Acoustic cover kits - Truck #12"
click at [1092, 546] on span "Select..." at bounding box center [1094, 549] width 49 height 17
type textarea "x"
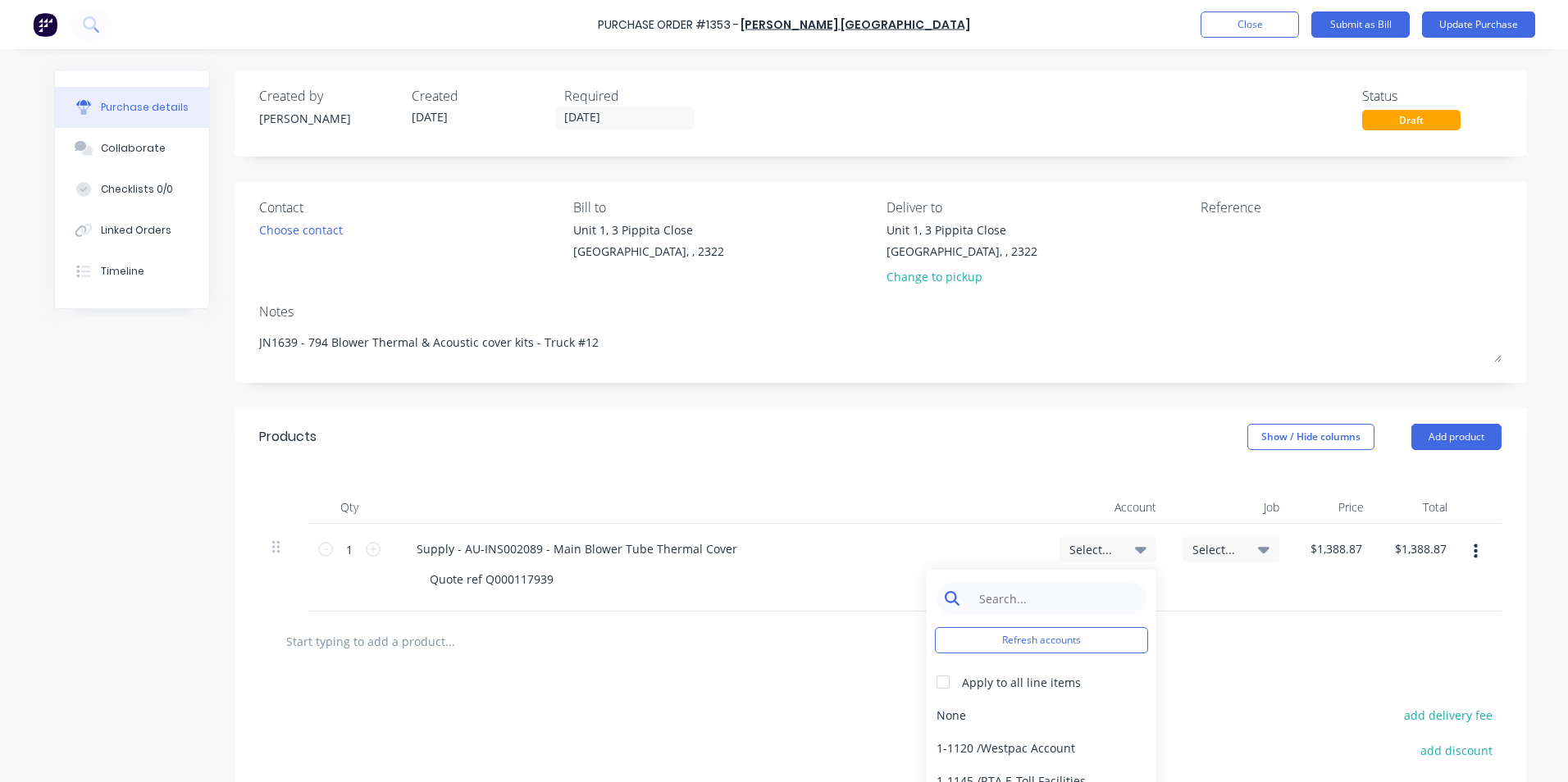
click at [1015, 598] on input at bounding box center [1054, 598] width 168 height 33
type input "1-14"
click at [1040, 714] on div "1-1400 / Work in Progress" at bounding box center [1041, 714] width 230 height 33
click at [1205, 548] on span "Select..." at bounding box center [1217, 549] width 49 height 17
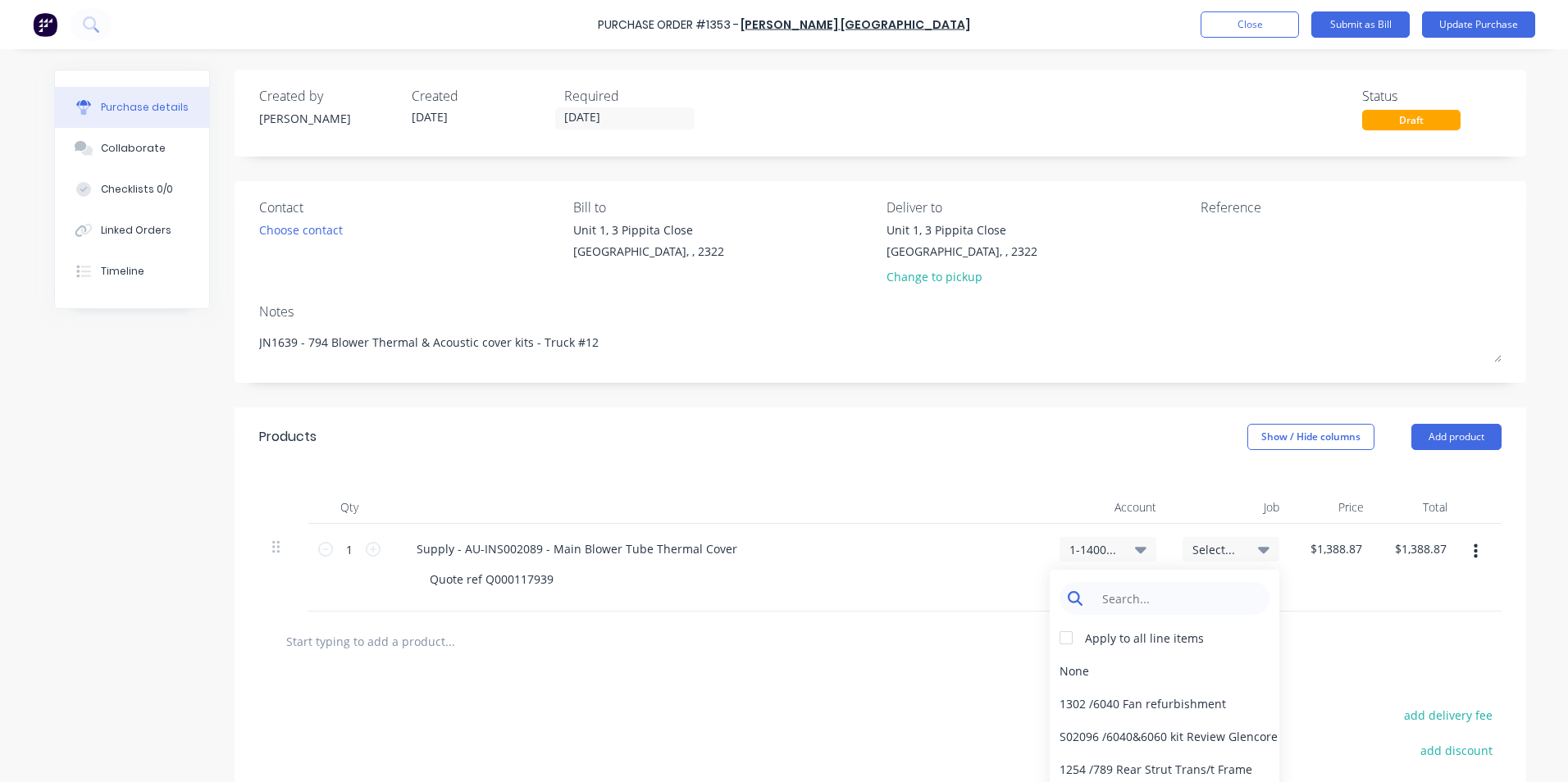
type textarea "x"
click at [1137, 596] on input at bounding box center [1177, 598] width 168 height 33
type input "1639"
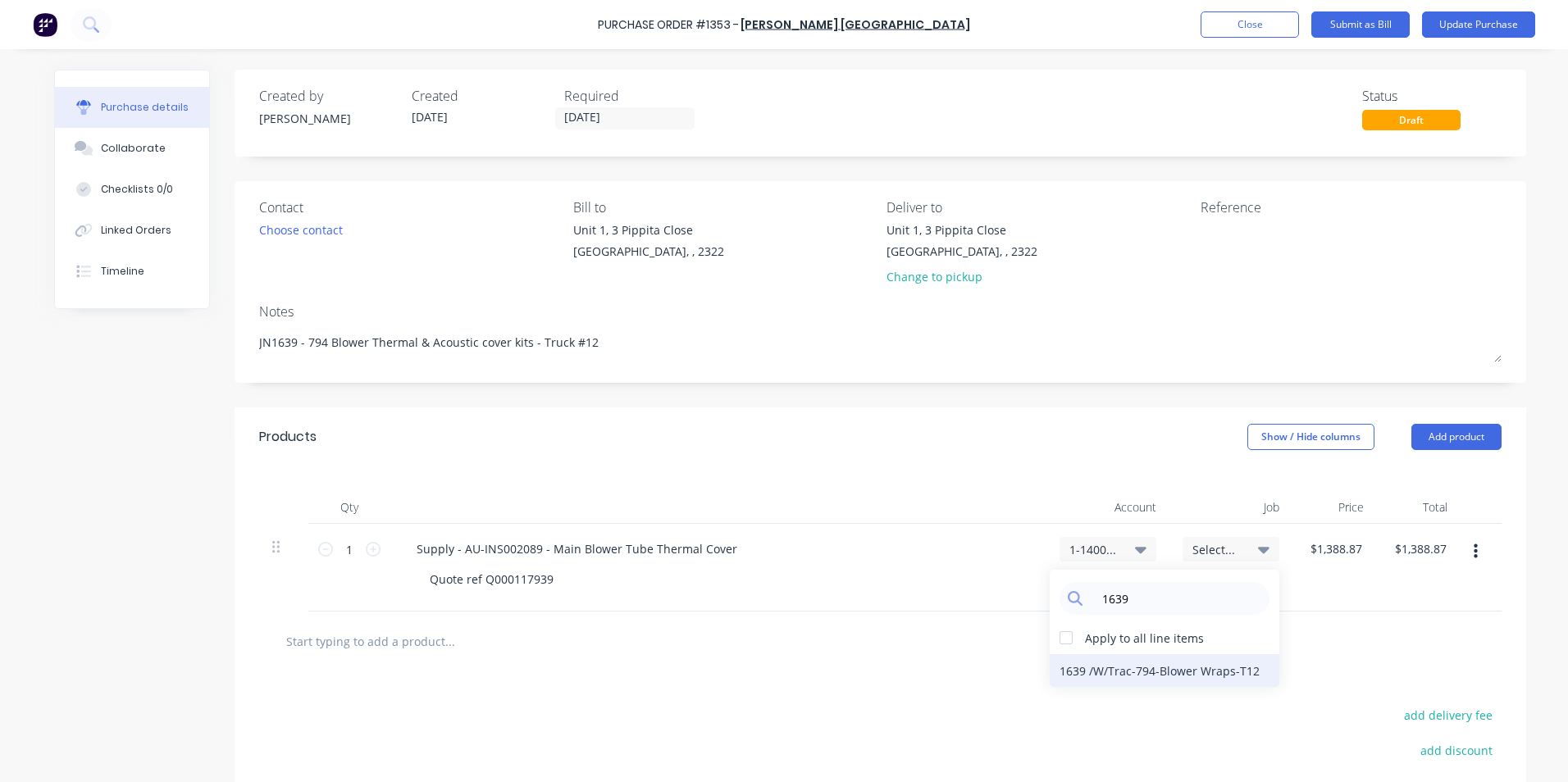
click at [1100, 668] on div "1639 / W/Trac-794-Blower Wraps-T12" at bounding box center [1164, 670] width 230 height 33
click at [1473, 25] on button "Update Purchase" at bounding box center [1478, 25] width 114 height 26
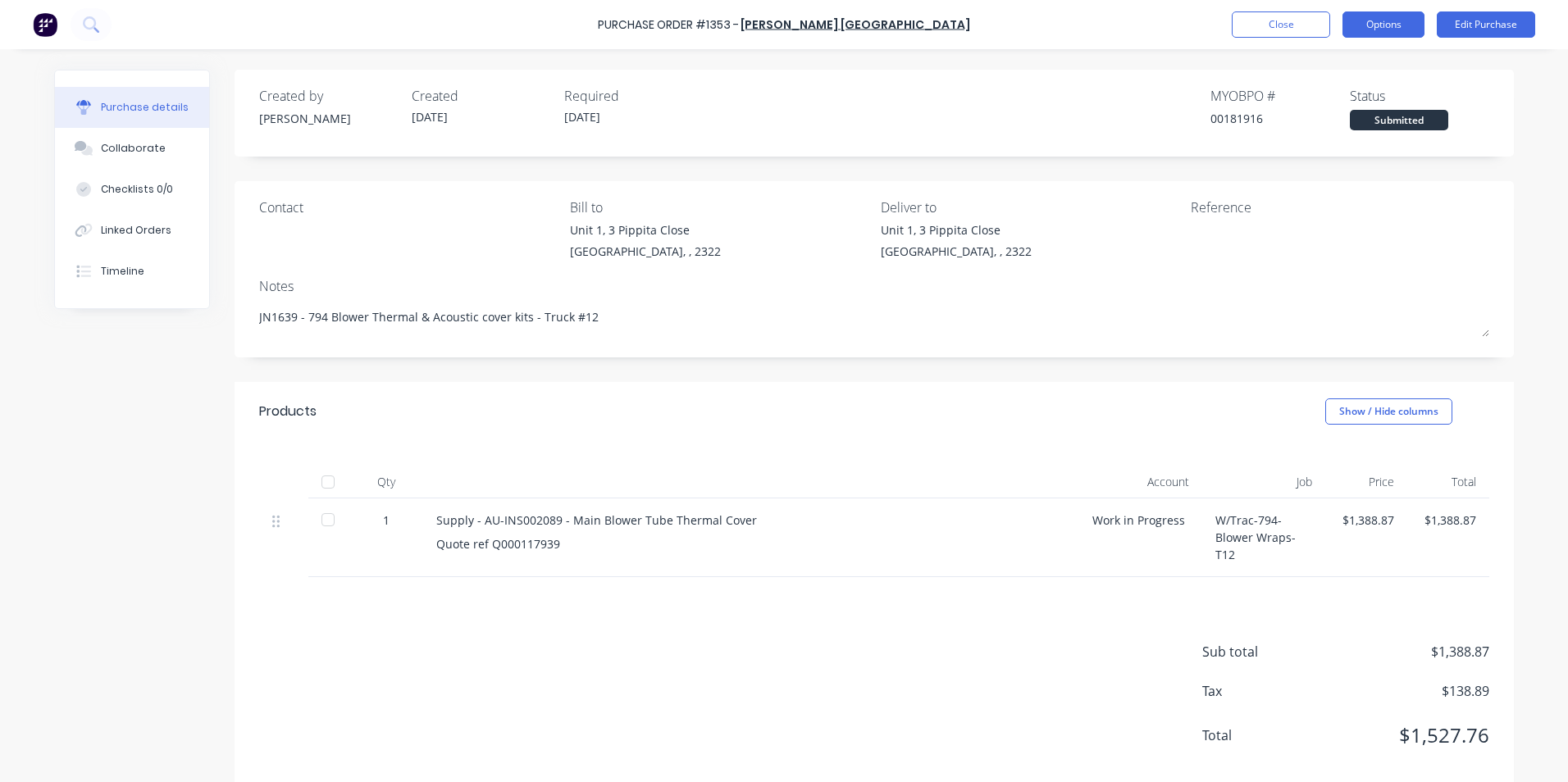
click at [1387, 23] on button "Options" at bounding box center [1383, 25] width 82 height 26
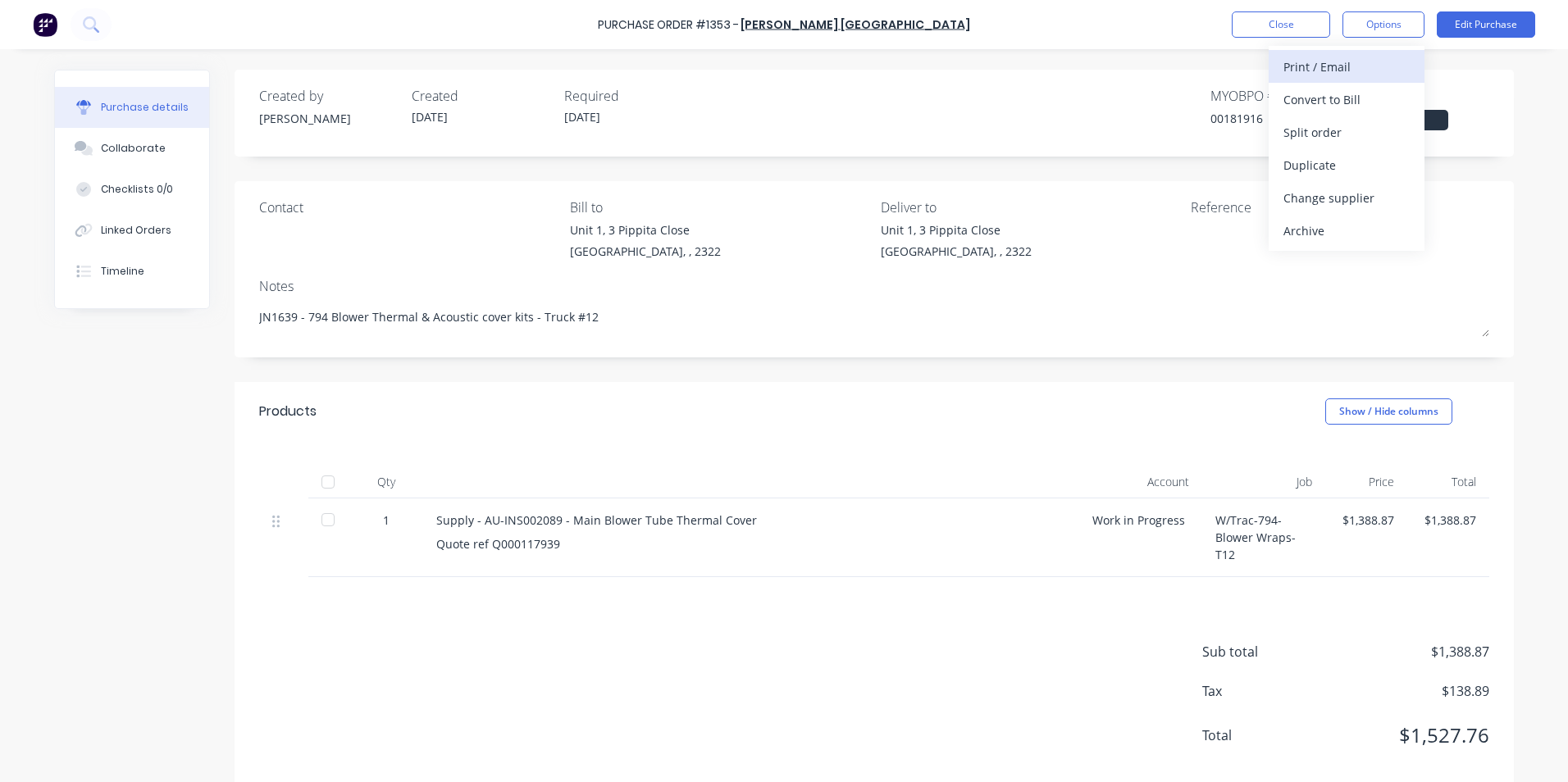
click at [1323, 63] on div "Print / Email" at bounding box center [1346, 67] width 126 height 24
click at [1316, 101] on div "With pricing" at bounding box center [1346, 100] width 126 height 24
type textarea "x"
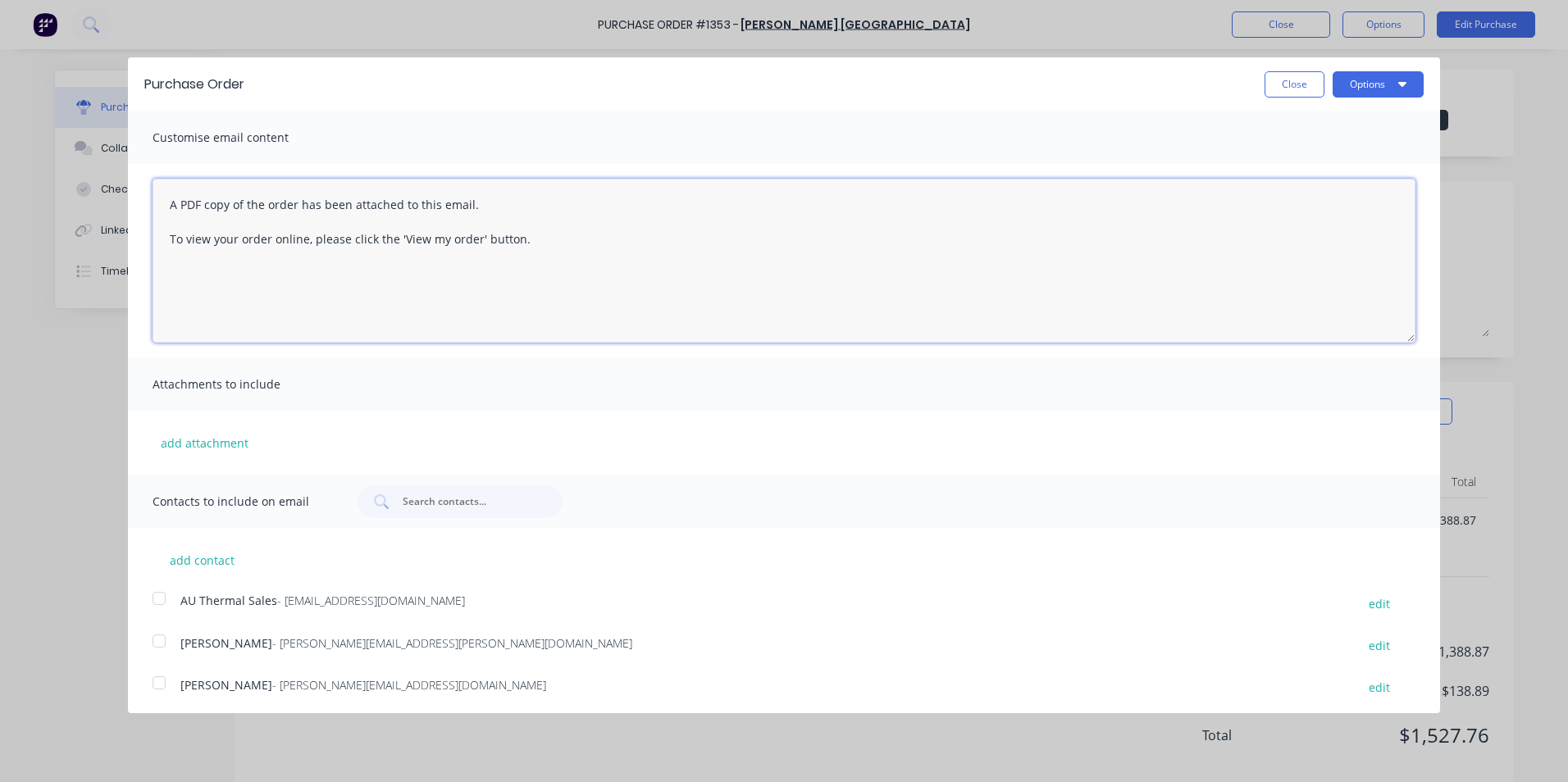
drag, startPoint x: 499, startPoint y: 237, endPoint x: 146, endPoint y: 202, distance: 354.7
click at [146, 202] on div "A PDF copy of the order has been attached to this email. To view your order onl…" at bounding box center [784, 260] width 1312 height 193
paste textarea "Hi Sales, PO attached in ref to your quote, please proceed Regards [PERSON_NAME…"
type textarea "Hi Sales, PO attached in ref to your quote, please proceed Regards [PERSON_NAME…"
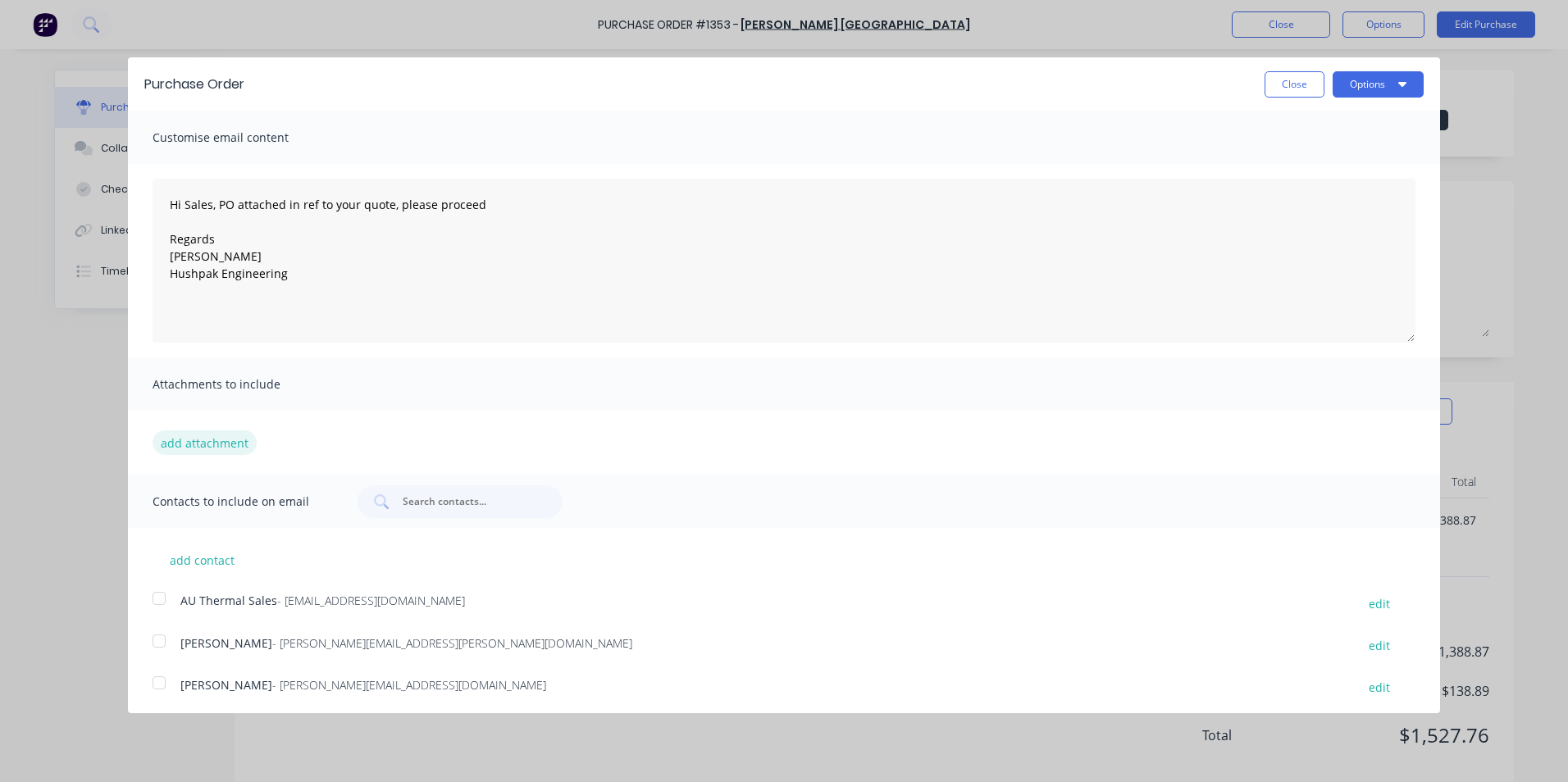
click at [214, 441] on button "add attachment" at bounding box center [204, 442] width 104 height 25
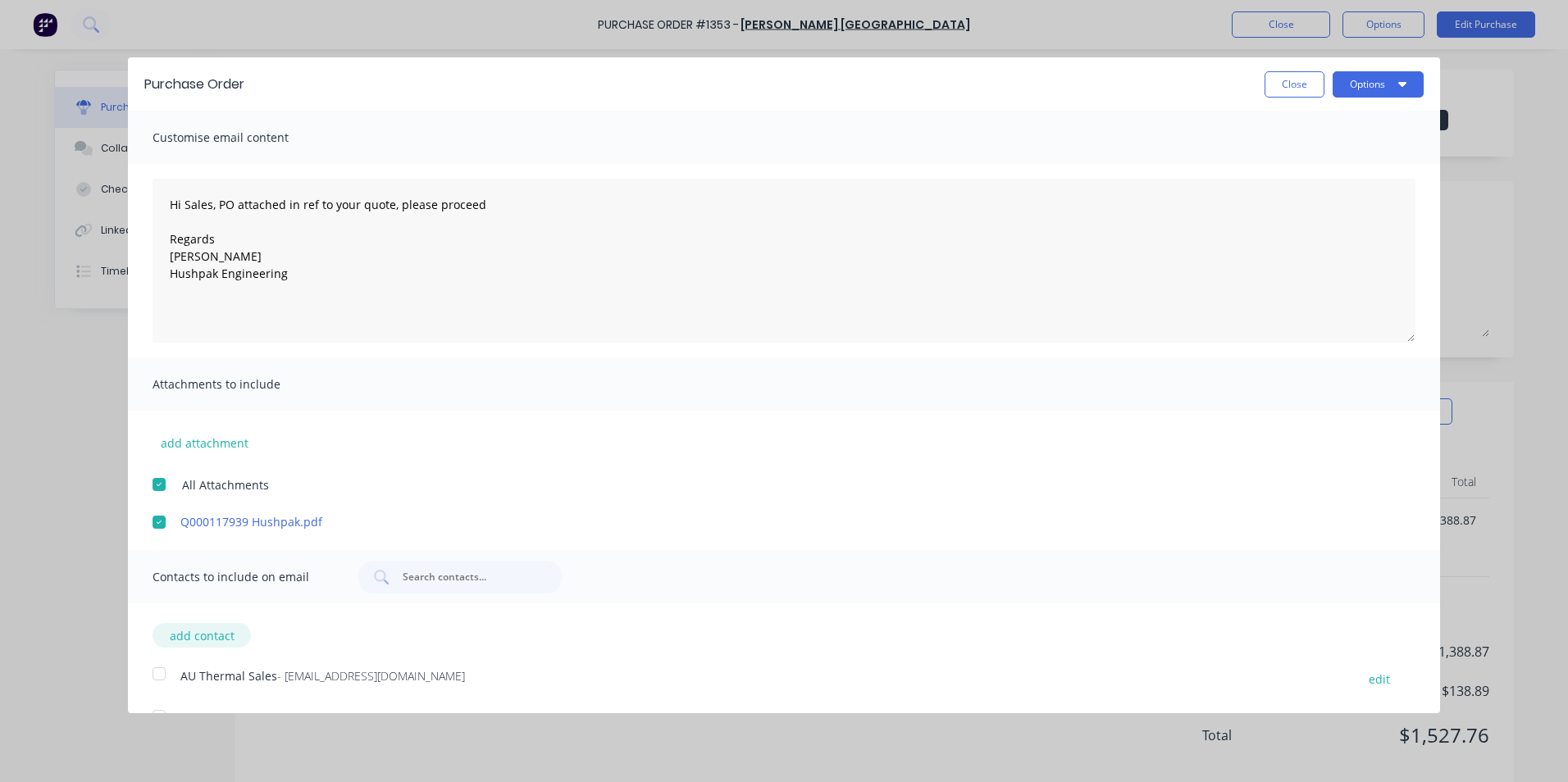
scroll to position [80, 0]
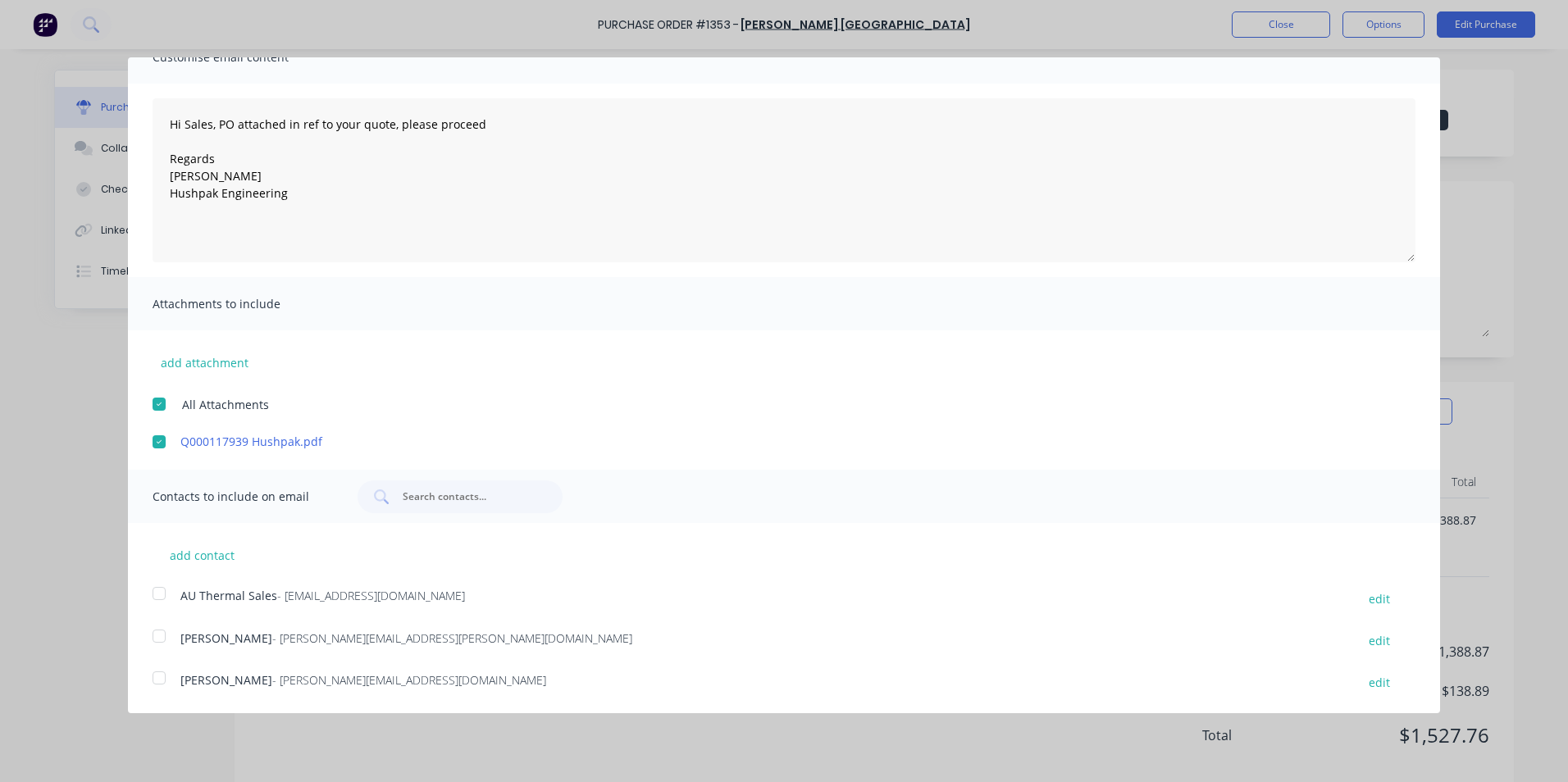
click at [158, 592] on div at bounding box center [158, 593] width 33 height 33
click at [160, 635] on div at bounding box center [158, 635] width 33 height 33
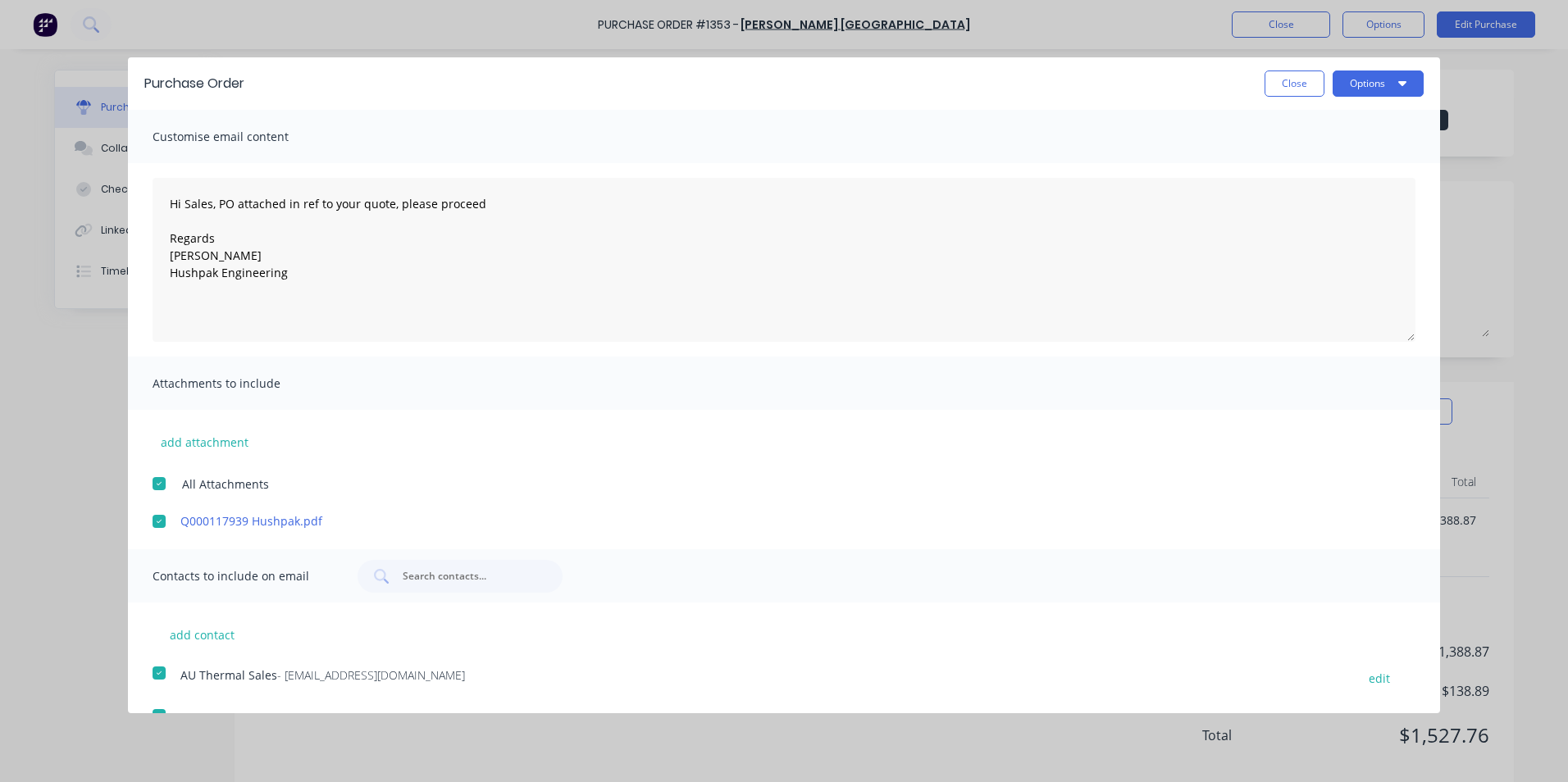
scroll to position [0, 0]
click at [1371, 80] on button "Options" at bounding box center [1377, 84] width 91 height 26
click at [1288, 158] on div "Email" at bounding box center [1345, 158] width 126 height 24
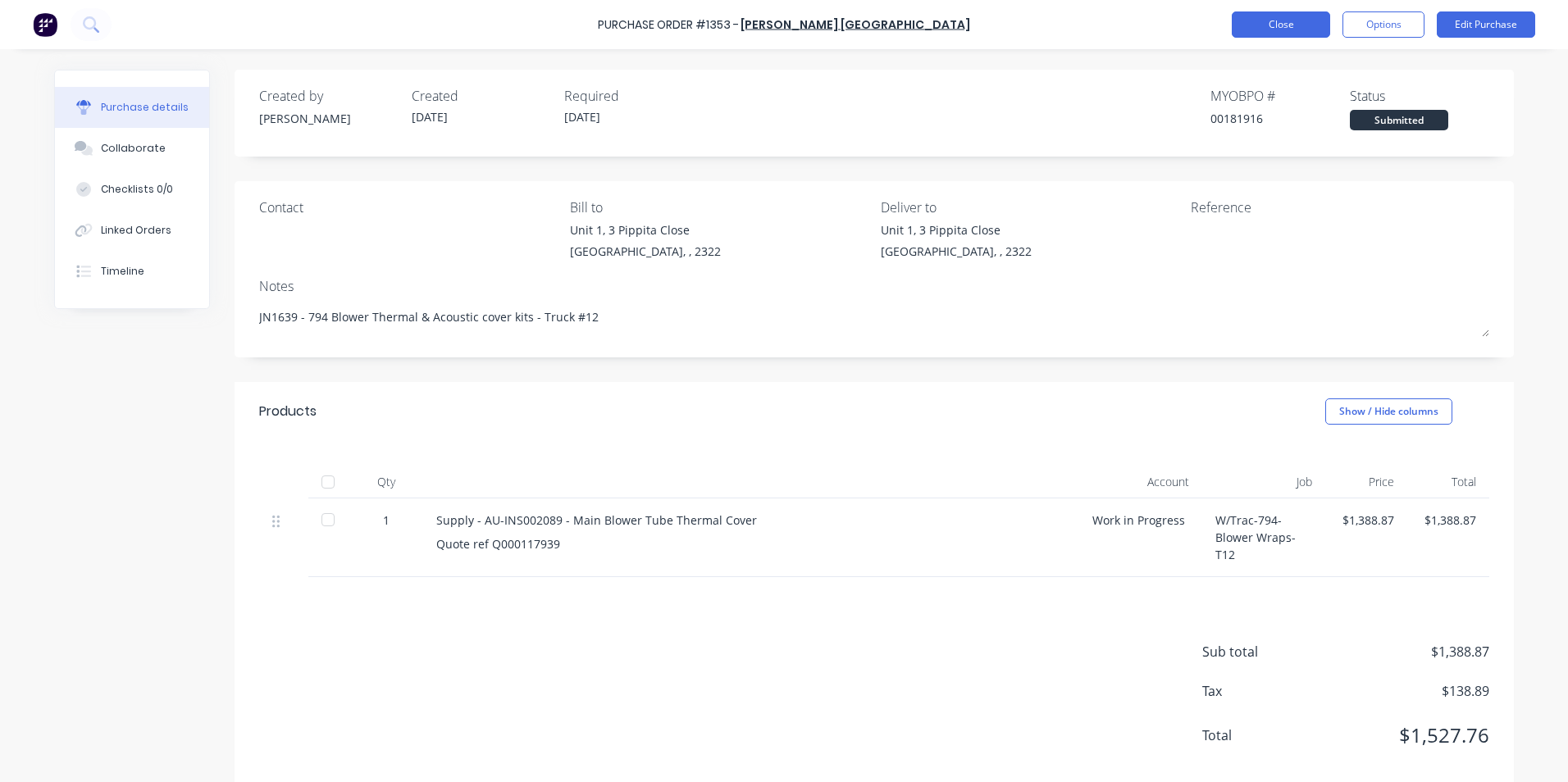
click at [1280, 19] on button "Close" at bounding box center [1281, 25] width 98 height 26
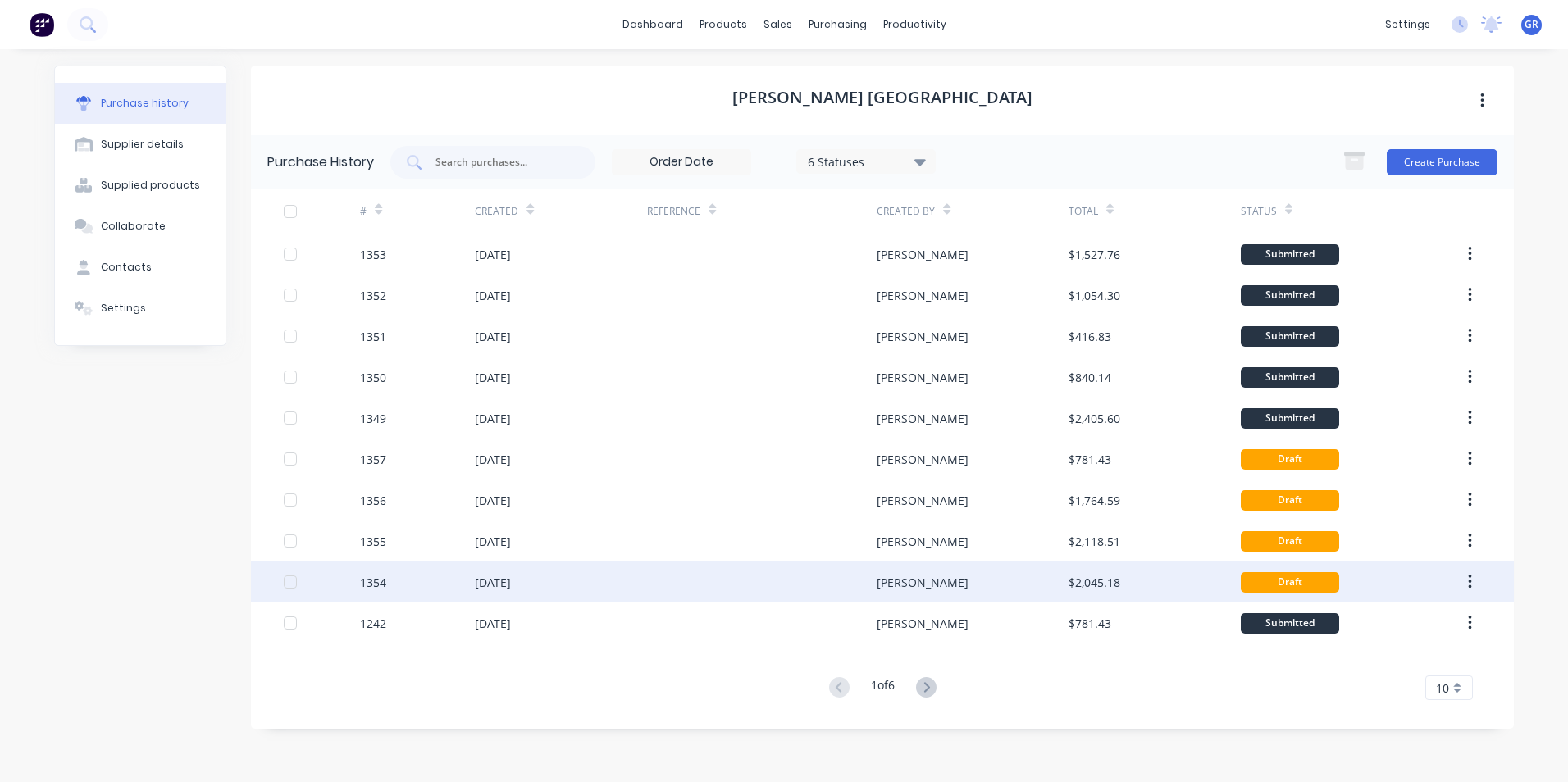
click at [377, 580] on div "1354" at bounding box center [373, 582] width 26 height 17
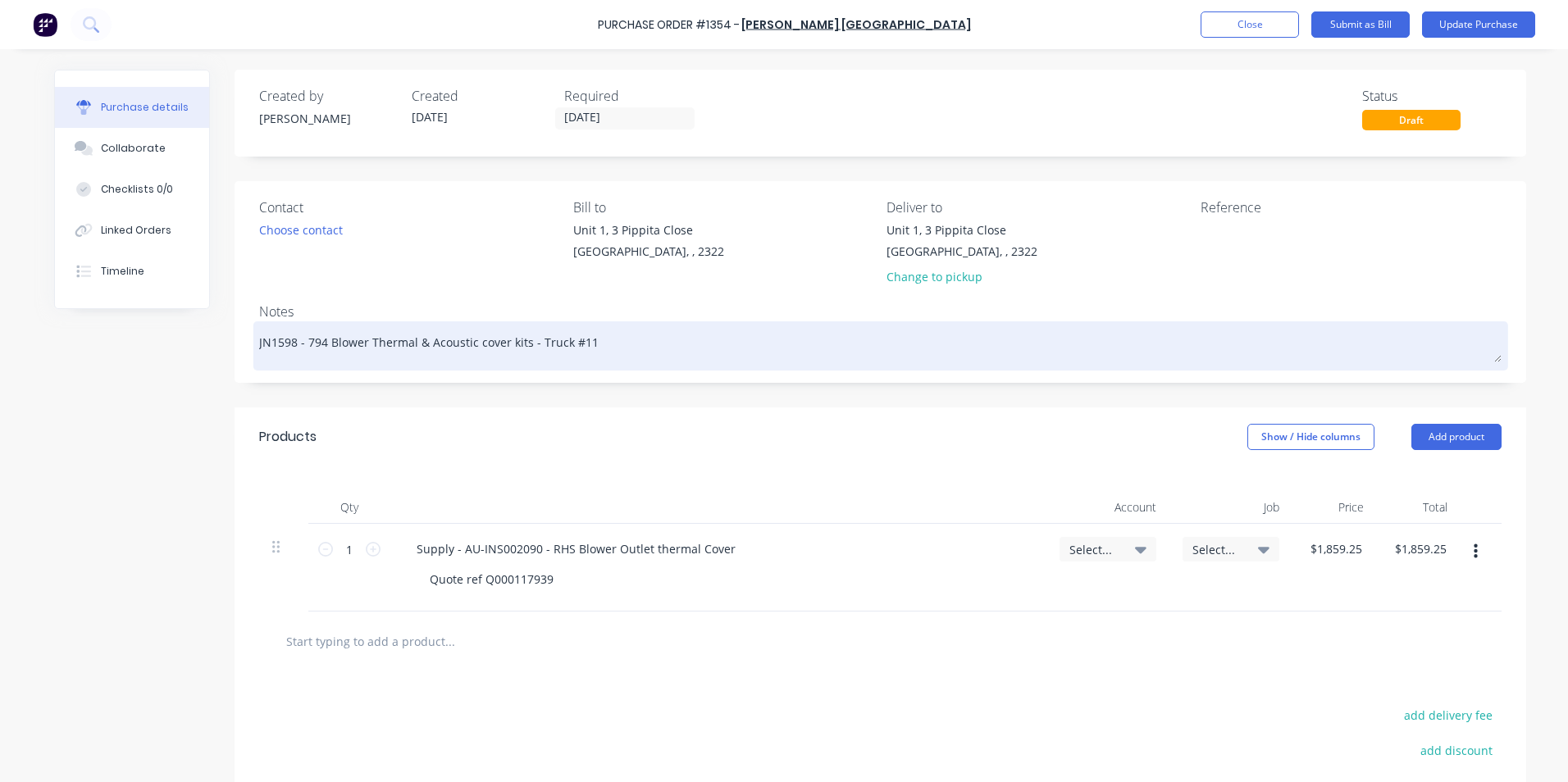
click at [577, 339] on textarea "JN1598 - 794 Blower Thermal & Acoustic cover kits - Truck #11" at bounding box center [881, 344] width 1243 height 37
type textarea "x"
type textarea "JN1598 - 794 Blower Thermal & Acoustic cover kits - Truck #12"
drag, startPoint x: 289, startPoint y: 340, endPoint x: 274, endPoint y: 347, distance: 16.6
click at [274, 347] on textarea "JN1598 - 794 Blower Thermal & Acoustic cover kits - Truck #12" at bounding box center [881, 344] width 1243 height 37
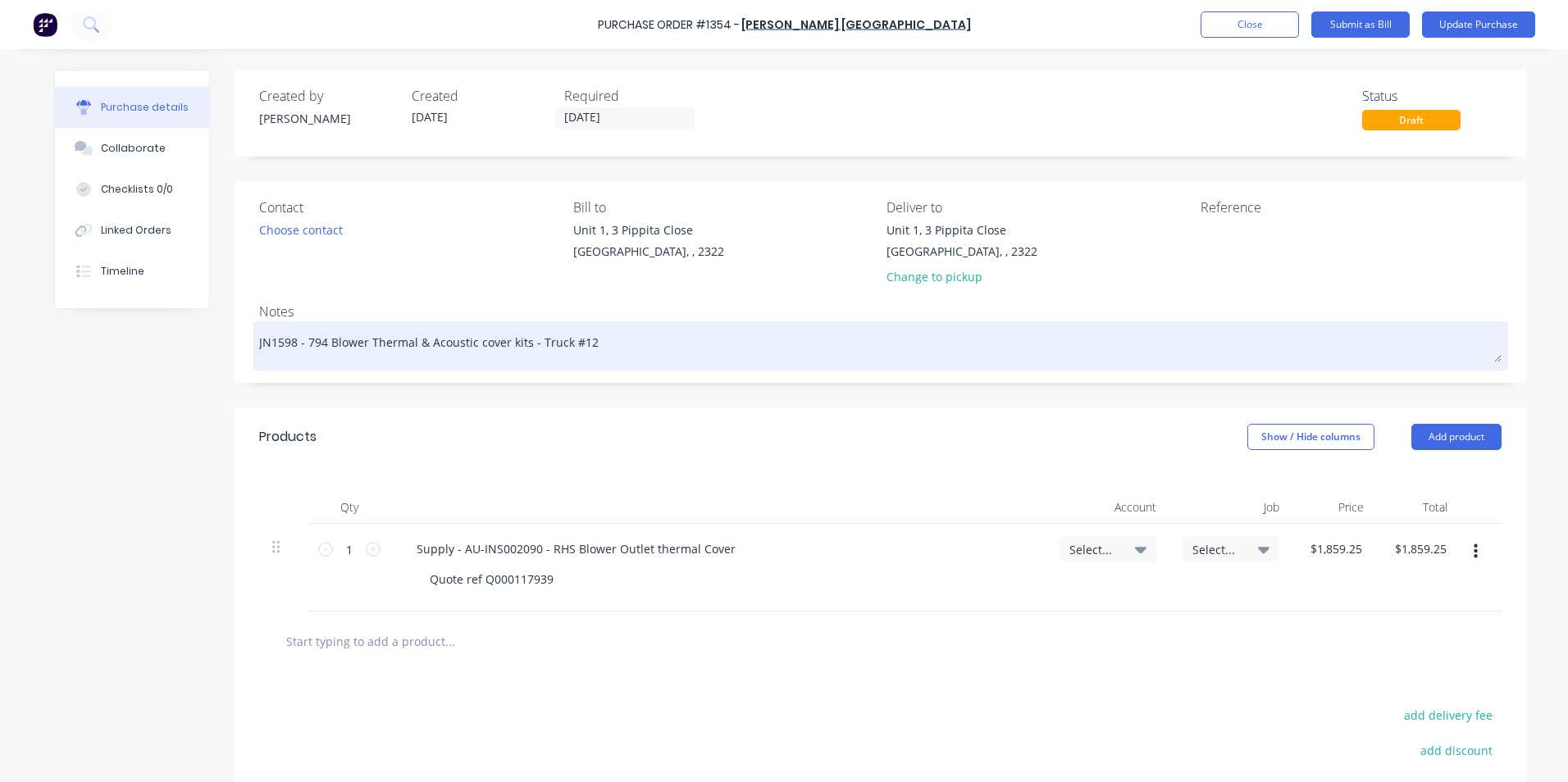
type textarea "x"
type textarea "JN16 - 794 Blower Thermal & Acoustic cover kits - Truck #12"
type textarea "x"
type textarea "JN163 - 794 Blower Thermal & Acoustic cover kits - Truck #12"
type textarea "x"
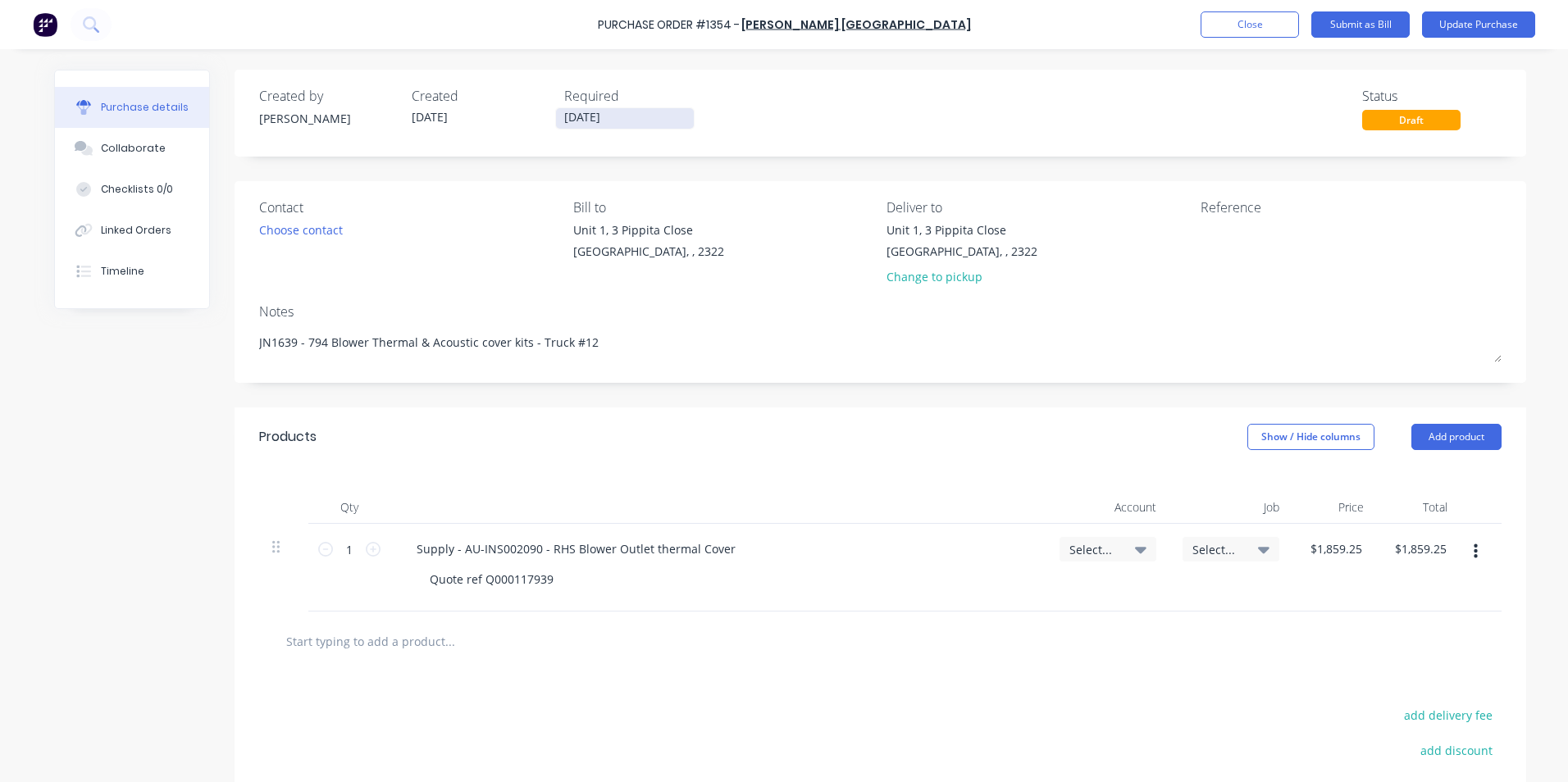
type textarea "JN1639 - 794 Blower Thermal & Acoustic cover kits - Truck #12"
type textarea "x"
type textarea "JN1639 - 794 Blower Thermal & Acoustic cover kits - Truck #12"
click at [580, 114] on input "[DATE]" at bounding box center [625, 119] width 138 height 20
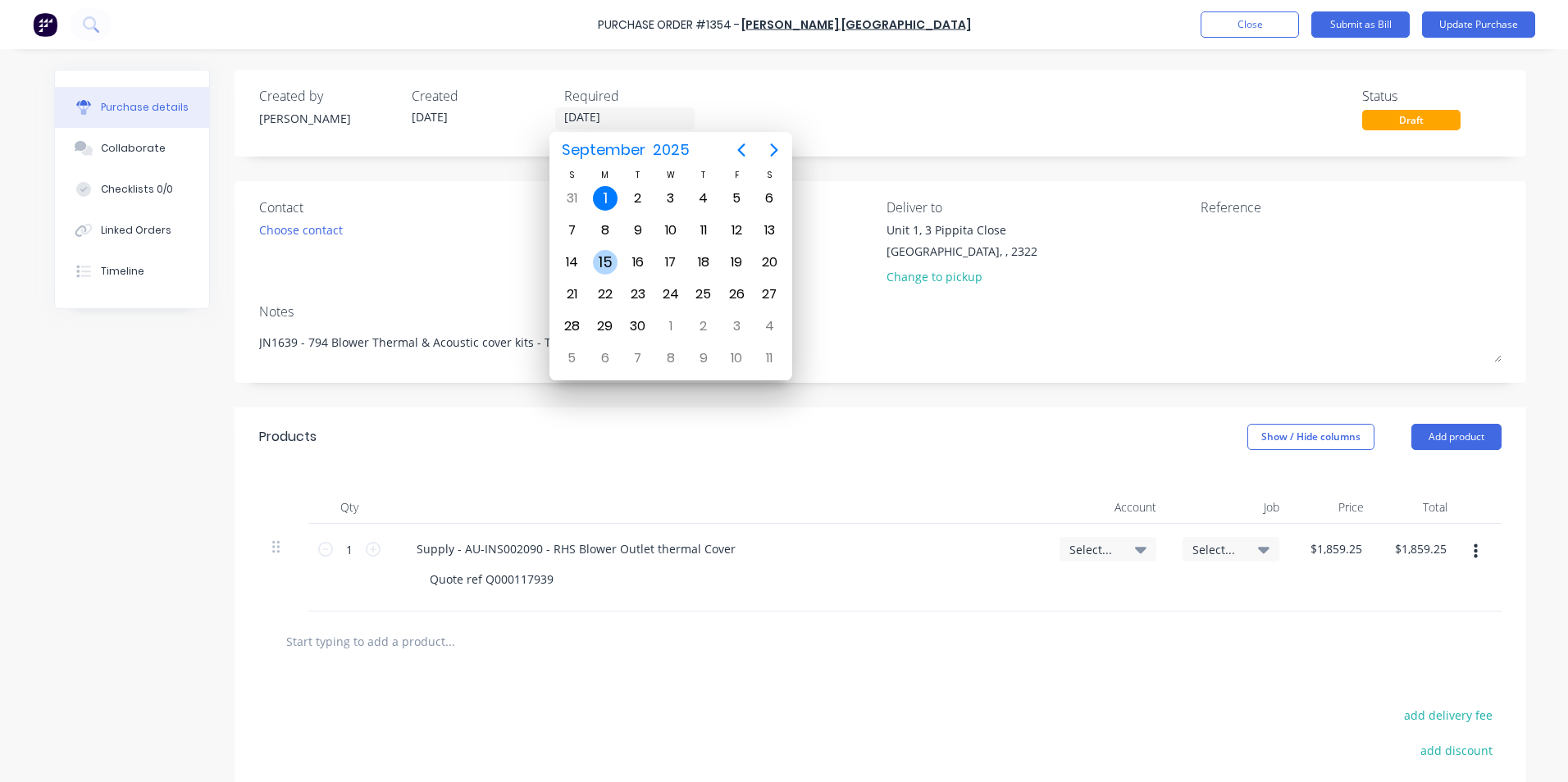
click at [607, 252] on div "15" at bounding box center [604, 262] width 25 height 25
type textarea "x"
type input "[DATE]"
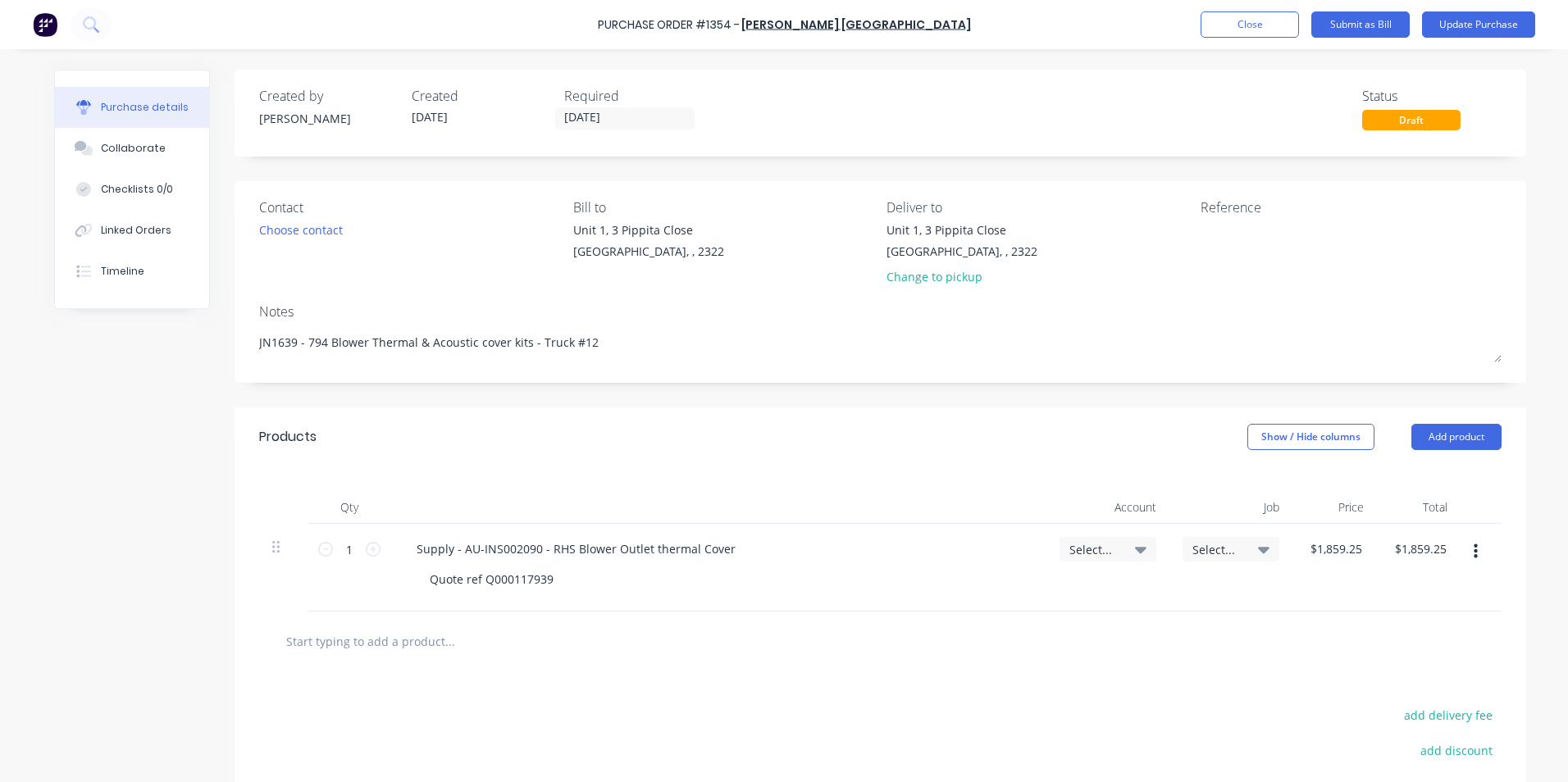
click at [1087, 548] on span "Select..." at bounding box center [1094, 549] width 49 height 17
type textarea "x"
click at [993, 596] on input at bounding box center [1054, 598] width 168 height 33
type input "1-14"
click at [1053, 717] on div "1-1400 / Work in Progress" at bounding box center [1041, 714] width 230 height 33
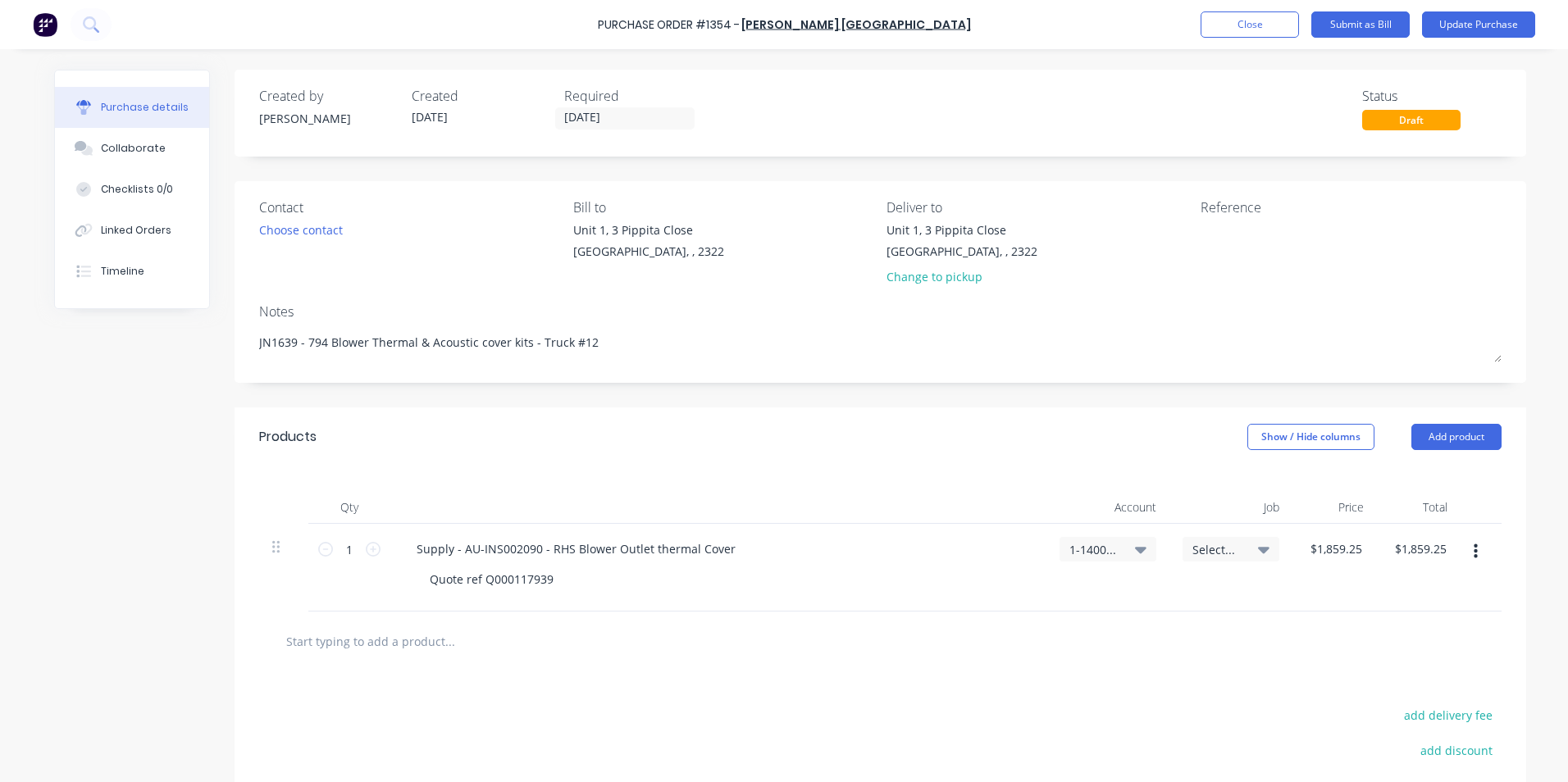
click at [1221, 546] on span "Select..." at bounding box center [1217, 549] width 49 height 17
type textarea "x"
click at [1120, 595] on input at bounding box center [1177, 598] width 168 height 33
type input "1639"
click at [1135, 667] on div "1639 / W/Trac-794-Blower Wraps-T12" at bounding box center [1164, 670] width 230 height 33
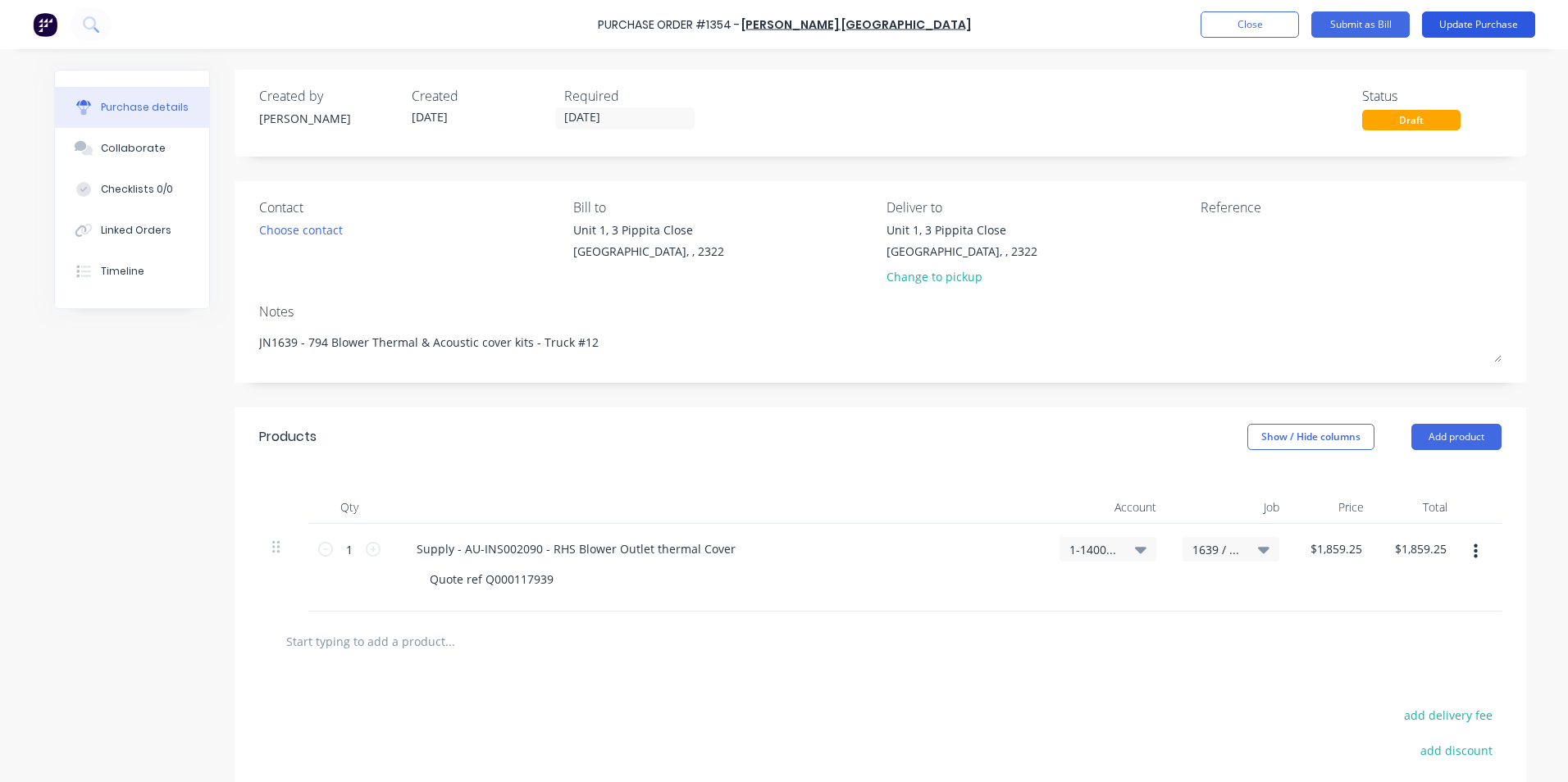
click at [1488, 18] on button "Update Purchase" at bounding box center [1478, 25] width 114 height 26
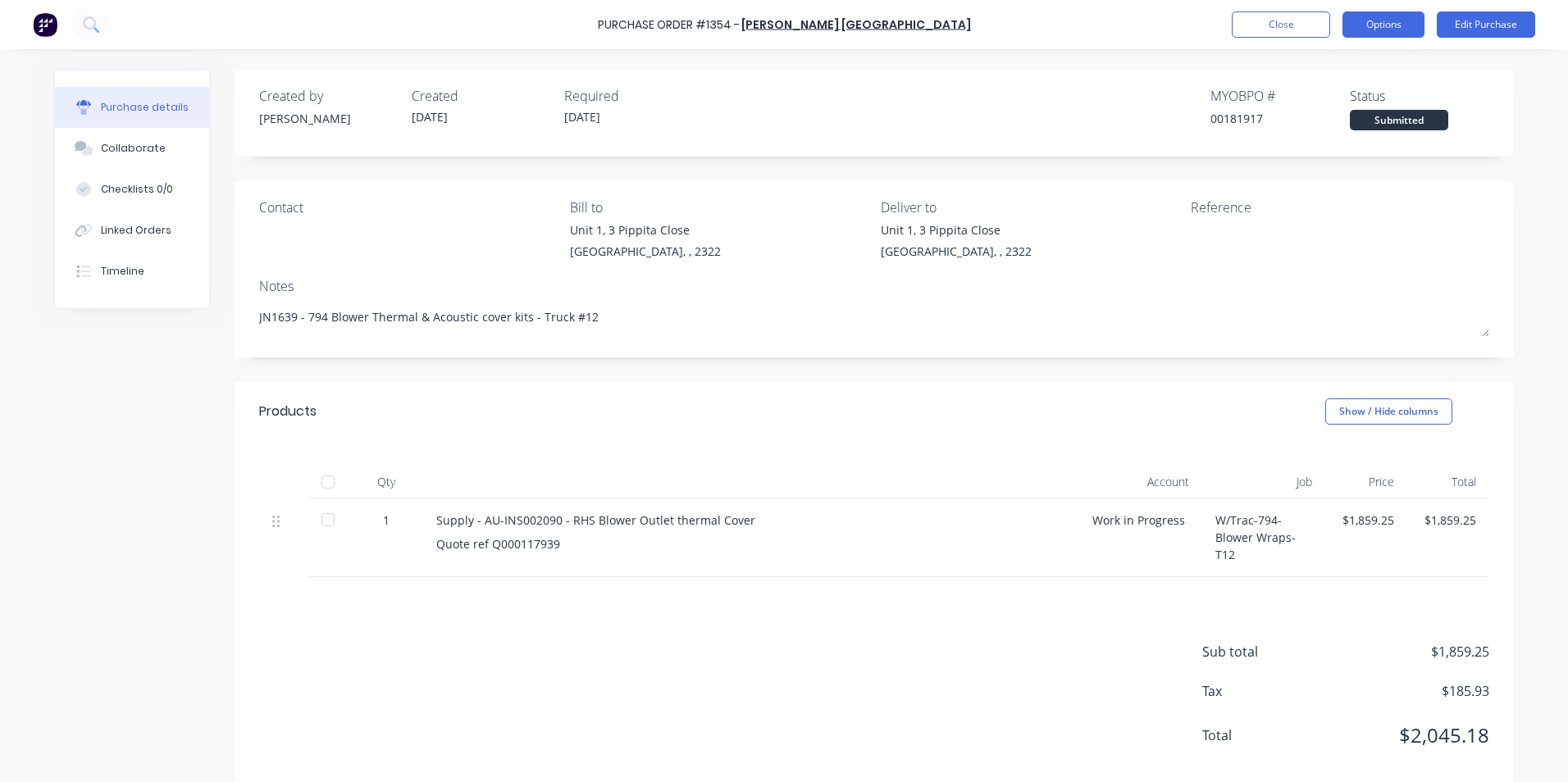
click at [1396, 26] on button "Options" at bounding box center [1383, 25] width 82 height 26
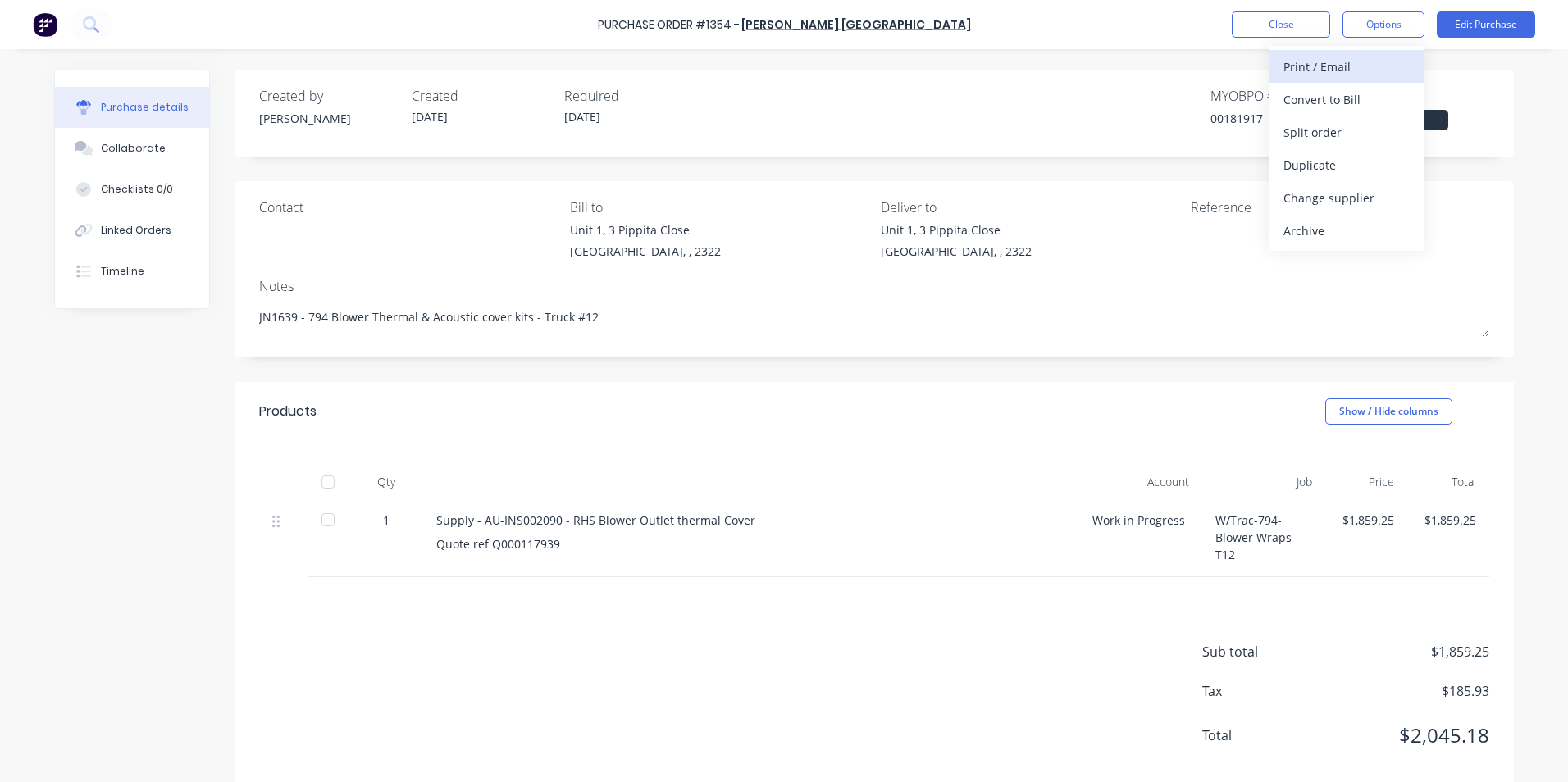
click at [1336, 65] on div "Print / Email" at bounding box center [1346, 67] width 126 height 24
click at [1343, 97] on div "With pricing" at bounding box center [1346, 100] width 126 height 24
type textarea "x"
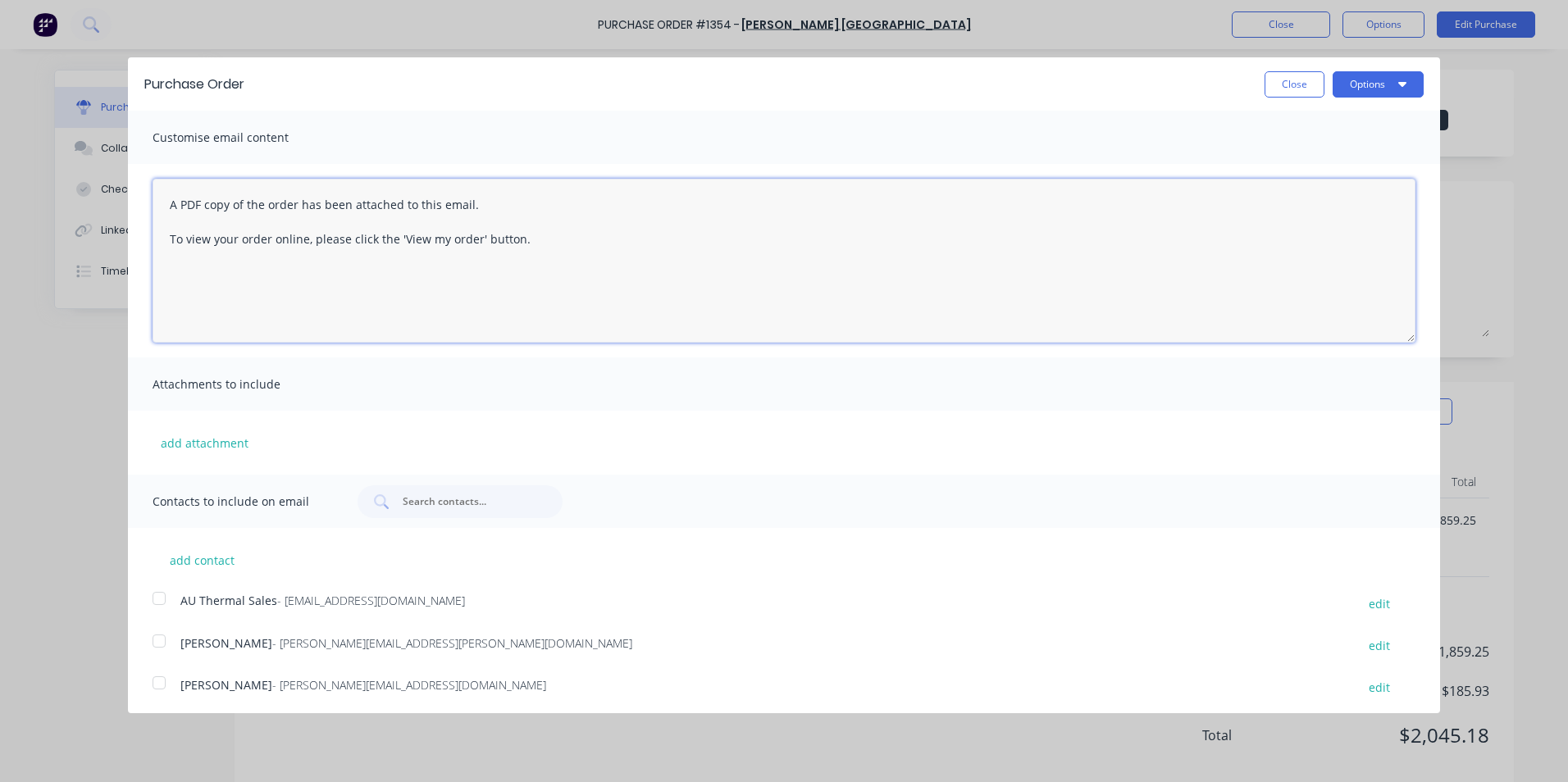
drag, startPoint x: 528, startPoint y: 242, endPoint x: 156, endPoint y: 202, distance: 374.1
click at [156, 202] on textarea "A PDF copy of the order has been attached to this email. To view your order onl…" at bounding box center [784, 260] width 1263 height 164
paste textarea "Hi Sales, PO attached in ref to your quote, please proceed Regards [PERSON_NAME…"
type textarea "Hi Sales, PO attached in ref to your quote, please proceed Regards [PERSON_NAME…"
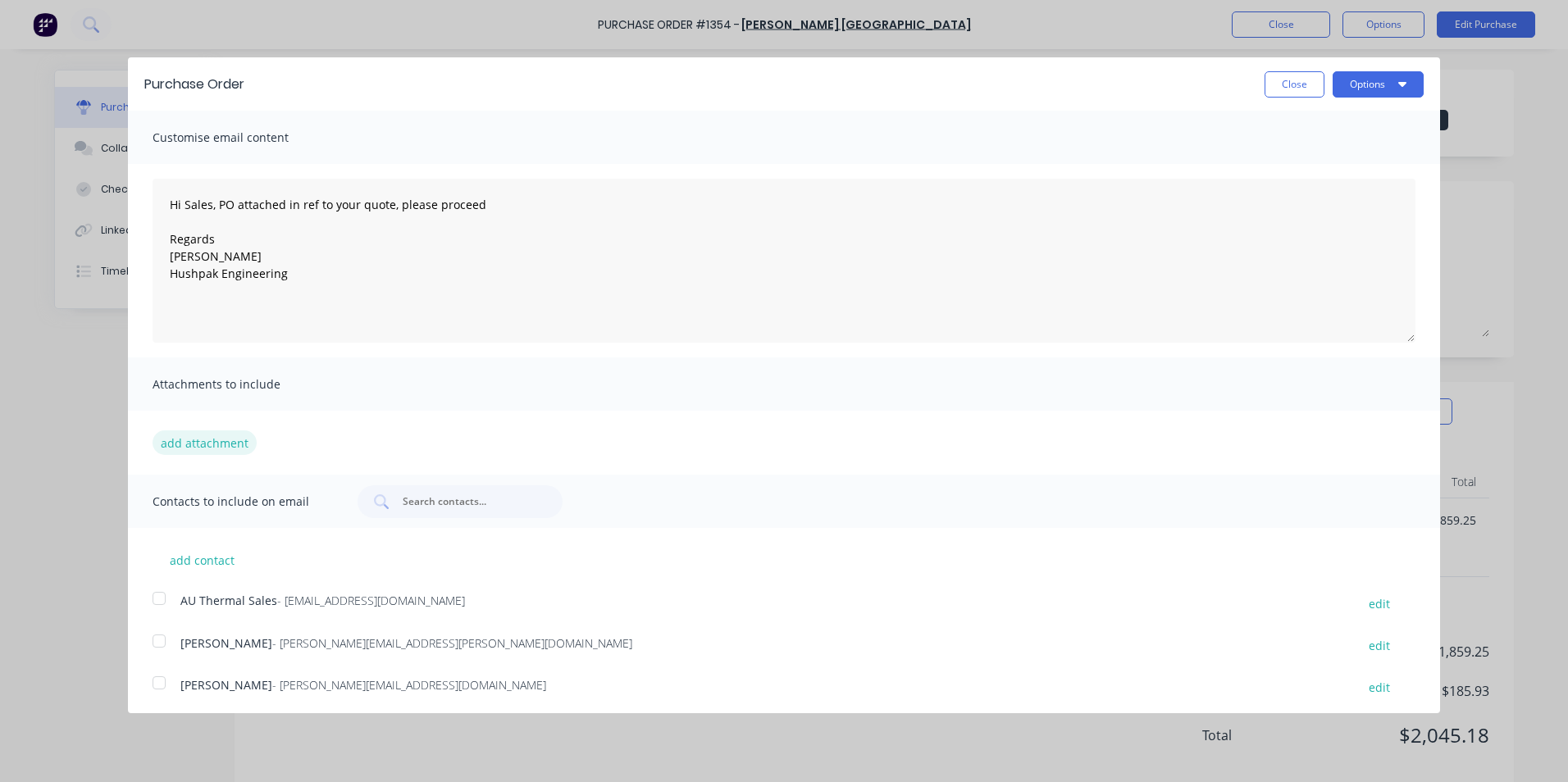
click at [227, 439] on button "add attachment" at bounding box center [204, 442] width 104 height 25
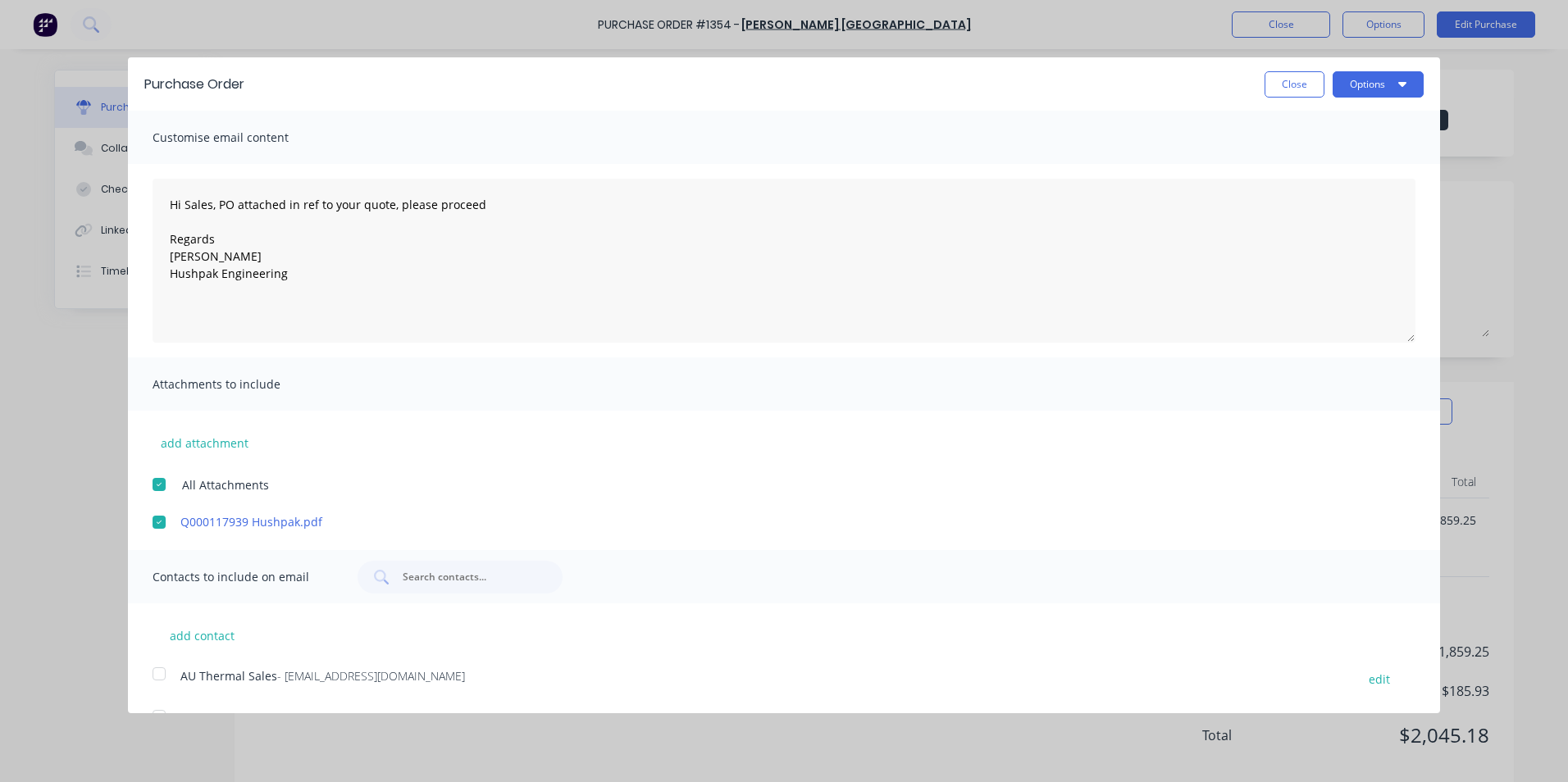
scroll to position [80, 0]
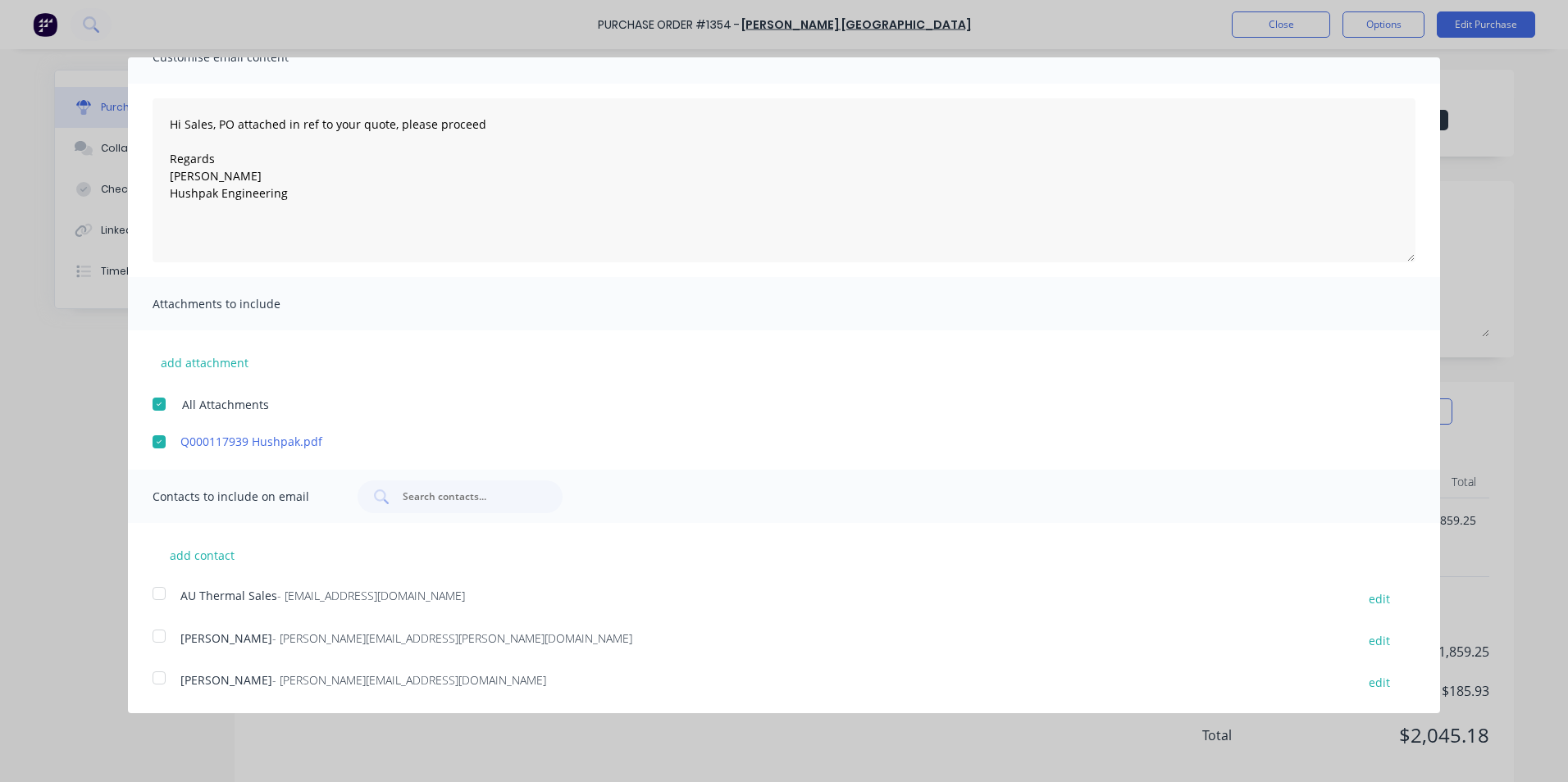
click at [158, 592] on div at bounding box center [158, 593] width 33 height 33
click at [156, 633] on div at bounding box center [158, 635] width 33 height 33
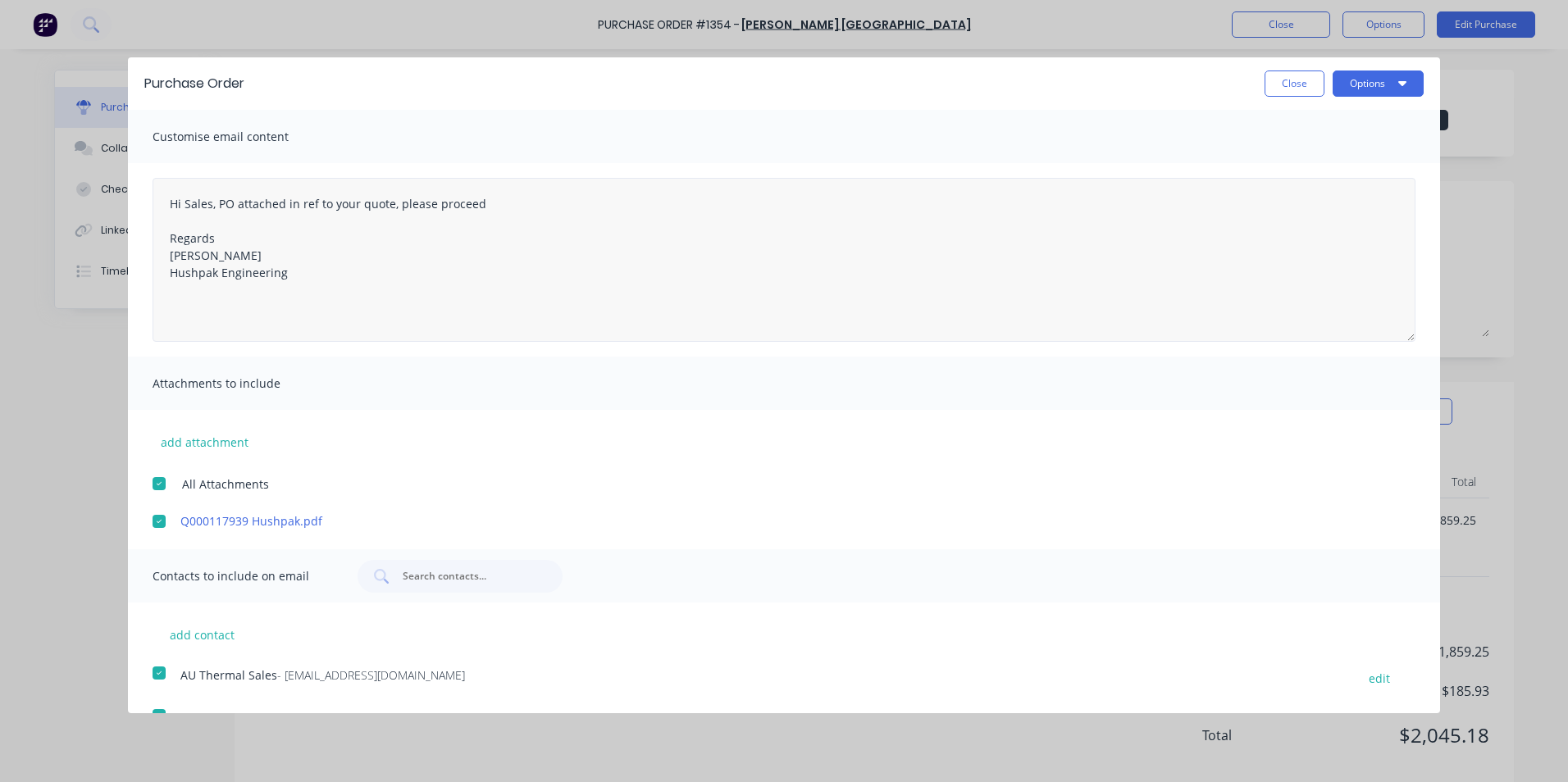
scroll to position [0, 0]
click at [1371, 84] on button "Options" at bounding box center [1377, 84] width 91 height 26
click at [1293, 158] on div "Email" at bounding box center [1345, 158] width 126 height 24
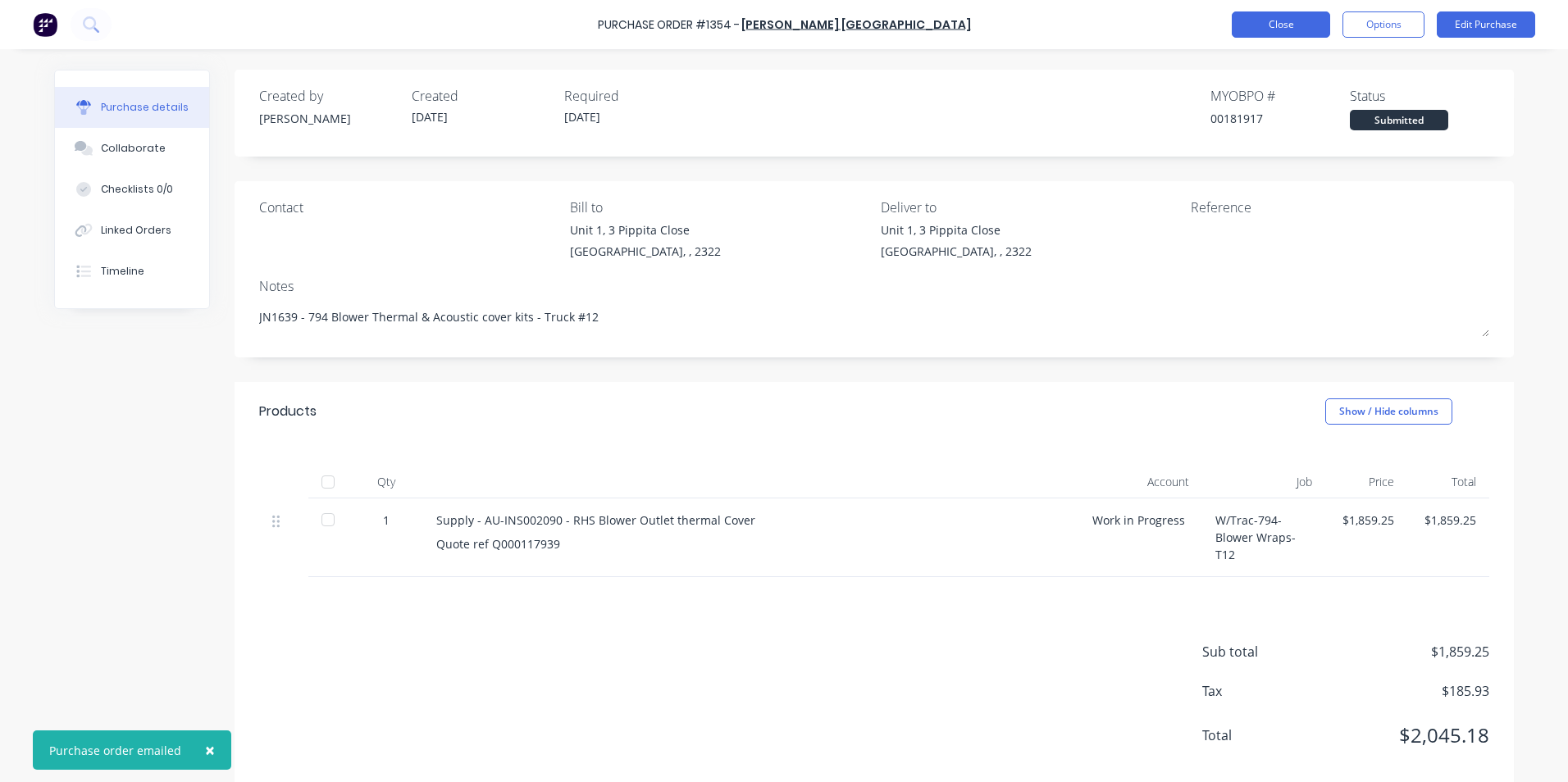
click at [1282, 20] on button "Close" at bounding box center [1281, 25] width 98 height 26
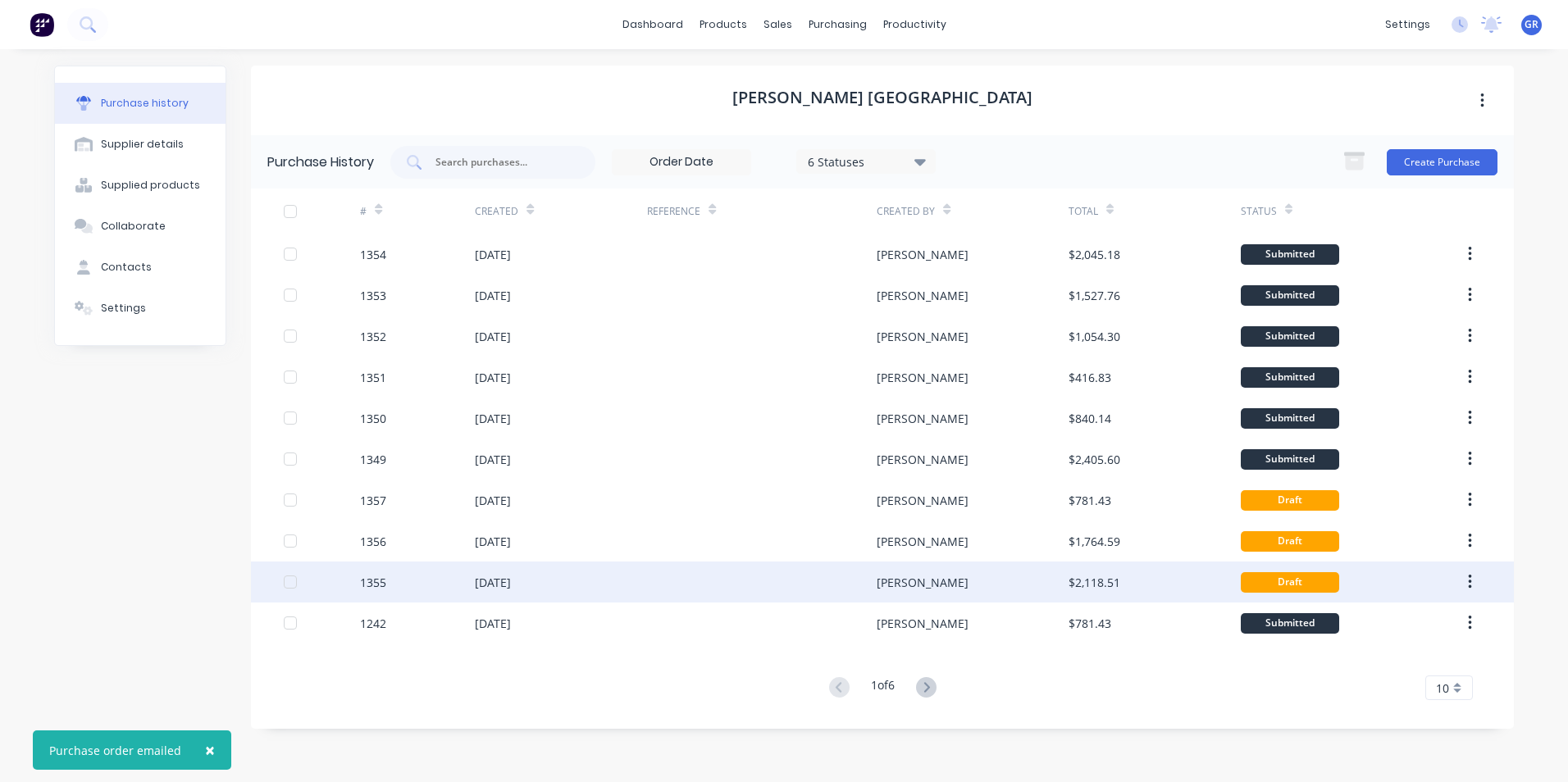
click at [378, 585] on div "1355" at bounding box center [373, 582] width 26 height 17
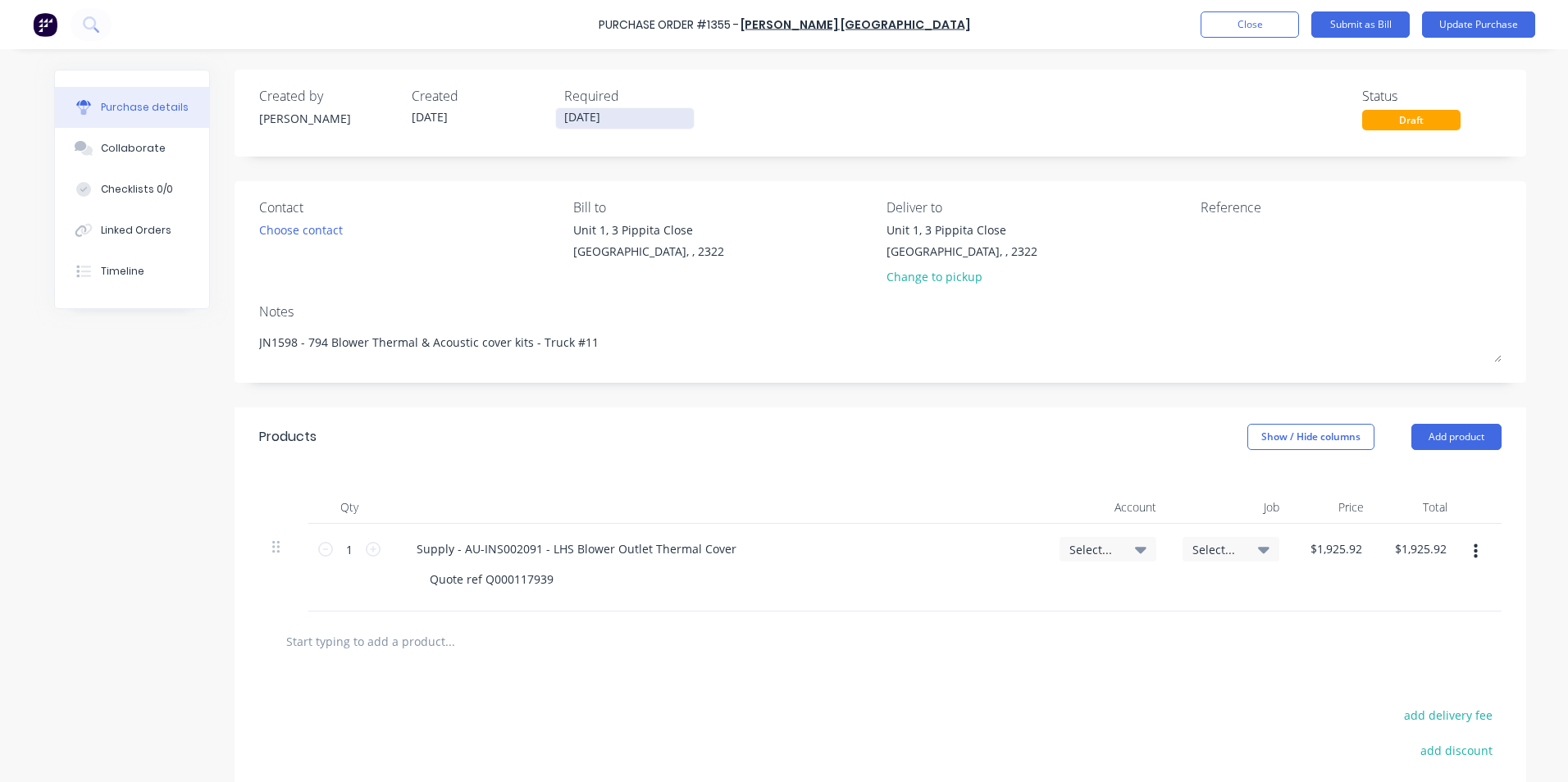
click at [575, 117] on input "[DATE]" at bounding box center [625, 119] width 138 height 20
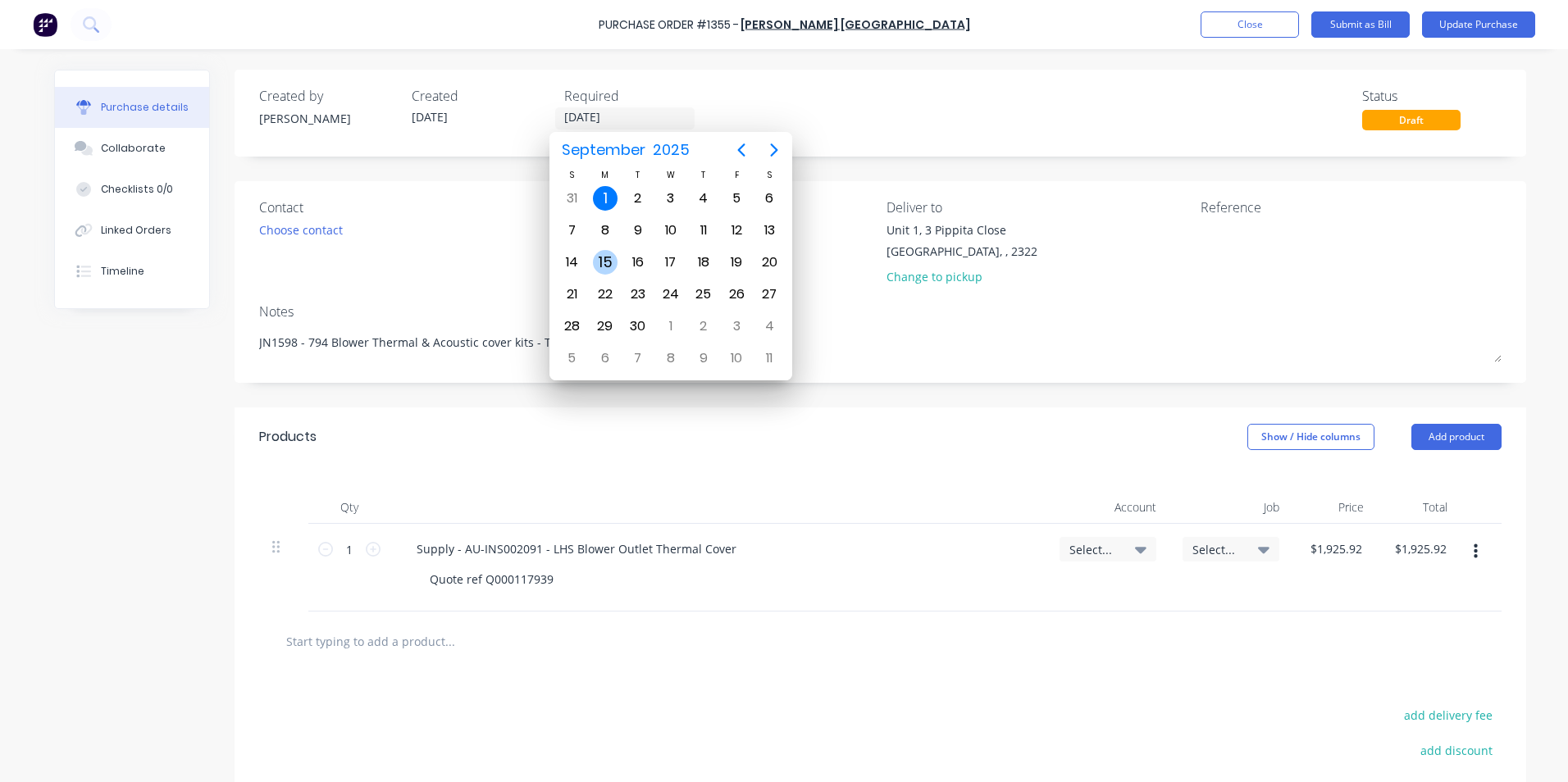
click at [611, 263] on div "15" at bounding box center [604, 262] width 25 height 25
type textarea "x"
type input "[DATE]"
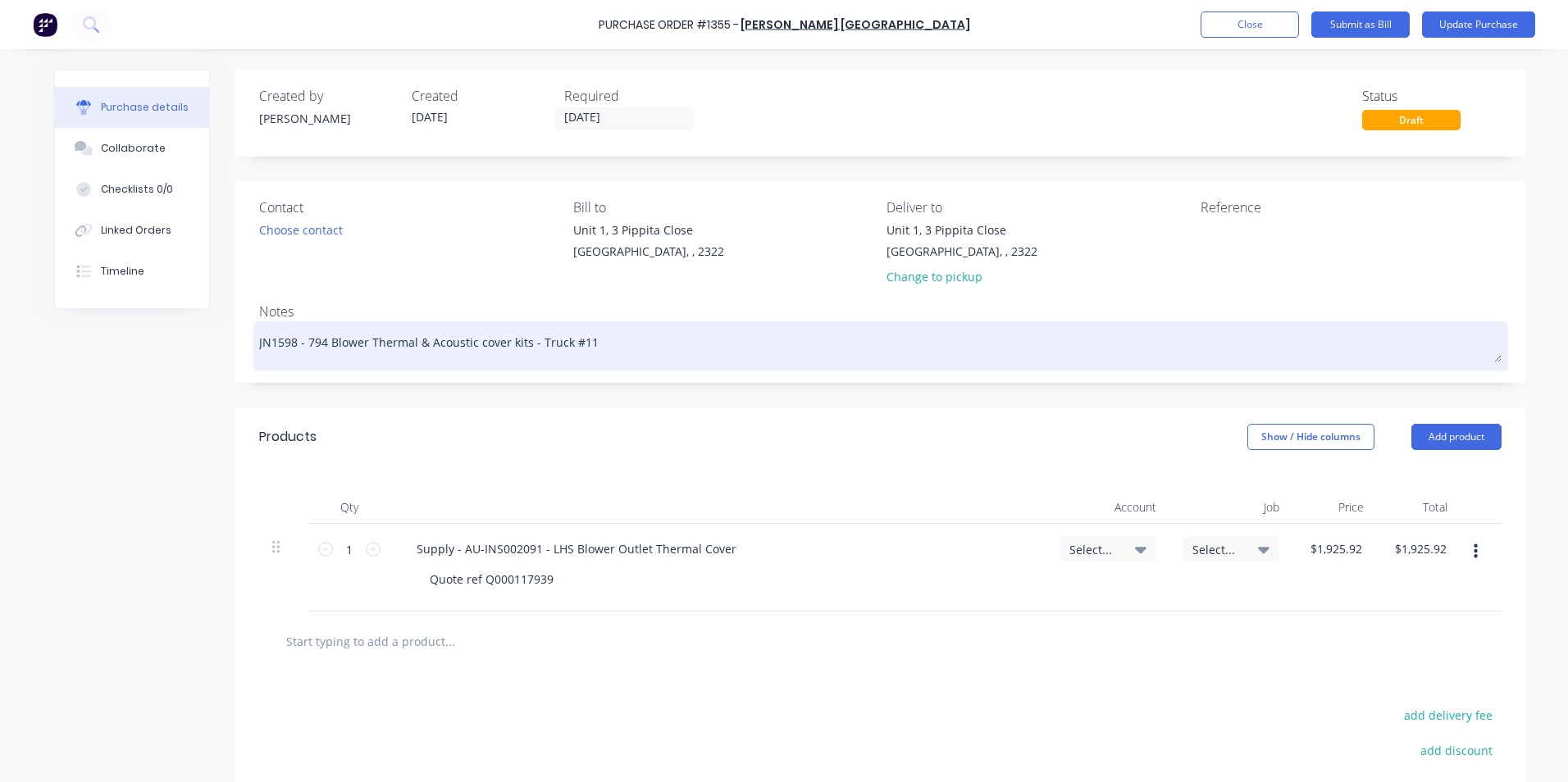
drag, startPoint x: 592, startPoint y: 342, endPoint x: 577, endPoint y: 347, distance: 15.8
click at [577, 347] on textarea "JN1598 - 794 Blower Thermal & Acoustic cover kits - Truck #11" at bounding box center [881, 344] width 1243 height 37
type textarea "x"
type textarea "JN1598 - 794 Blower Thermal & Acoustic cover kits - Truck #12"
click at [288, 342] on textarea "JN1598 - 794 Blower Thermal & Acoustic cover kits - Truck #12" at bounding box center [881, 344] width 1243 height 37
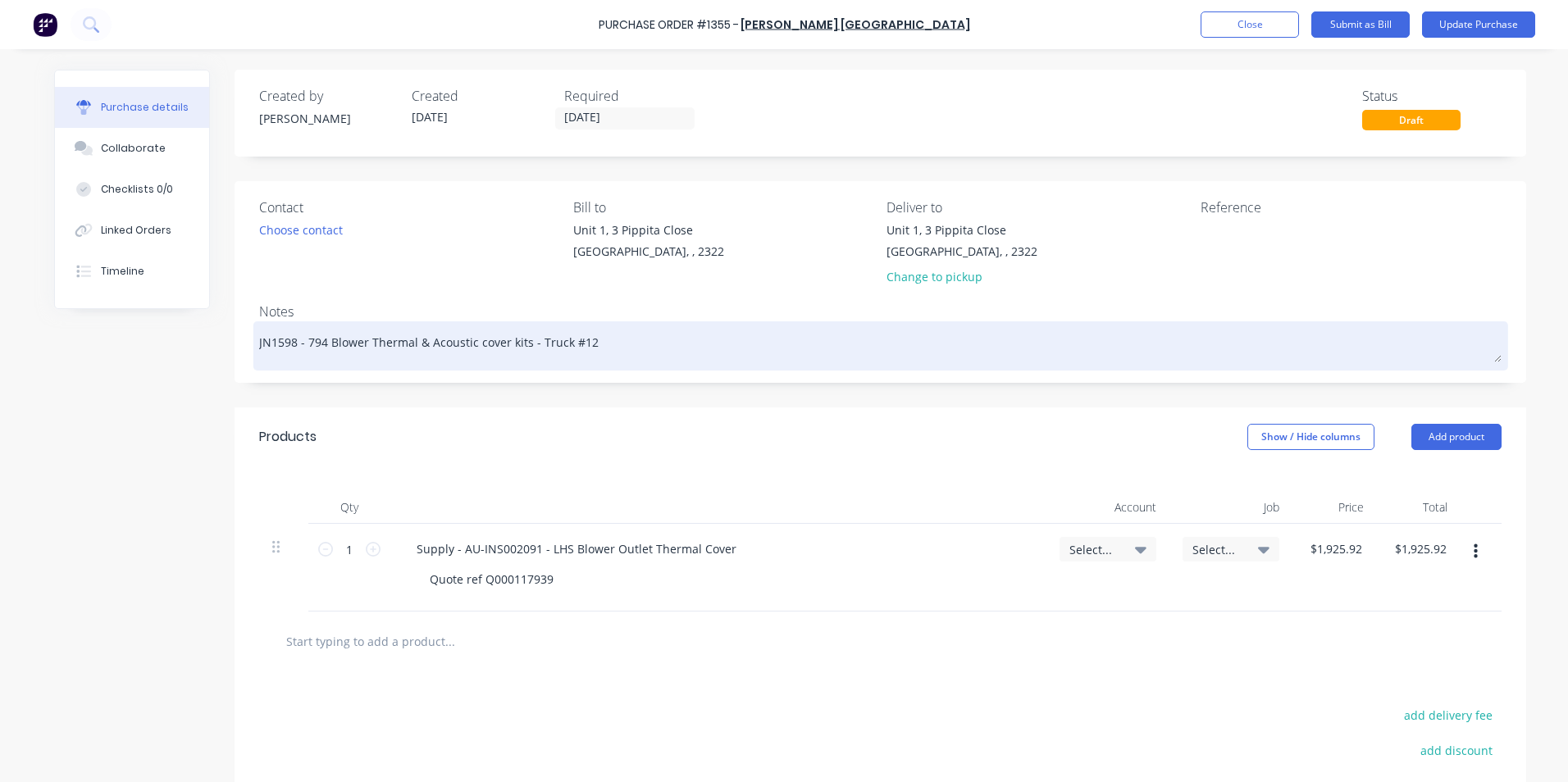
drag, startPoint x: 289, startPoint y: 341, endPoint x: 272, endPoint y: 347, distance: 18.0
click at [273, 347] on textarea "JN1598 - 794 Blower Thermal & Acoustic cover kits - Truck #12" at bounding box center [881, 344] width 1243 height 37
type textarea "x"
type textarea "JN16 - 794 Blower Thermal & Acoustic cover kits - Truck #12"
type textarea "x"
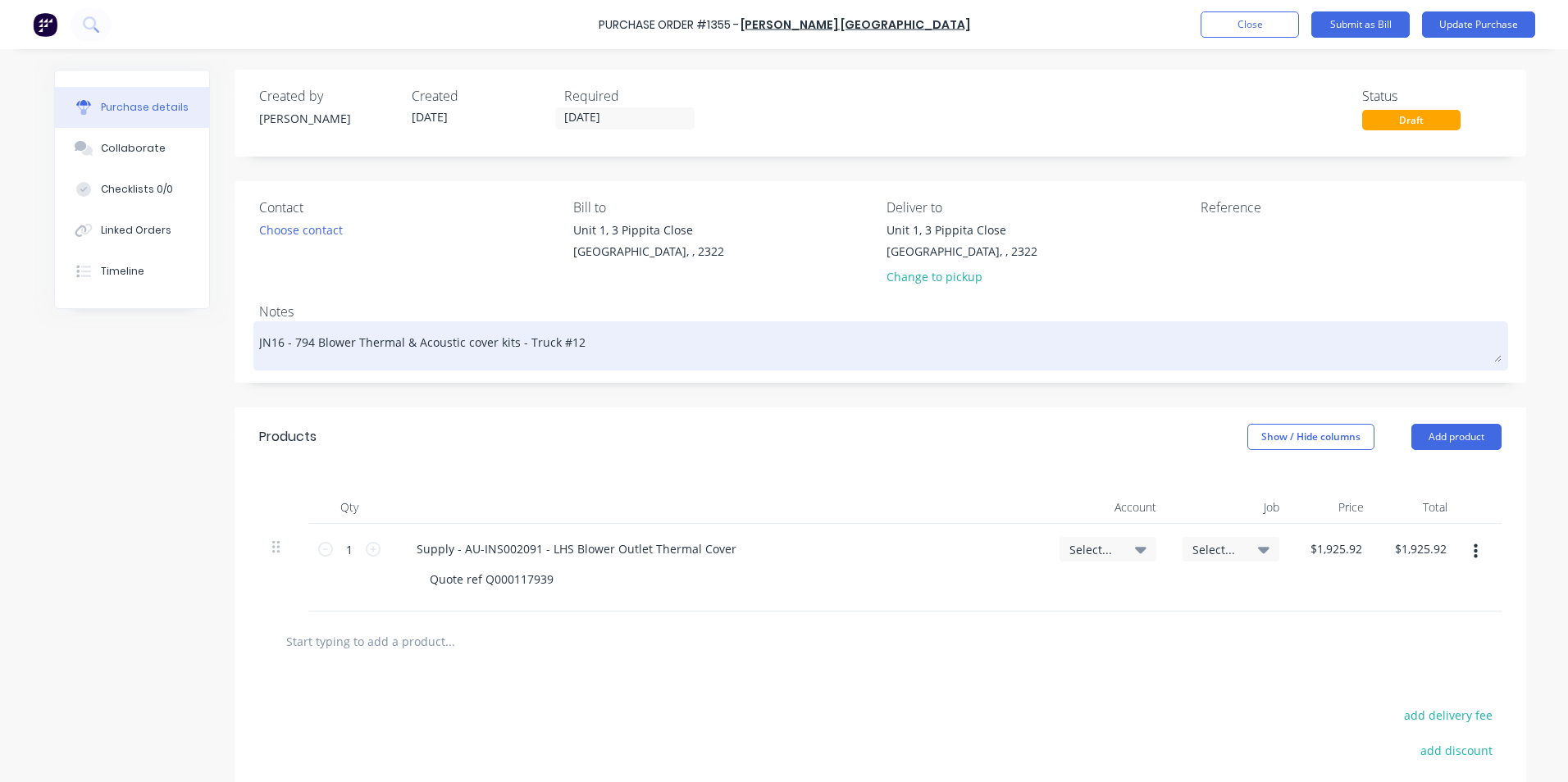
type textarea "JN163 - 794 Blower Thermal & Acoustic cover kits - Truck #12"
type textarea "x"
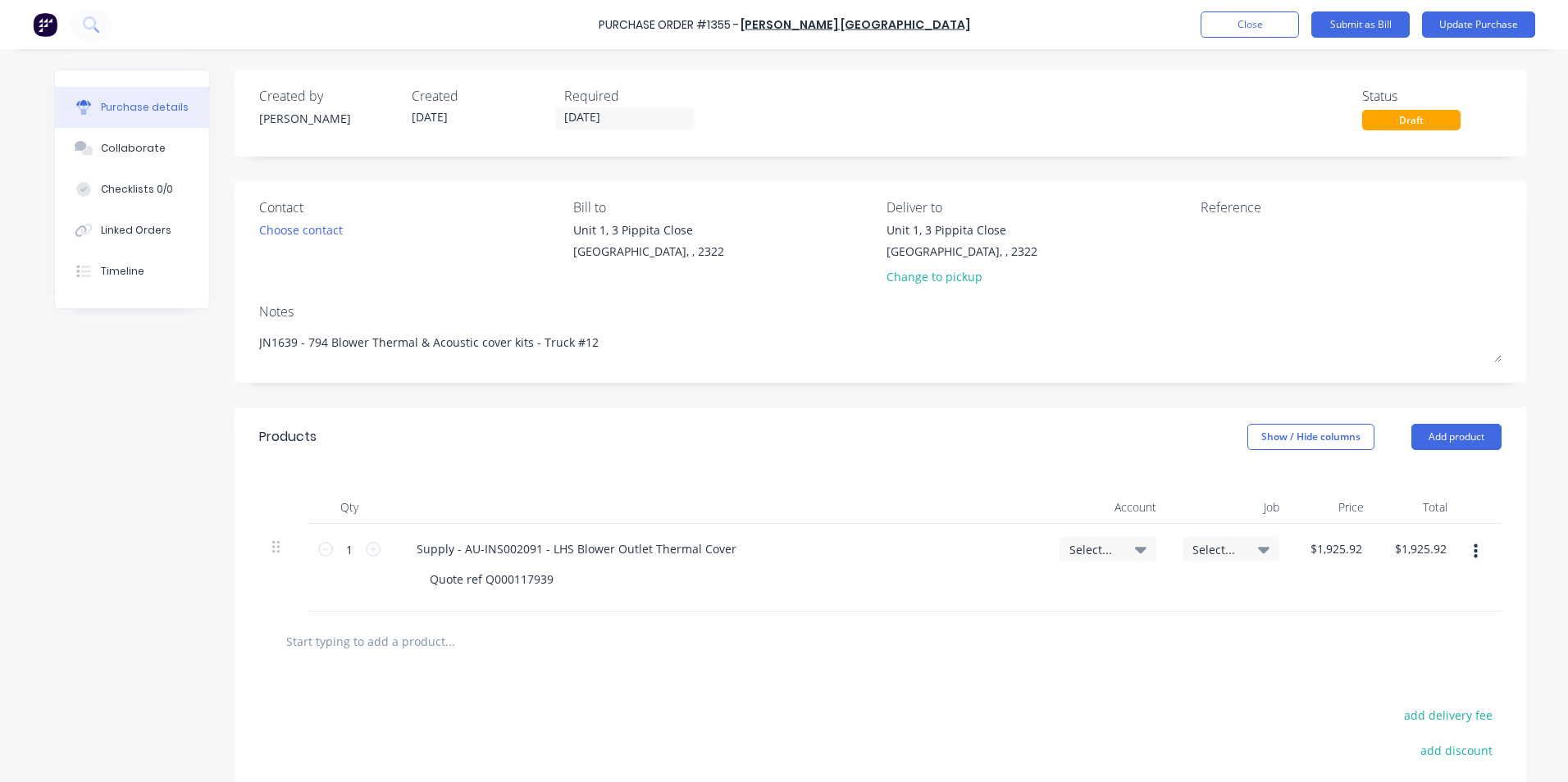
type textarea "JN1639 - 794 Blower Thermal & Acoustic cover kits - Truck #12"
type textarea "x"
type textarea "JN1639 - 794 Blower Thermal & Acoustic cover kits - Truck #12"
click at [1104, 546] on span "Select..." at bounding box center [1094, 549] width 49 height 17
type textarea "x"
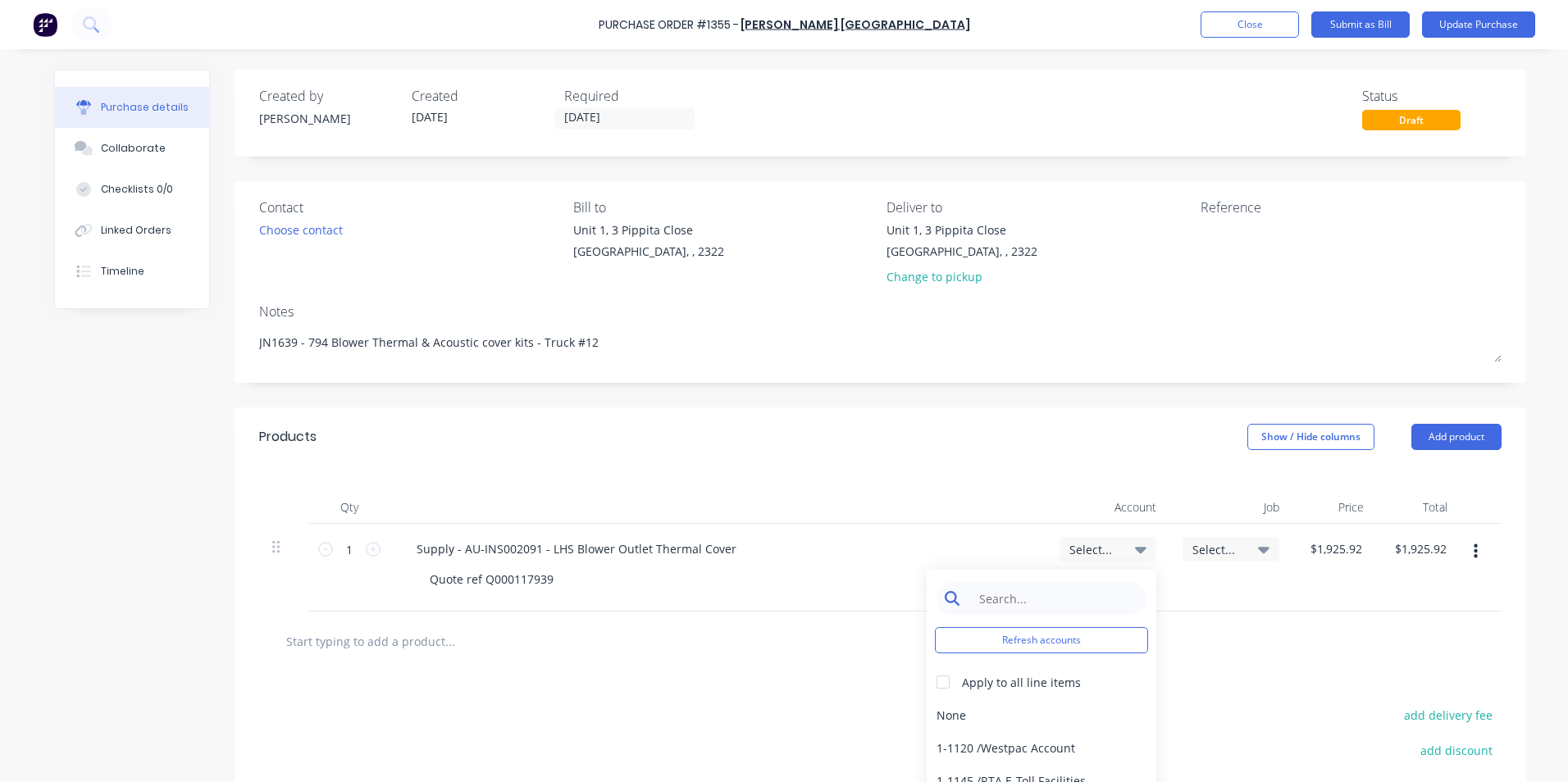
click at [1020, 594] on input at bounding box center [1054, 598] width 168 height 33
type input "1-14"
click at [1025, 710] on div "1-1400 / Work in Progress" at bounding box center [1041, 714] width 230 height 33
click at [1211, 546] on span "Select..." at bounding box center [1217, 549] width 49 height 17
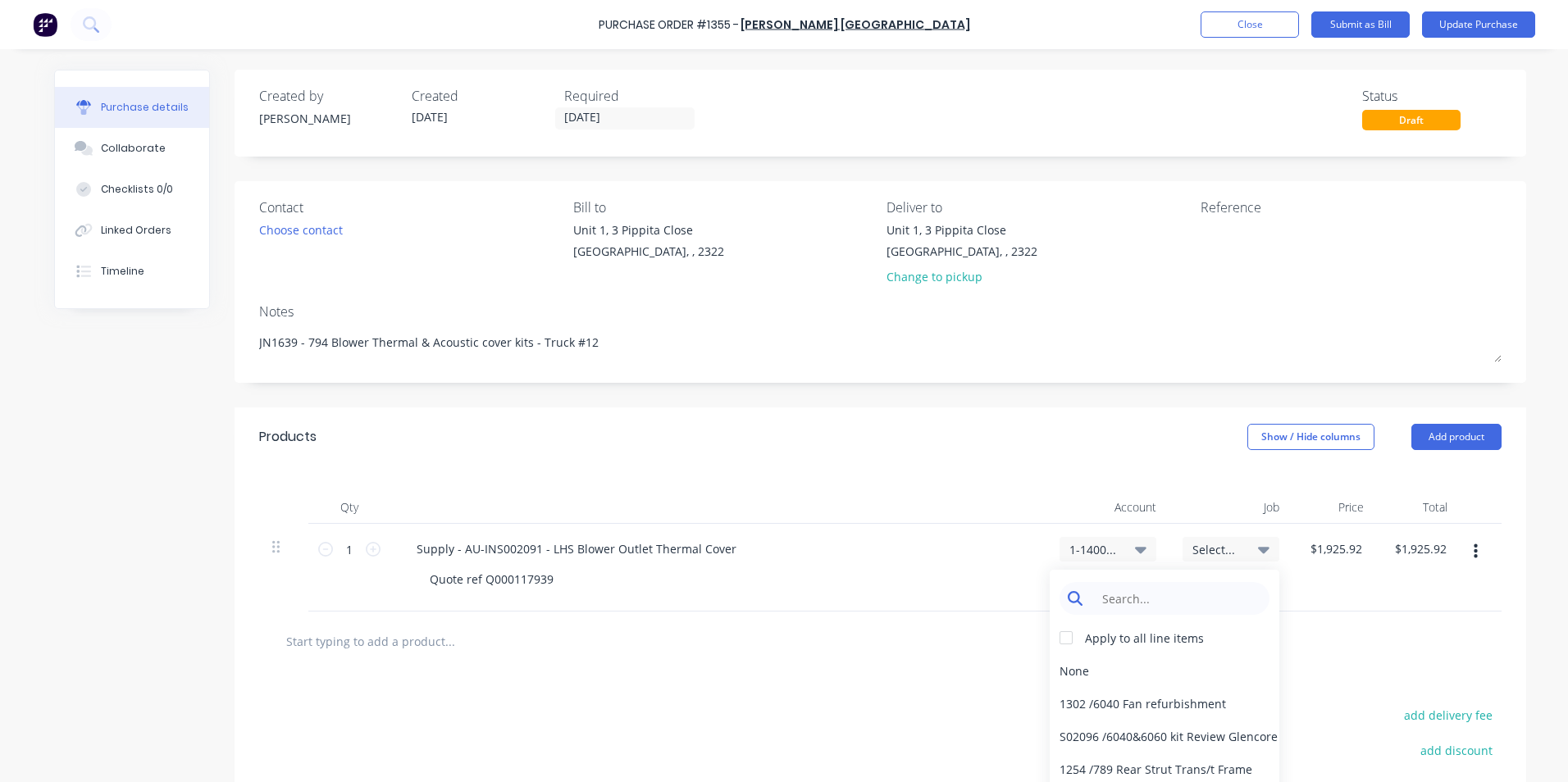
type textarea "x"
click at [1126, 598] on input at bounding box center [1177, 598] width 168 height 33
type input "1639"
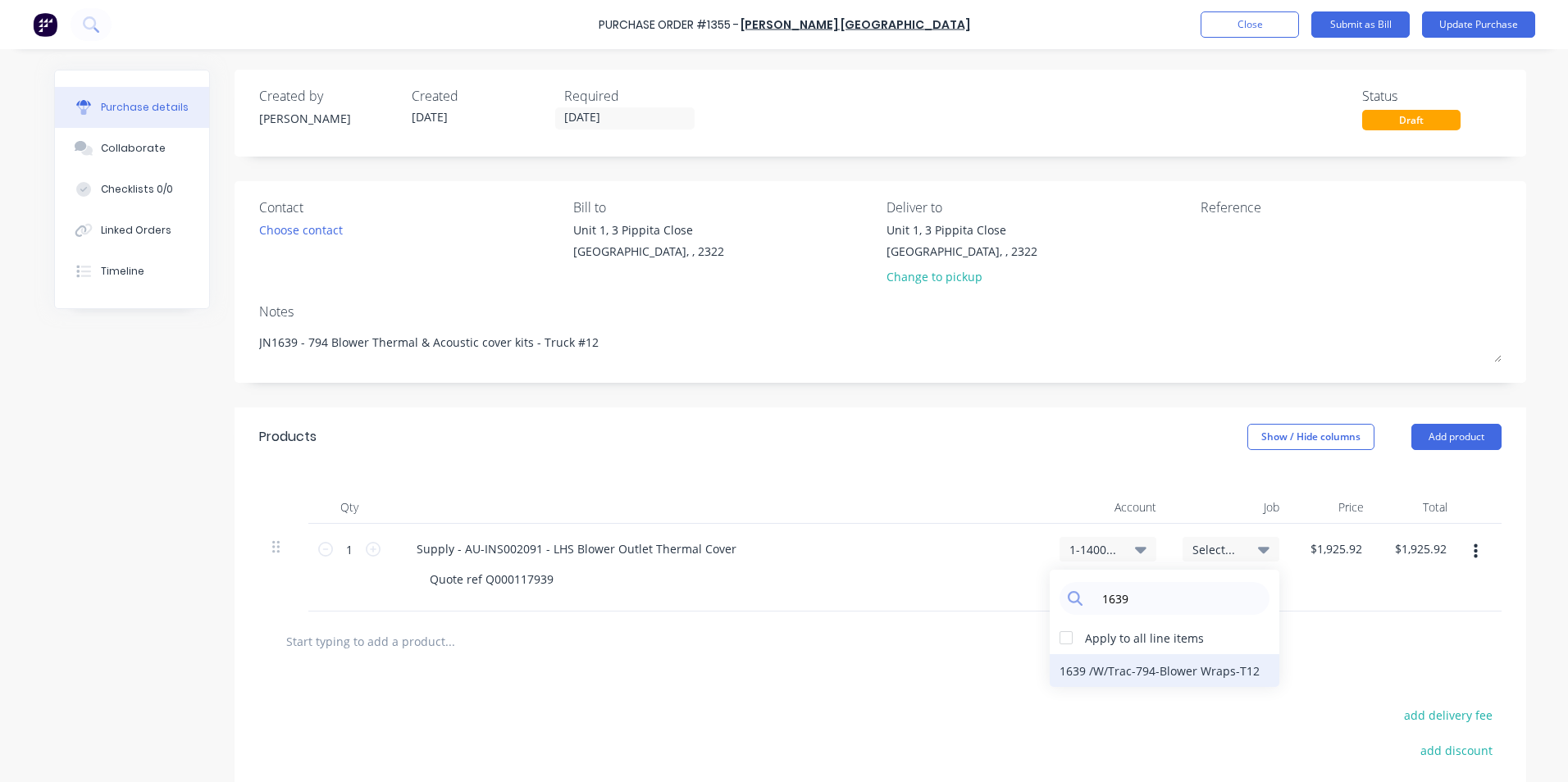
click at [1183, 672] on div "1639 / W/Trac-794-Blower Wraps-T12" at bounding box center [1164, 670] width 230 height 33
click at [1462, 25] on button "Update Purchase" at bounding box center [1478, 25] width 114 height 26
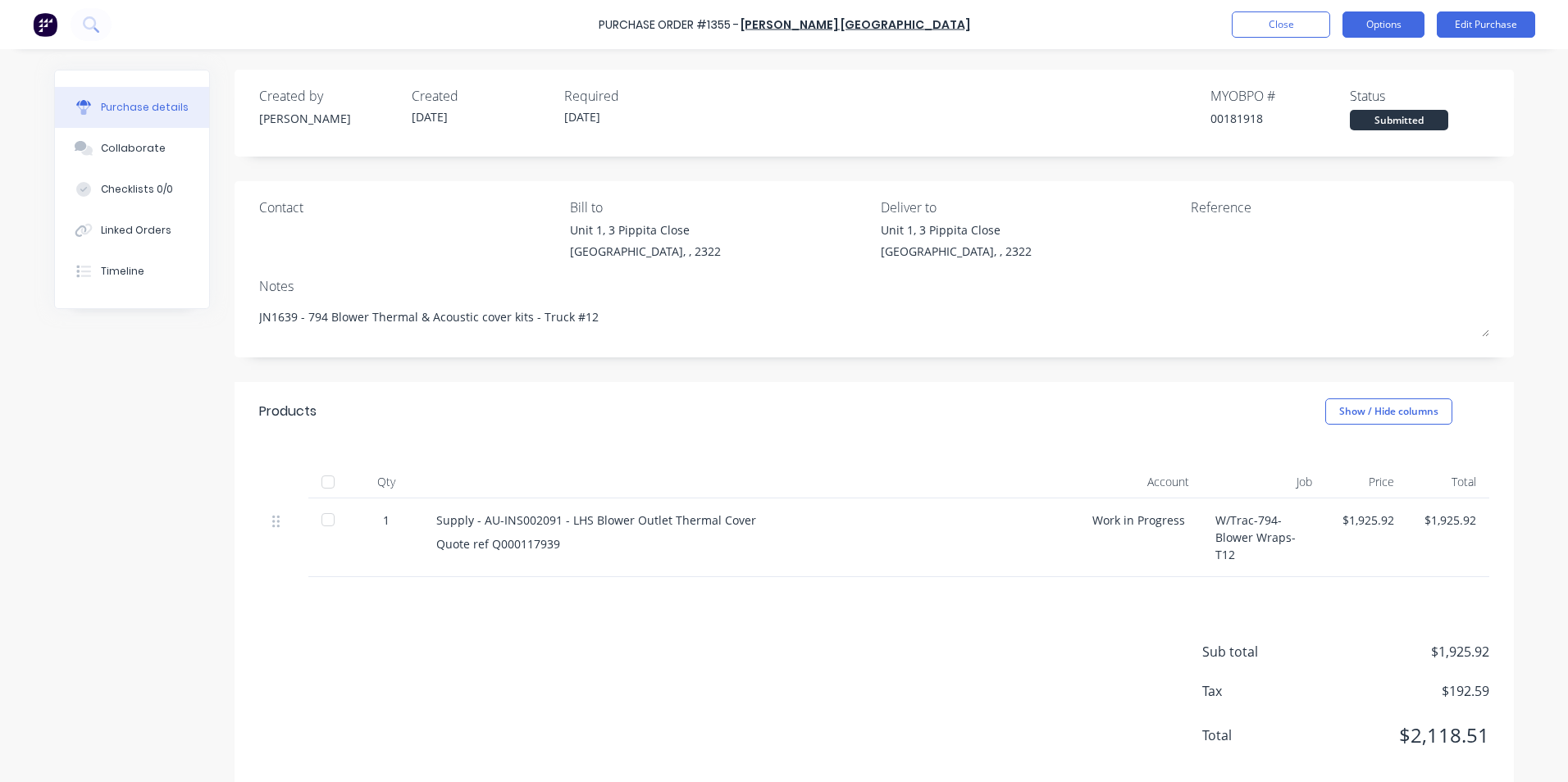
click at [1378, 22] on button "Options" at bounding box center [1383, 25] width 82 height 26
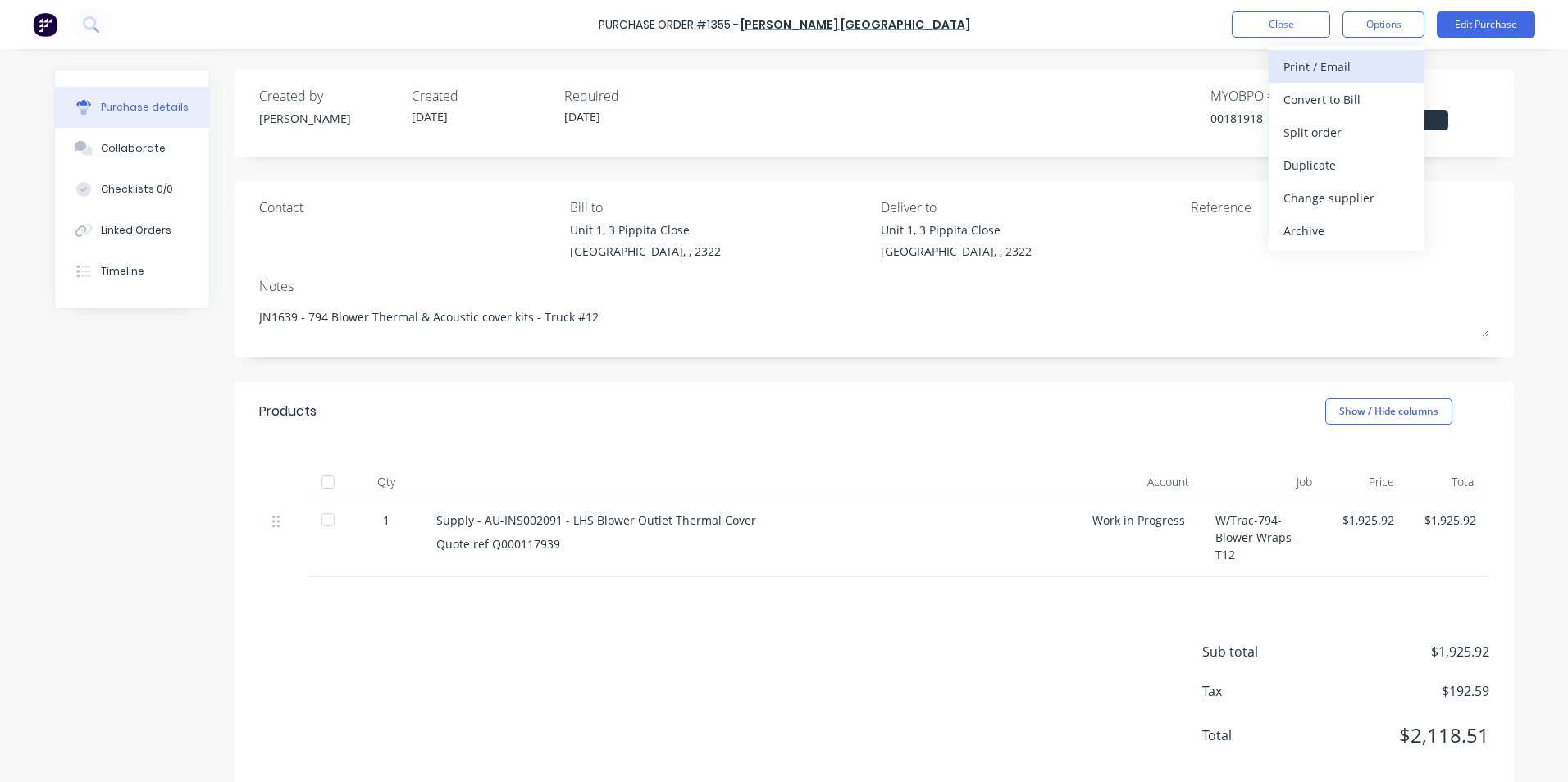
click at [1333, 65] on div "Print / Email" at bounding box center [1346, 67] width 126 height 24
click at [1332, 98] on div "With pricing" at bounding box center [1346, 100] width 126 height 24
type textarea "x"
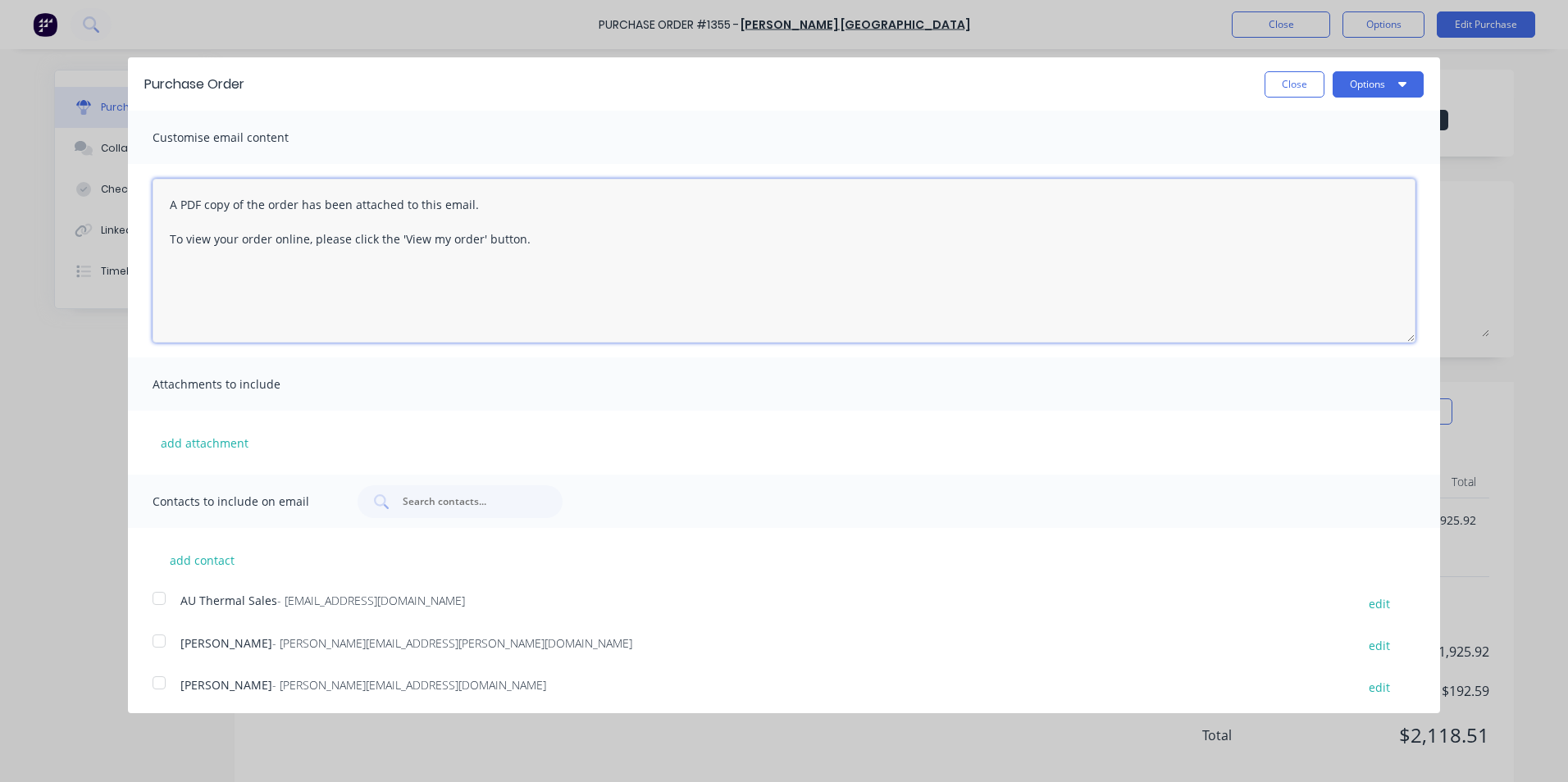
drag, startPoint x: 473, startPoint y: 246, endPoint x: 164, endPoint y: 205, distance: 311.7
click at [164, 205] on textarea "A PDF copy of the order has been attached to this email. To view your order onl…" at bounding box center [784, 260] width 1263 height 164
paste textarea "Hi Sales, PO attached in ref to your quote, please proceed Regards [PERSON_NAME…"
type textarea "Hi Sales, PO attached in ref to your quote, please proceed Regards [PERSON_NAME…"
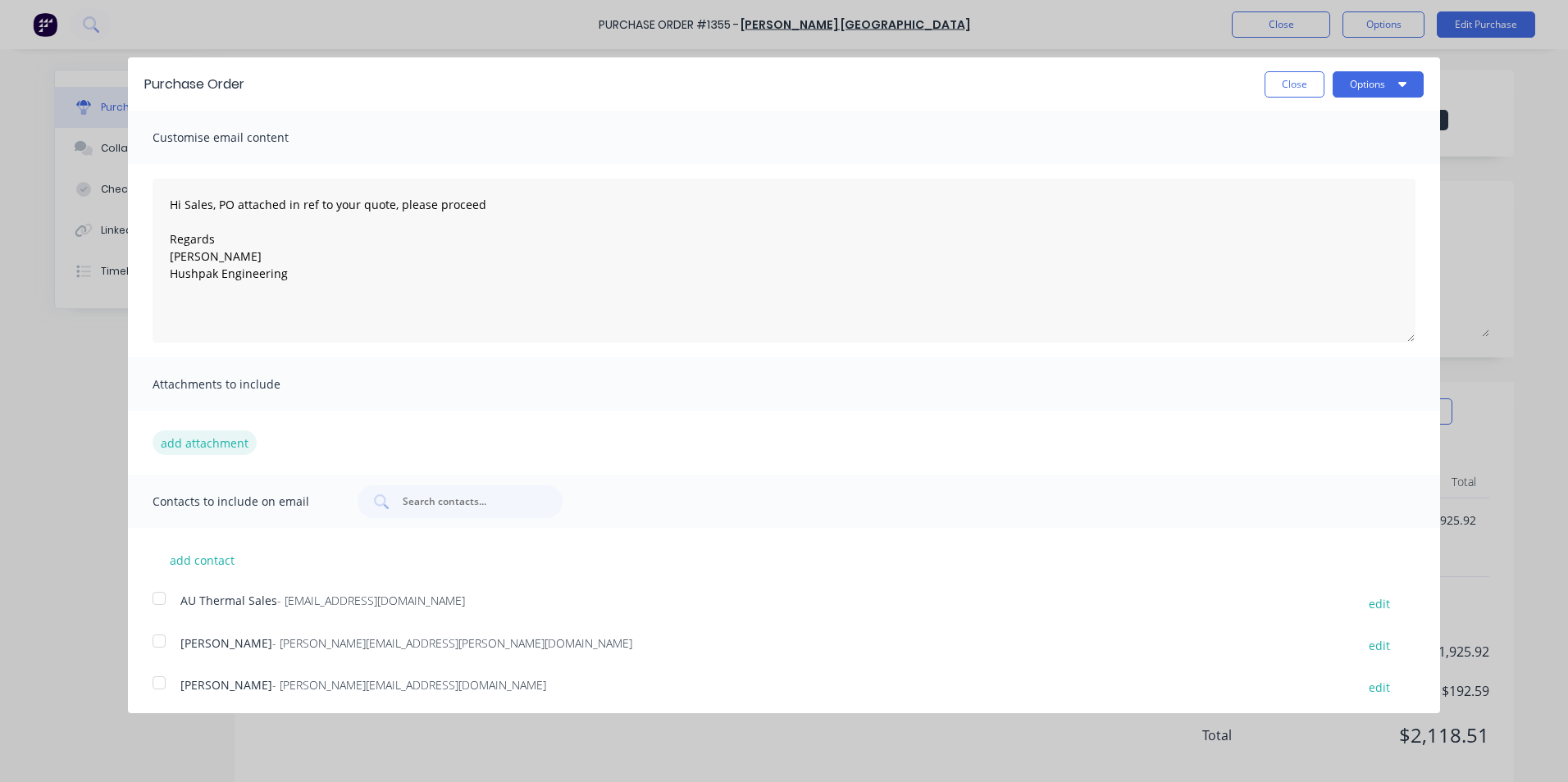
click at [199, 440] on button "add attachment" at bounding box center [204, 442] width 104 height 25
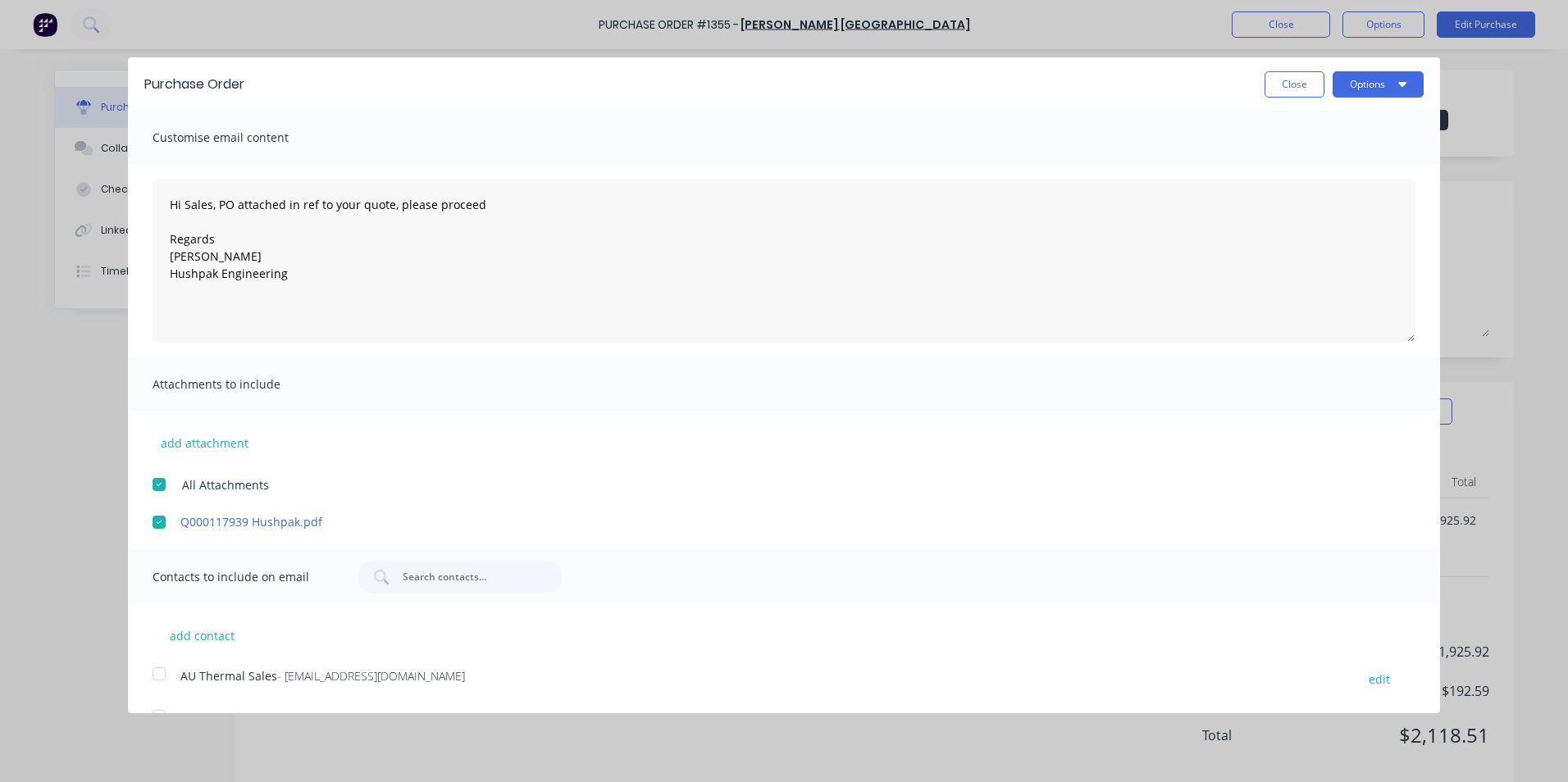
scroll to position [80, 0]
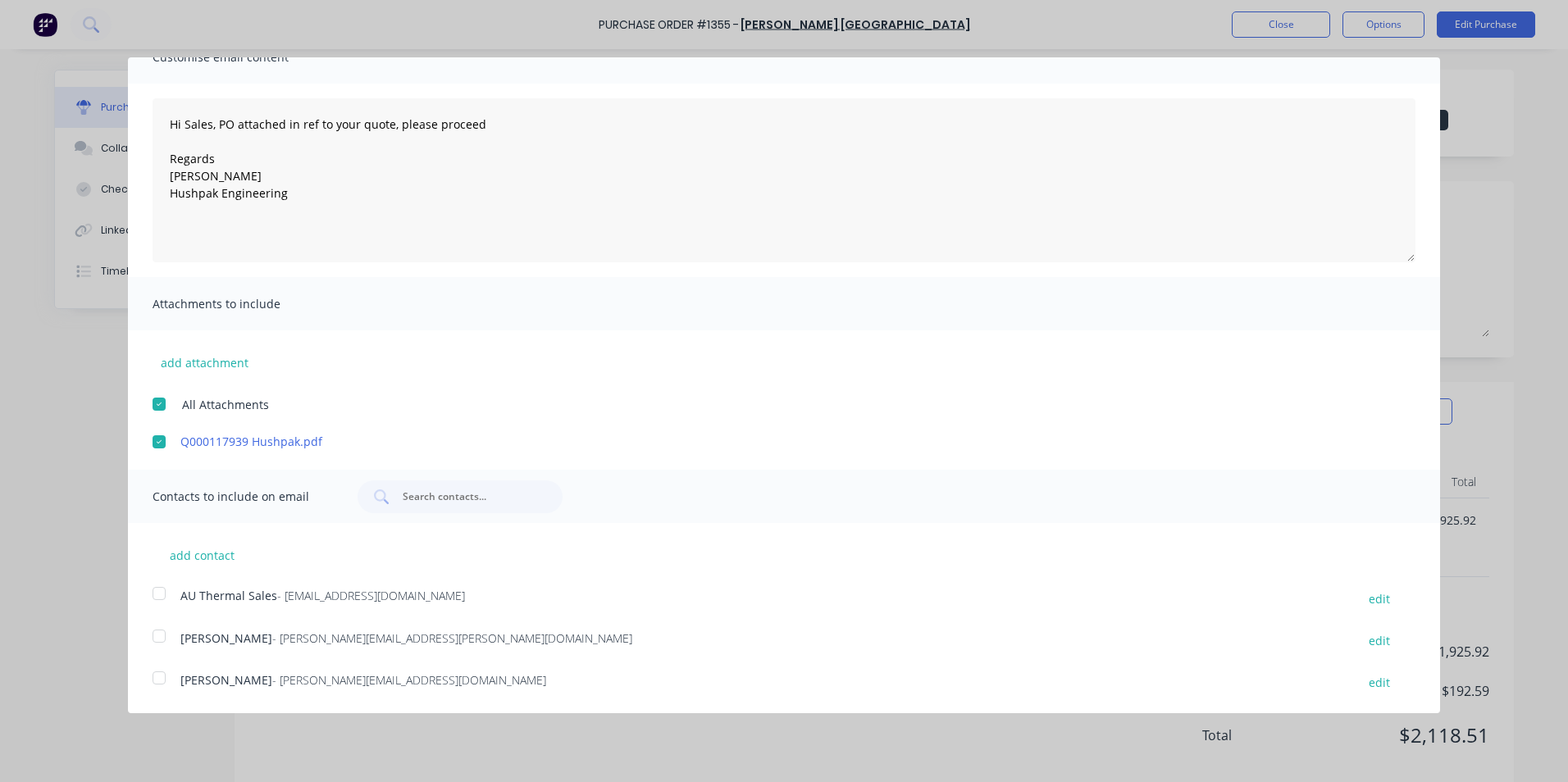
click at [158, 591] on div at bounding box center [158, 593] width 33 height 33
click at [161, 639] on div at bounding box center [158, 635] width 33 height 33
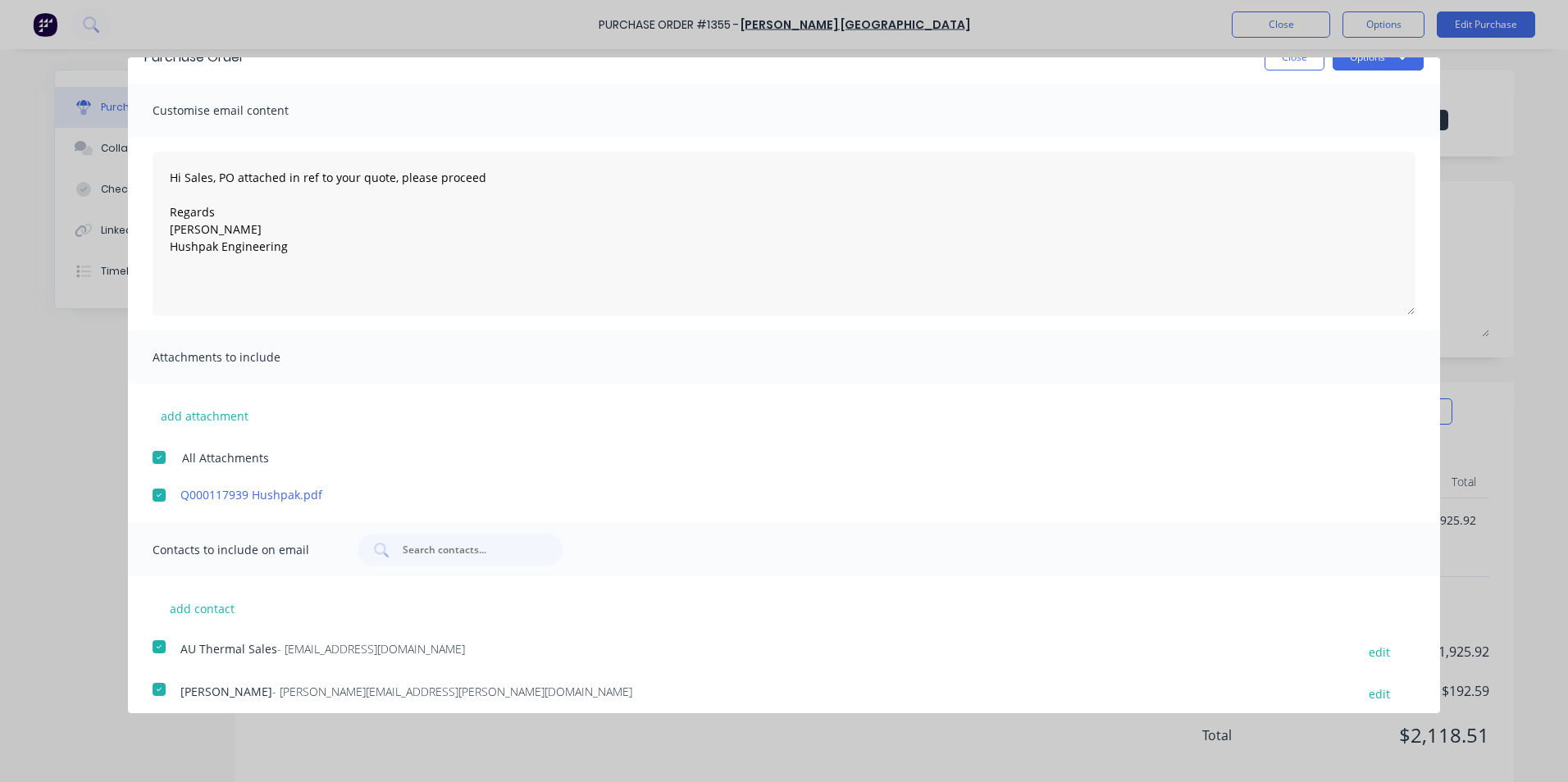
scroll to position [0, 0]
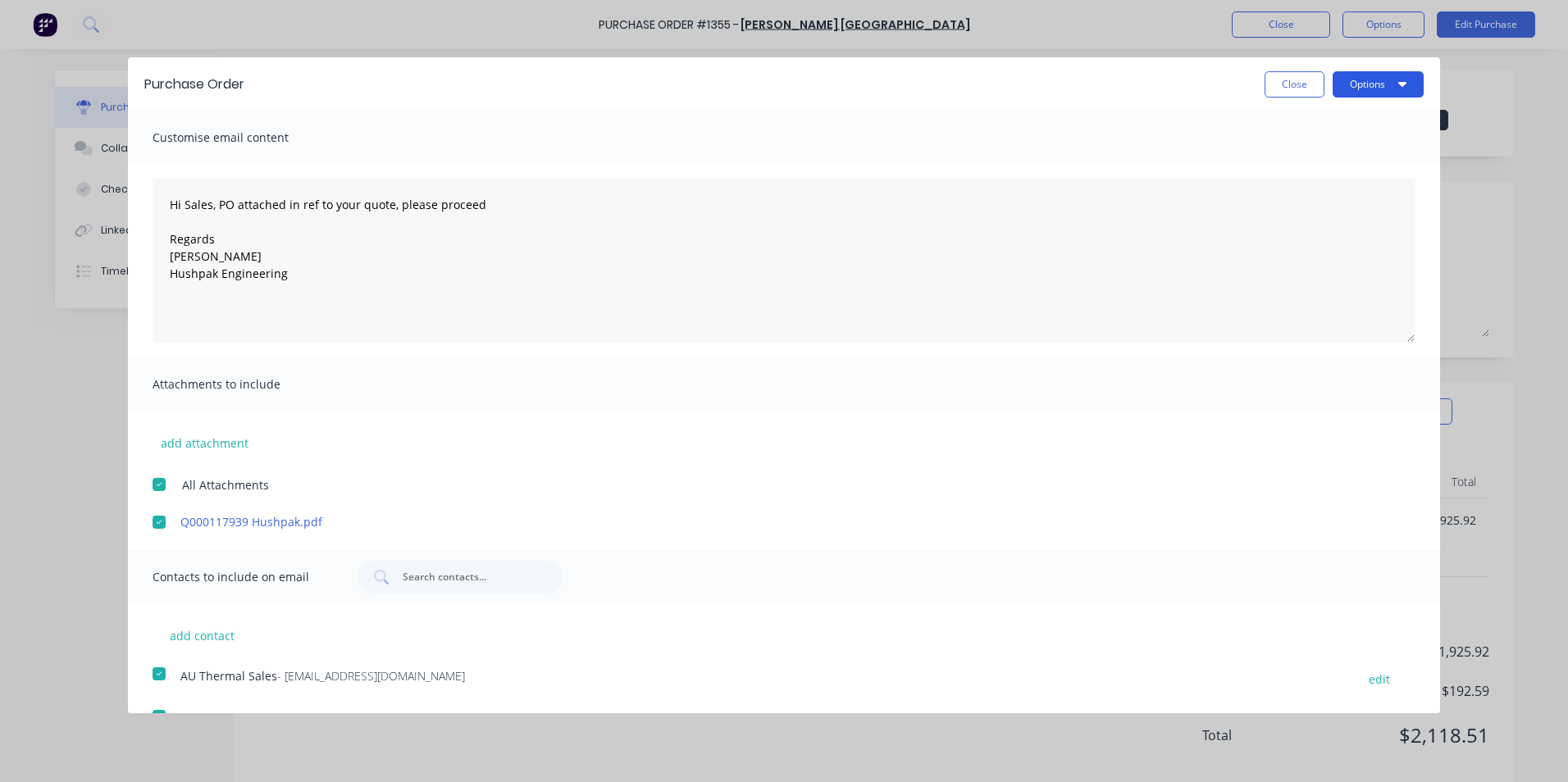
click at [1355, 87] on button "Options" at bounding box center [1377, 84] width 91 height 26
click at [1282, 150] on div "Email" at bounding box center [1345, 158] width 126 height 24
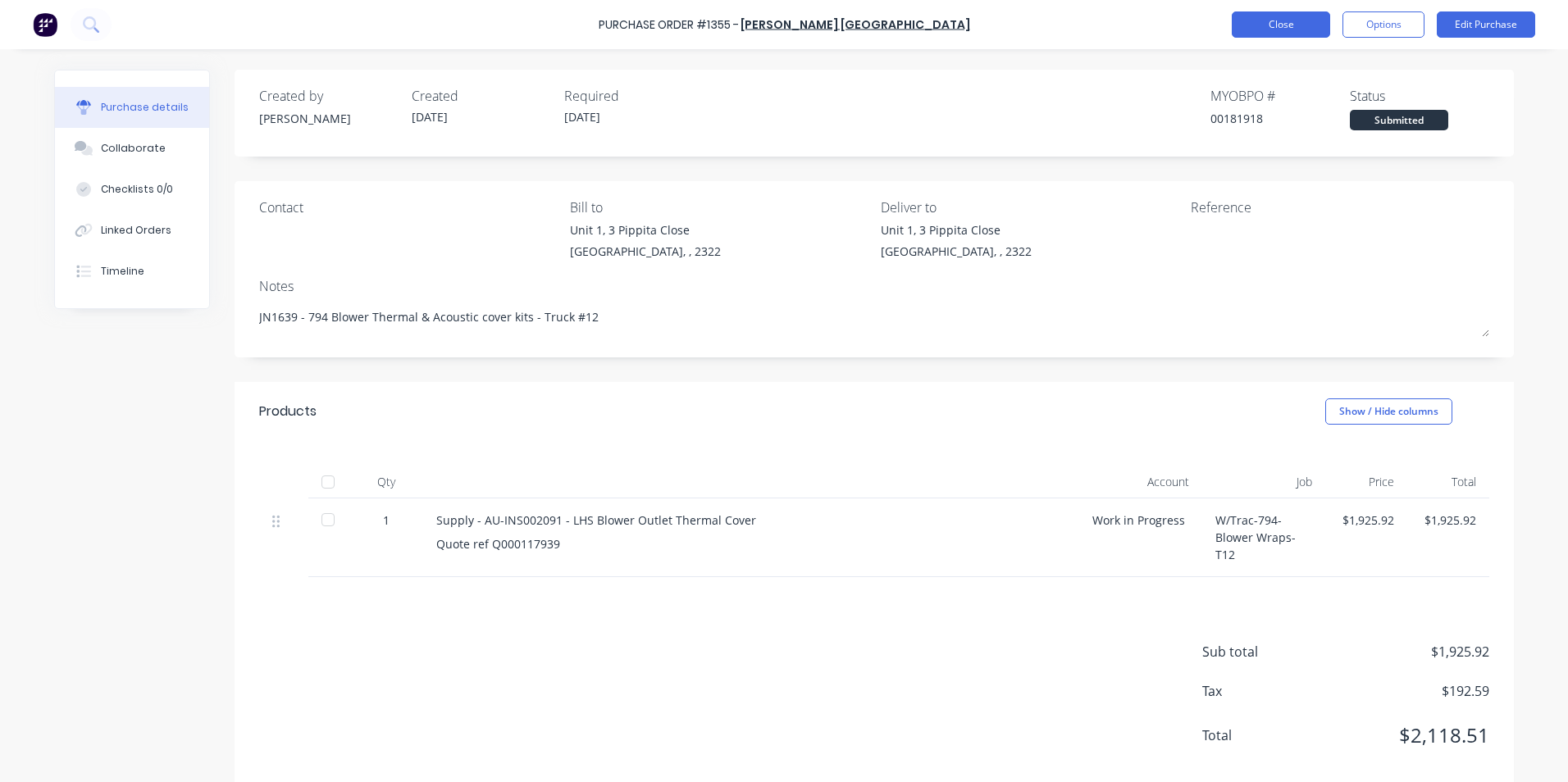
click at [1285, 19] on button "Close" at bounding box center [1281, 25] width 98 height 26
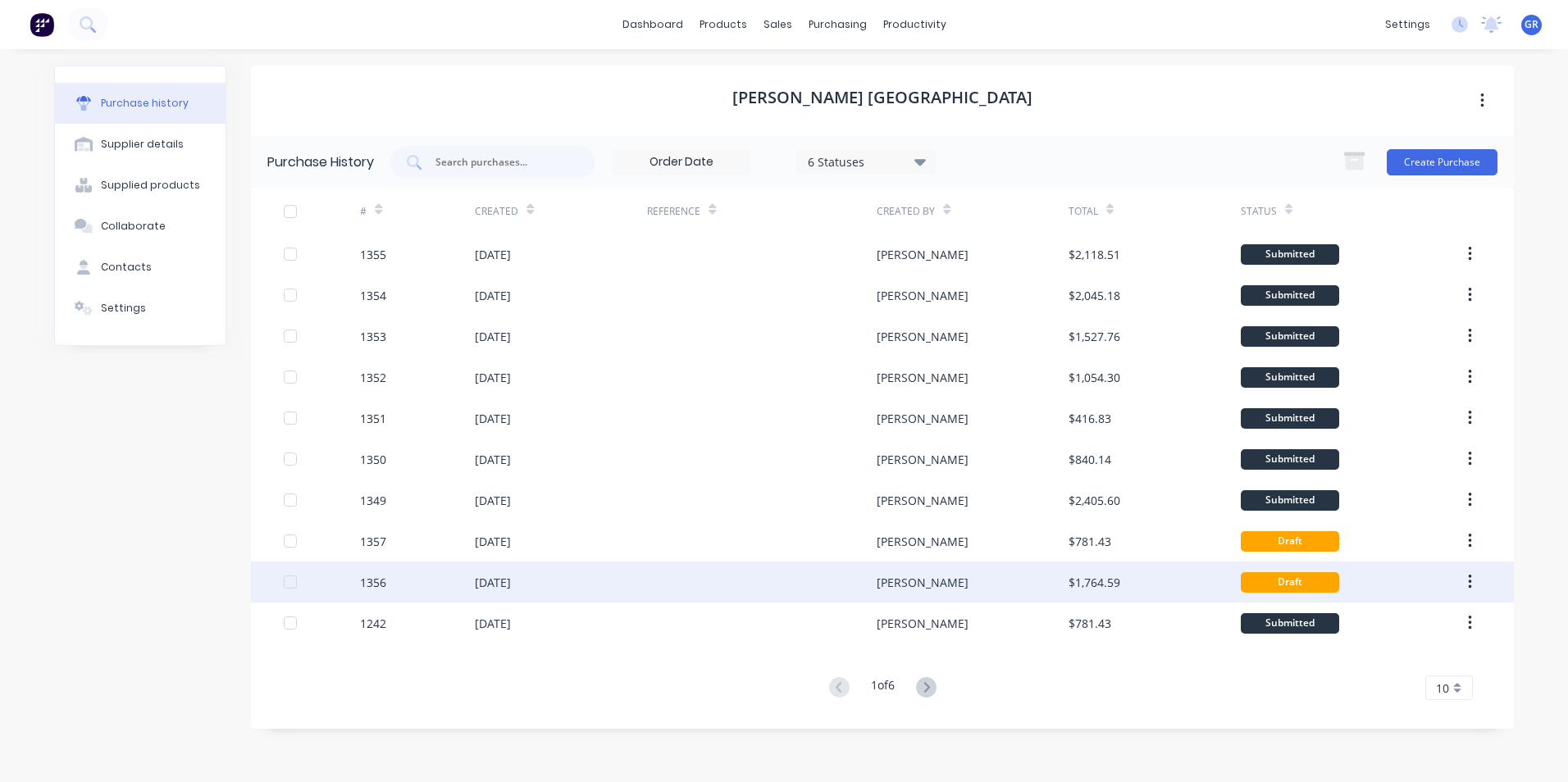
click at [378, 585] on div "1356" at bounding box center [373, 582] width 26 height 17
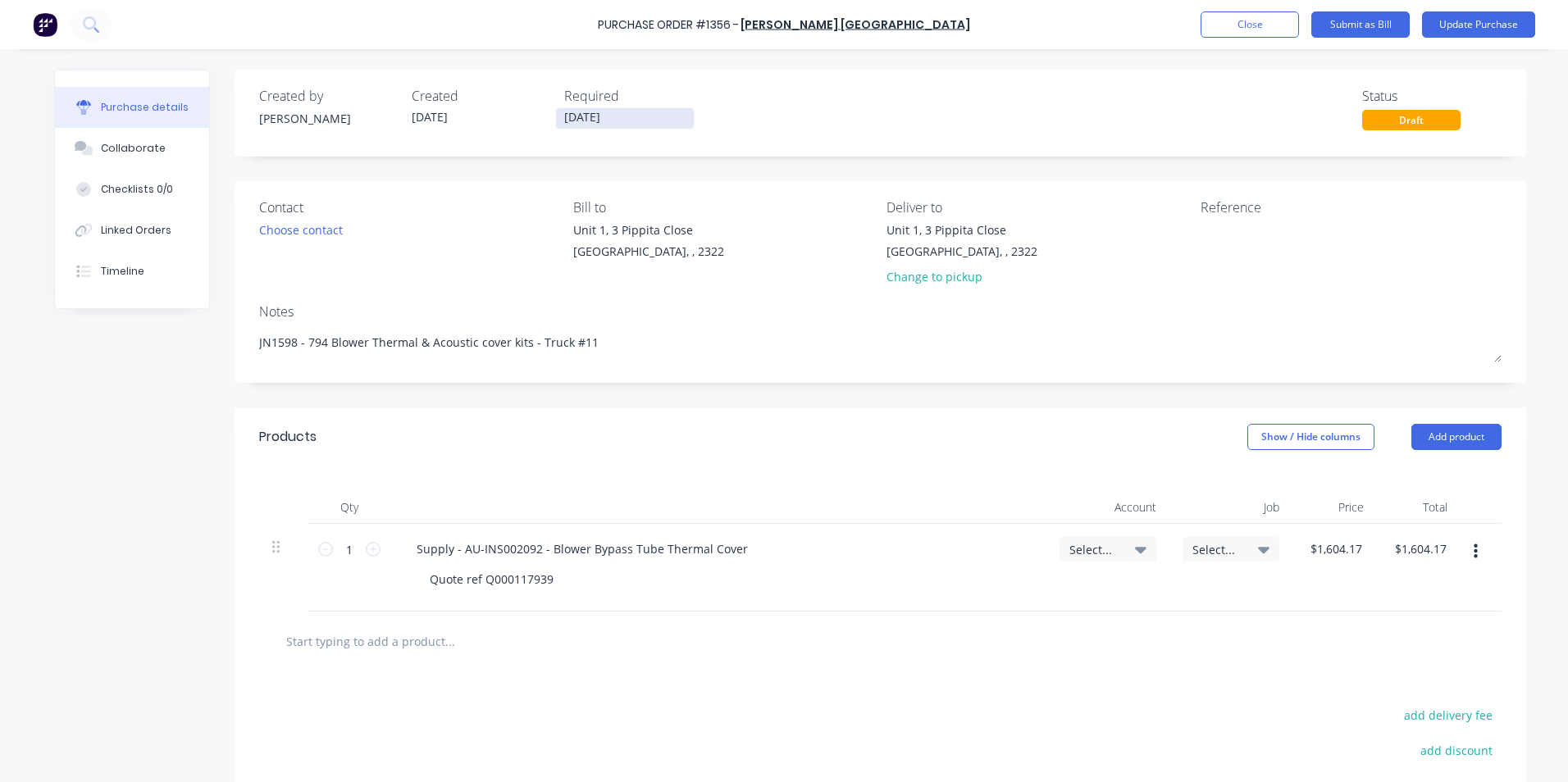
click at [580, 110] on input "[DATE]" at bounding box center [625, 119] width 138 height 20
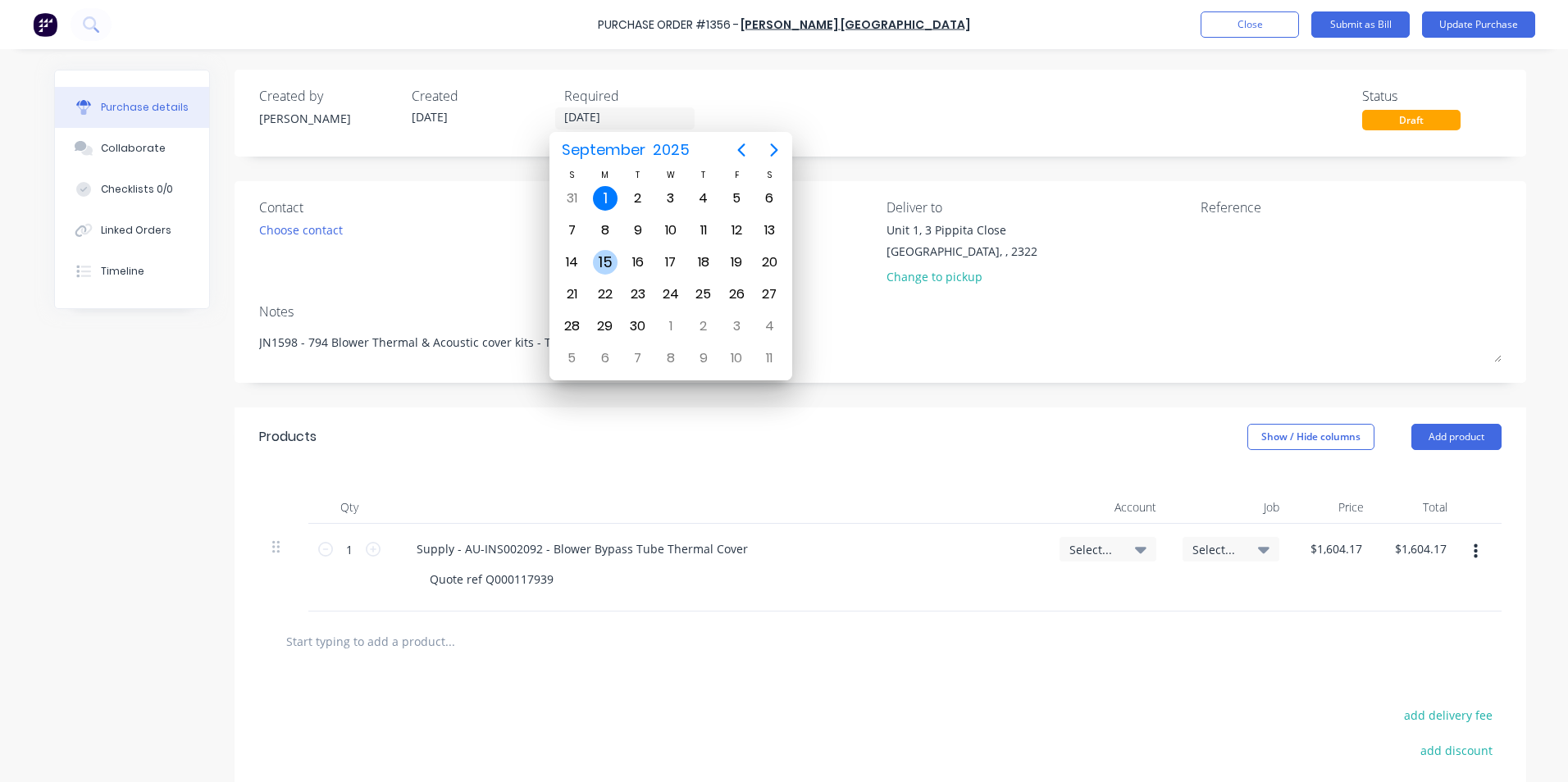
click at [609, 256] on div "15" at bounding box center [604, 262] width 25 height 25
type textarea "x"
type input "[DATE]"
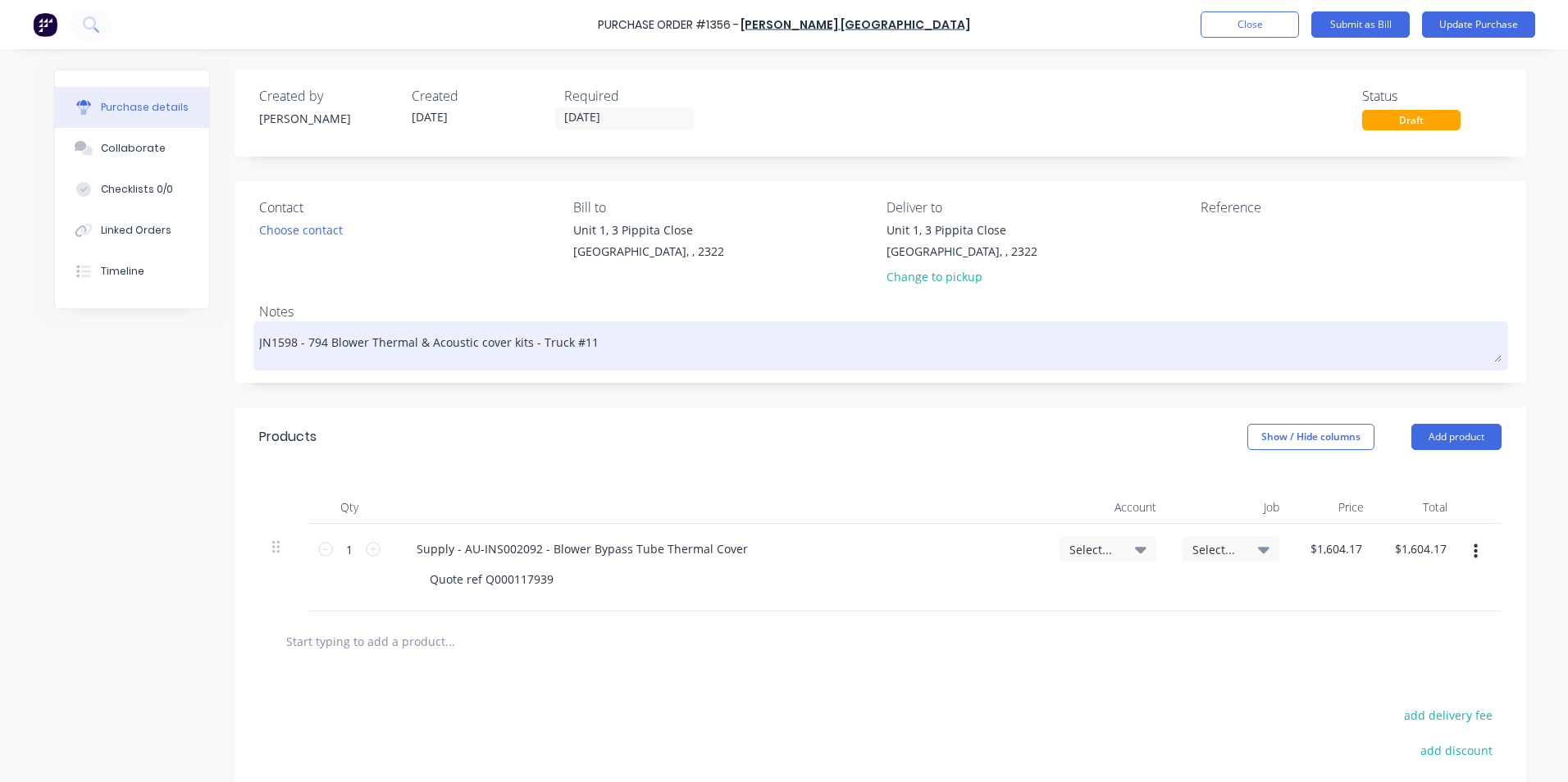
click at [578, 346] on textarea "JN1598 - 794 Blower Thermal & Acoustic cover kits - Truck #11" at bounding box center [881, 344] width 1243 height 37
type textarea "x"
type textarea "JN1598 - 794 Blower Thermal & Acoustic cover kits - Truck #12"
drag, startPoint x: 290, startPoint y: 342, endPoint x: 273, endPoint y: 345, distance: 17.3
click at [273, 345] on textarea "JN1598 - 794 Blower Thermal & Acoustic cover kits - Truck #12" at bounding box center [881, 344] width 1243 height 37
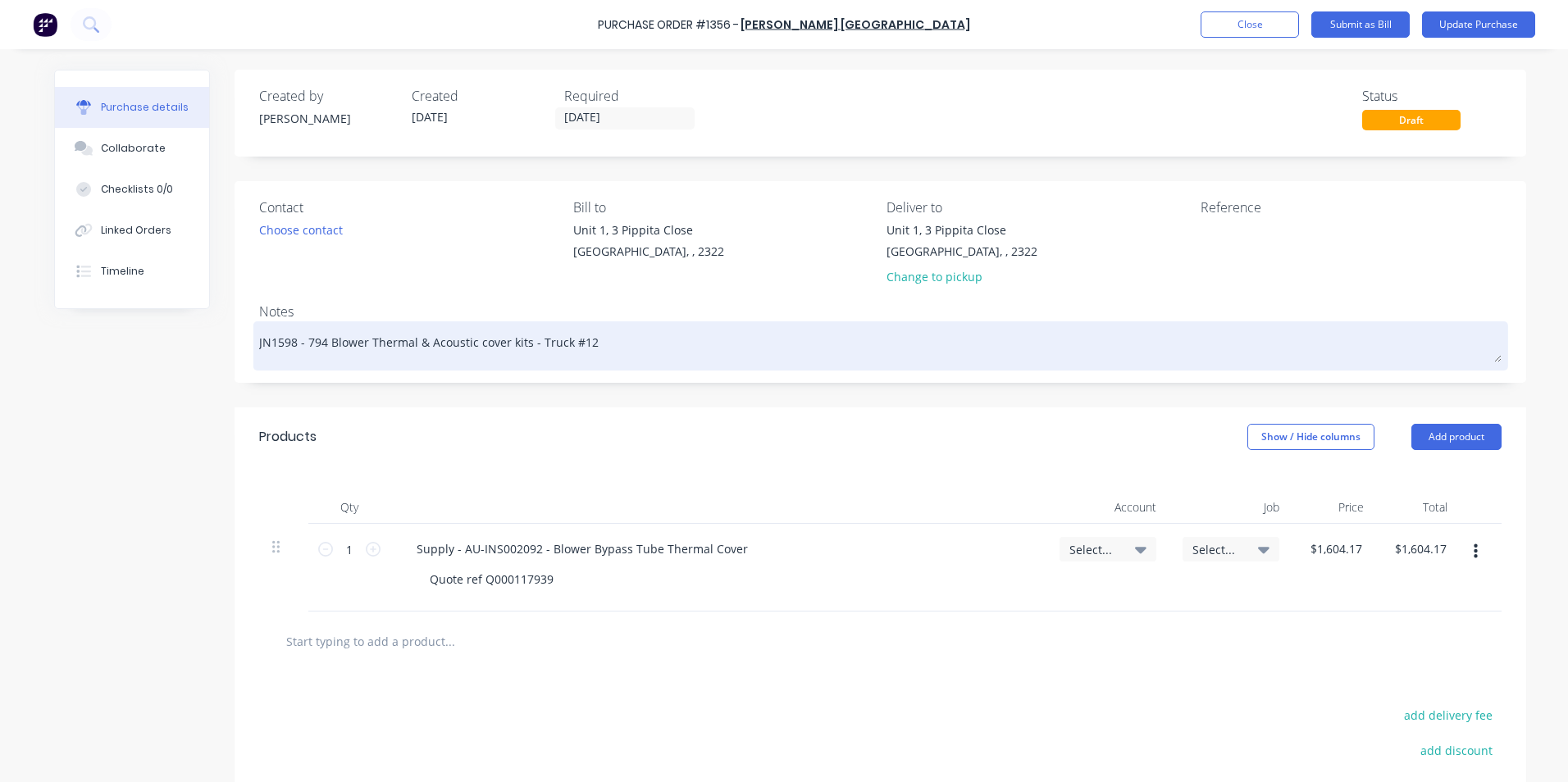
type textarea "x"
type textarea "JN16 - 794 Blower Thermal & Acoustic cover kits - Truck #12"
type textarea "x"
type textarea "JN163 - 794 Blower Thermal & Acoustic cover kits - Truck #12"
type textarea "x"
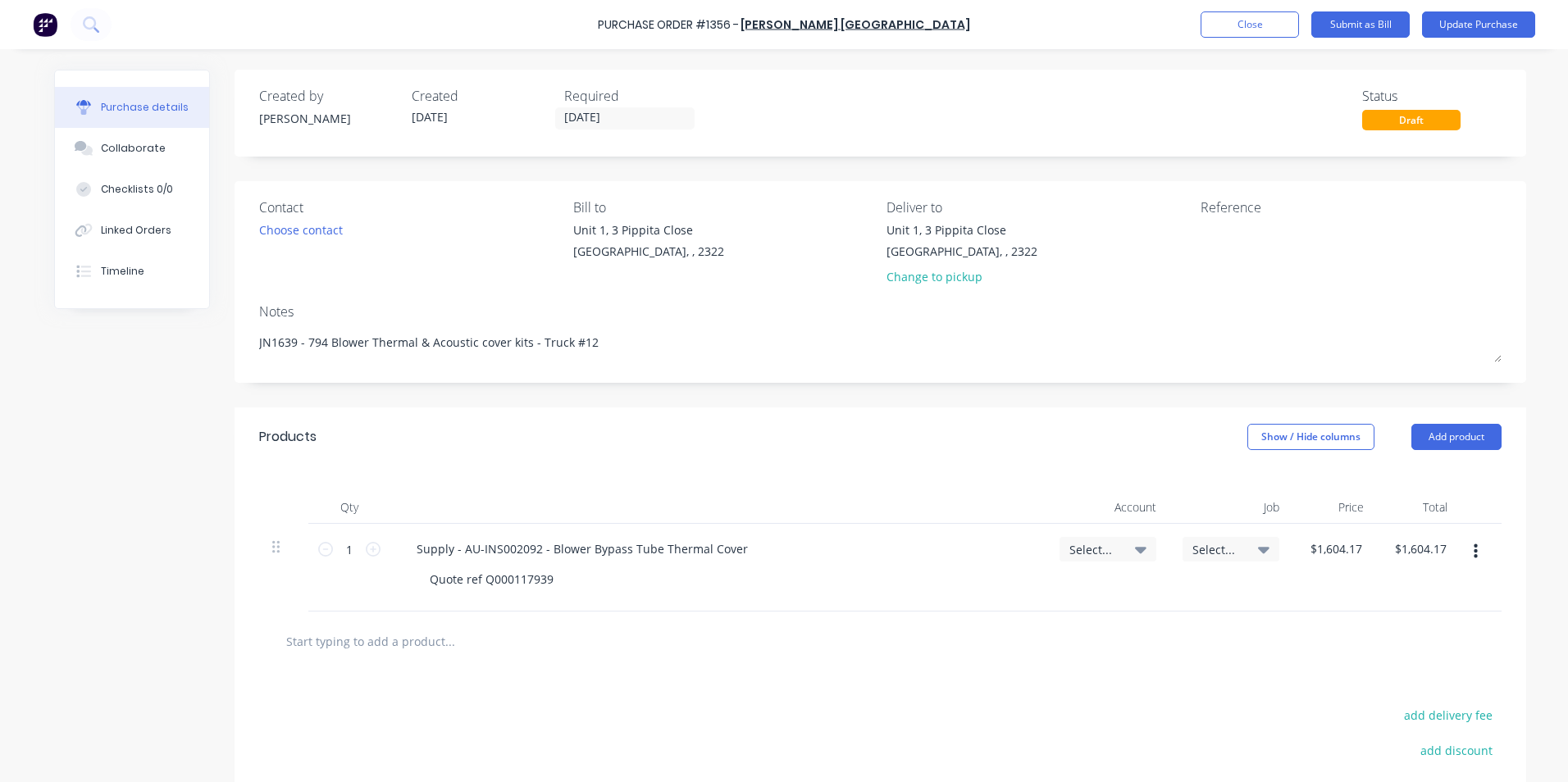
type textarea "JN1639 - 794 Blower Thermal & Acoustic cover kits - Truck #12"
type textarea "x"
type textarea "JN1639 - 794 Blower Thermal & Acoustic cover kits - Truck #12"
click at [1089, 549] on span "Select..." at bounding box center [1094, 549] width 49 height 17
type textarea "x"
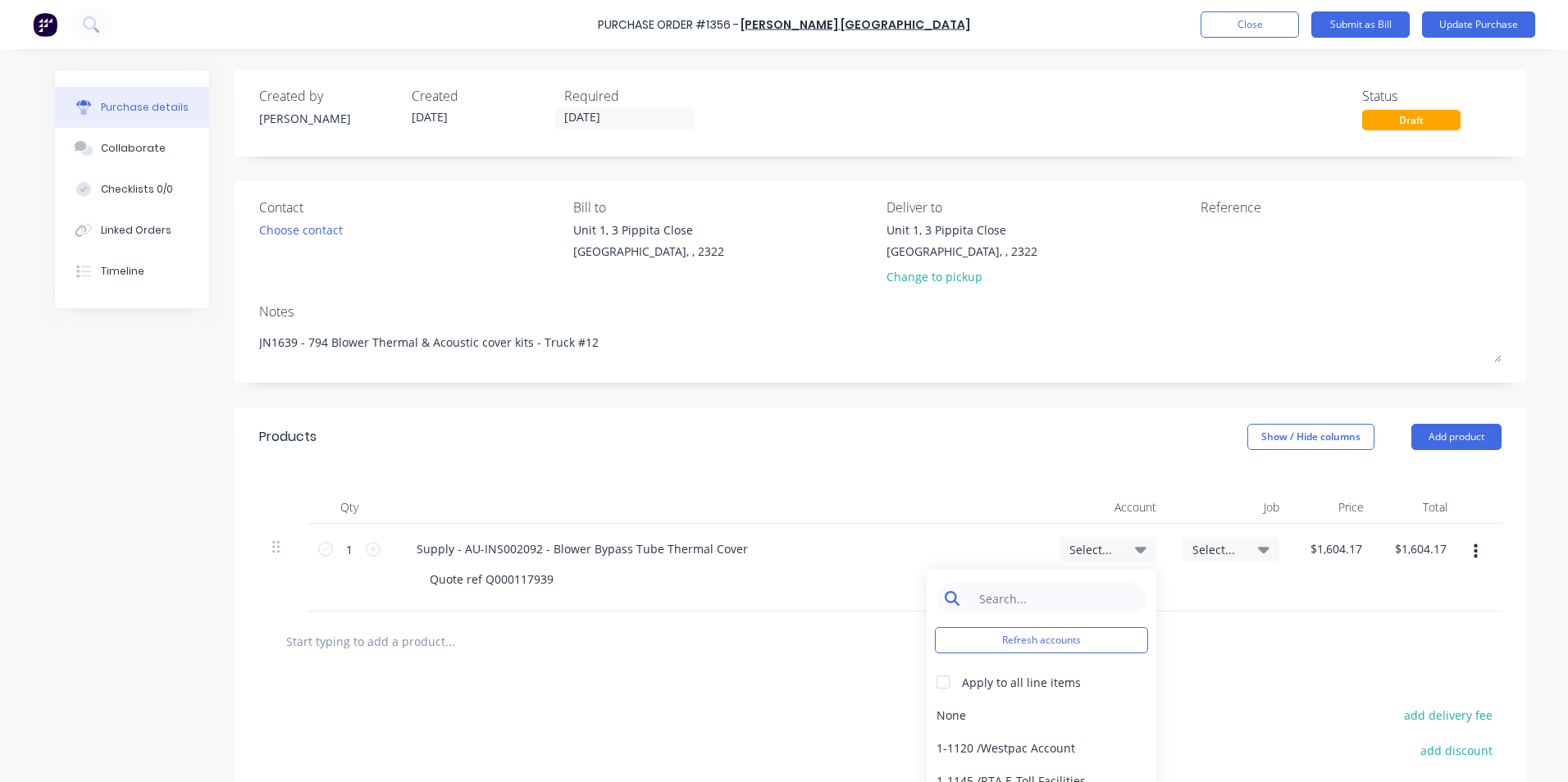
click at [1018, 602] on input at bounding box center [1054, 598] width 168 height 33
type input "1-14"
click at [1020, 715] on div "1-1400 / Work in Progress" at bounding box center [1041, 714] width 230 height 33
click at [1198, 548] on span "Select..." at bounding box center [1217, 549] width 49 height 17
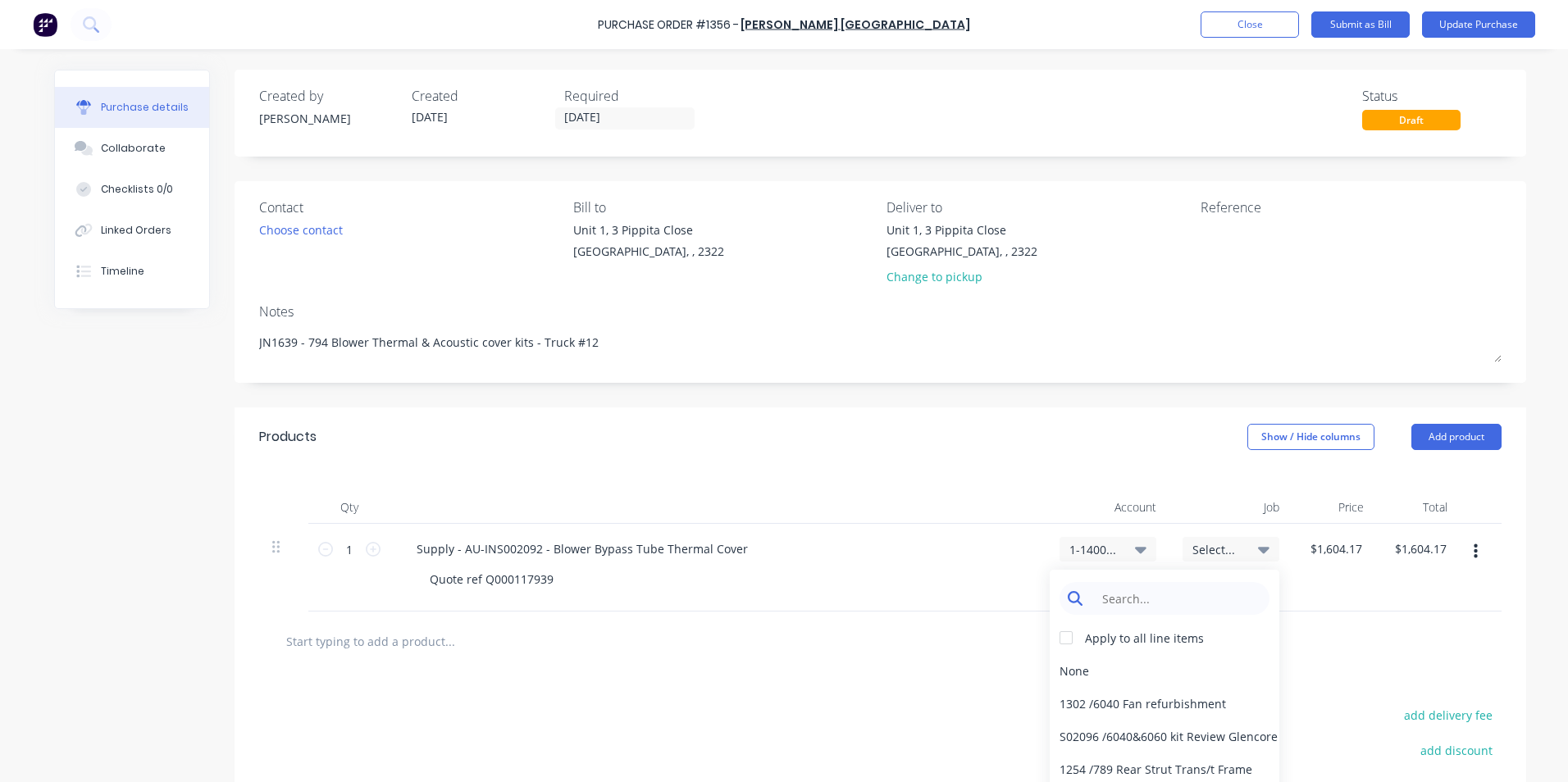
type textarea "x"
click at [1112, 602] on input at bounding box center [1177, 598] width 168 height 33
type input "1639"
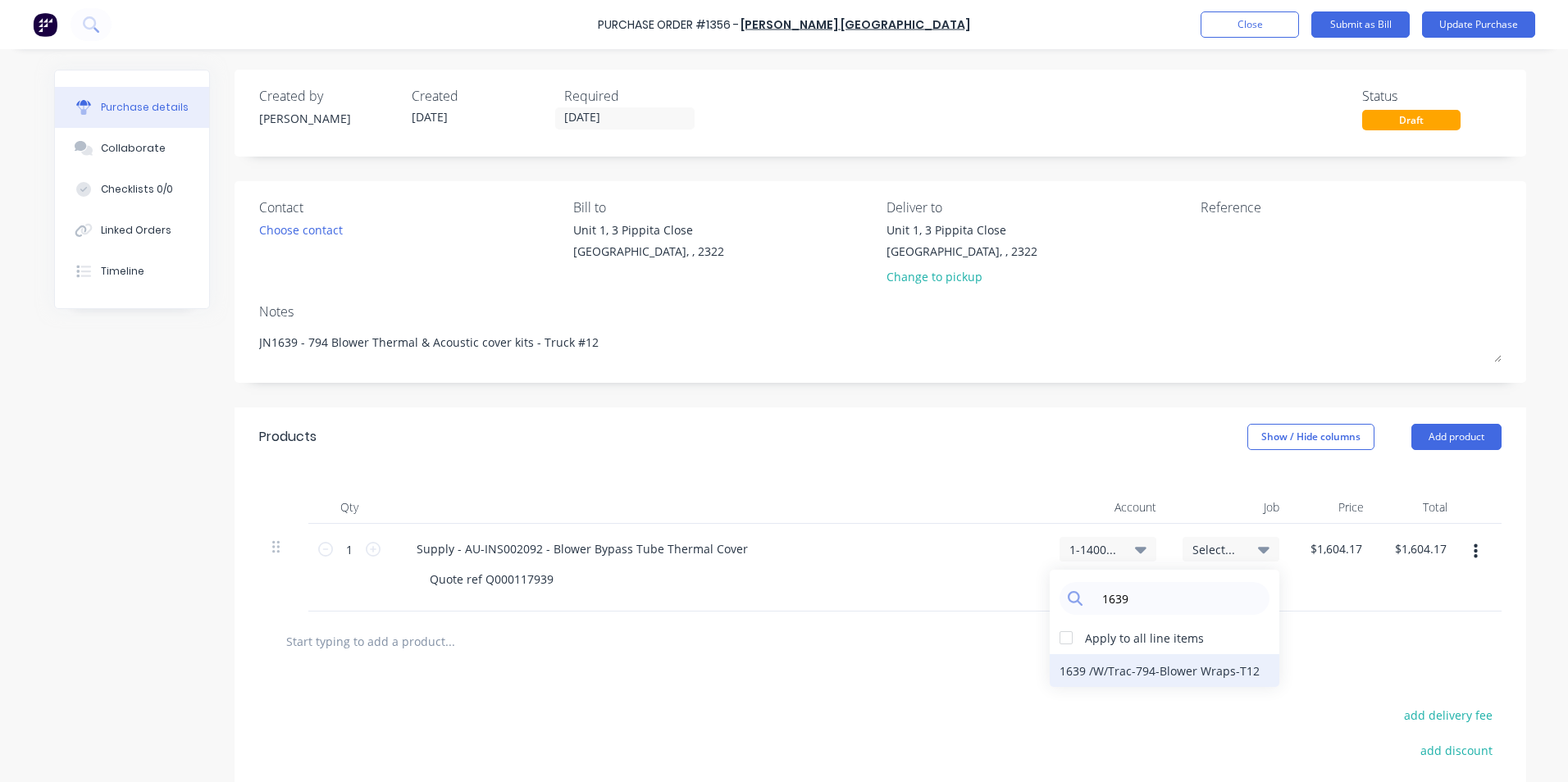
click at [1145, 666] on div "1639 / W/Trac-794-Blower Wraps-T12" at bounding box center [1164, 670] width 230 height 33
click at [1476, 23] on button "Update Purchase" at bounding box center [1478, 25] width 114 height 26
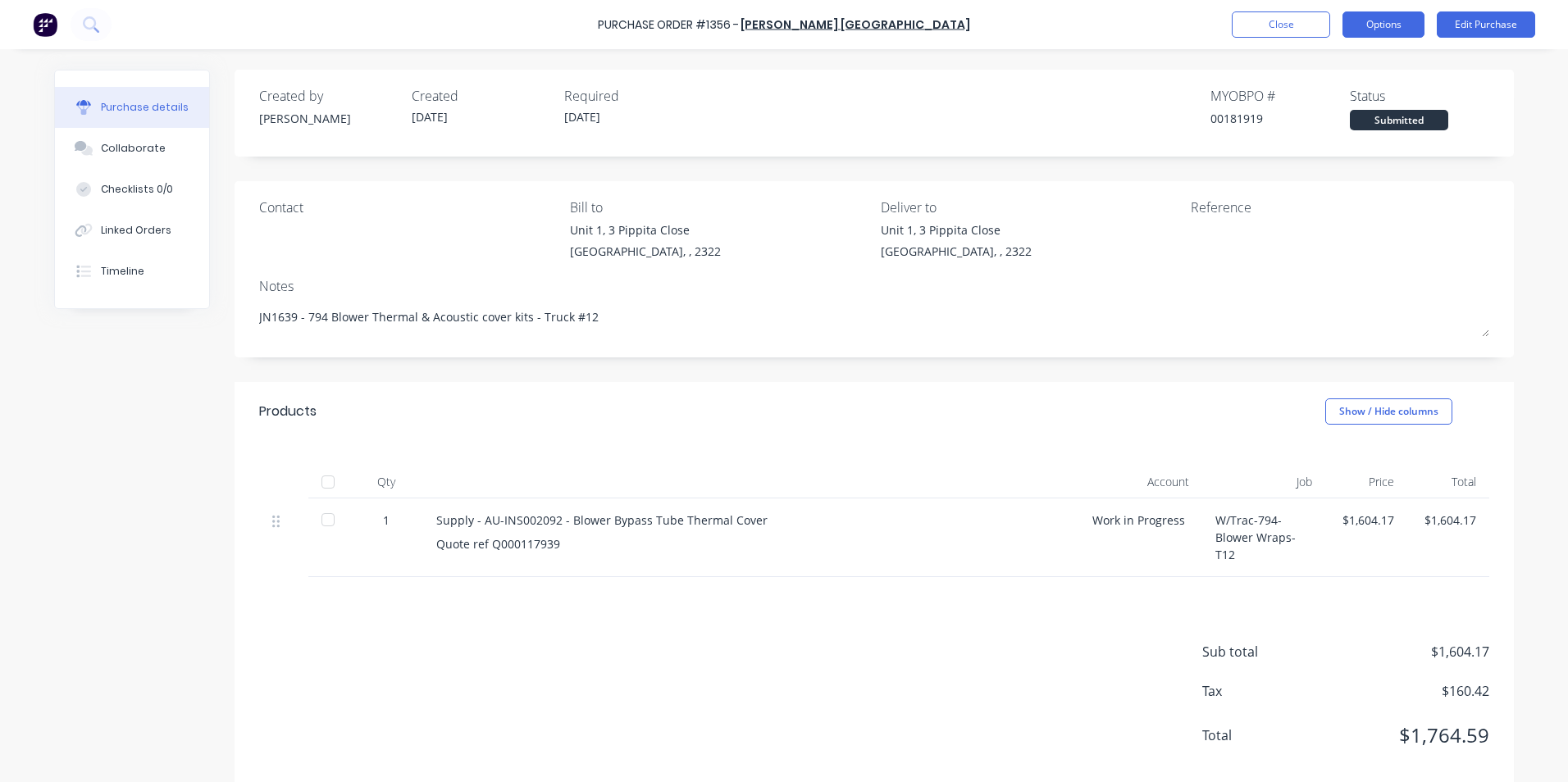
click at [1379, 23] on button "Options" at bounding box center [1383, 25] width 82 height 26
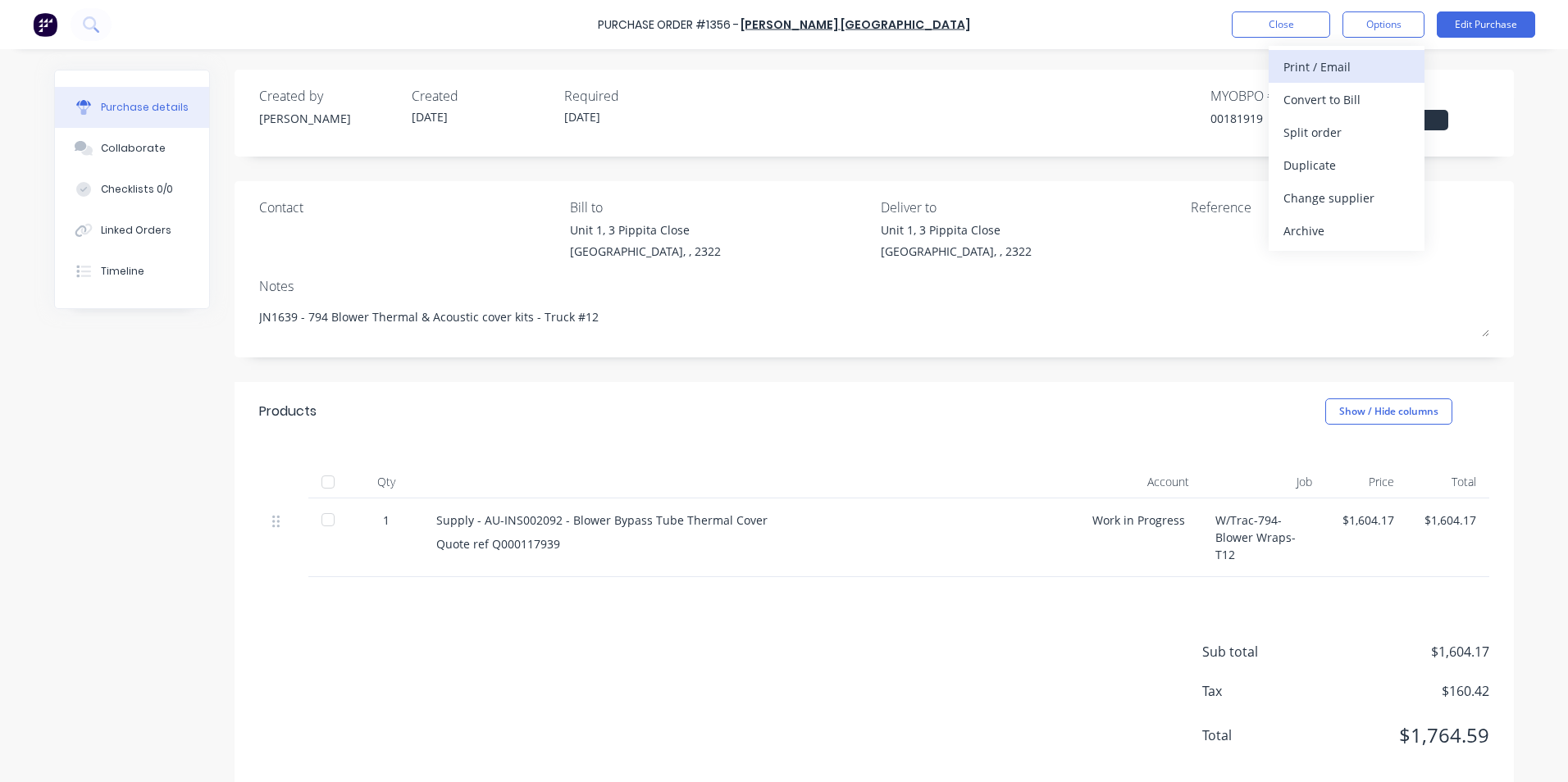
click at [1324, 64] on div "Print / Email" at bounding box center [1346, 67] width 126 height 24
click at [1322, 99] on div "With pricing" at bounding box center [1346, 100] width 126 height 24
type textarea "x"
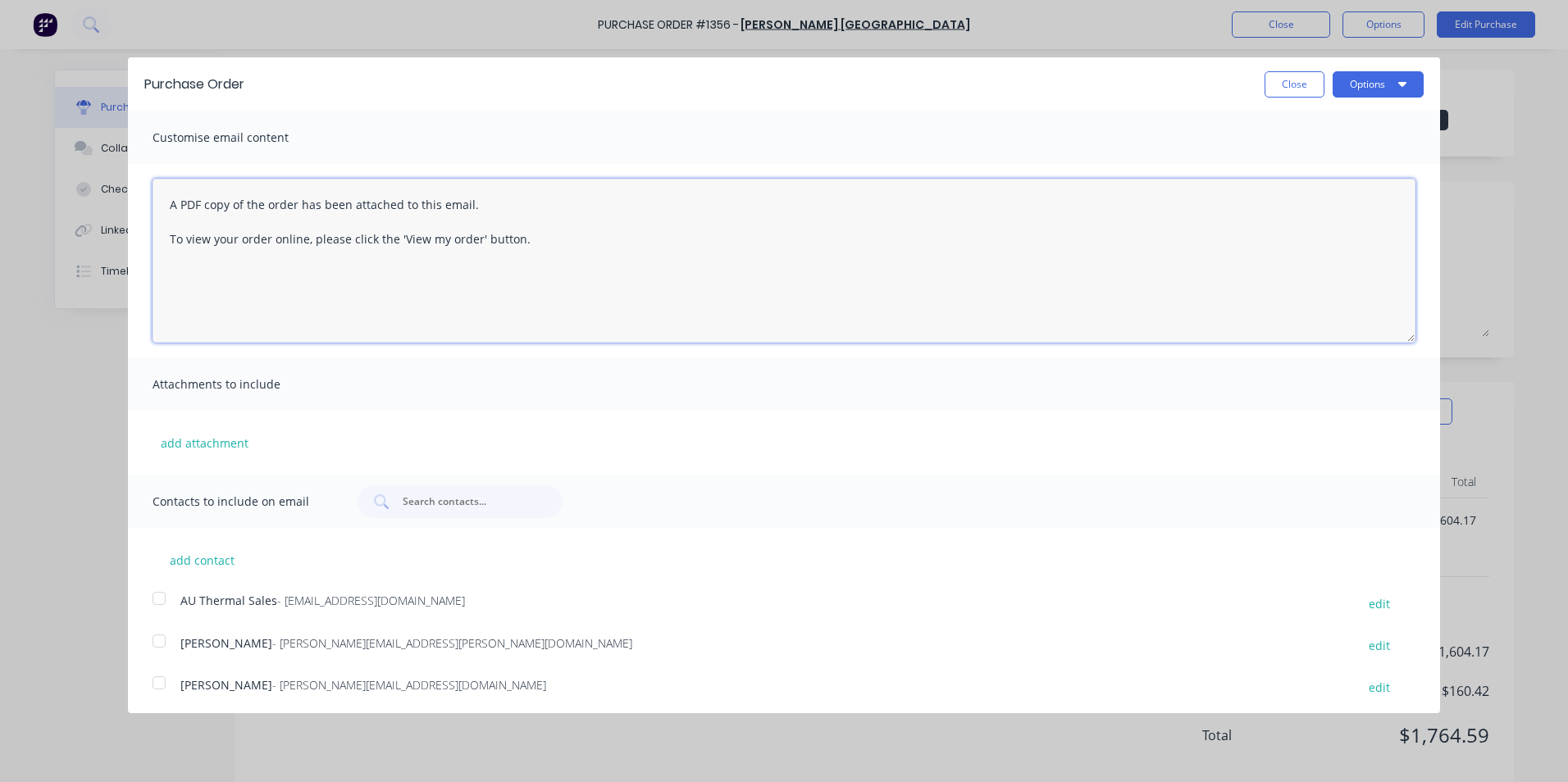
drag, startPoint x: 537, startPoint y: 237, endPoint x: 133, endPoint y: 189, distance: 406.8
click at [133, 189] on div "A PDF copy of the order has been attached to this email. To view your order onl…" at bounding box center [784, 260] width 1312 height 193
paste textarea "Hi Sales, PO attached in ref to your quote, please proceed Regards [PERSON_NAME…"
type textarea "Hi Sales, PO attached in ref to your quote, please proceed Regards [PERSON_NAME…"
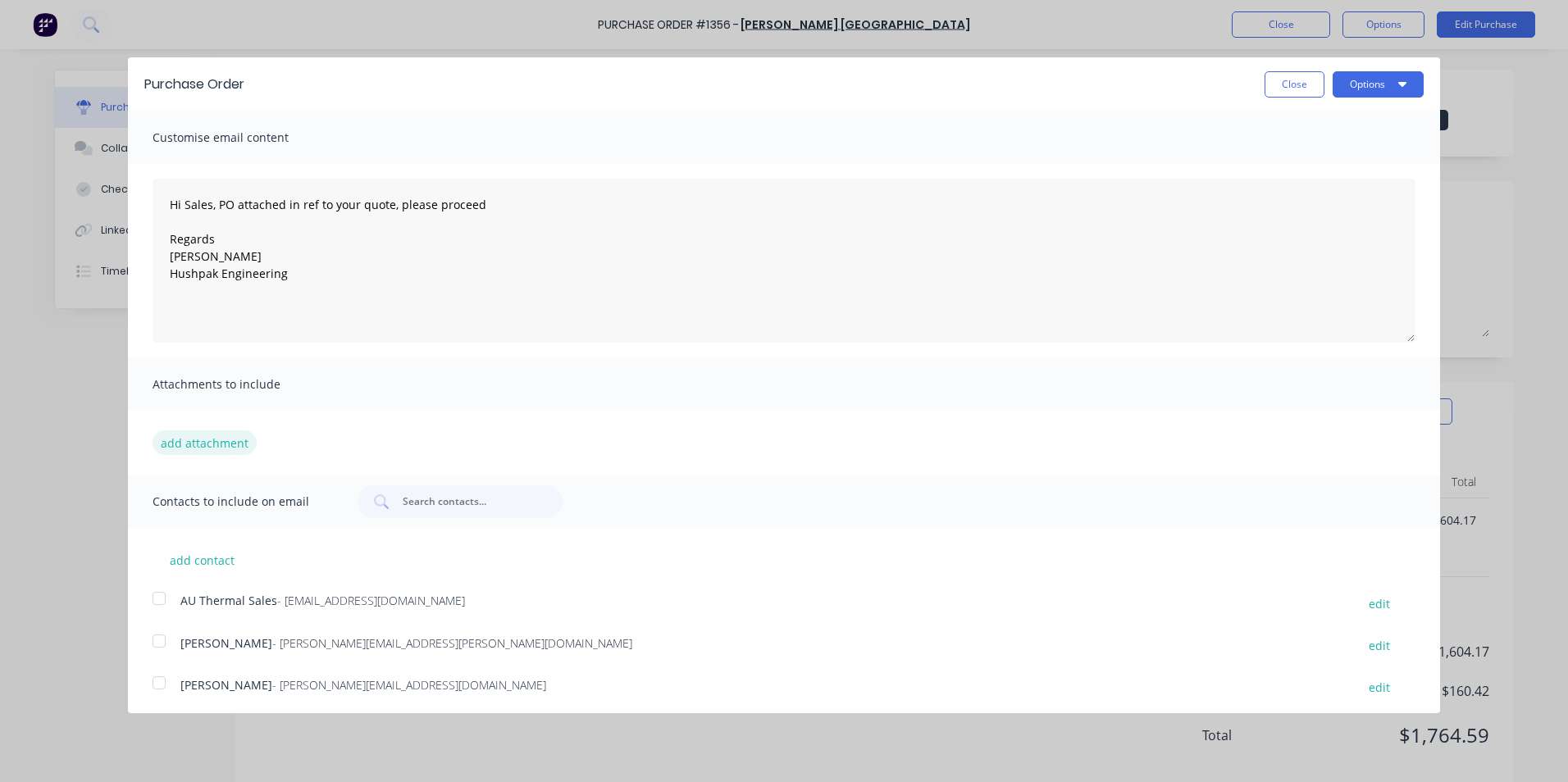
click at [192, 442] on button "add attachment" at bounding box center [204, 442] width 104 height 25
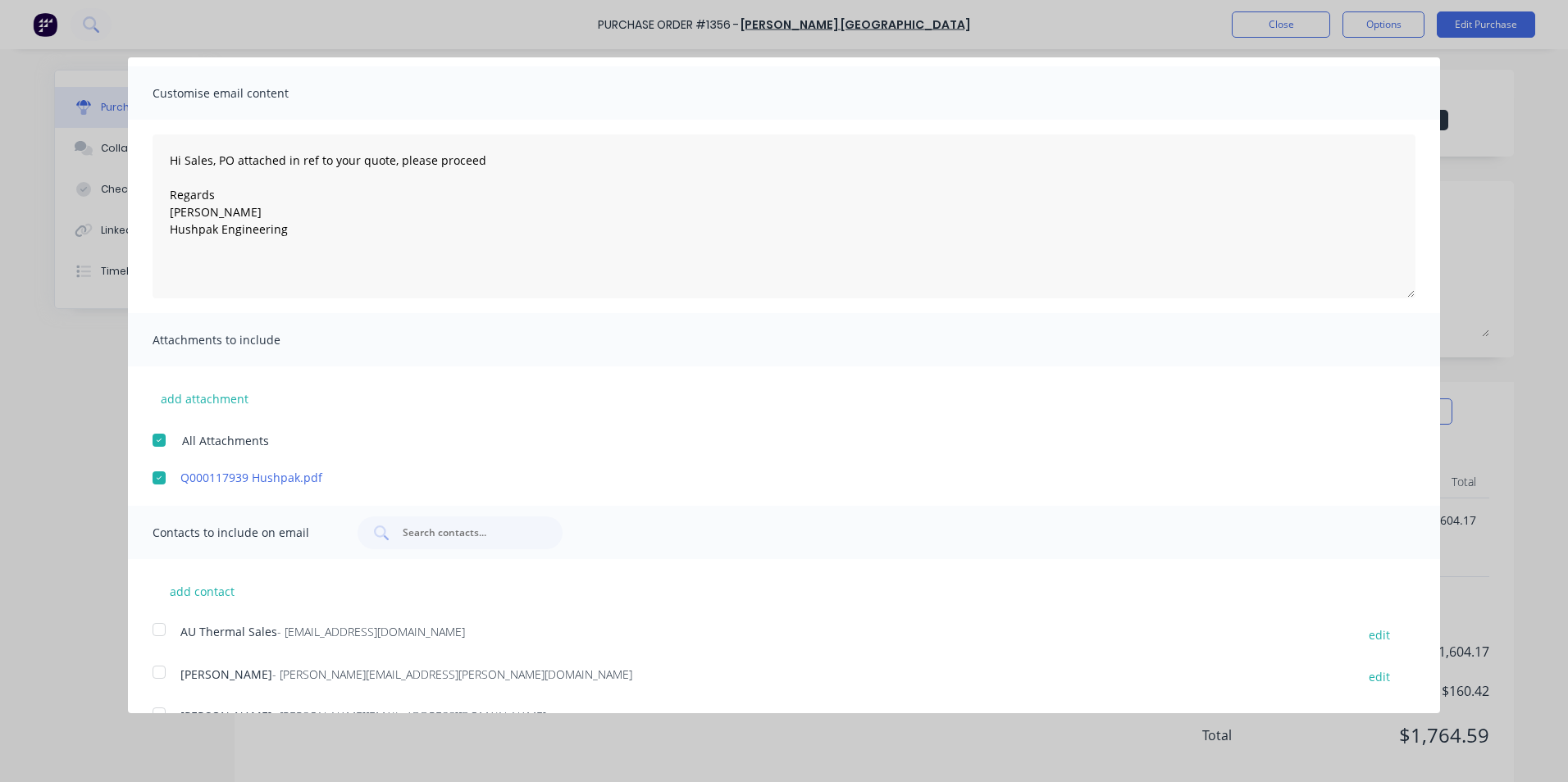
scroll to position [80, 0]
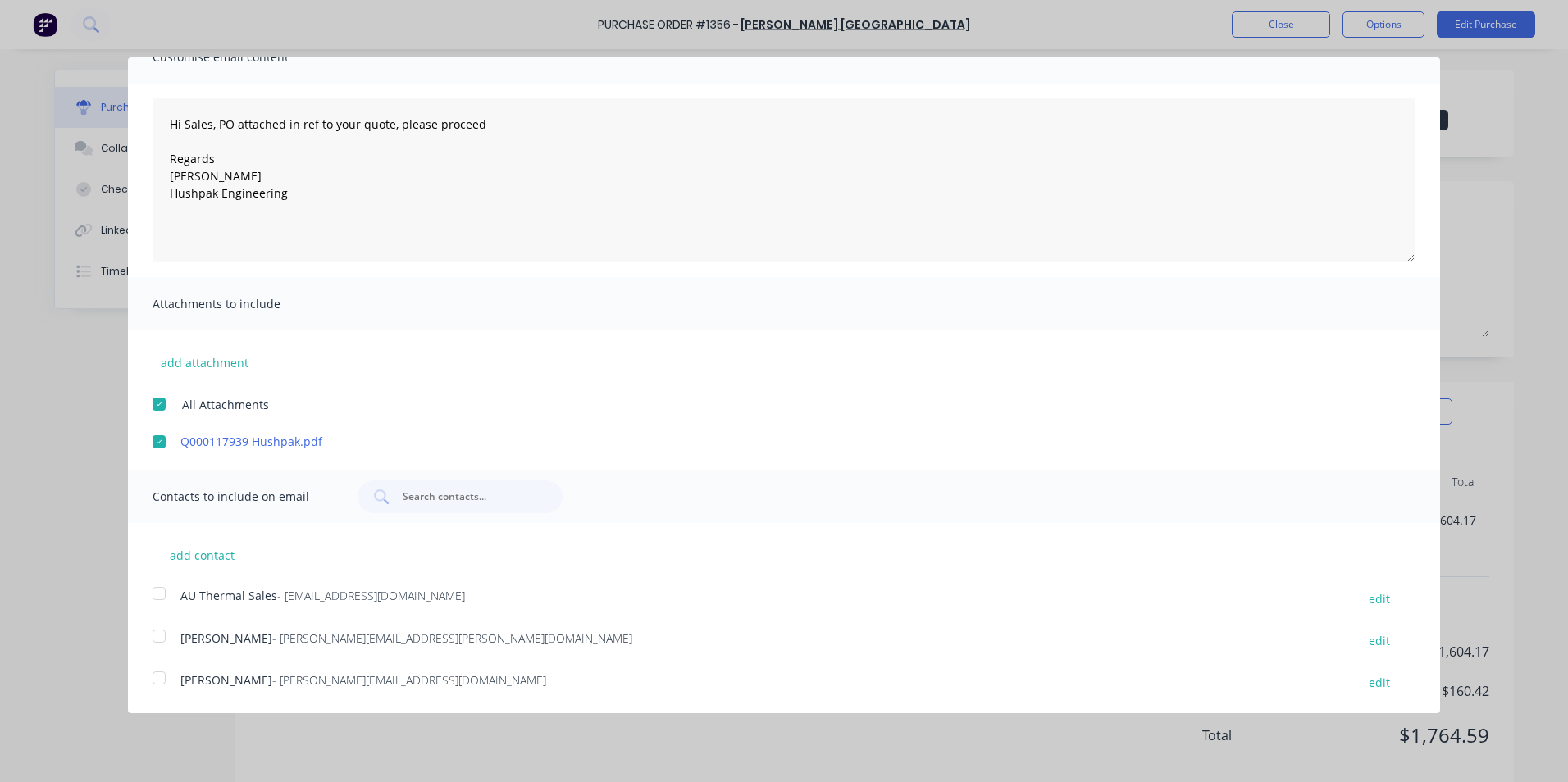
click at [162, 591] on div at bounding box center [158, 593] width 33 height 33
click at [158, 636] on div at bounding box center [158, 635] width 33 height 33
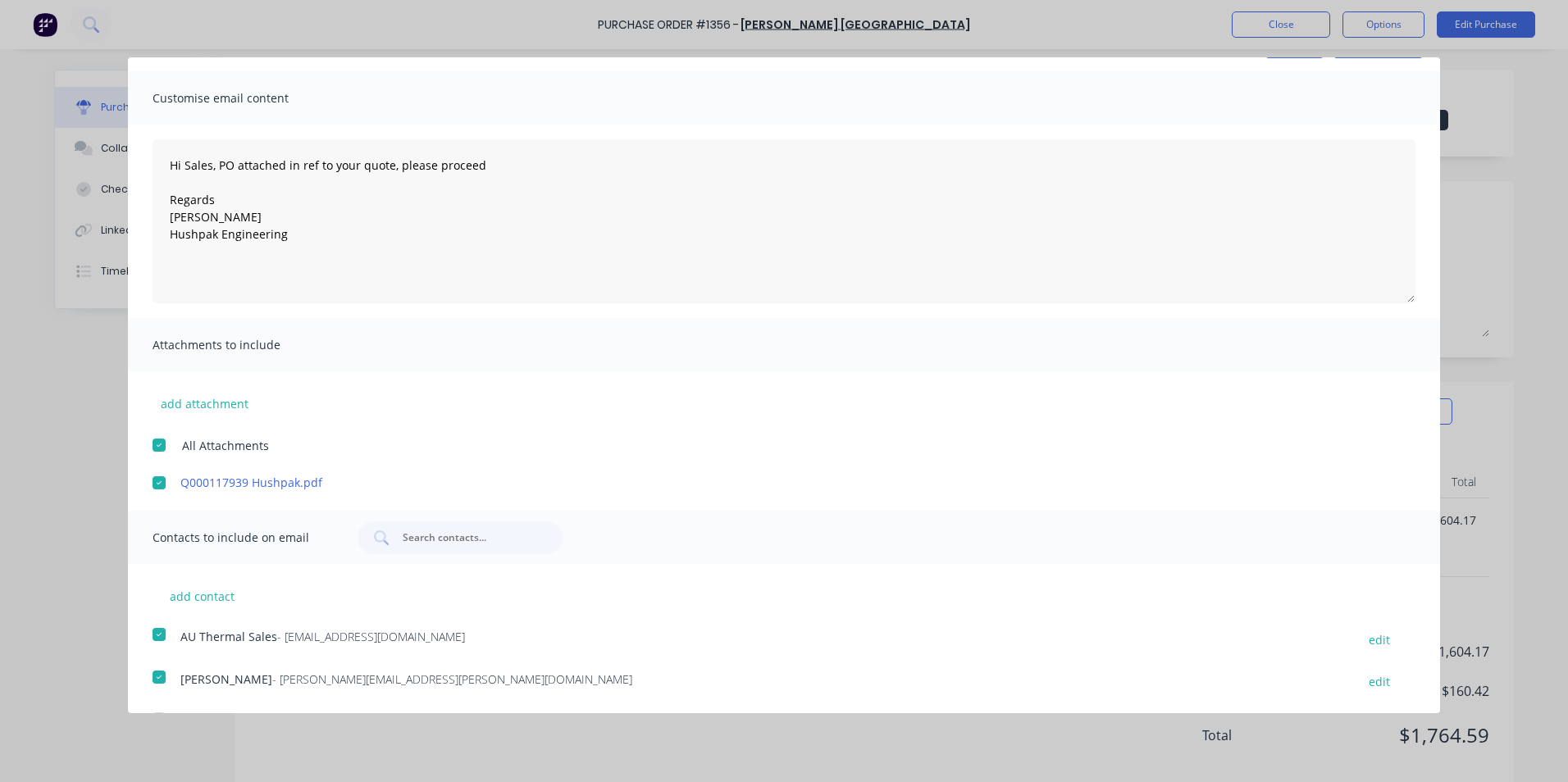
scroll to position [0, 0]
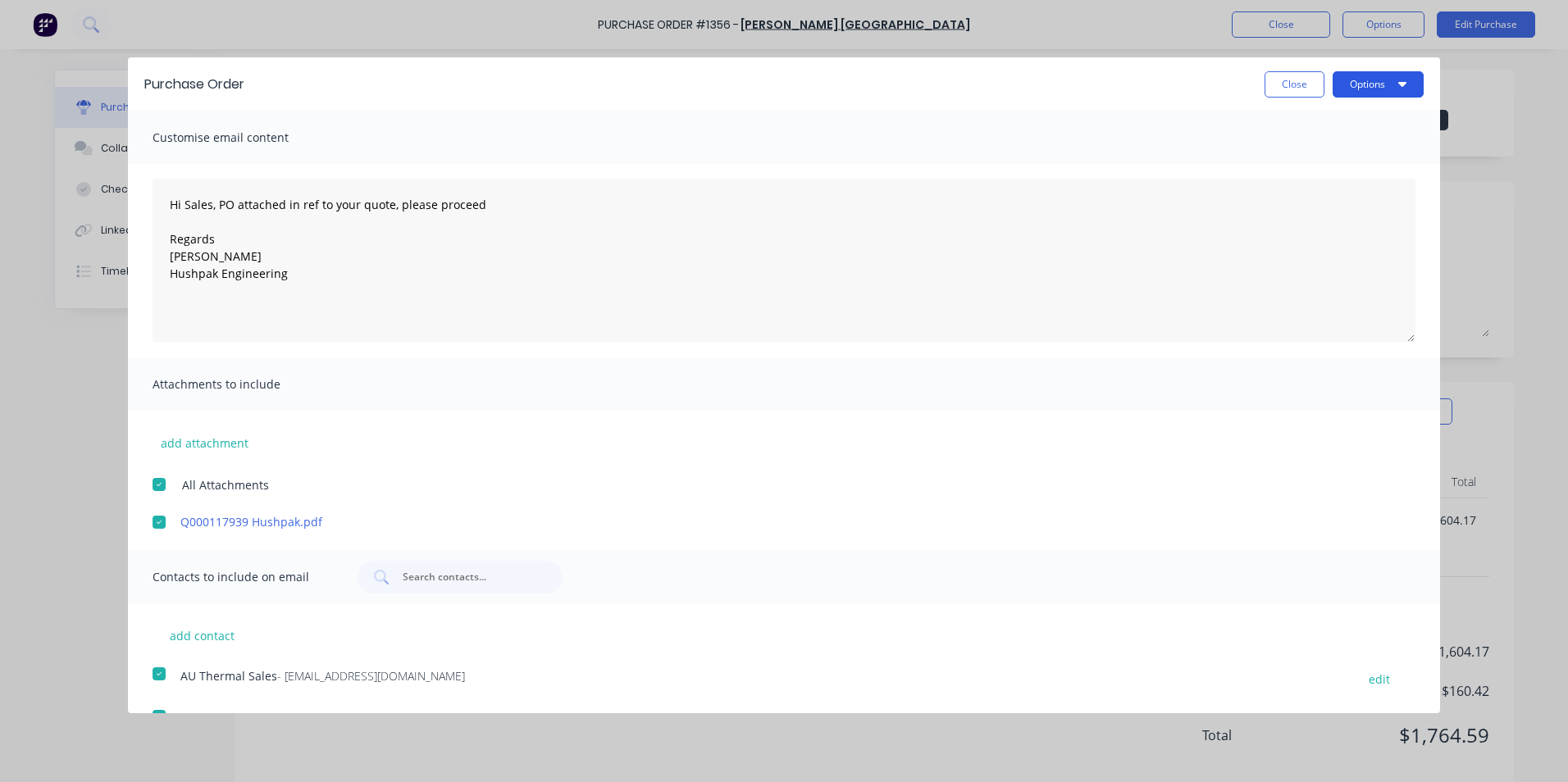
click at [1371, 81] on button "Options" at bounding box center [1377, 84] width 91 height 26
click at [1297, 155] on div "Email" at bounding box center [1345, 158] width 126 height 24
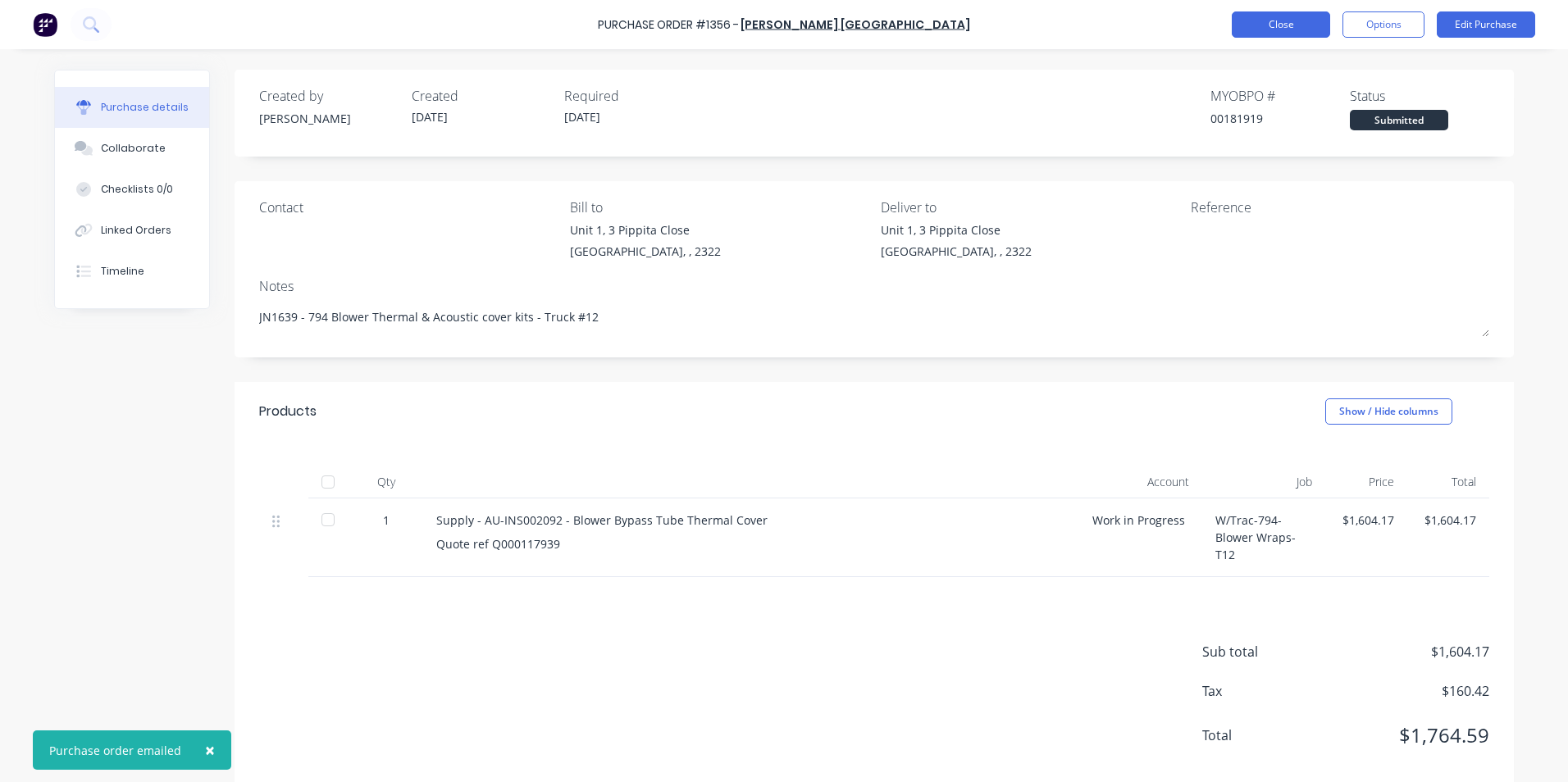
click at [1290, 26] on button "Close" at bounding box center [1281, 25] width 98 height 26
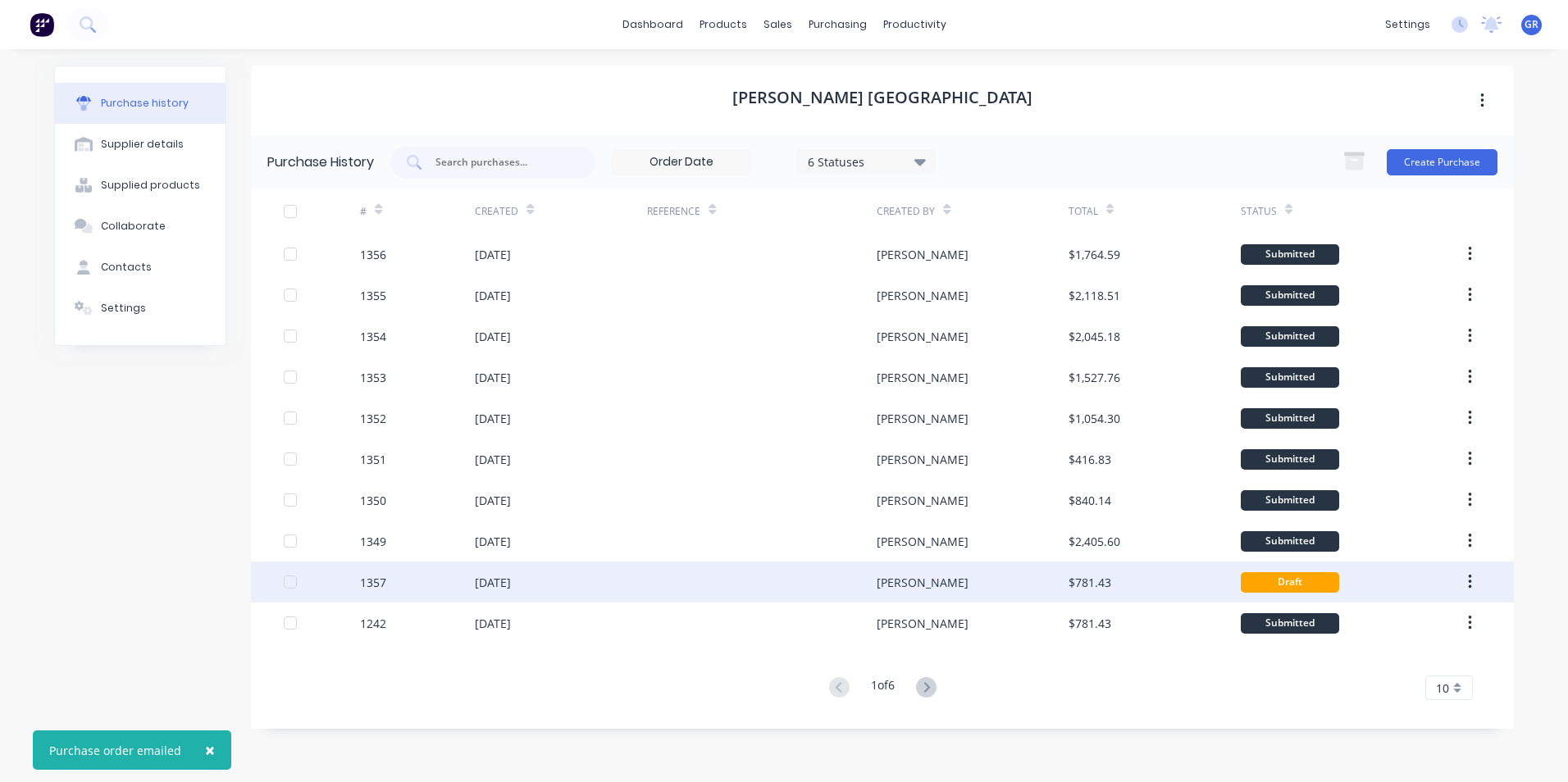
click at [378, 582] on div "1357" at bounding box center [373, 582] width 26 height 17
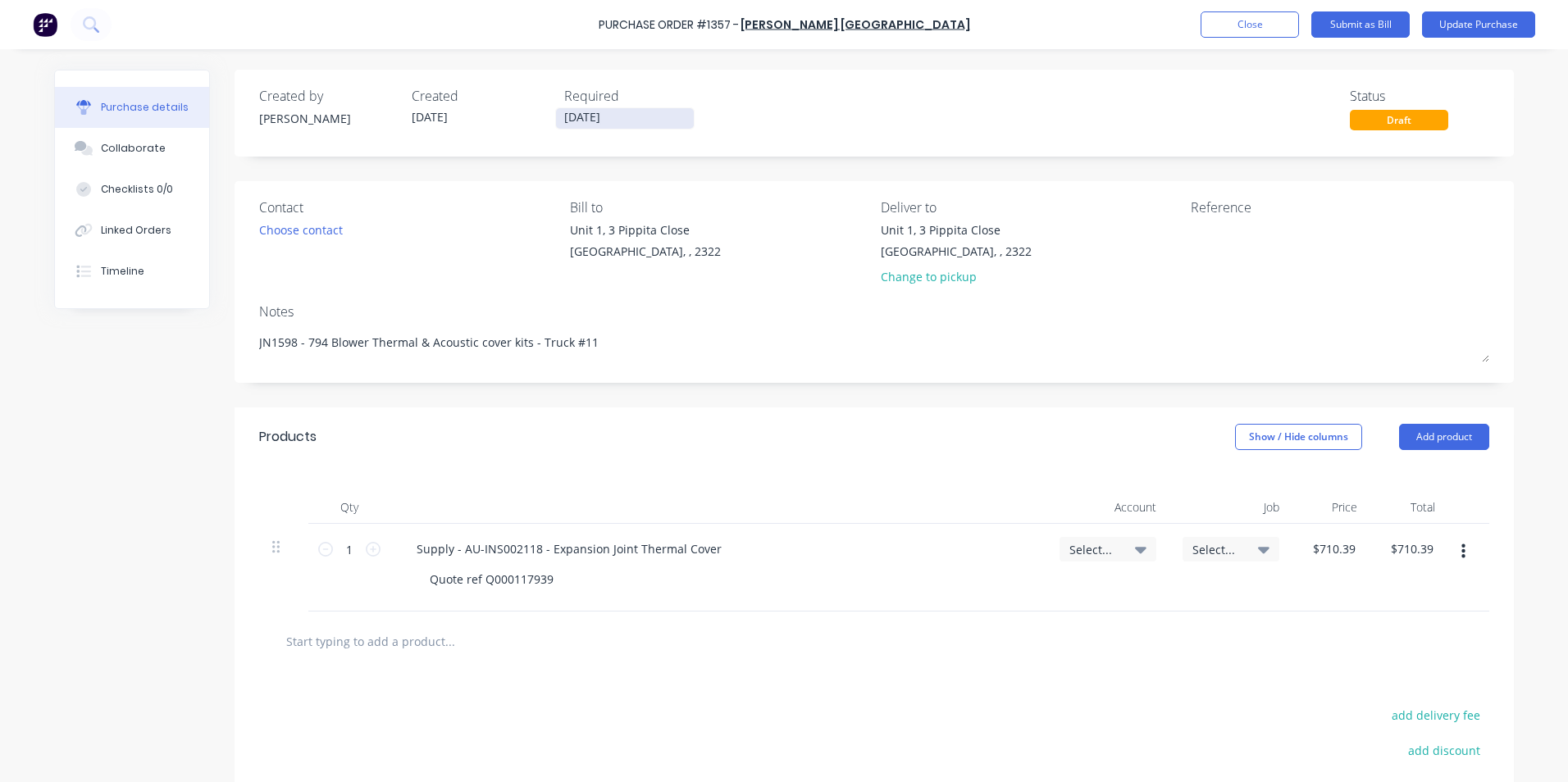
click at [575, 113] on input "[DATE]" at bounding box center [625, 119] width 138 height 20
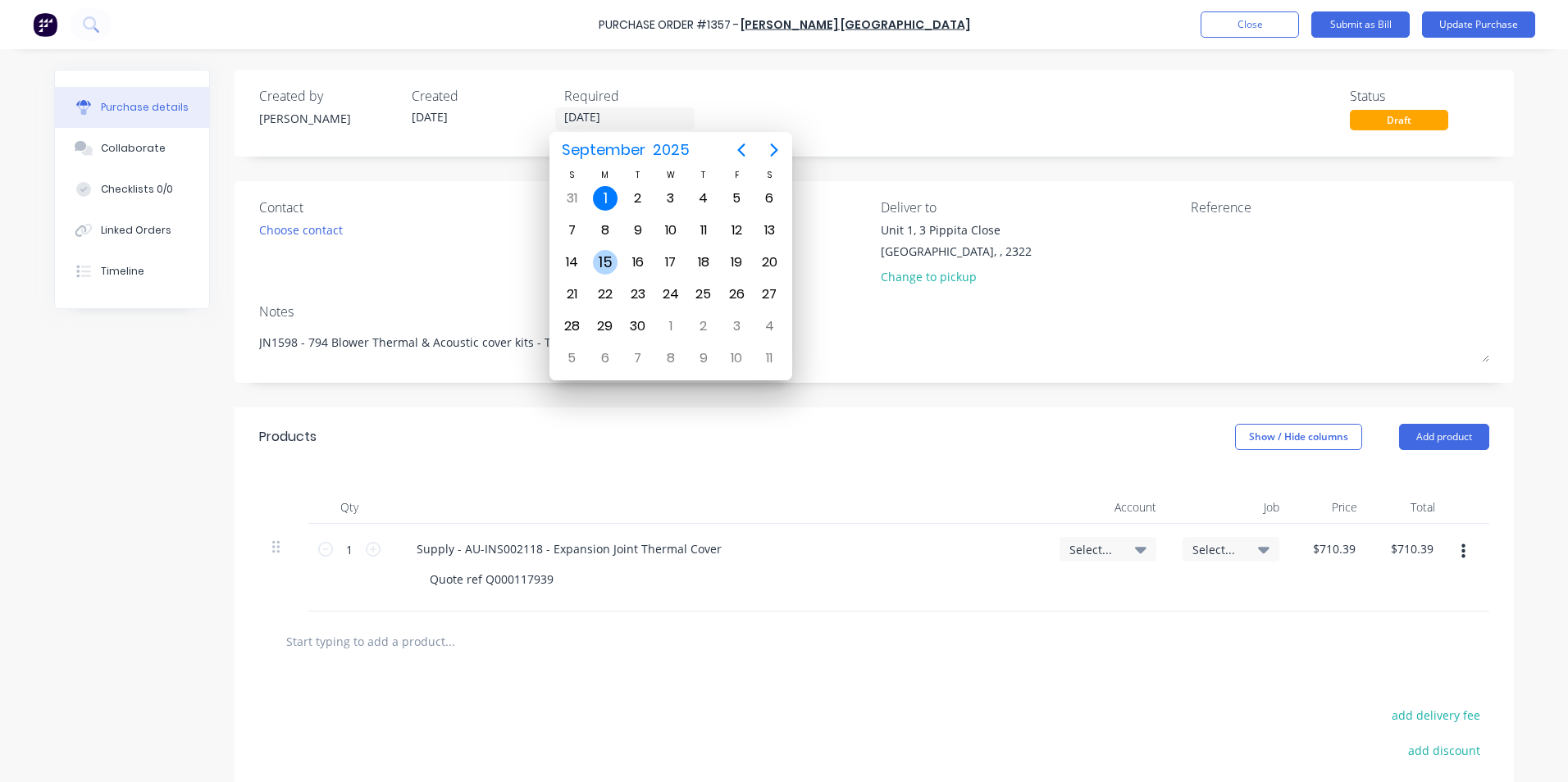
click at [609, 258] on div "15" at bounding box center [604, 262] width 25 height 25
type textarea "x"
type input "[DATE]"
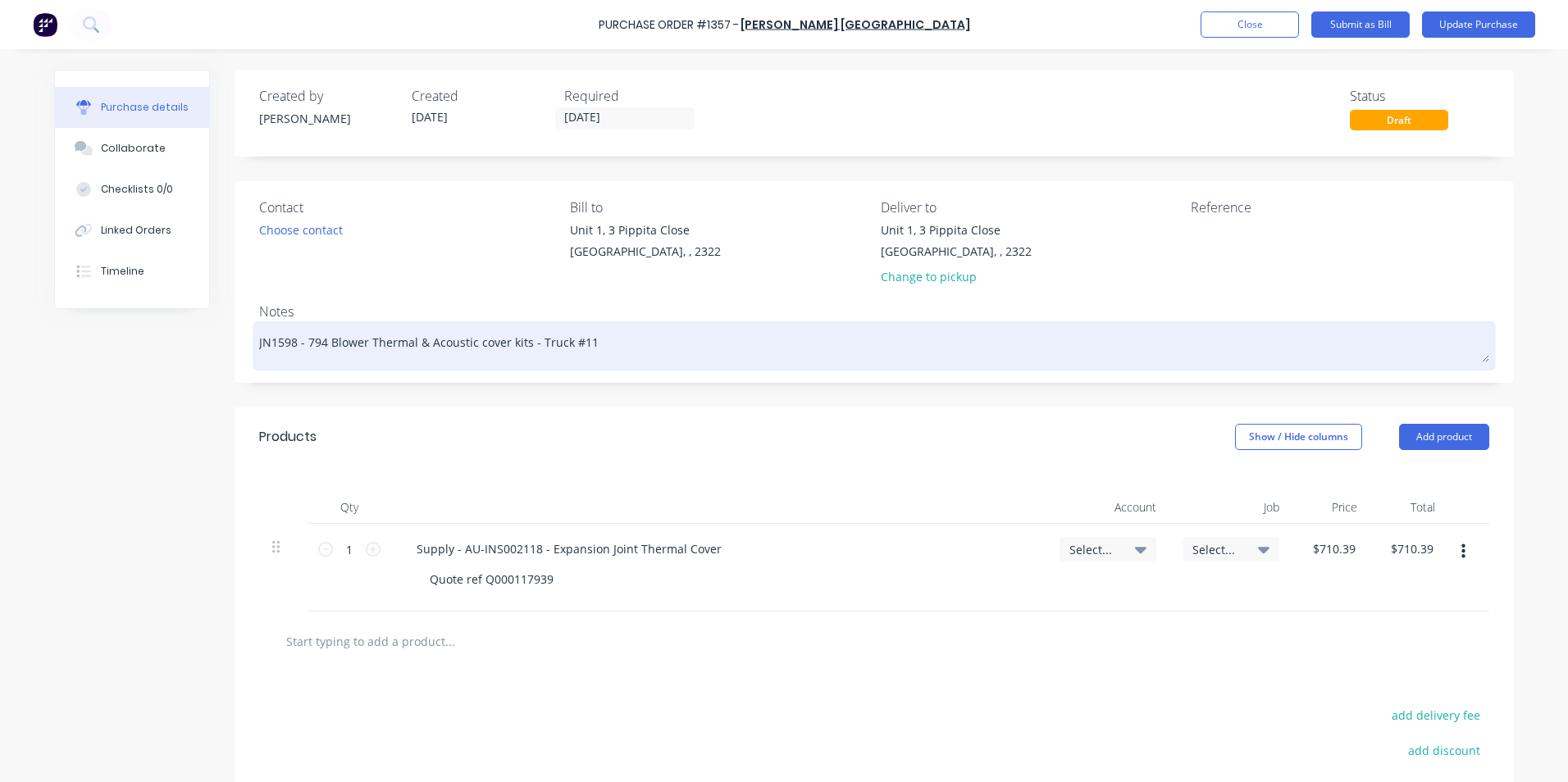
click at [575, 340] on textarea "JN1598 - 794 Blower Thermal & Acoustic cover kits - Truck #11" at bounding box center [874, 344] width 1230 height 37
click at [603, 352] on textarea "JN1598 - 794 Blower Thermal & Acoustic cover kits - Truck #11" at bounding box center [874, 344] width 1230 height 37
click at [578, 345] on textarea "JN1598 - 794 Blower Thermal & Acoustic cover kits - Truck #11" at bounding box center [874, 344] width 1230 height 37
type textarea "x"
type textarea "JN1598 - 794 Blower Thermal & Acoustic cover kits - Truck #12"
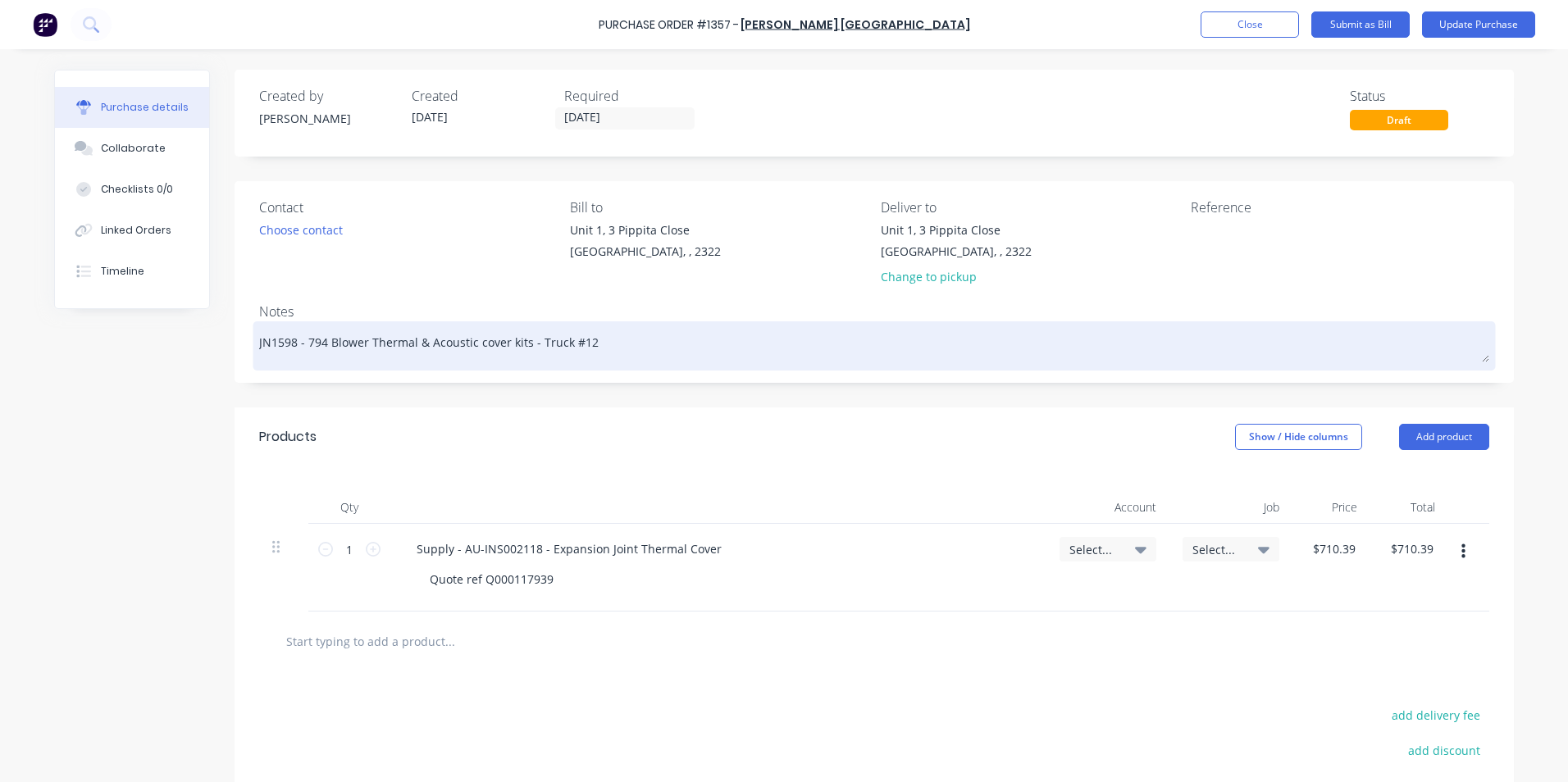
click at [289, 340] on textarea "JN1598 - 794 Blower Thermal & Acoustic cover kits - Truck #12" at bounding box center [874, 344] width 1230 height 37
drag, startPoint x: 290, startPoint y: 342, endPoint x: 273, endPoint y: 345, distance: 17.3
click at [273, 345] on textarea "JN1598 - 794 Blower Thermal & Acoustic cover kits - Truck #12" at bounding box center [874, 344] width 1230 height 37
type textarea "x"
type textarea "JN16 - 794 Blower Thermal & Acoustic cover kits - Truck #12"
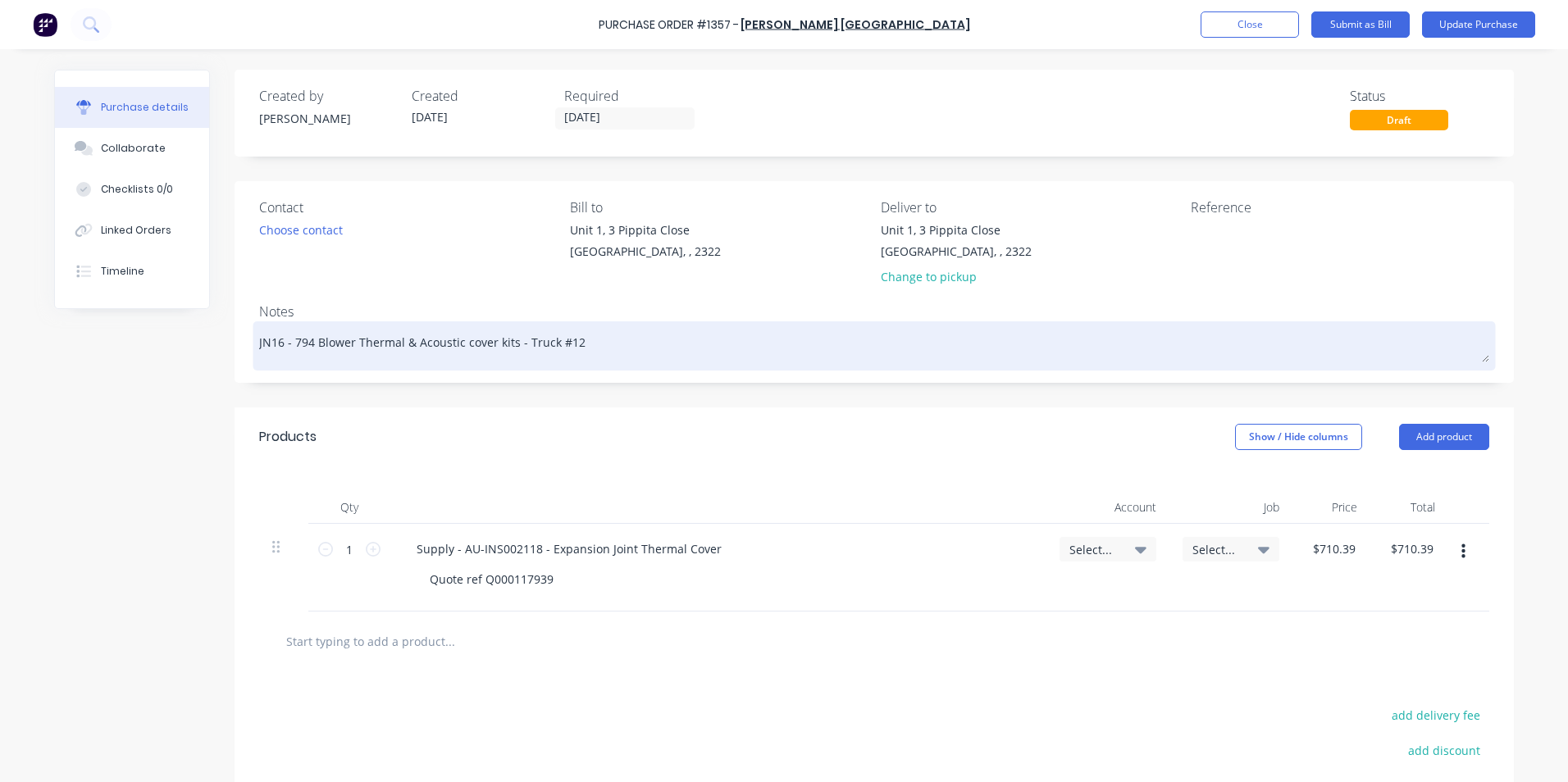
type textarea "x"
type textarea "JN163 - 794 Blower Thermal & Acoustic cover kits - Truck #12"
type textarea "x"
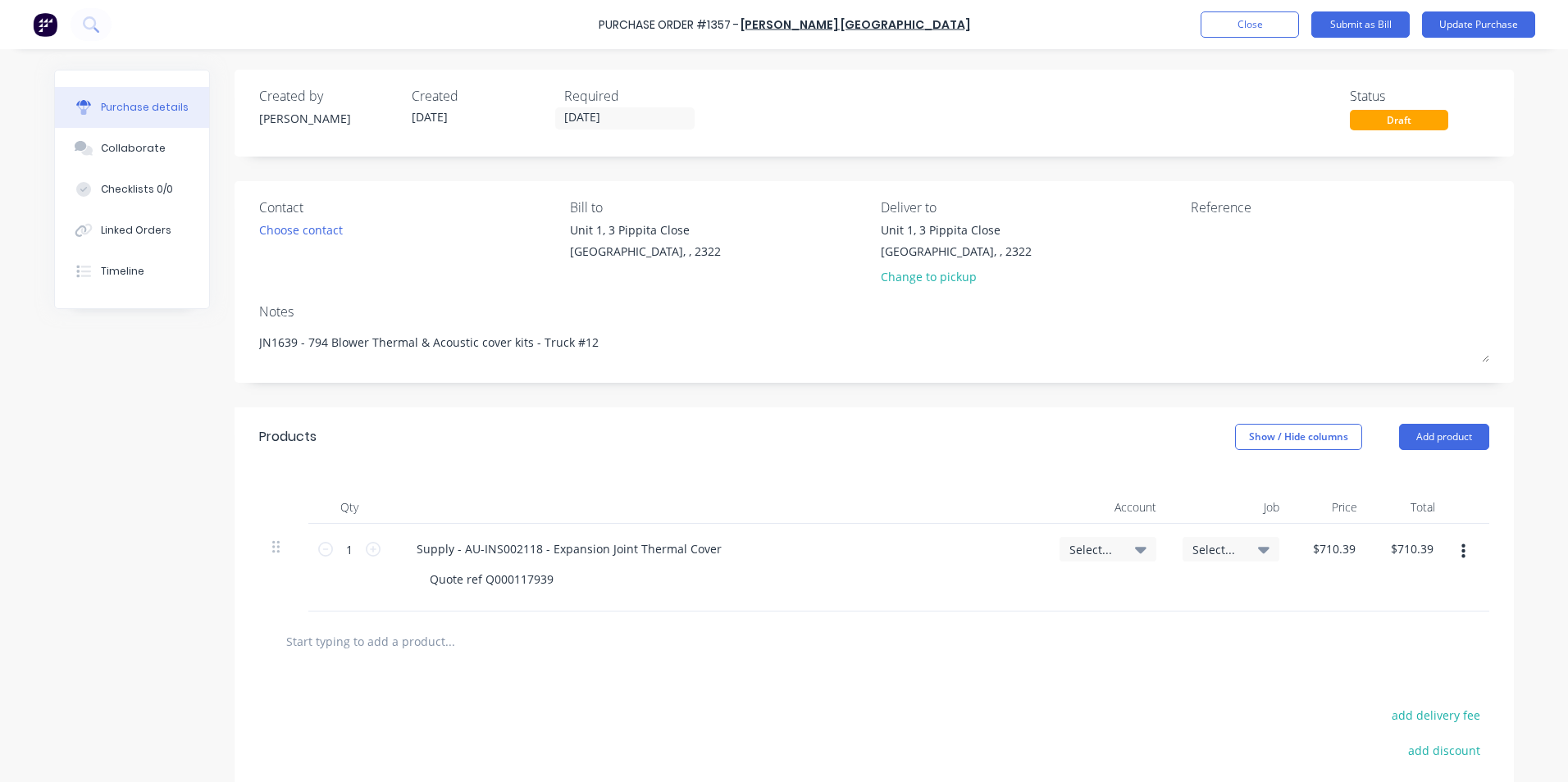
type textarea "JN1639 - 794 Blower Thermal & Acoustic cover kits - Truck #12"
type textarea "x"
type textarea "JN1639 - 794 Blower Thermal & Acoustic cover kits - Truck #12"
click at [1093, 550] on span "Select..." at bounding box center [1094, 549] width 49 height 17
type textarea "x"
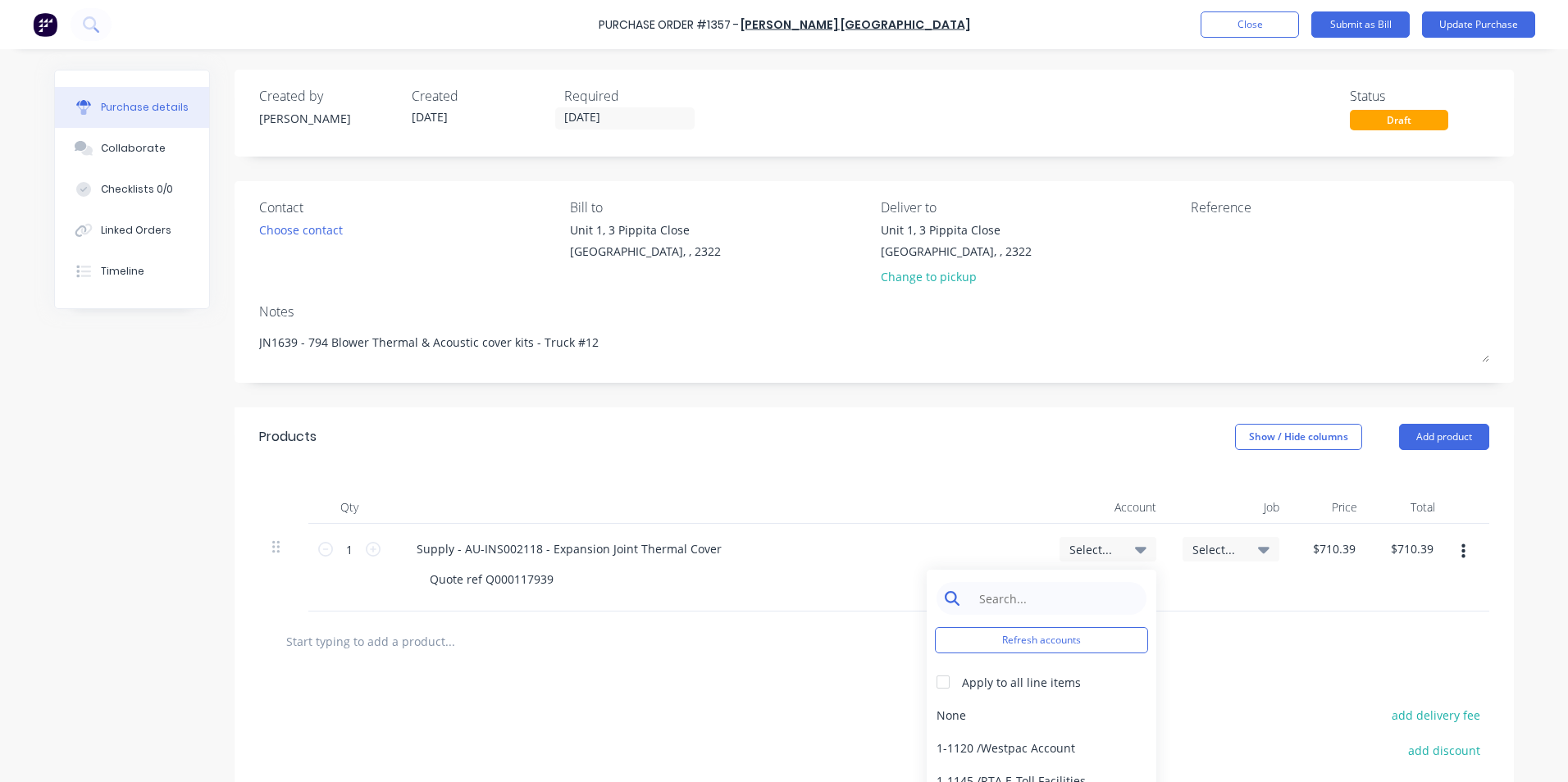
click at [1011, 600] on input at bounding box center [1054, 598] width 168 height 33
type input "1-14"
drag, startPoint x: 1020, startPoint y: 715, endPoint x: 1082, endPoint y: 702, distance: 63.3
click at [1019, 715] on div "1-1400 / Work in Progress" at bounding box center [1041, 714] width 230 height 33
click at [1216, 549] on span "Select..." at bounding box center [1217, 549] width 49 height 17
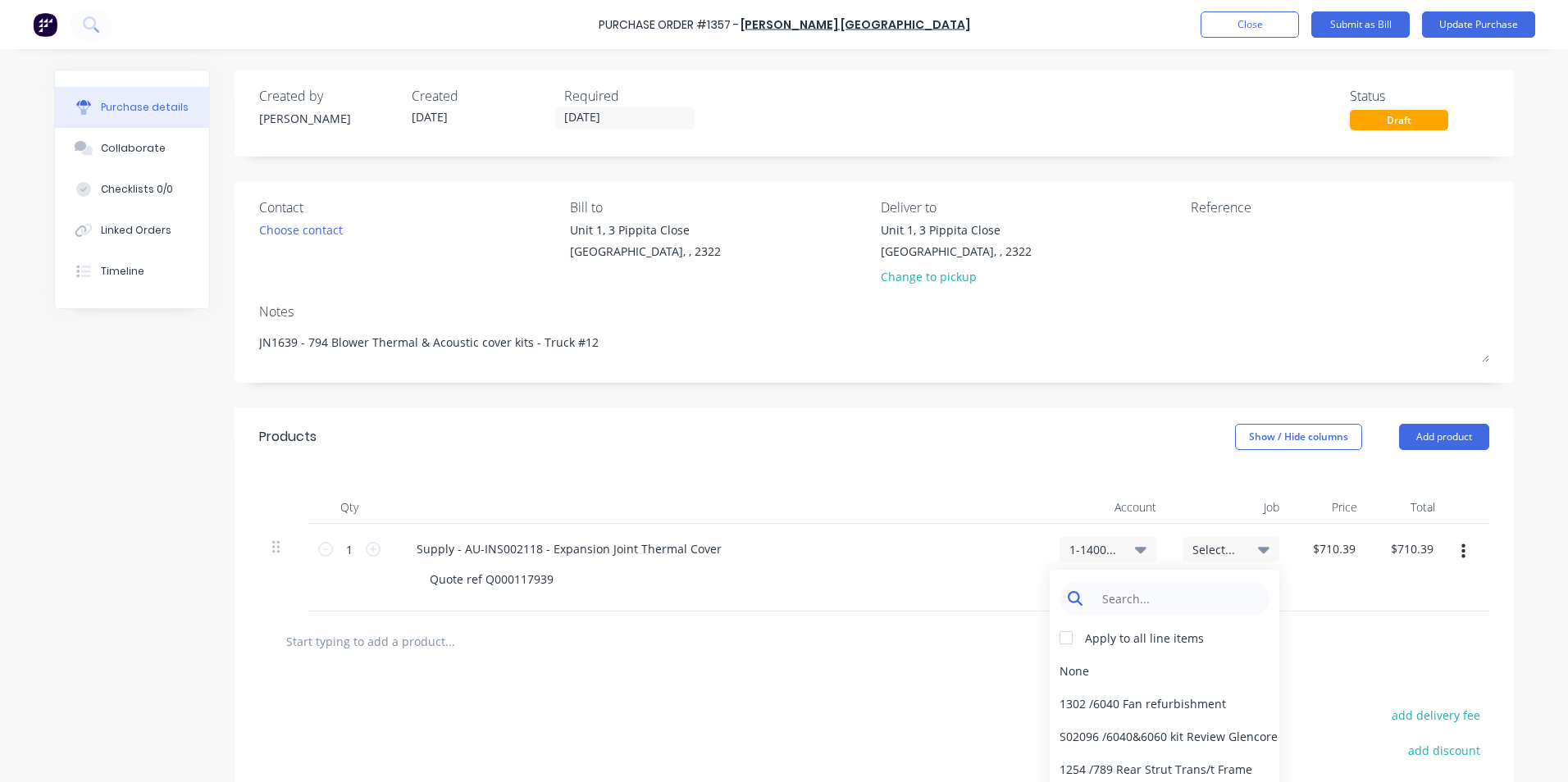
type textarea "x"
click at [1120, 598] on input at bounding box center [1177, 598] width 168 height 33
type input "1639"
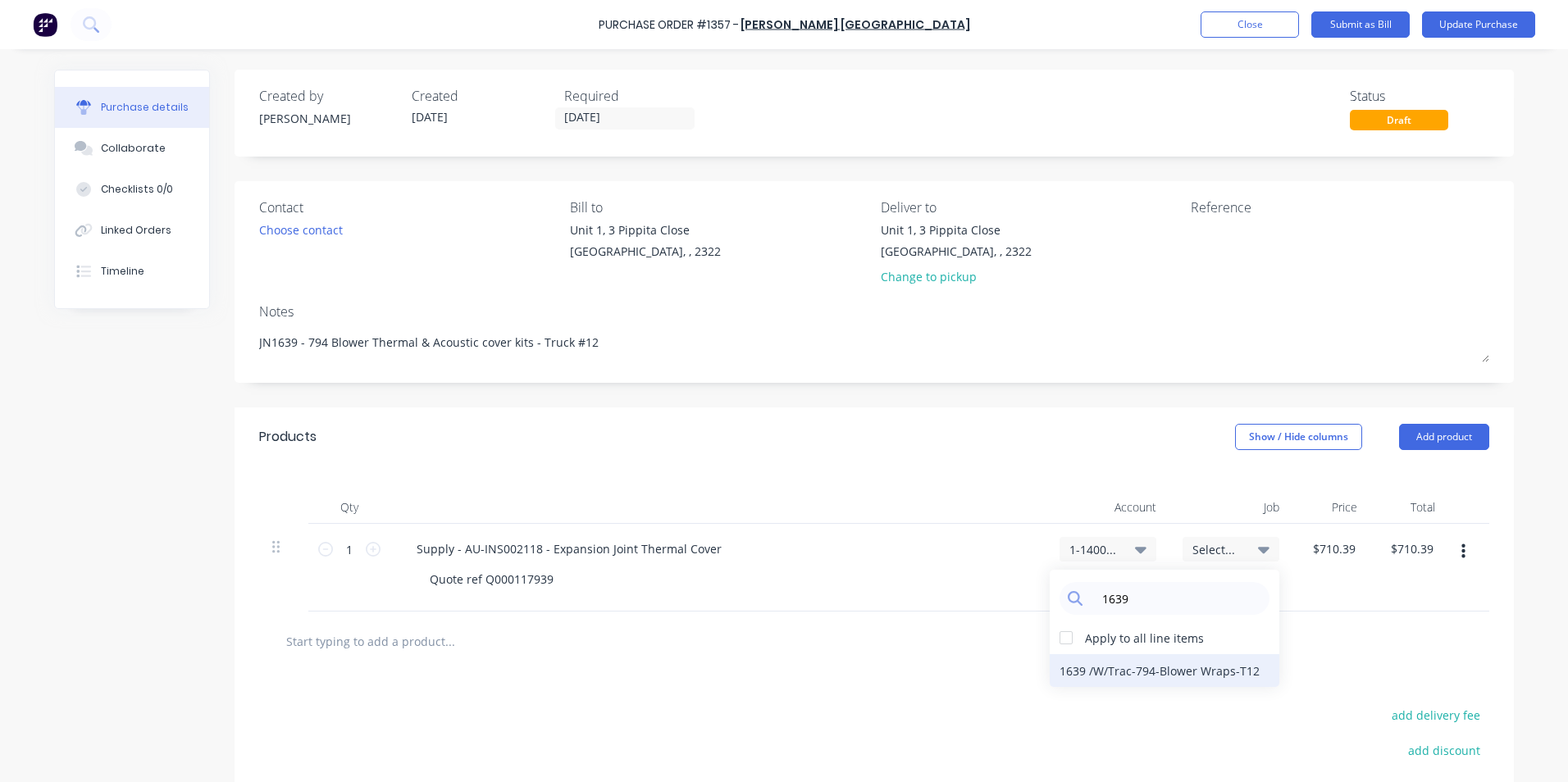
click at [1076, 668] on div "1639 / W/Trac-794-Blower Wraps-T12" at bounding box center [1164, 670] width 230 height 33
click at [1490, 25] on button "Update Purchase" at bounding box center [1478, 25] width 114 height 26
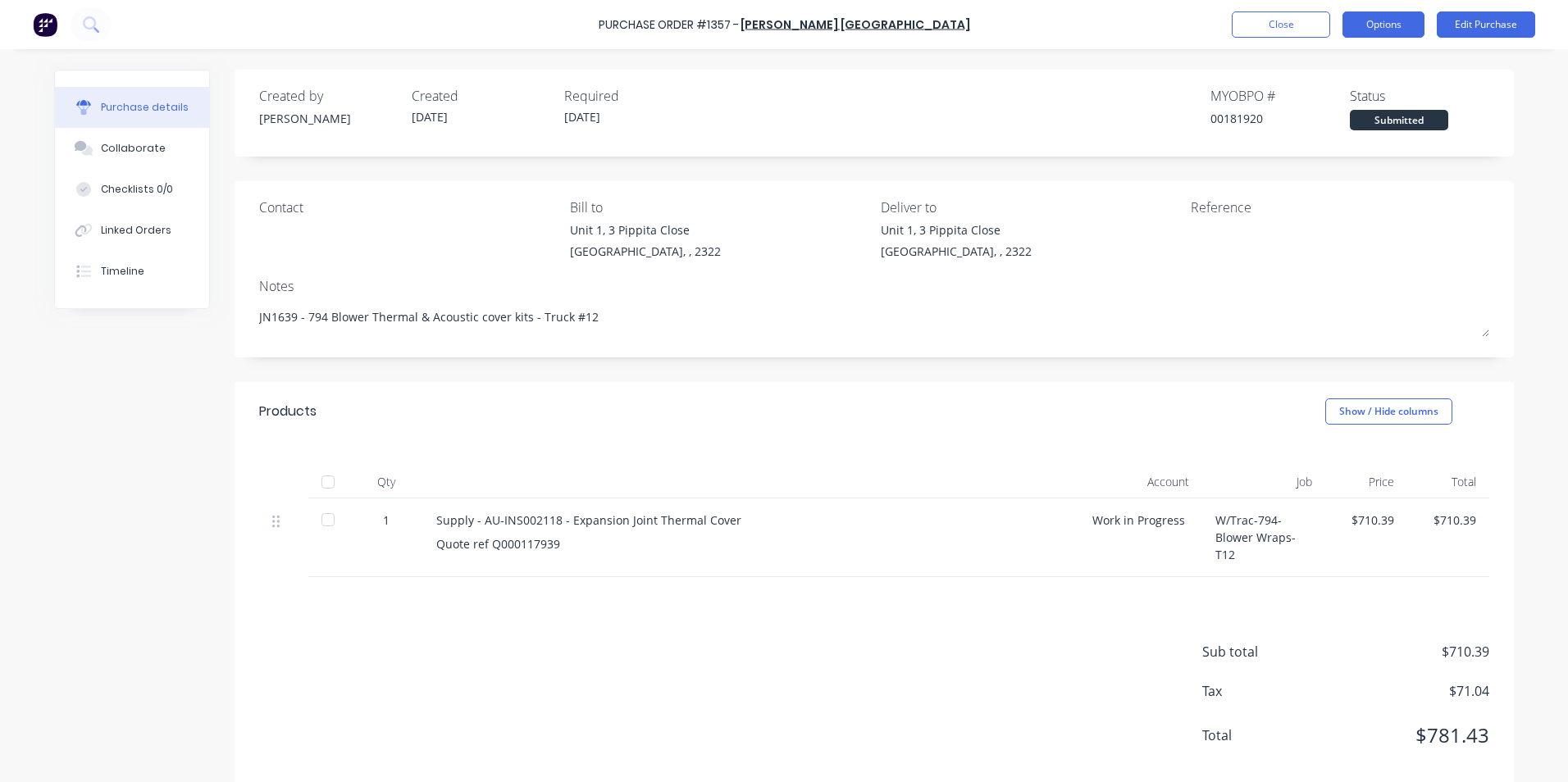
click at [1392, 28] on button "Options" at bounding box center [1383, 25] width 82 height 26
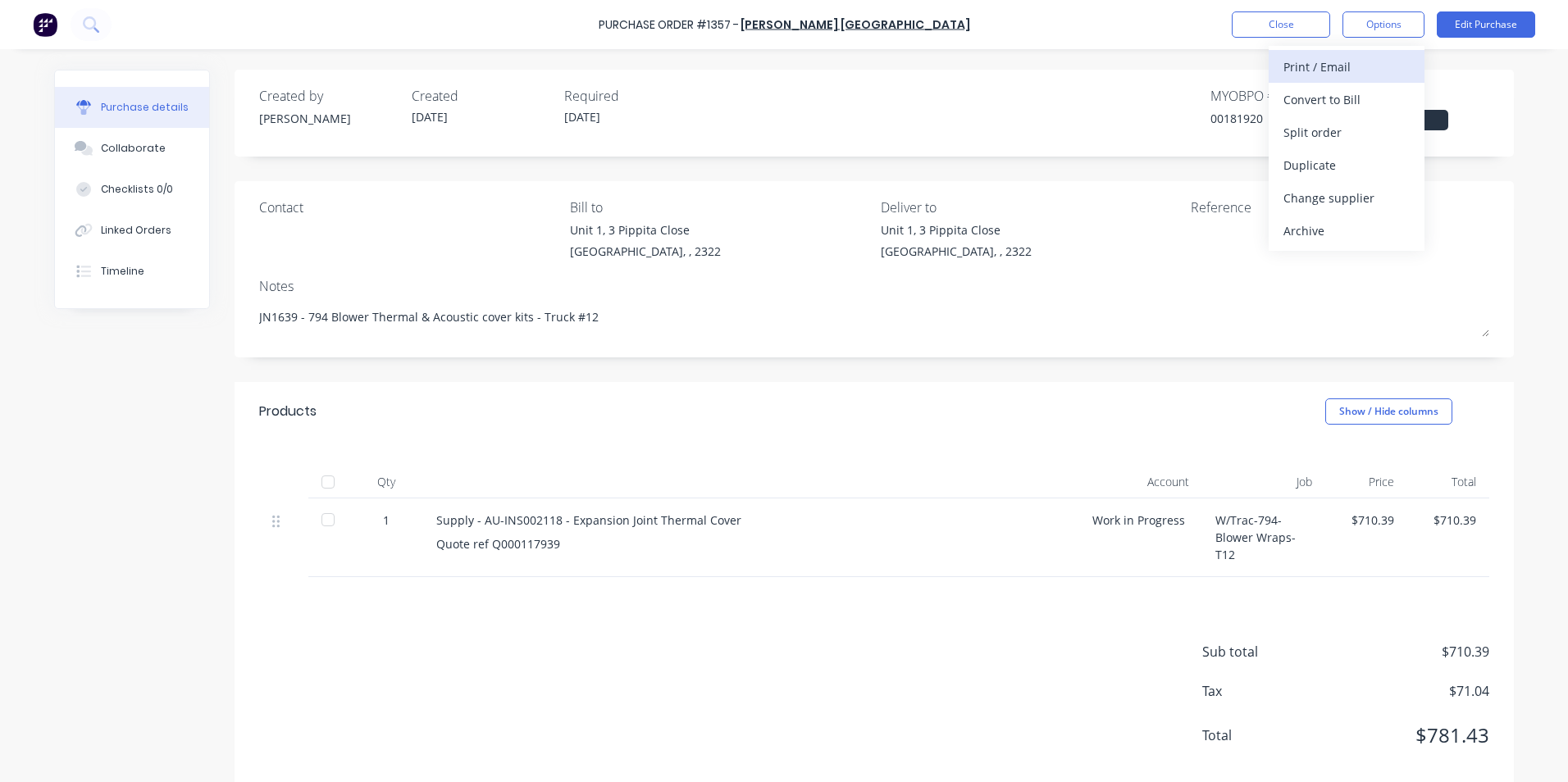
click at [1325, 66] on div "Print / Email" at bounding box center [1346, 67] width 126 height 24
click at [1336, 96] on div "With pricing" at bounding box center [1346, 100] width 126 height 24
type textarea "x"
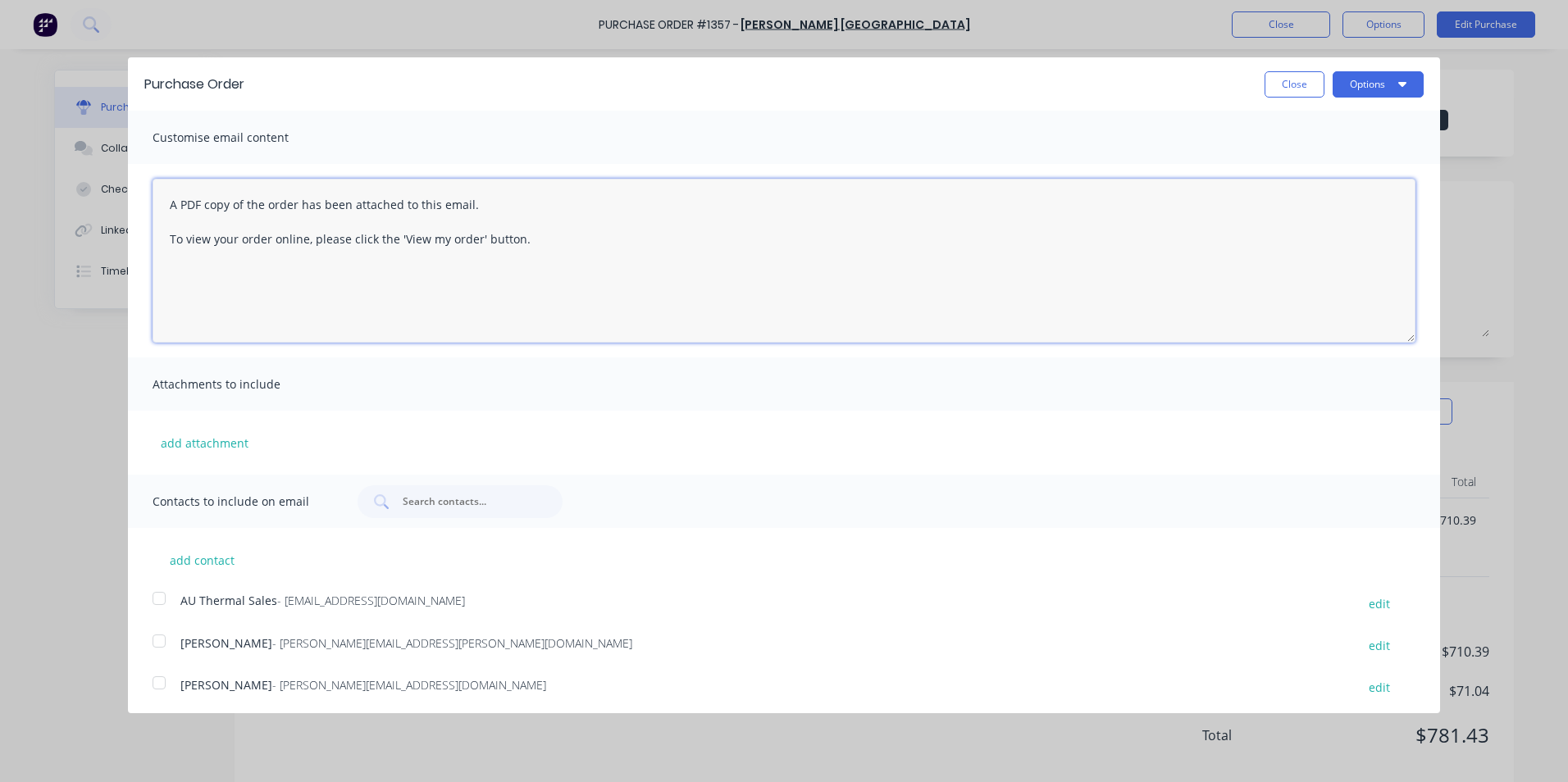
drag, startPoint x: 415, startPoint y: 241, endPoint x: 147, endPoint y: 189, distance: 273.0
click at [147, 189] on div "A PDF copy of the order has been attached to this email. To view your order onl…" at bounding box center [784, 260] width 1312 height 193
paste textarea "Hi Sales, PO attached in ref to your quote, please proceed Regards [PERSON_NAME…"
type textarea "Hi Sales, PO attached in ref to your quote, please proceed Regards [PERSON_NAME…"
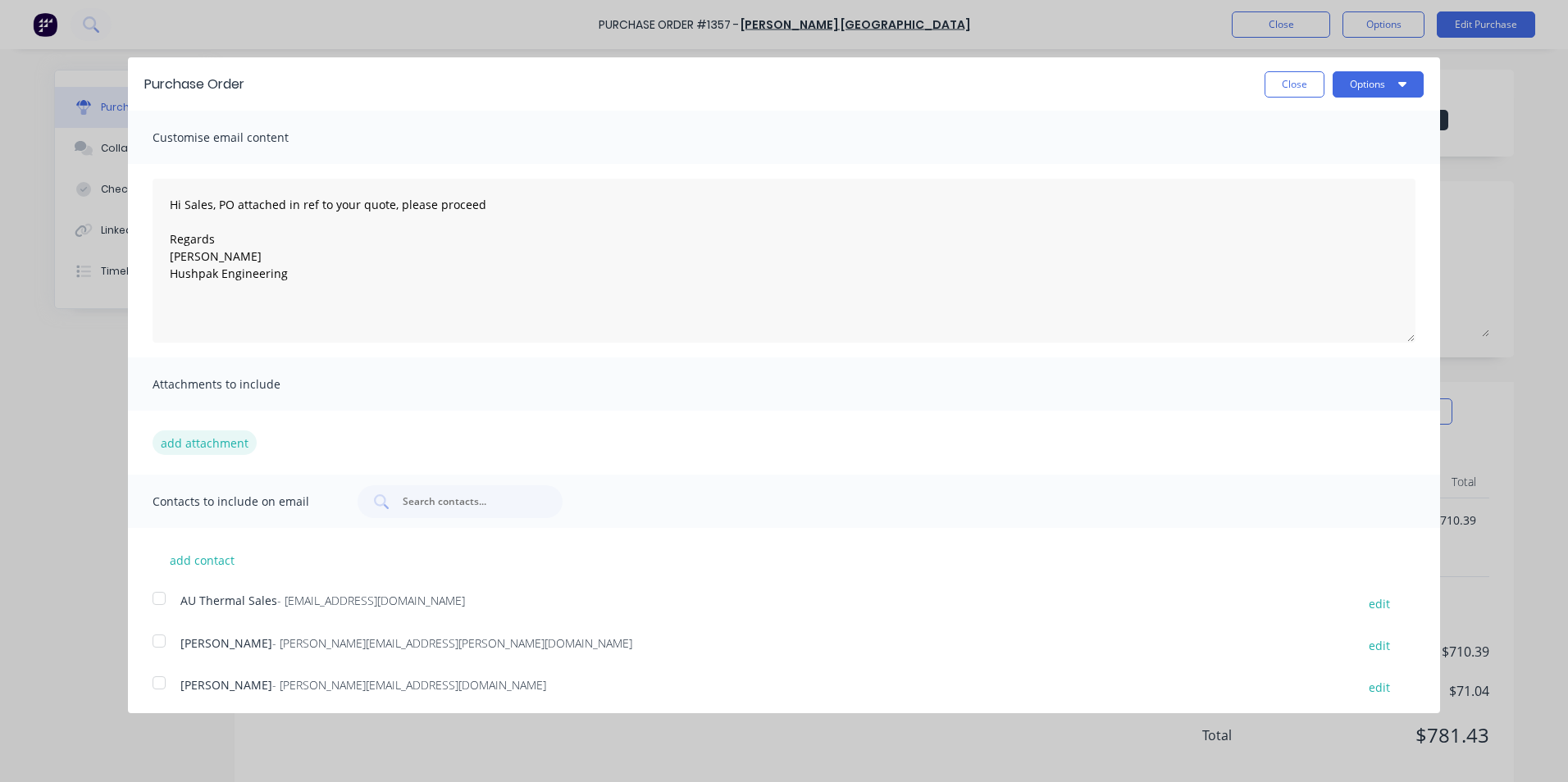
click at [198, 441] on button "add attachment" at bounding box center [204, 442] width 104 height 25
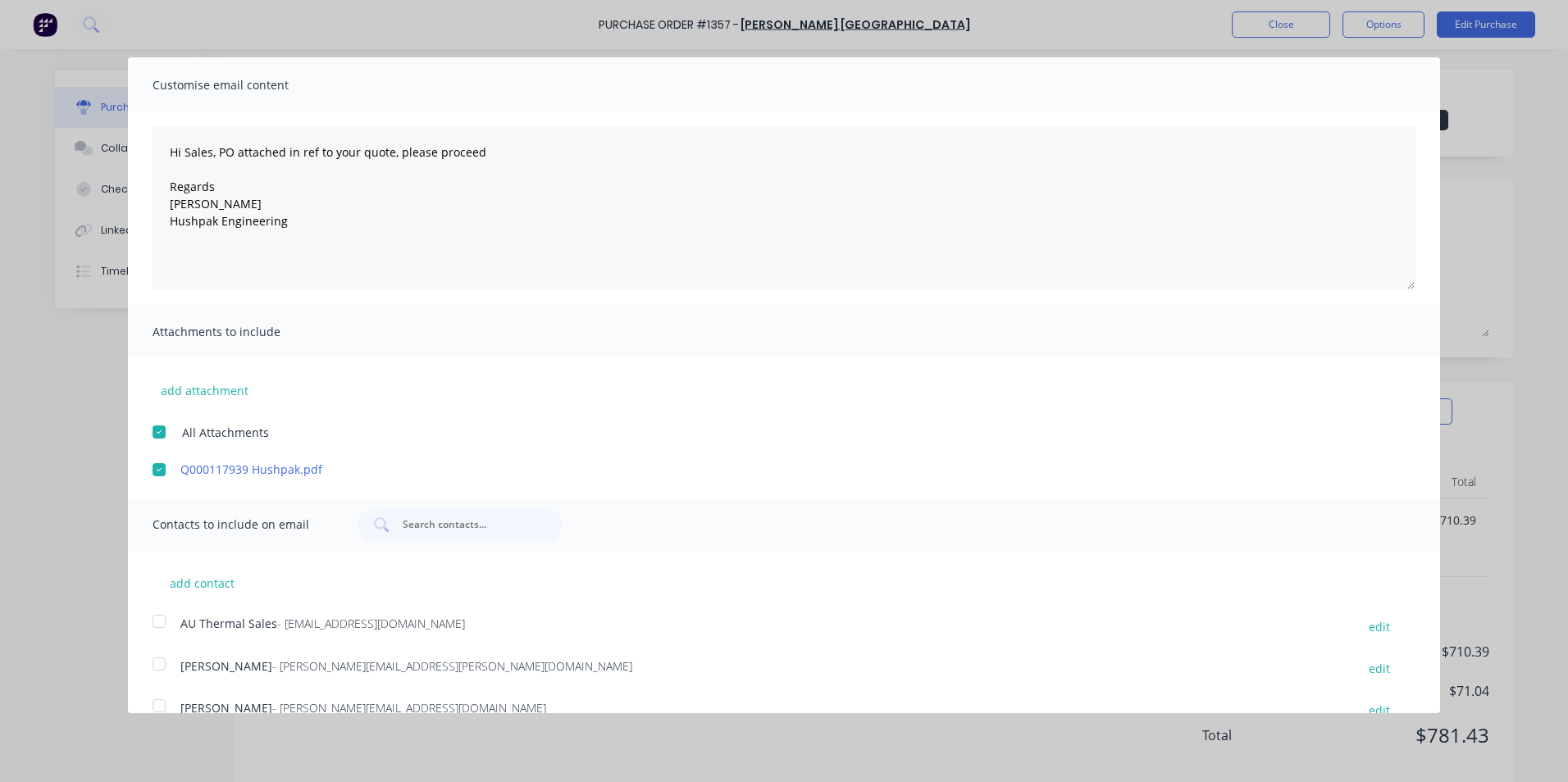
scroll to position [80, 0]
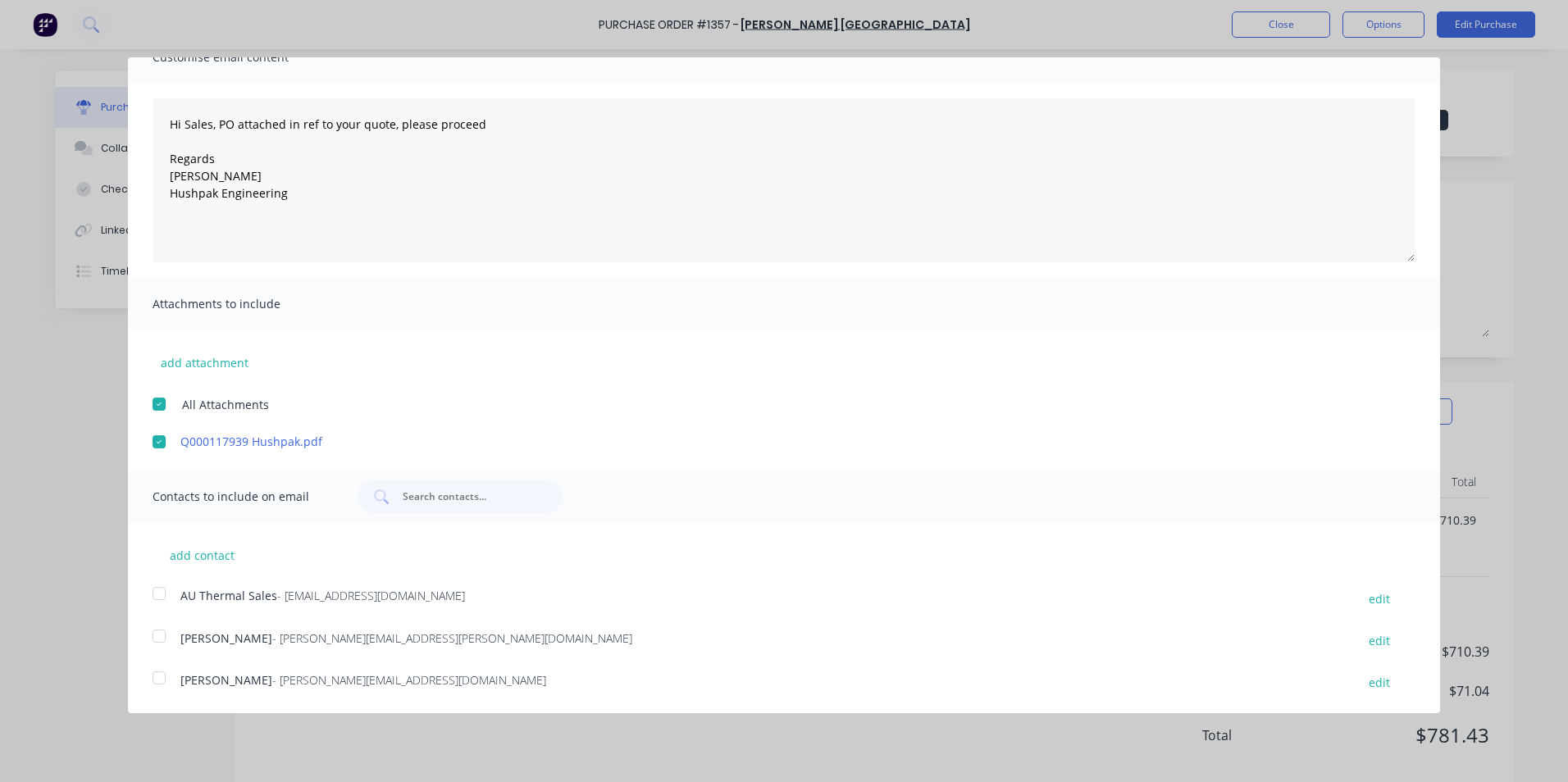
click at [156, 593] on div at bounding box center [158, 593] width 33 height 33
click at [159, 635] on div at bounding box center [158, 635] width 33 height 33
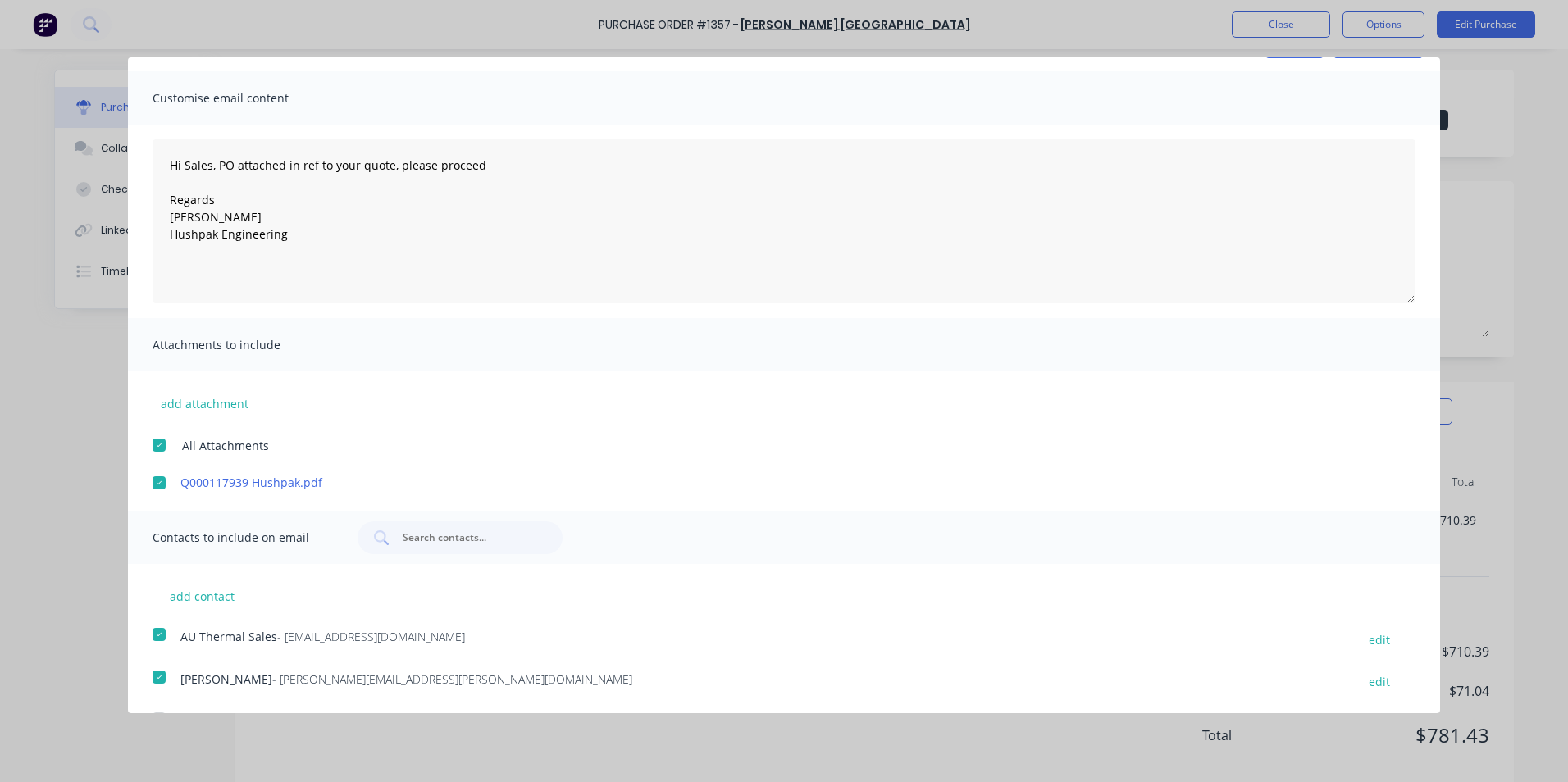
scroll to position [0, 0]
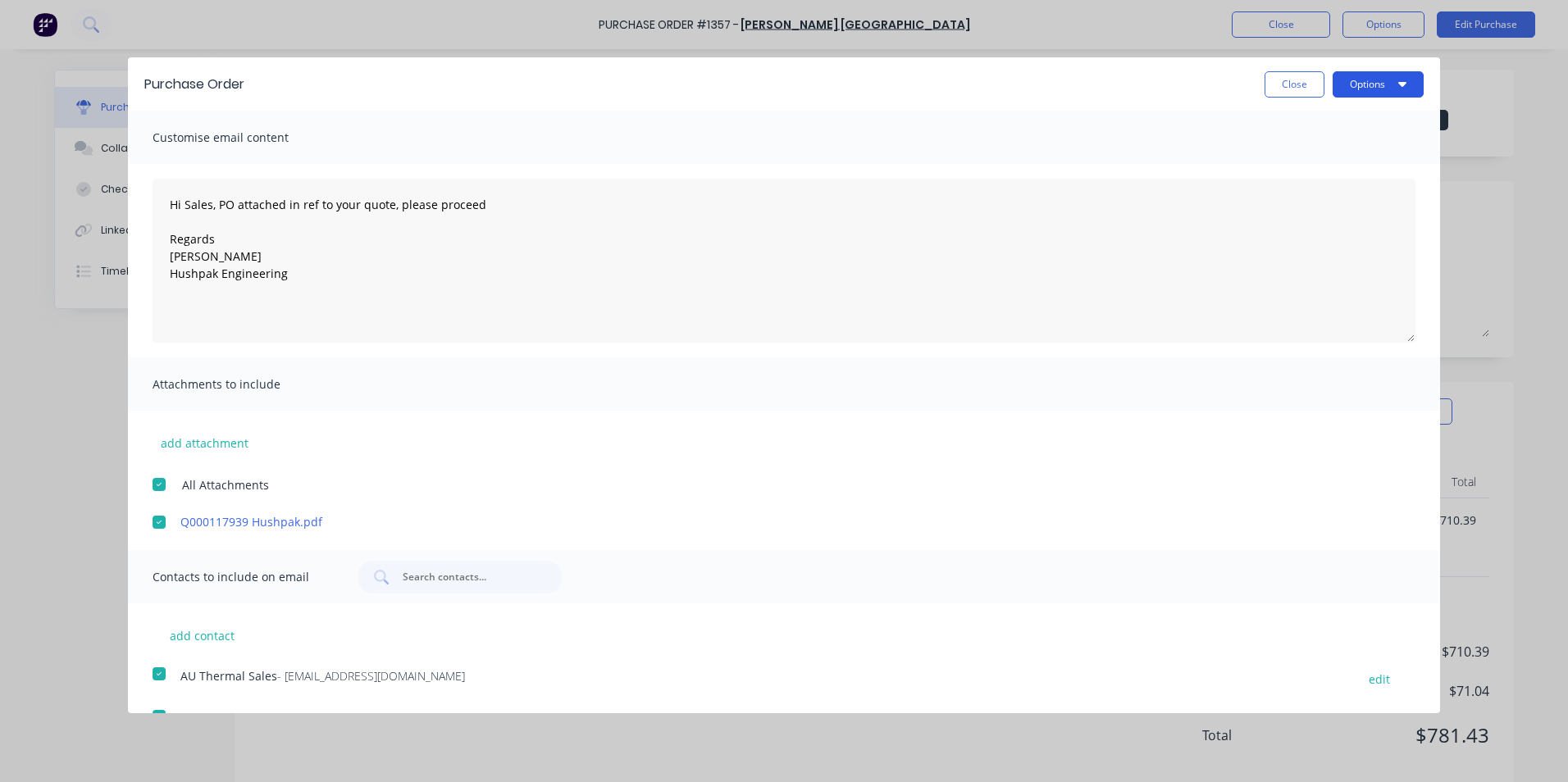
click at [1380, 82] on button "Options" at bounding box center [1377, 84] width 91 height 26
click at [1293, 159] on div "Email" at bounding box center [1345, 158] width 126 height 24
type textarea "x"
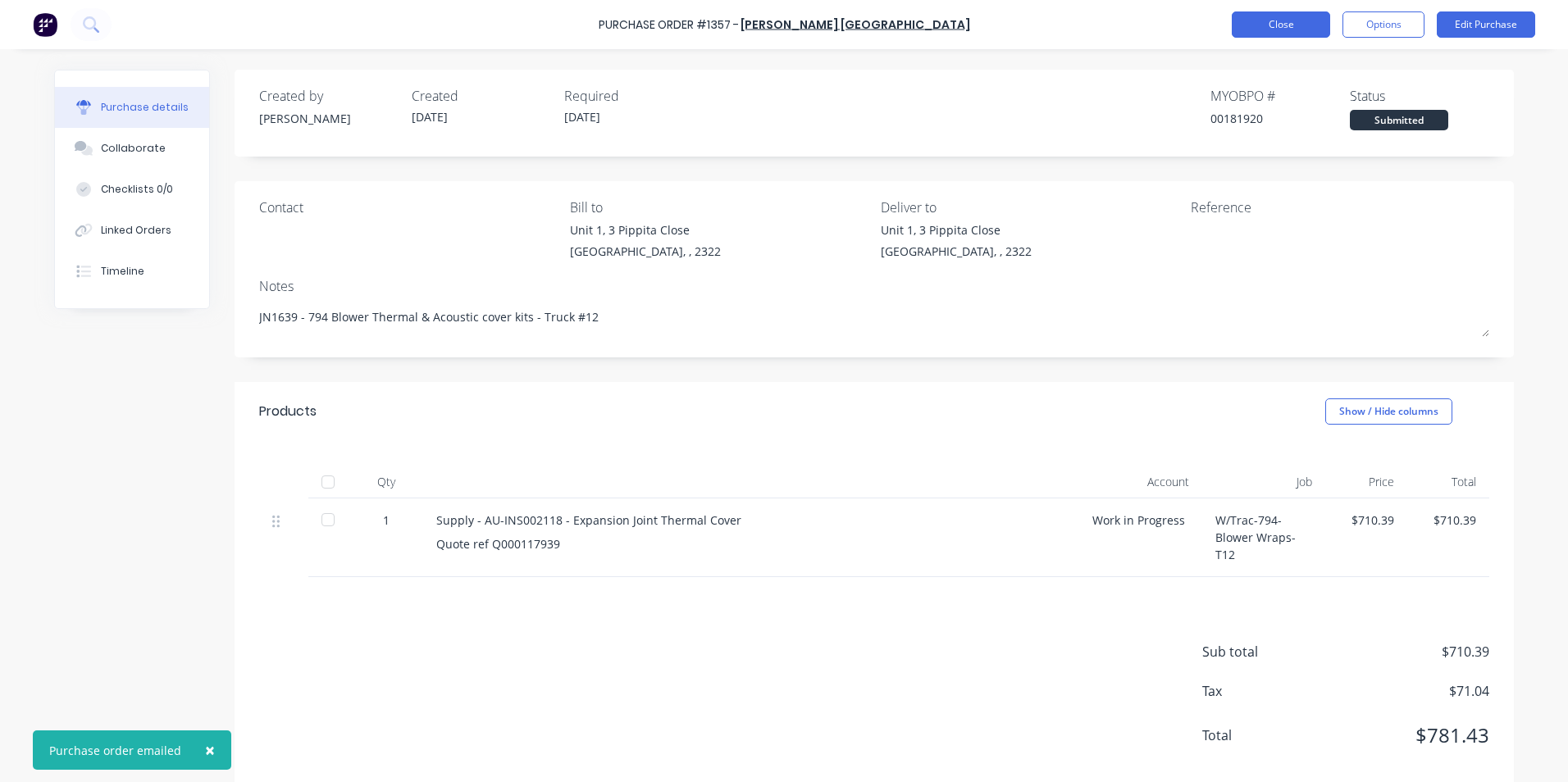
click at [1286, 26] on button "Close" at bounding box center [1281, 25] width 98 height 26
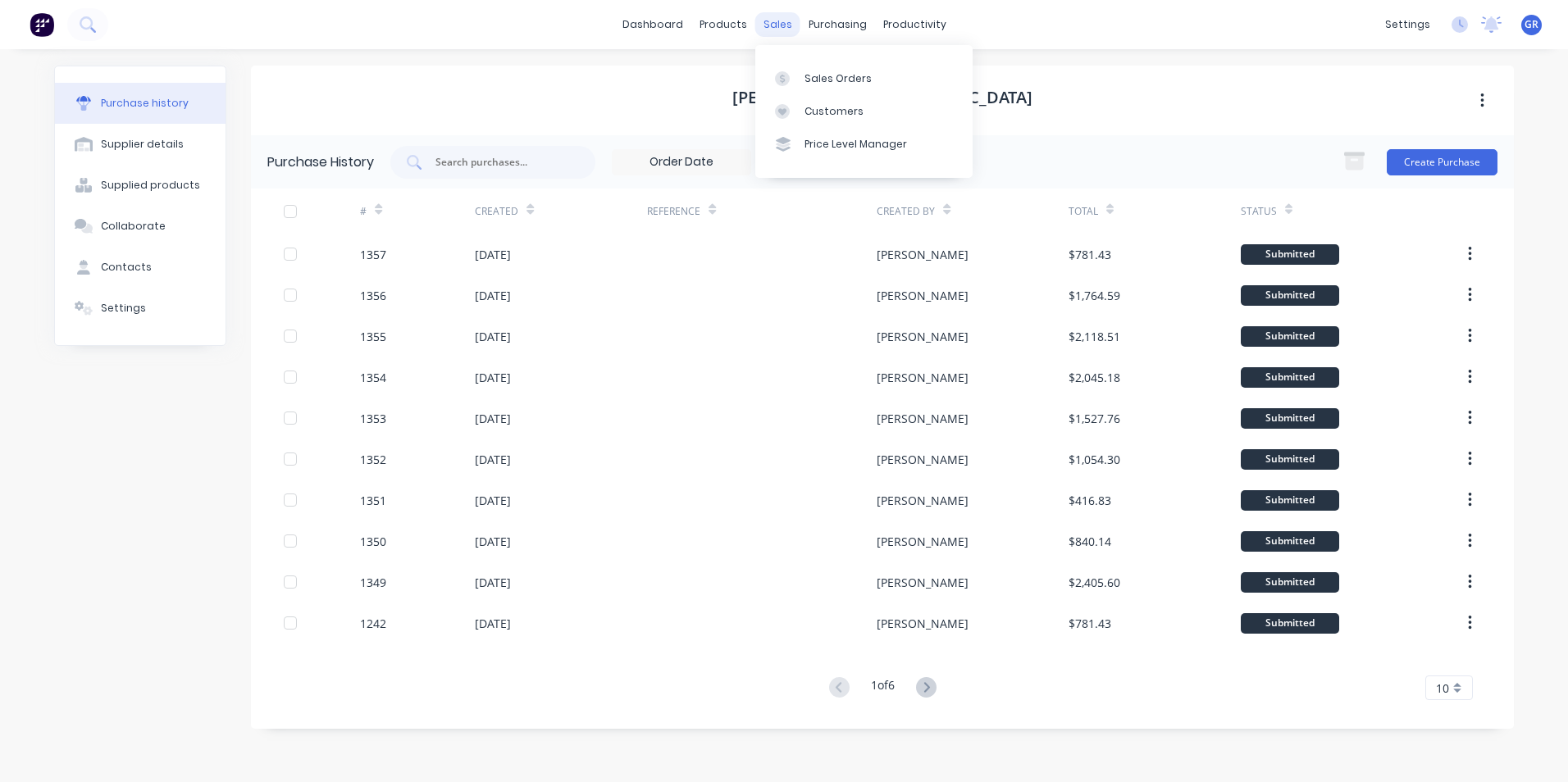
click at [773, 23] on div "sales" at bounding box center [777, 25] width 45 height 25
click at [843, 75] on div "Sales Orders" at bounding box center [837, 78] width 67 height 14
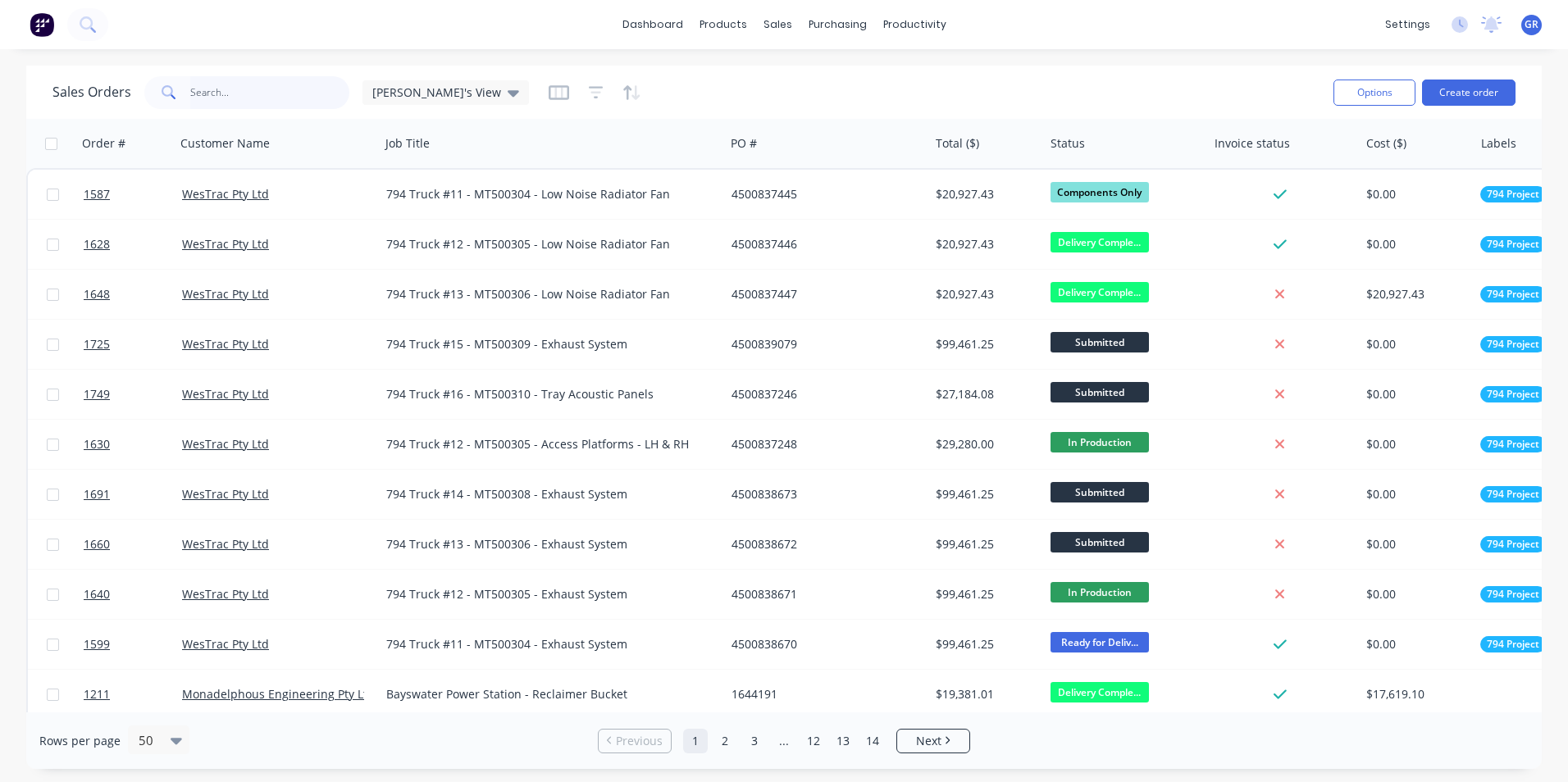
click at [214, 87] on input "text" at bounding box center [270, 92] width 160 height 33
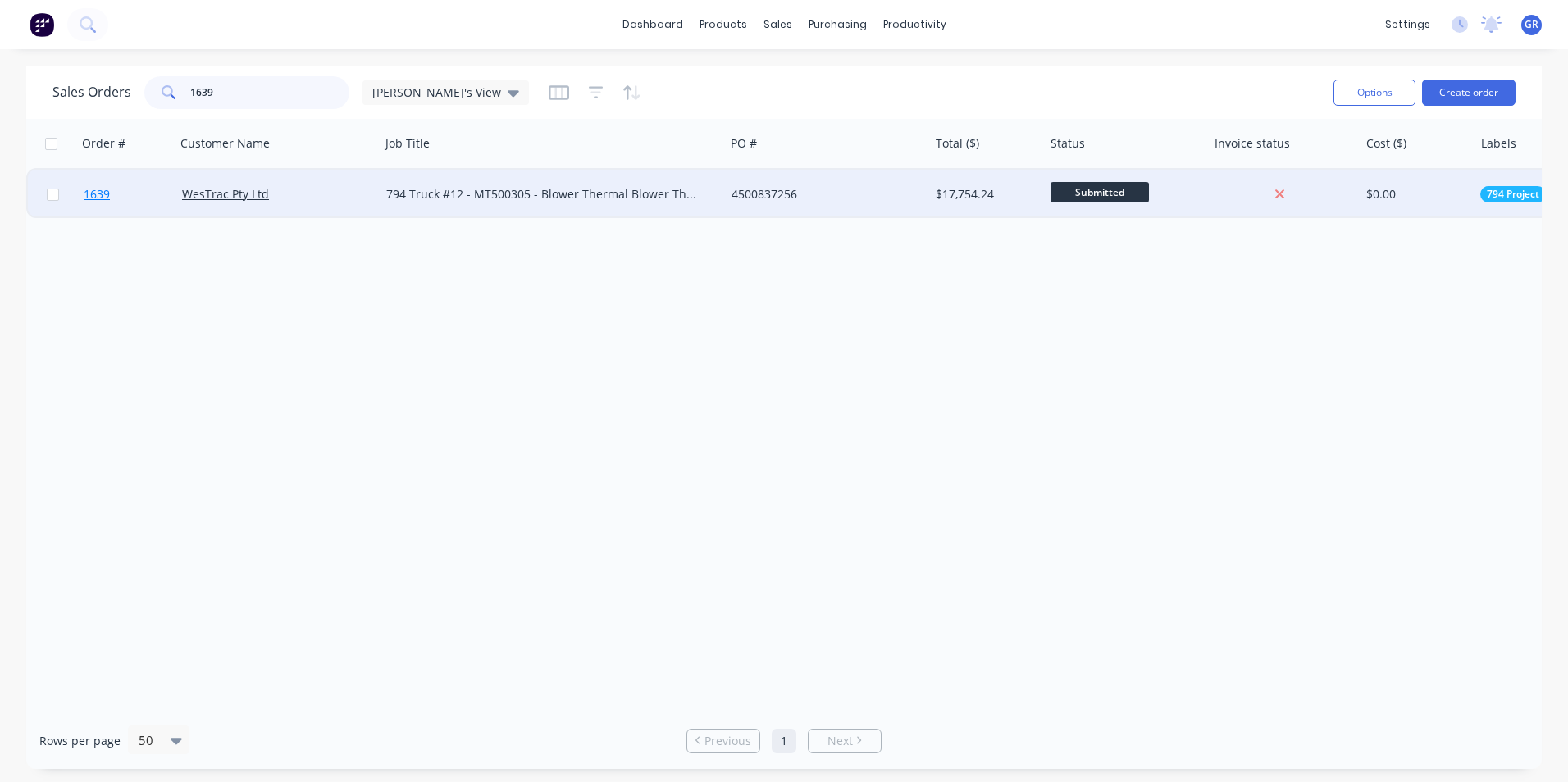
type input "1639"
click at [100, 192] on span "1639" at bounding box center [97, 194] width 26 height 16
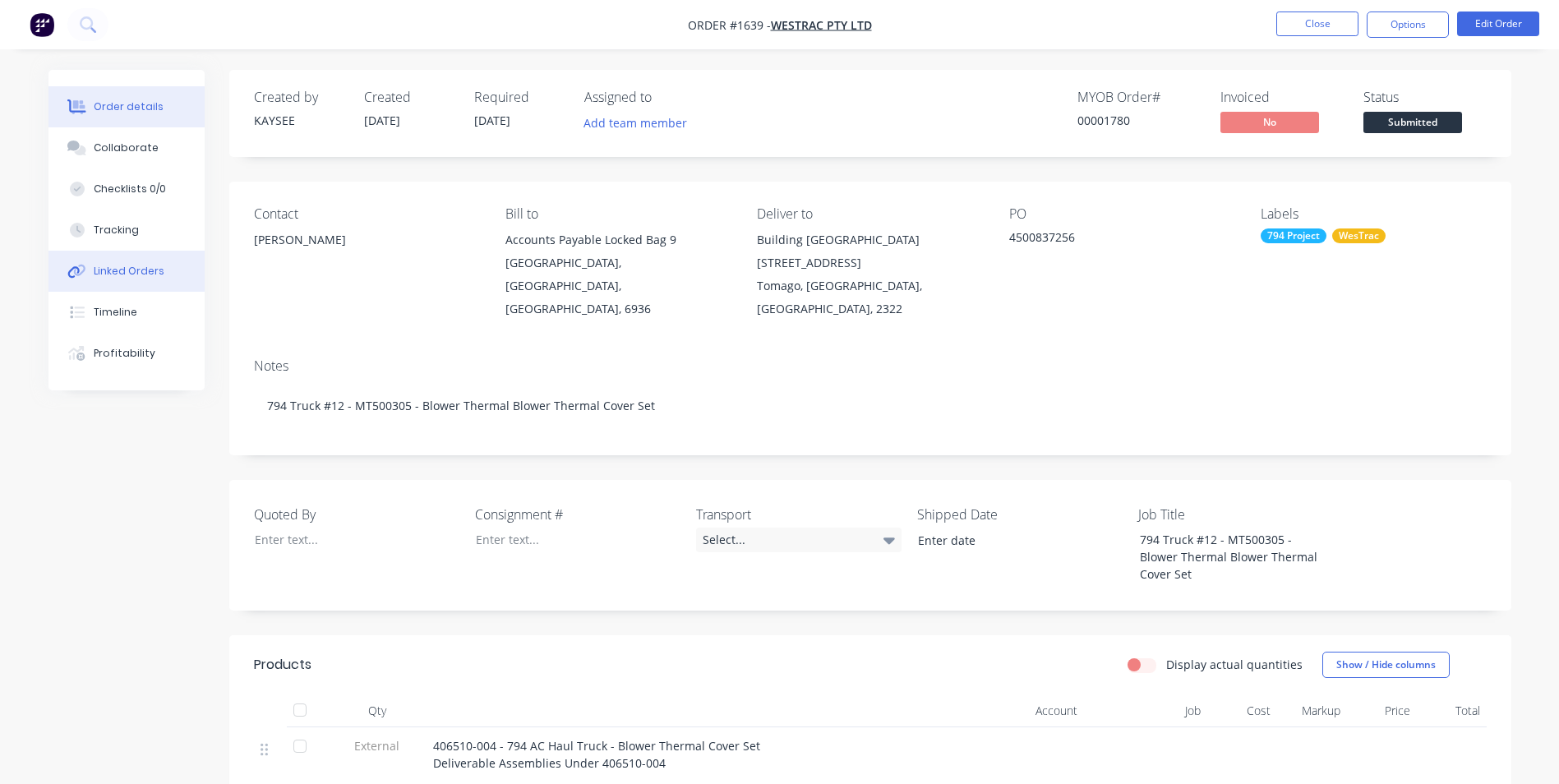
click at [150, 272] on div "Linked Orders" at bounding box center [128, 271] width 71 height 14
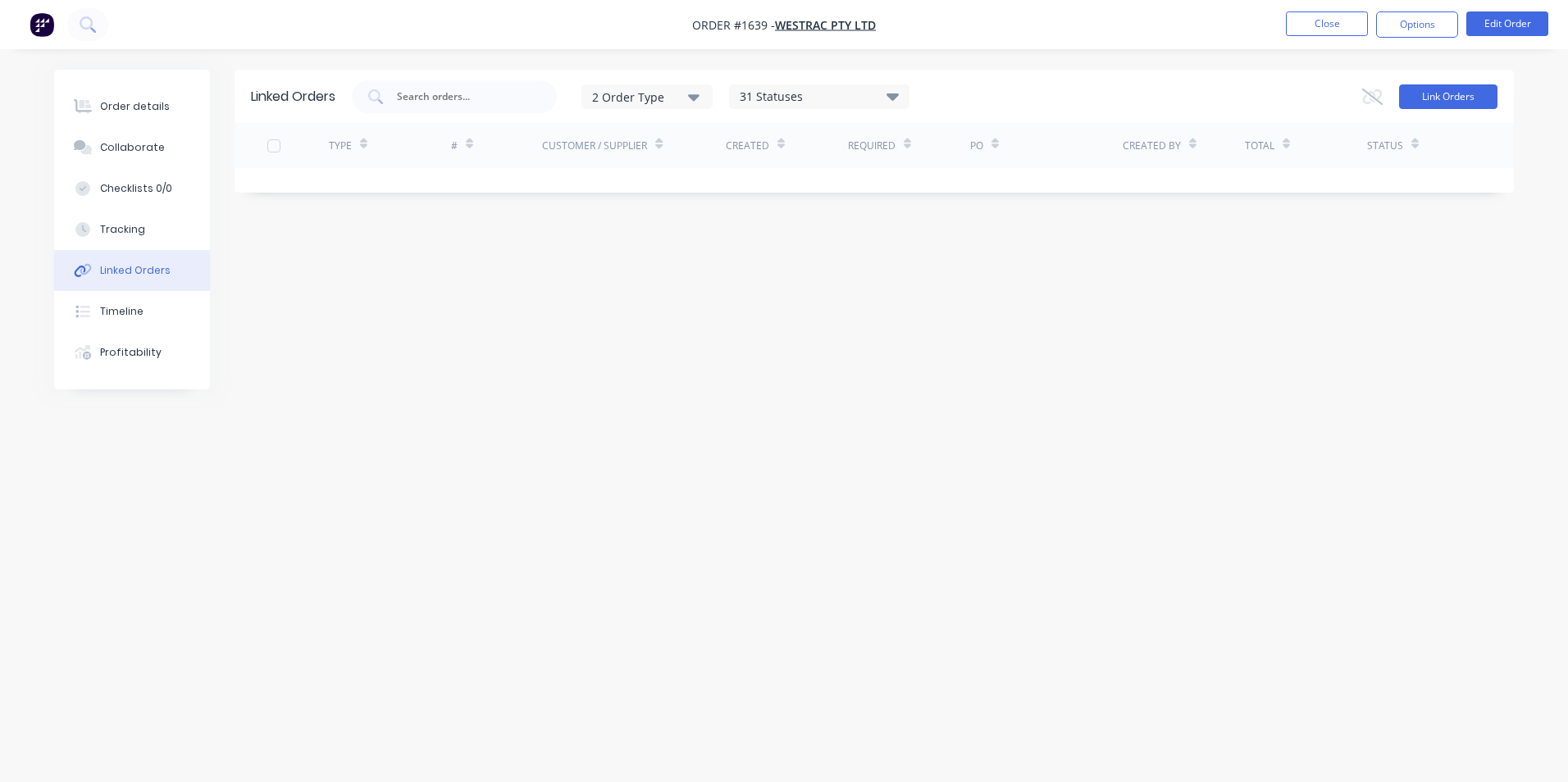
click at [1470, 89] on button "Link Orders" at bounding box center [1448, 97] width 98 height 25
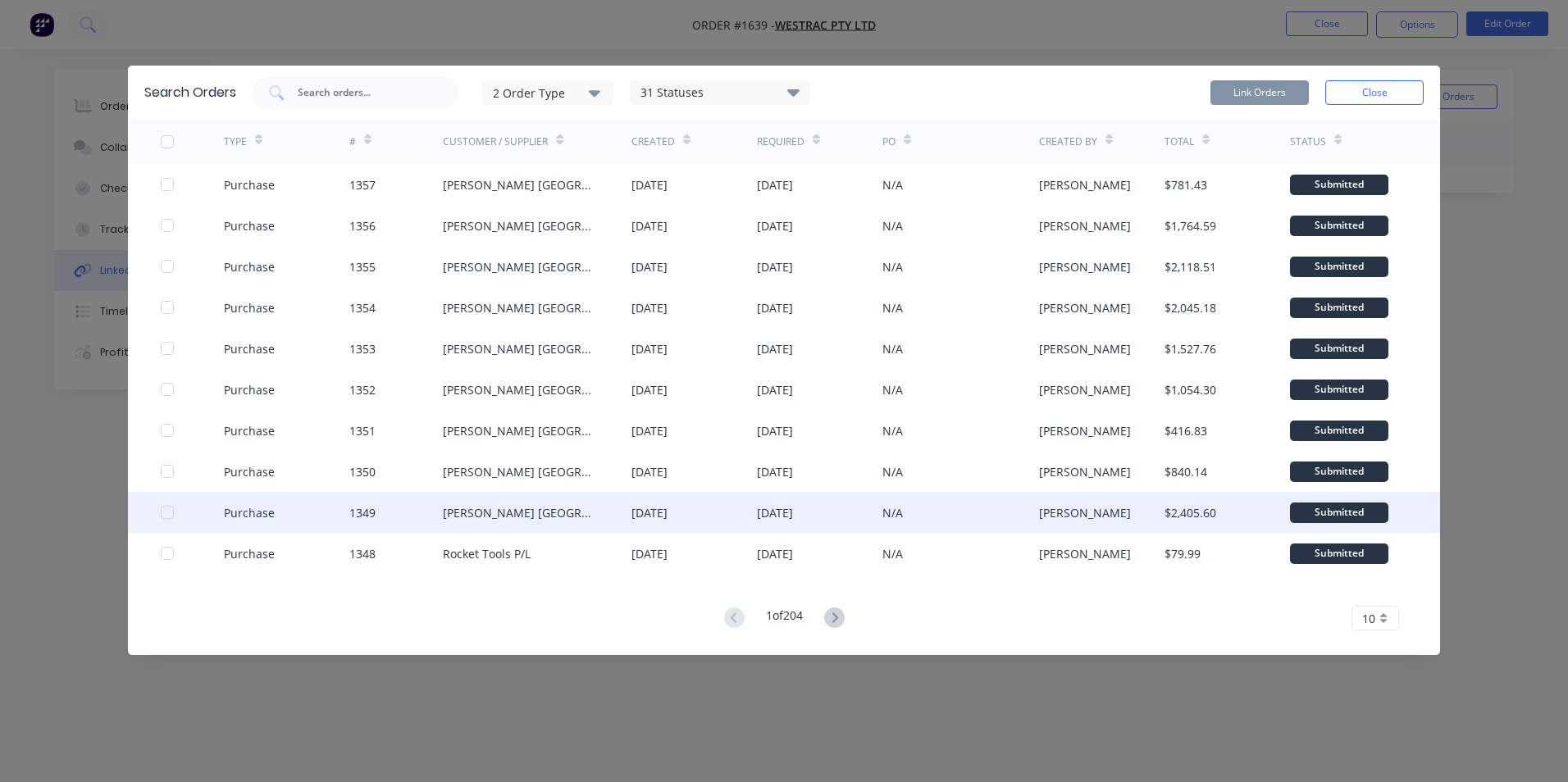
click at [168, 511] on div at bounding box center [167, 512] width 33 height 33
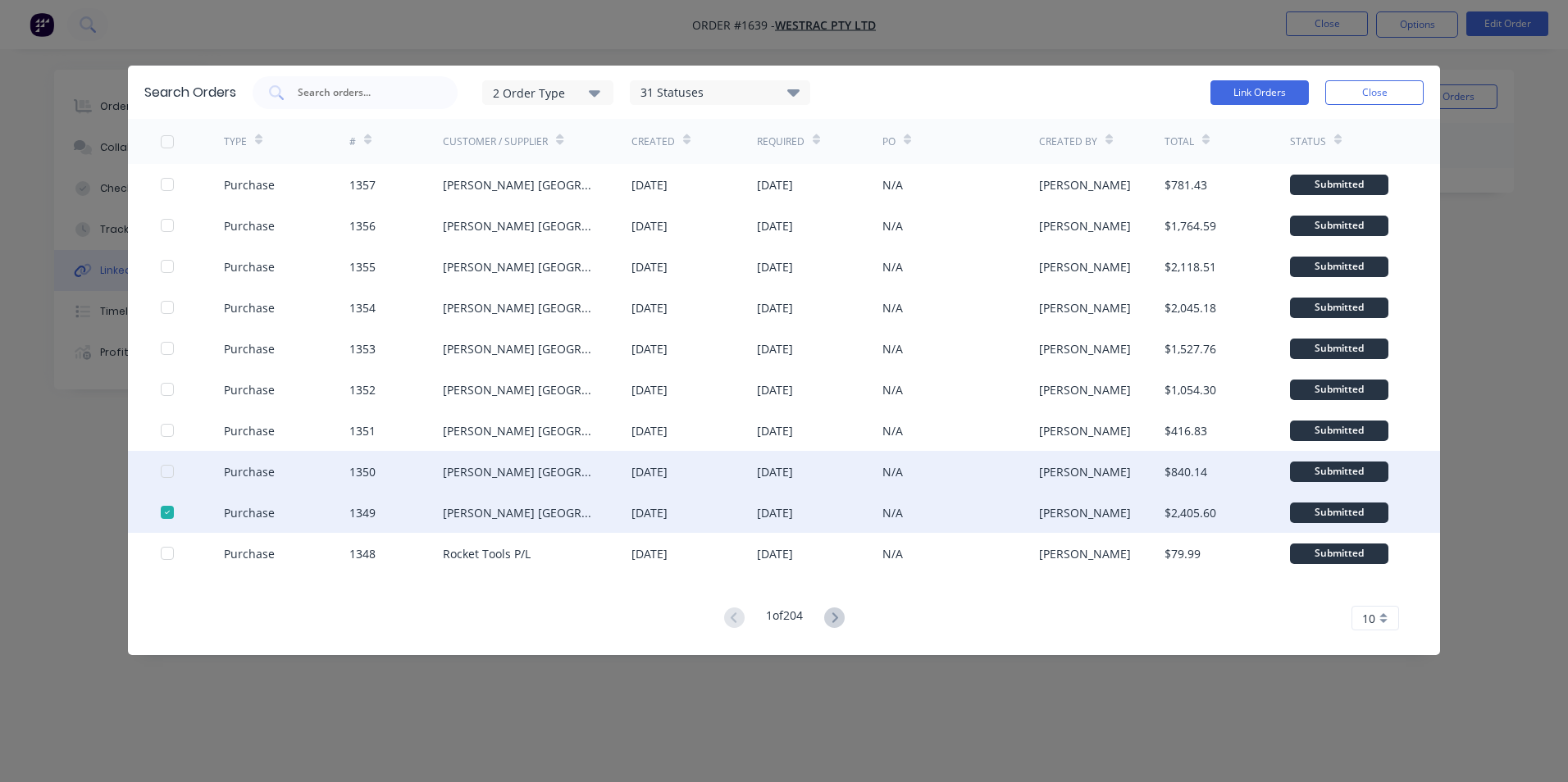
click at [164, 469] on div at bounding box center [167, 471] width 33 height 33
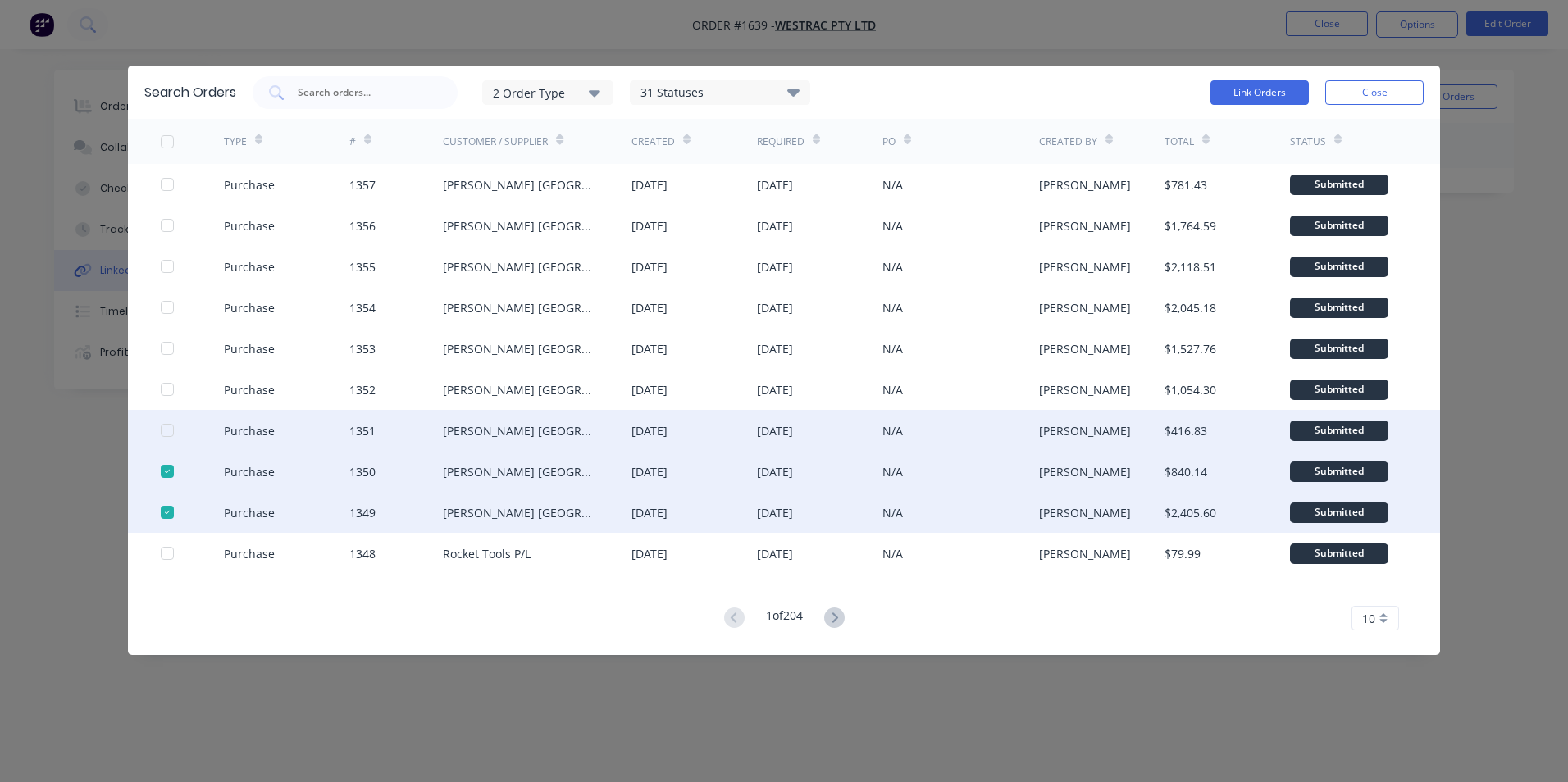
click at [170, 427] on div at bounding box center [167, 430] width 33 height 33
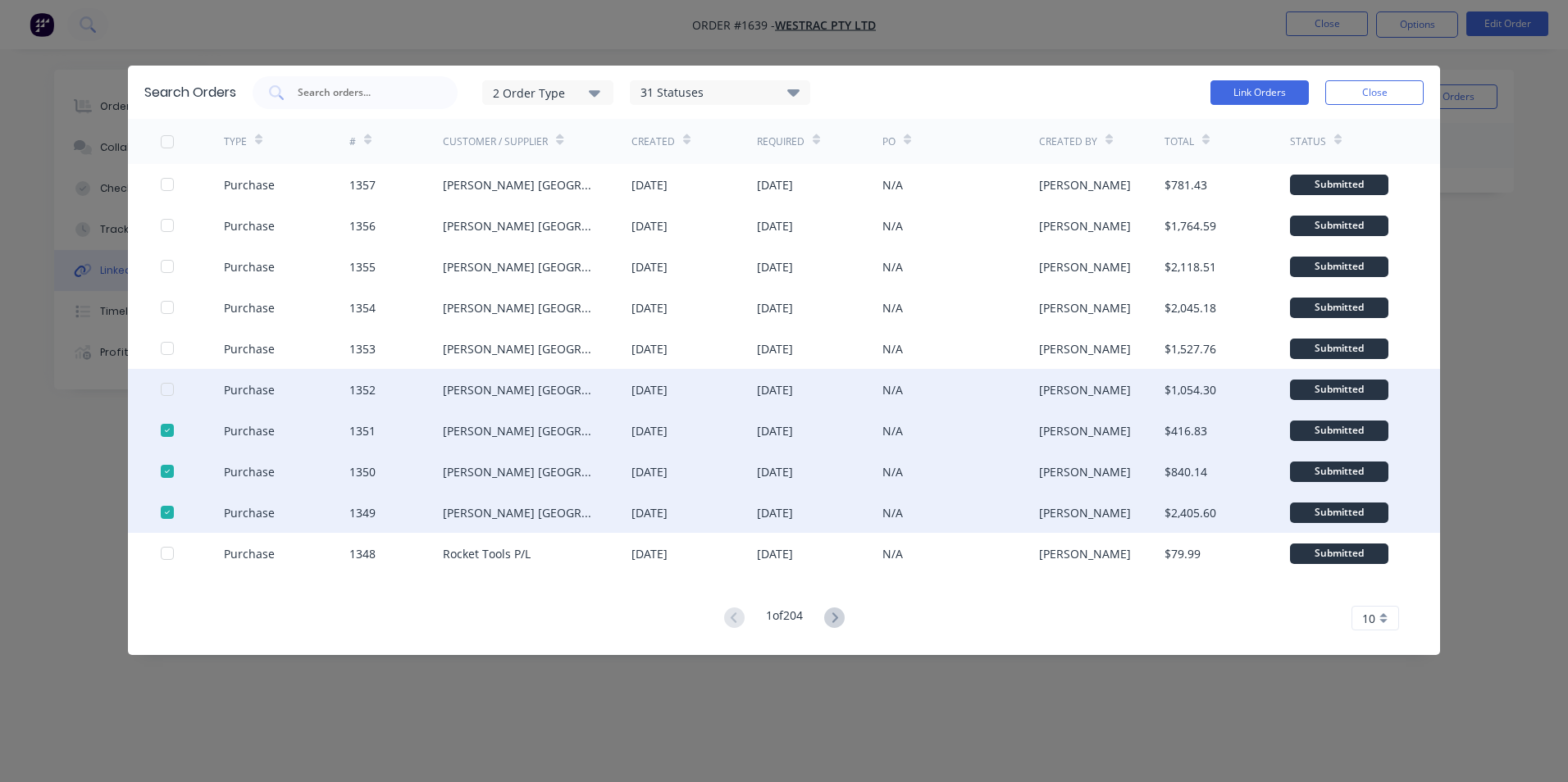
click at [171, 390] on div at bounding box center [167, 389] width 33 height 33
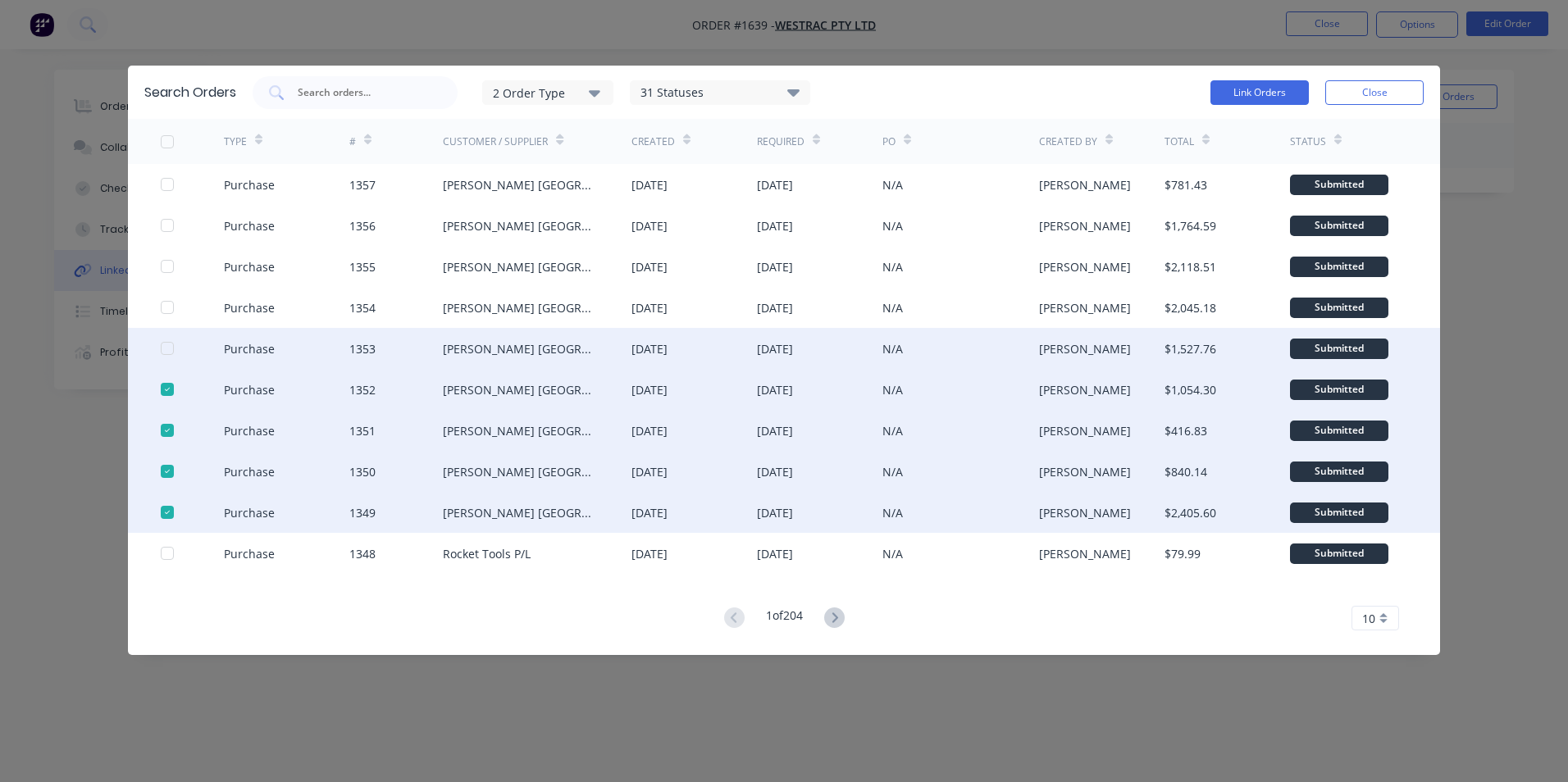
click at [169, 349] on div at bounding box center [167, 348] width 33 height 33
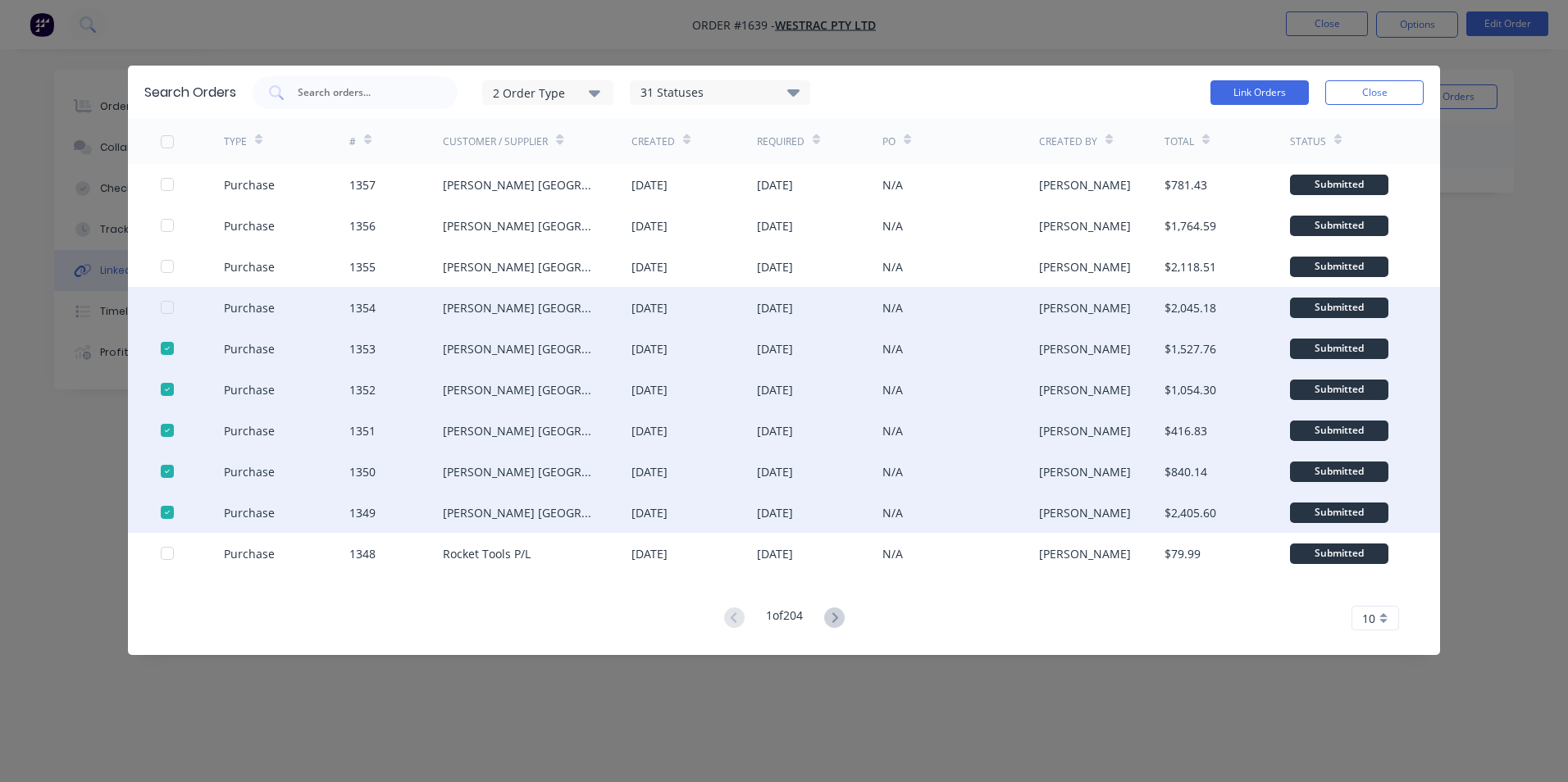
click at [174, 306] on div at bounding box center [192, 308] width 63 height 41
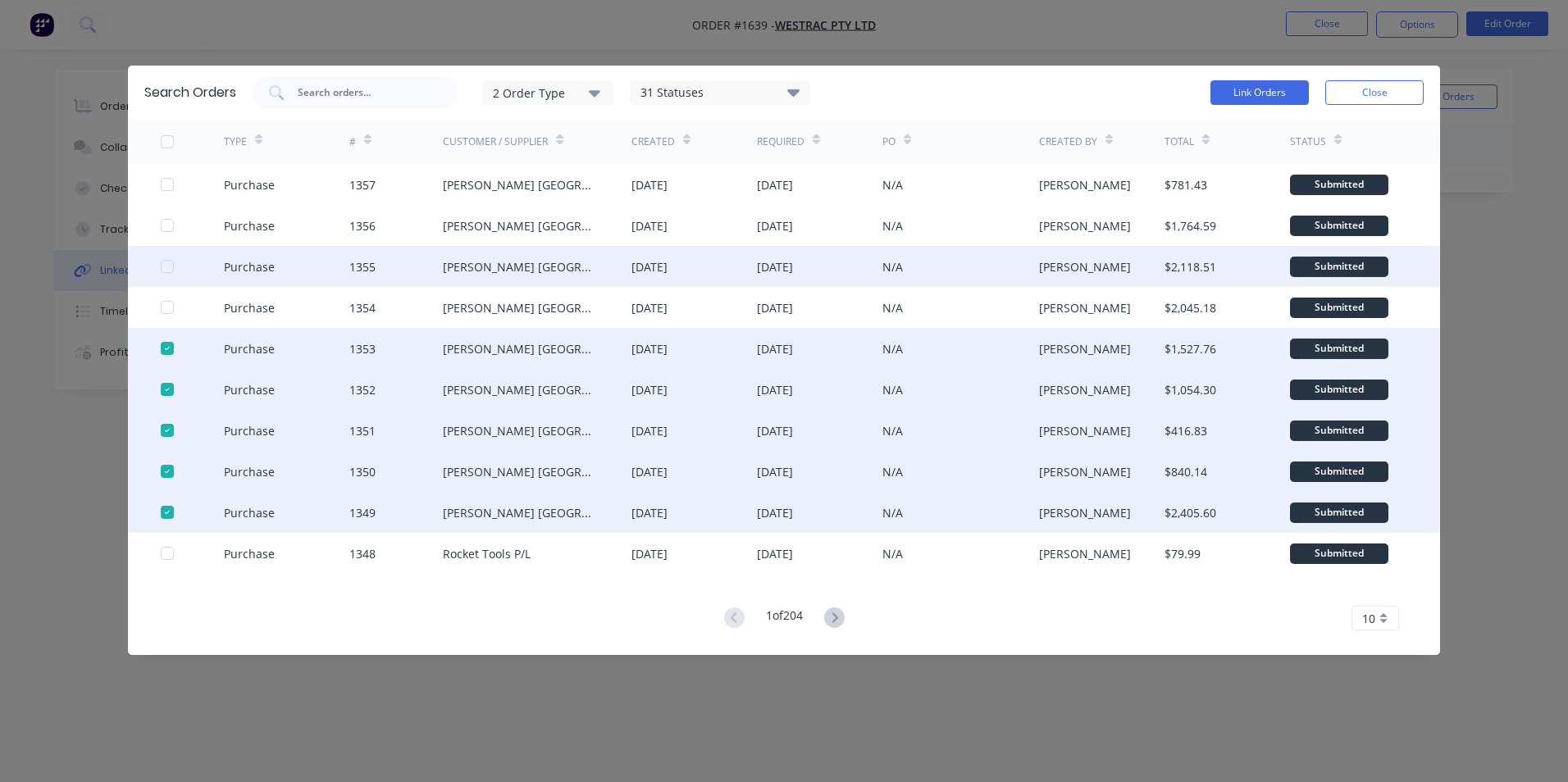
click at [173, 265] on div at bounding box center [167, 266] width 33 height 33
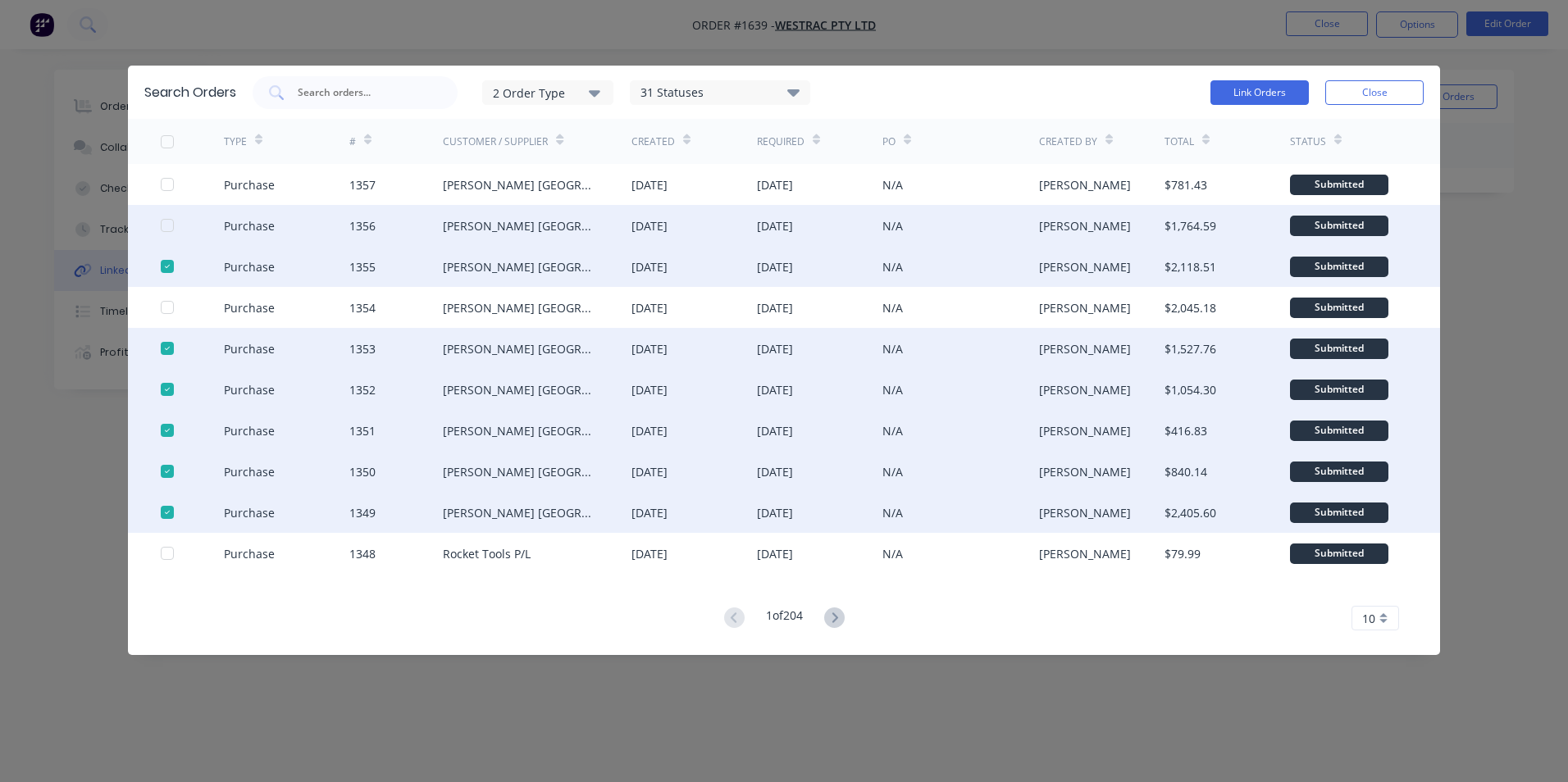
click at [169, 224] on div at bounding box center [167, 225] width 33 height 33
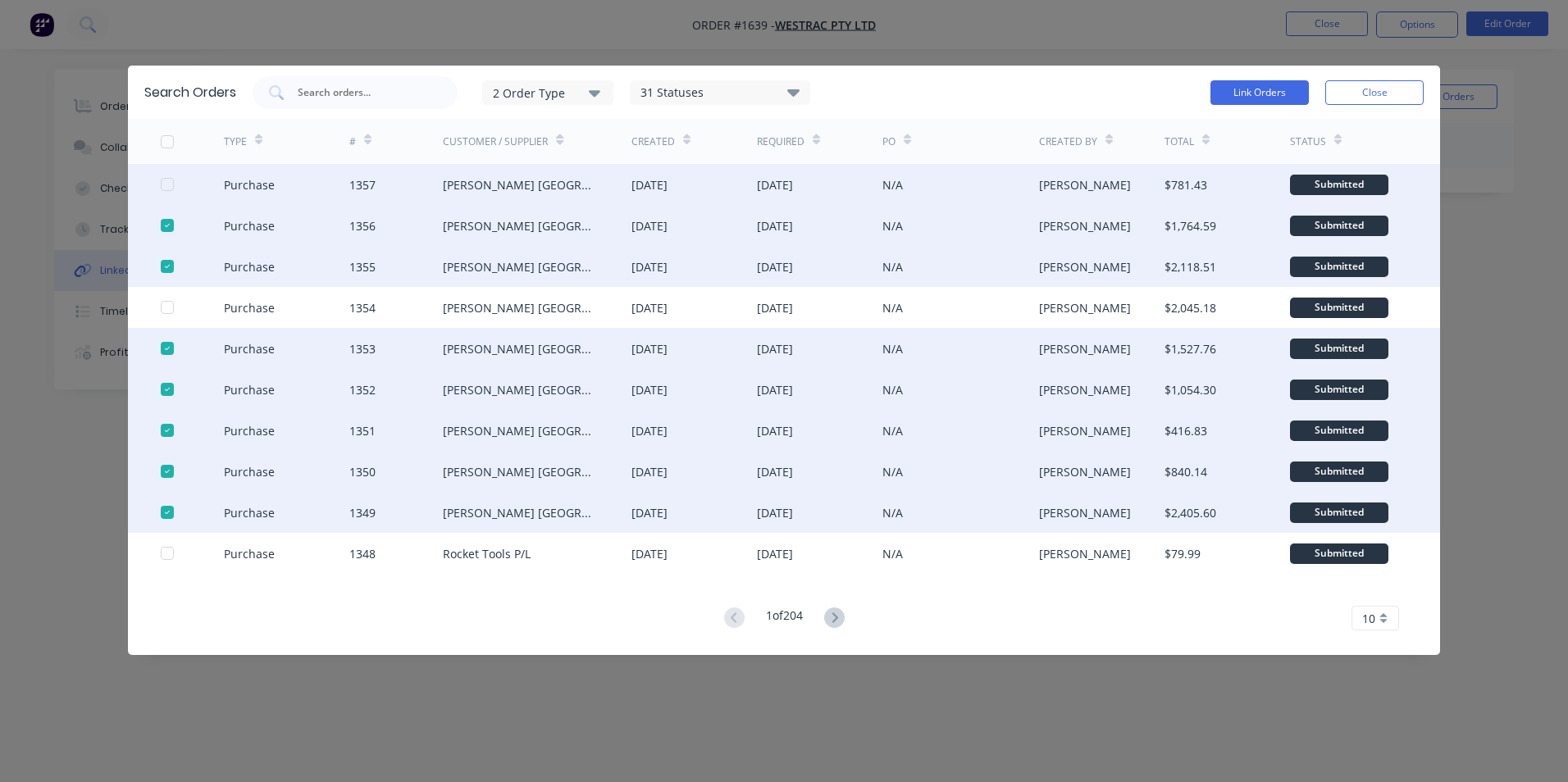
click at [166, 184] on div at bounding box center [167, 184] width 33 height 33
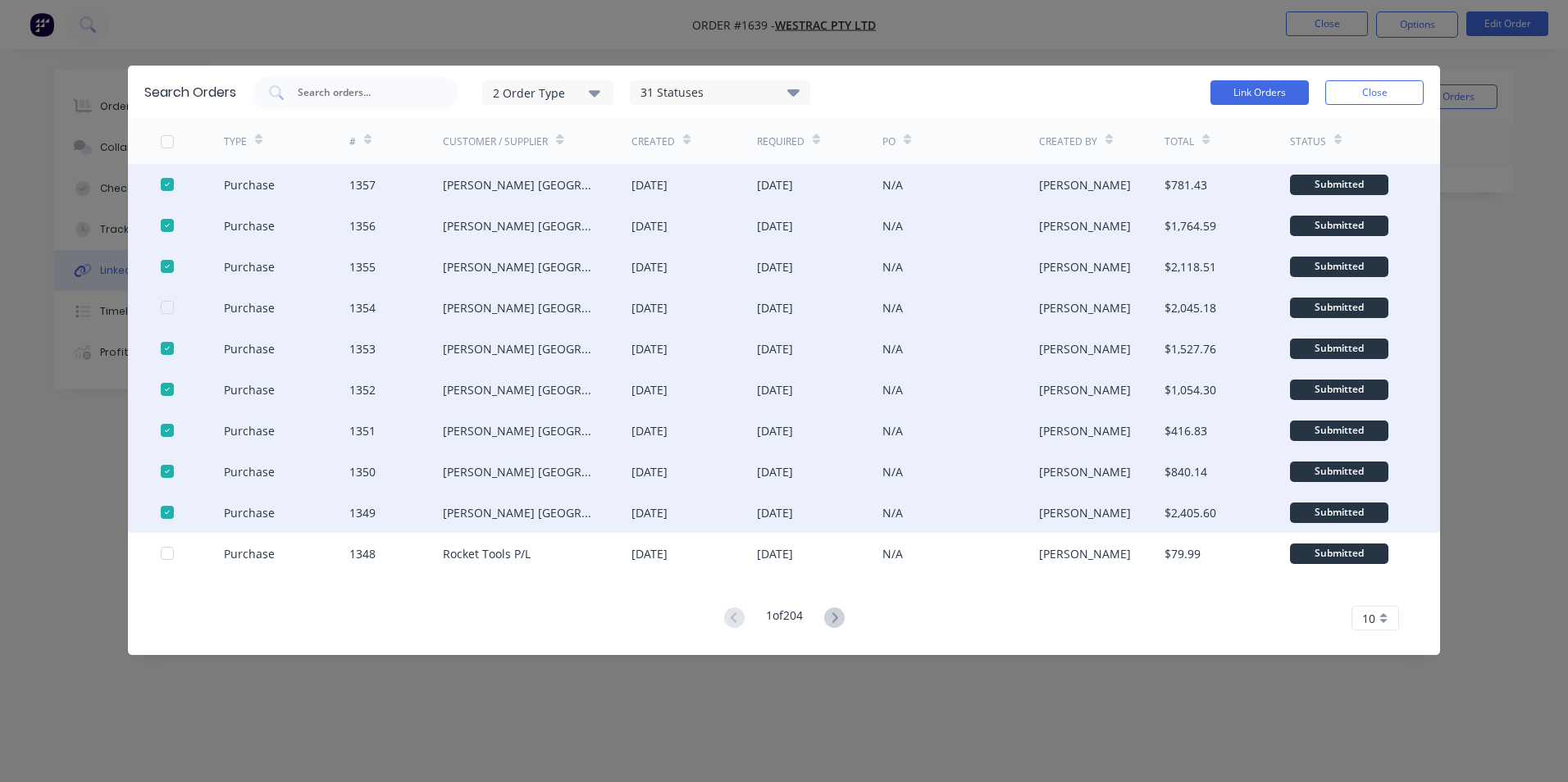
click at [165, 306] on div at bounding box center [167, 307] width 33 height 33
click at [1271, 89] on button "Link Orders" at bounding box center [1259, 92] width 98 height 25
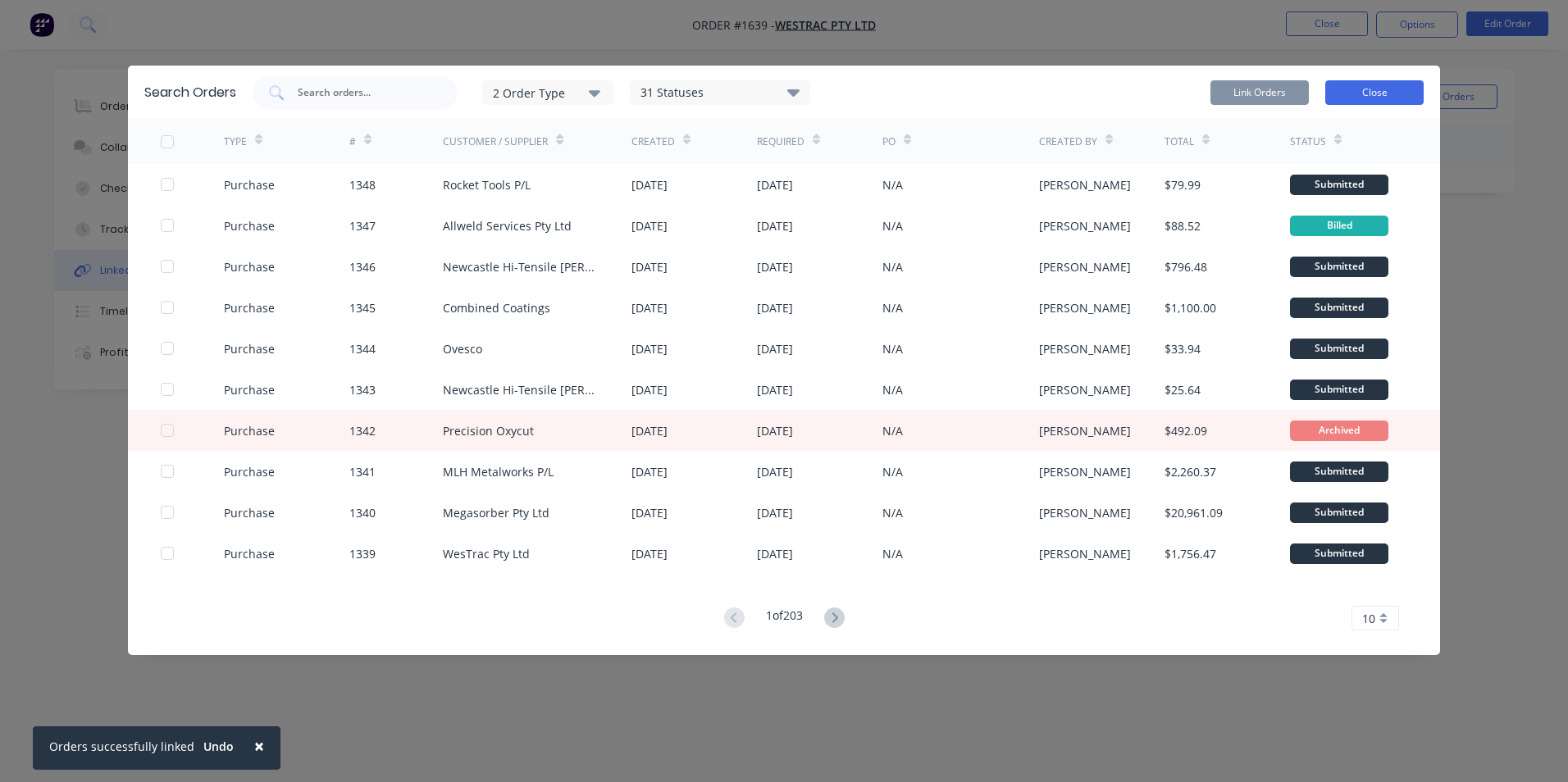
click at [1407, 88] on button "Close" at bounding box center [1374, 92] width 98 height 25
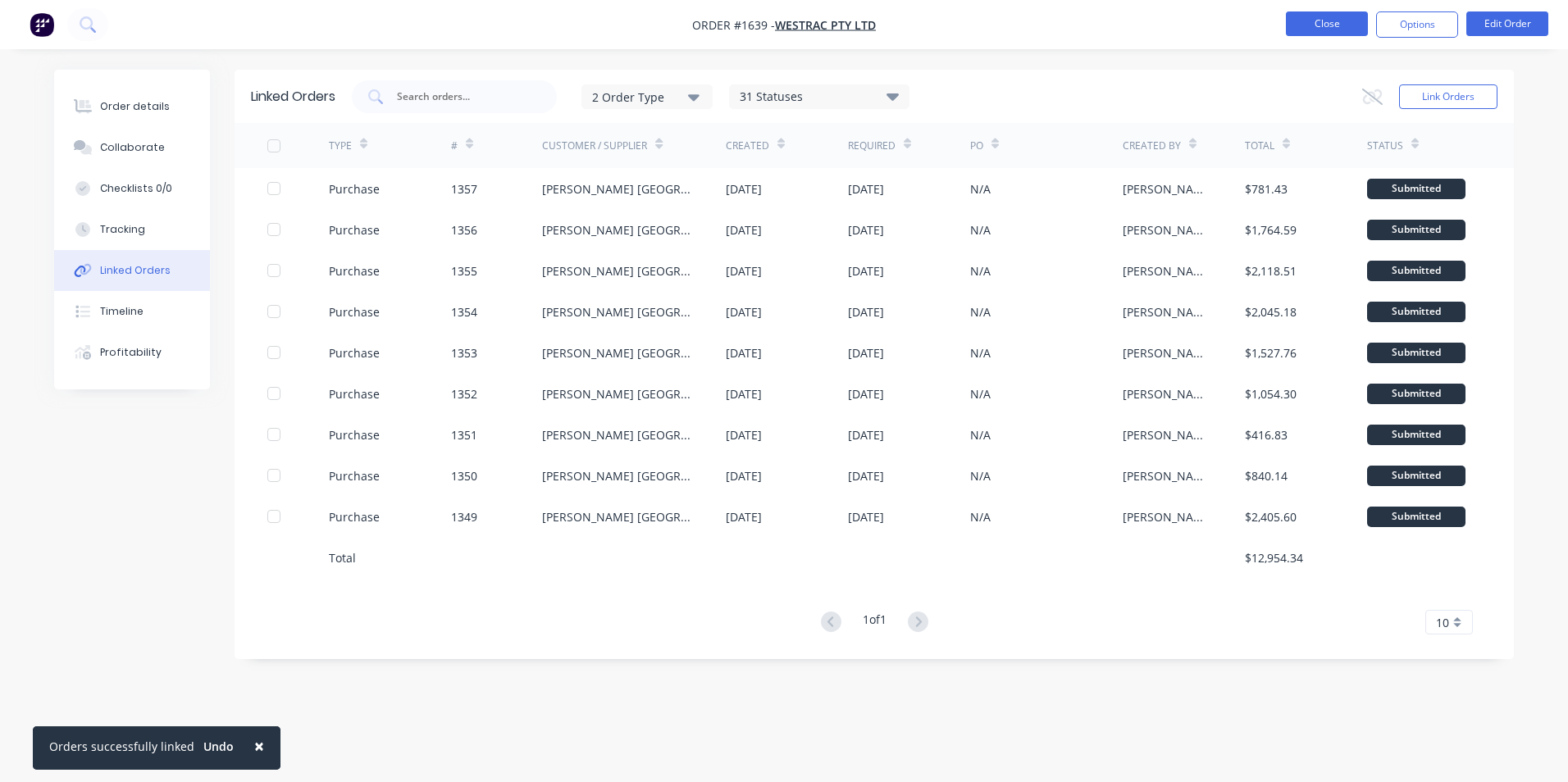
click at [1328, 22] on button "Close" at bounding box center [1326, 24] width 82 height 25
